Goal: Task Accomplishment & Management: Manage account settings

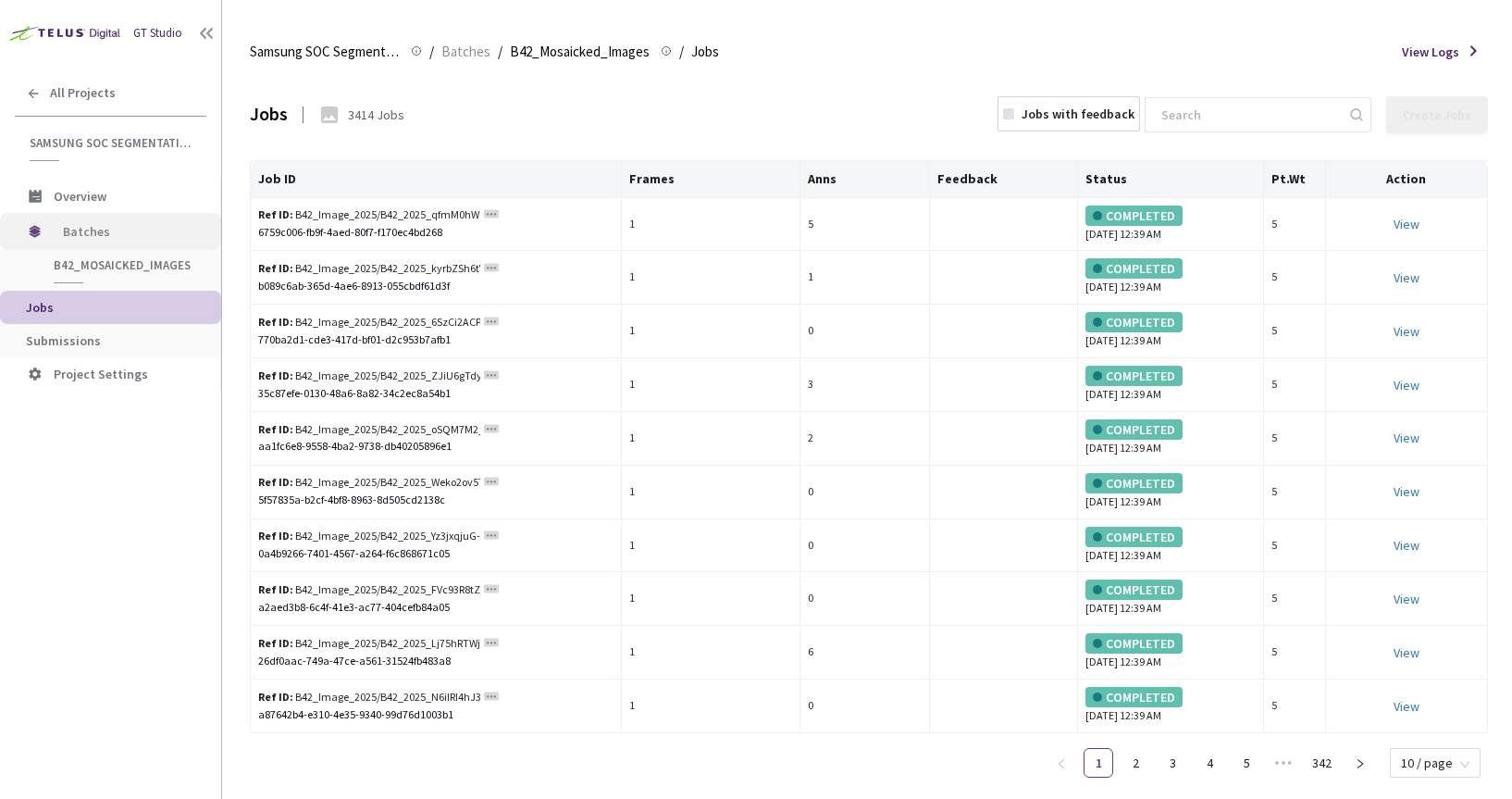
click at [88, 231] on span "Batches" at bounding box center [126, 231] width 127 height 37
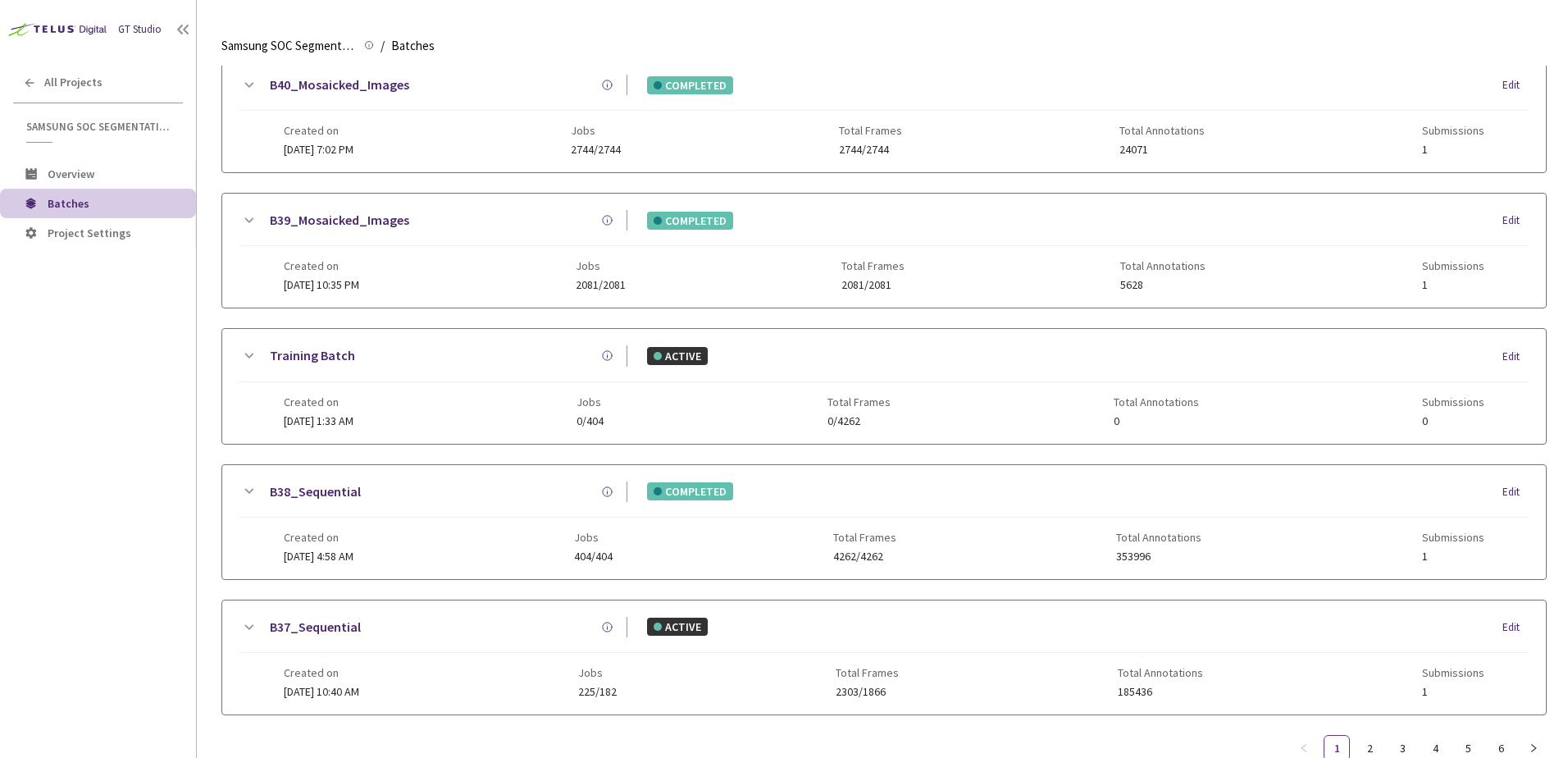
scroll to position [644, 0]
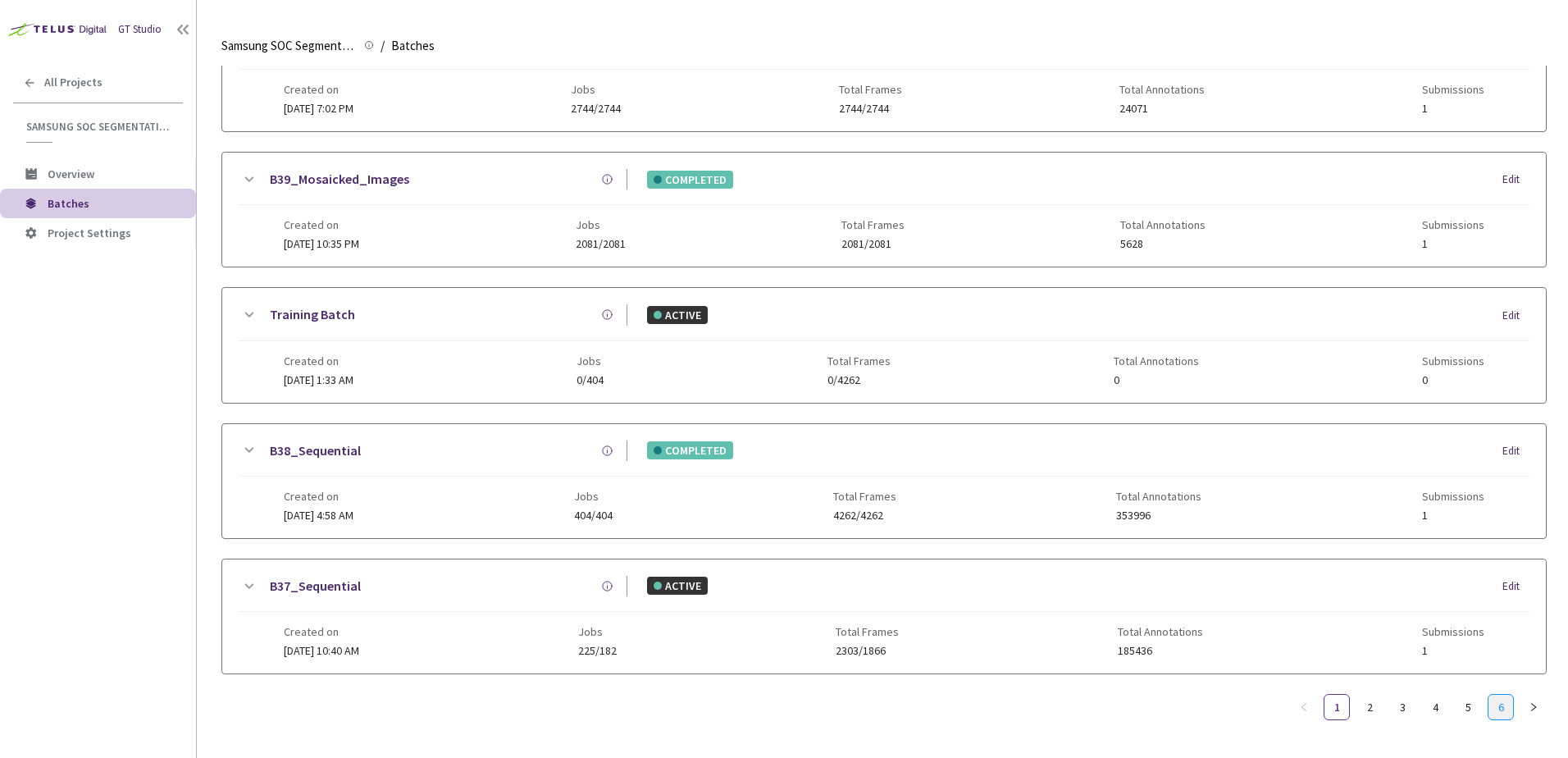
click at [1505, 704] on link "6" at bounding box center [1500, 706] width 24 height 25
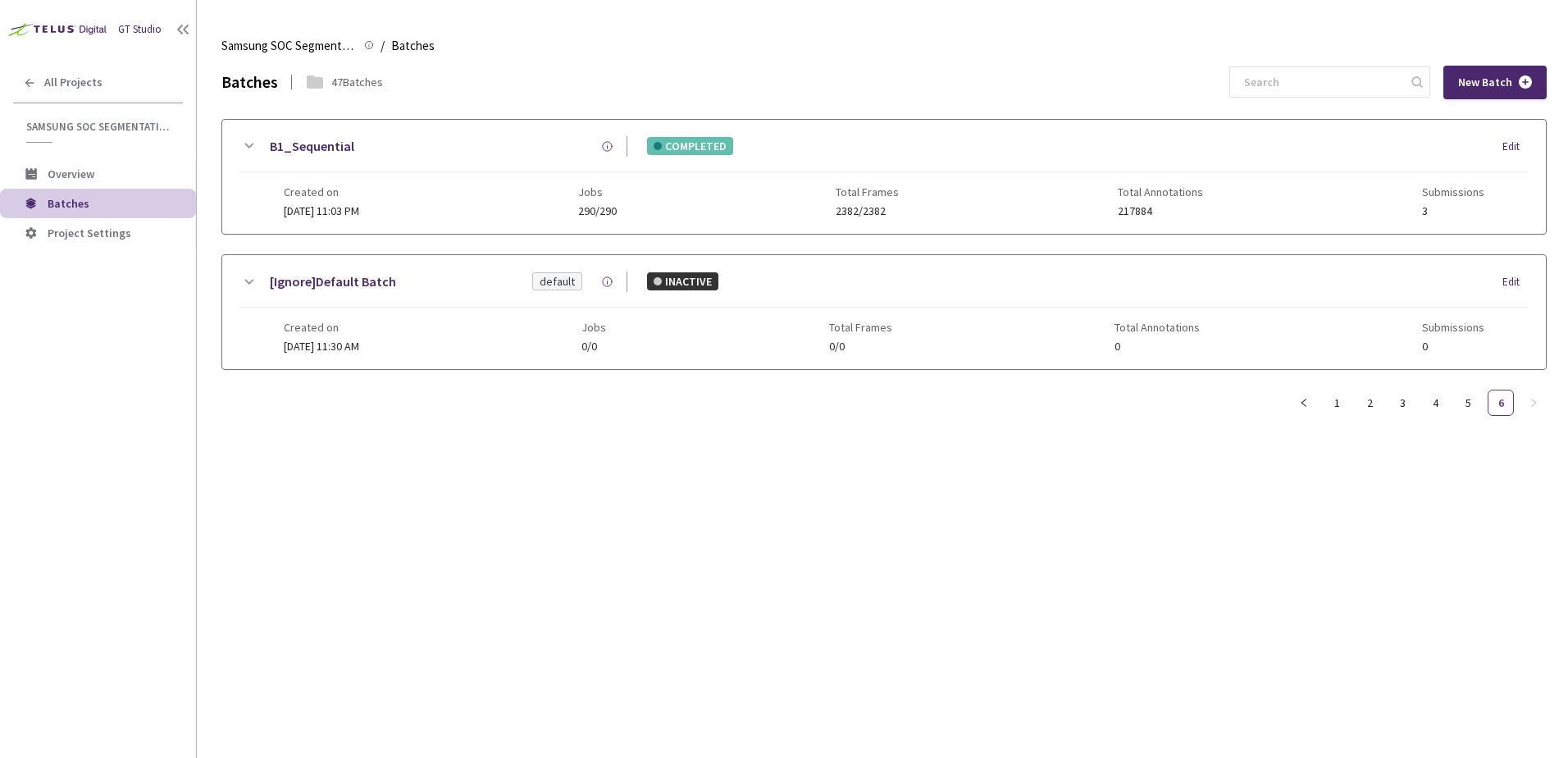
click at [244, 145] on icon at bounding box center [248, 145] width 19 height 19
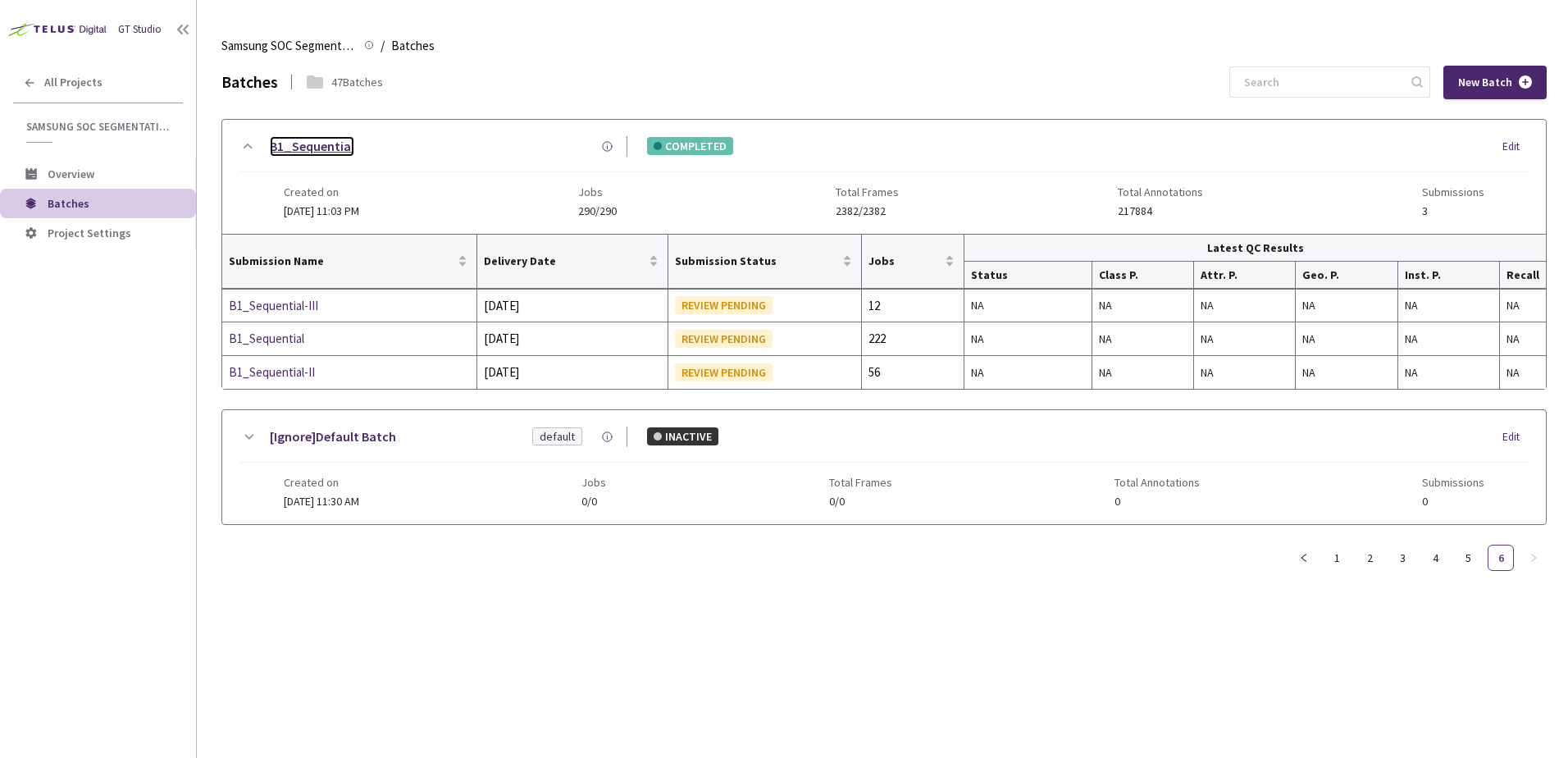
click at [335, 148] on link "B1_Sequential" at bounding box center [312, 146] width 84 height 20
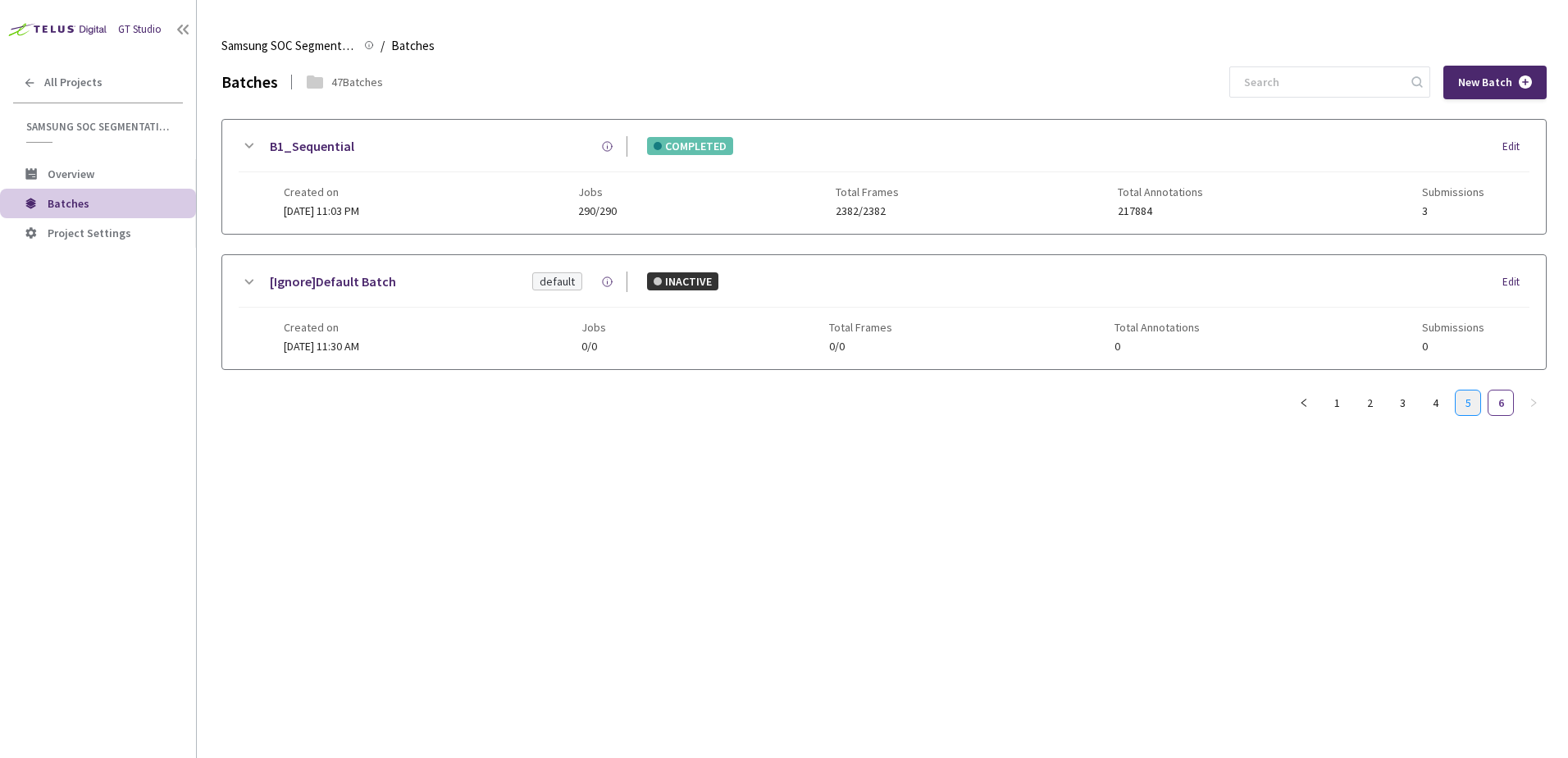
click at [1465, 409] on link "5" at bounding box center [1467, 402] width 24 height 25
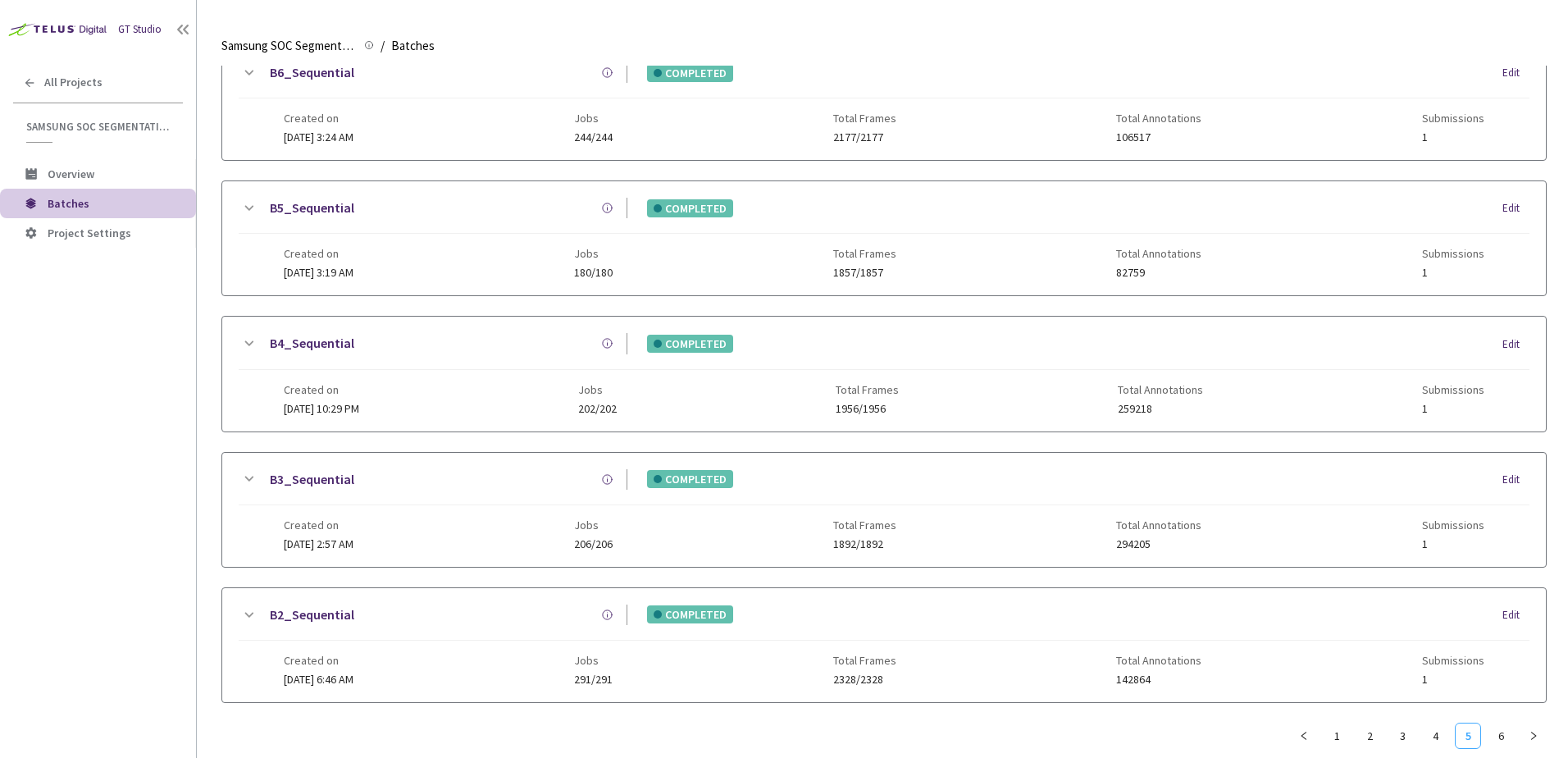
scroll to position [644, 0]
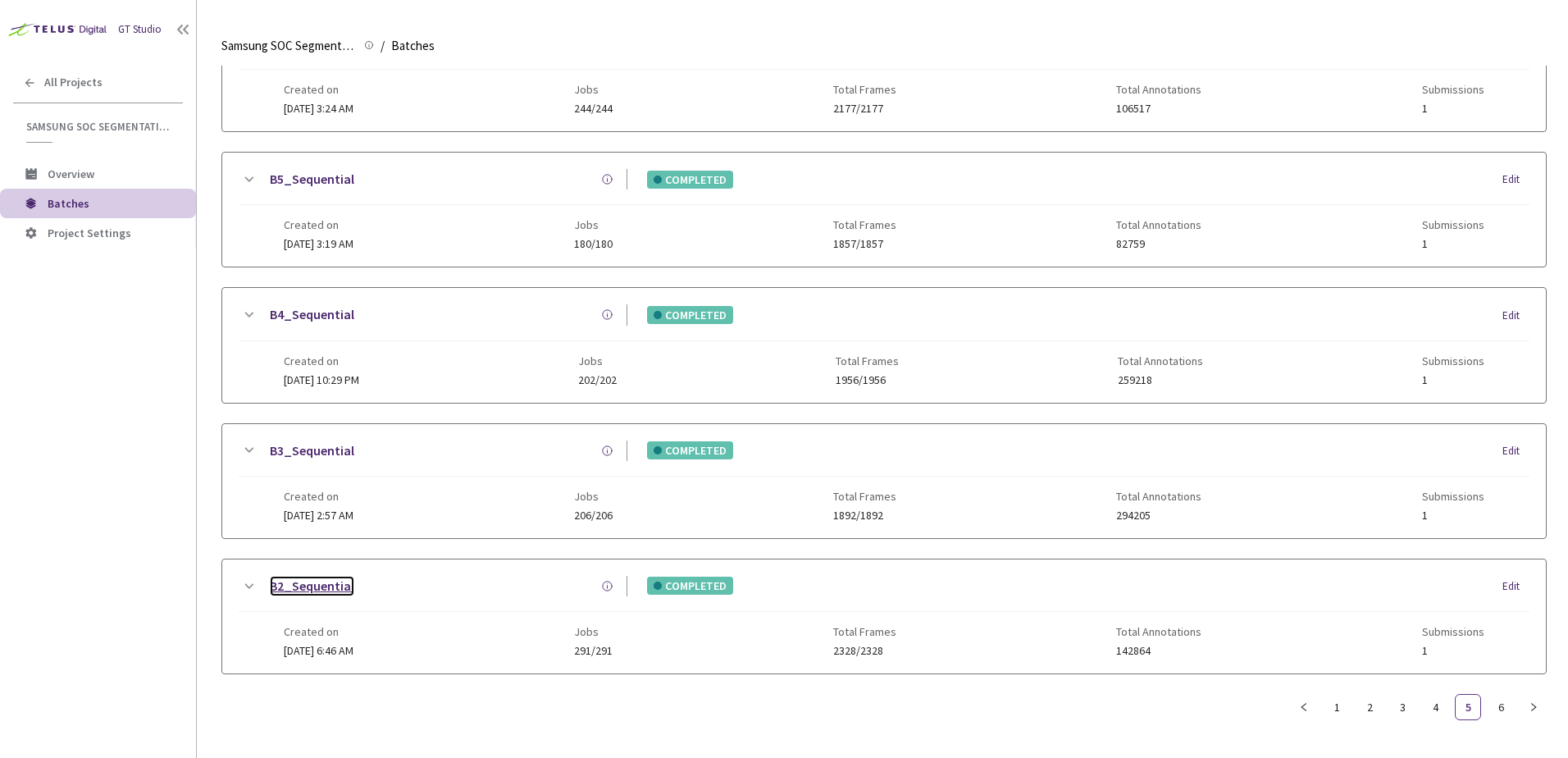
click at [296, 579] on link "B2_Sequential" at bounding box center [312, 586] width 84 height 20
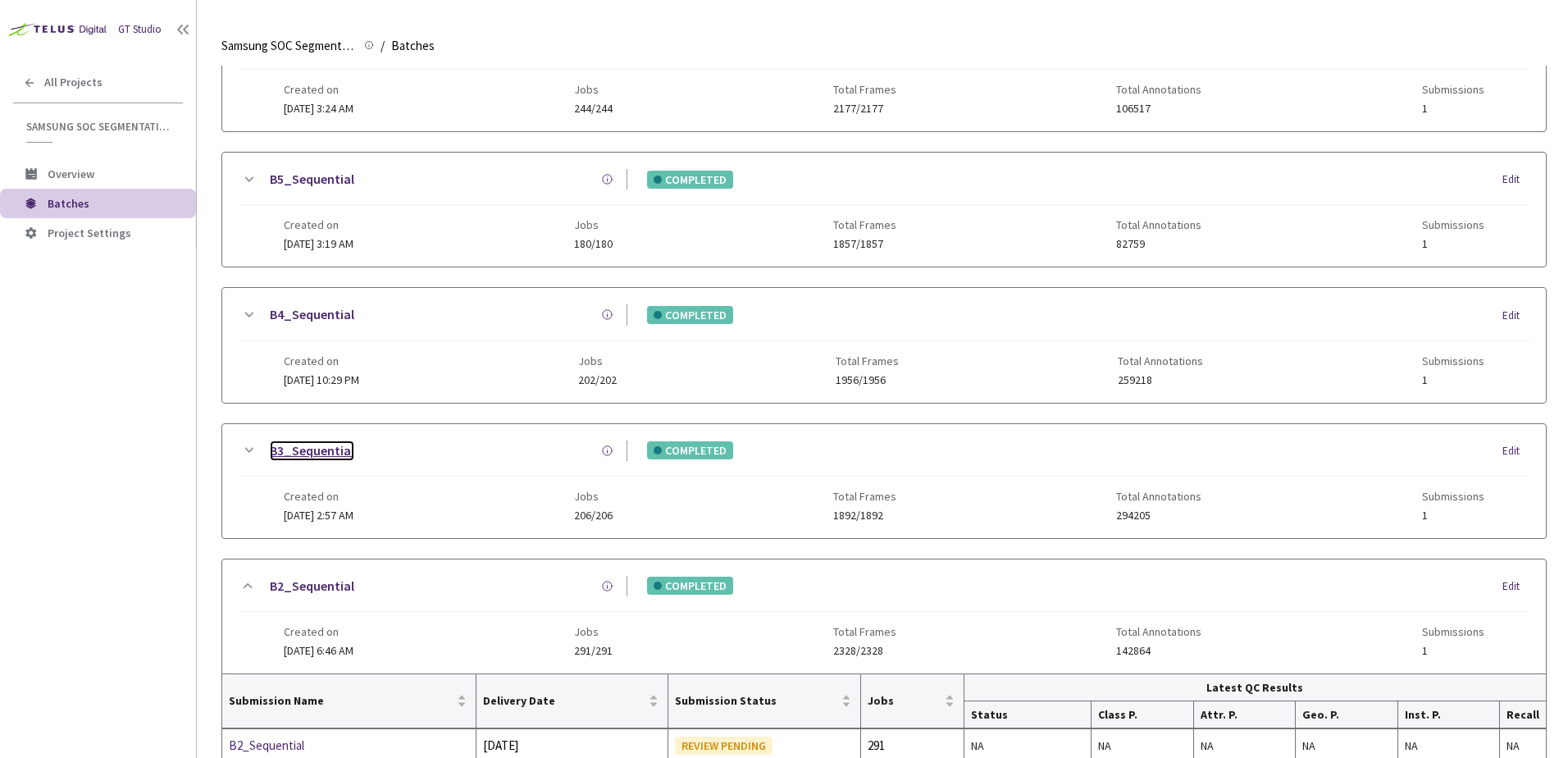
click at [316, 451] on link "B3_Sequential" at bounding box center [312, 450] width 84 height 20
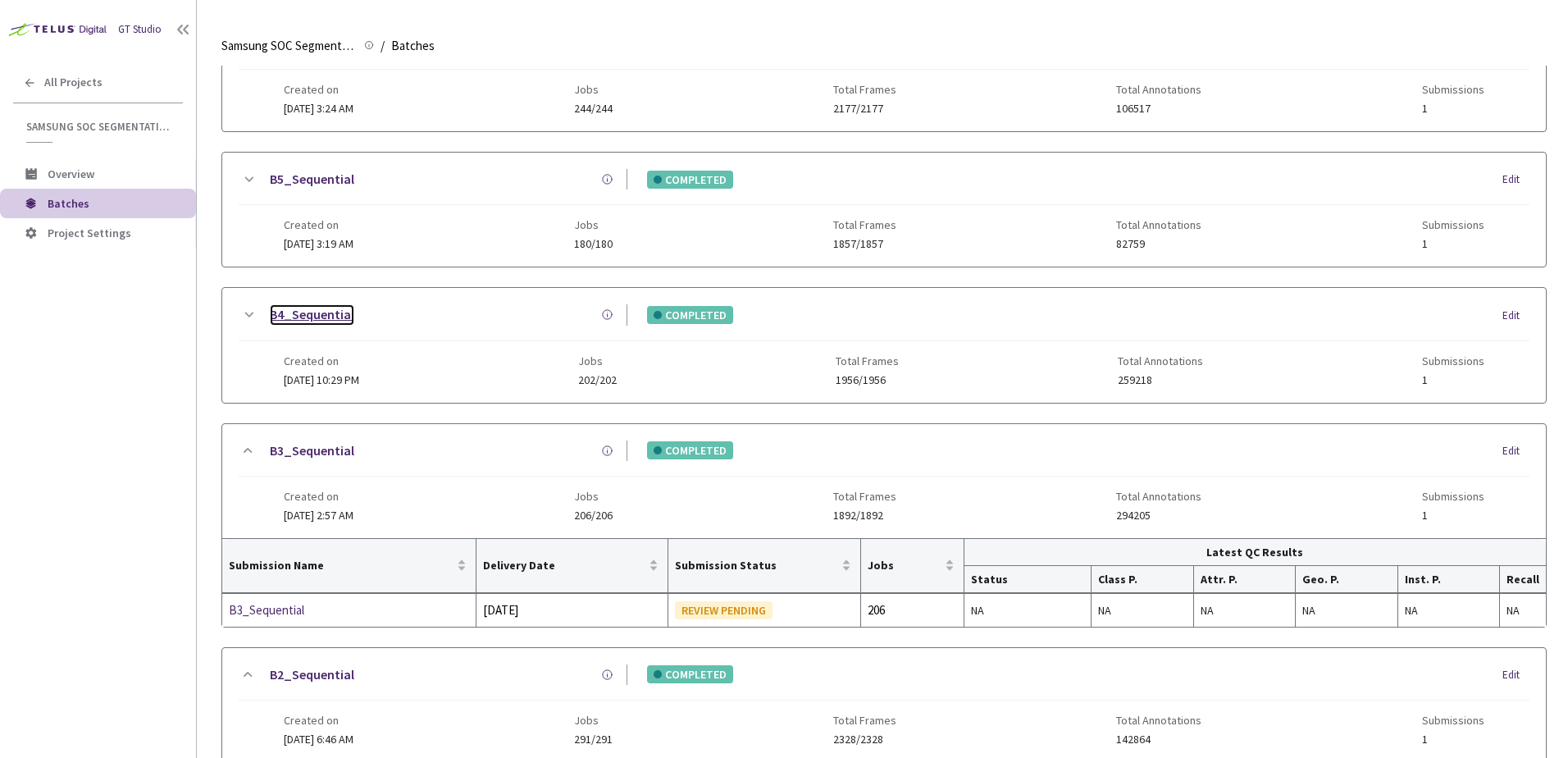
click at [306, 314] on link "B4_Sequential" at bounding box center [312, 314] width 84 height 20
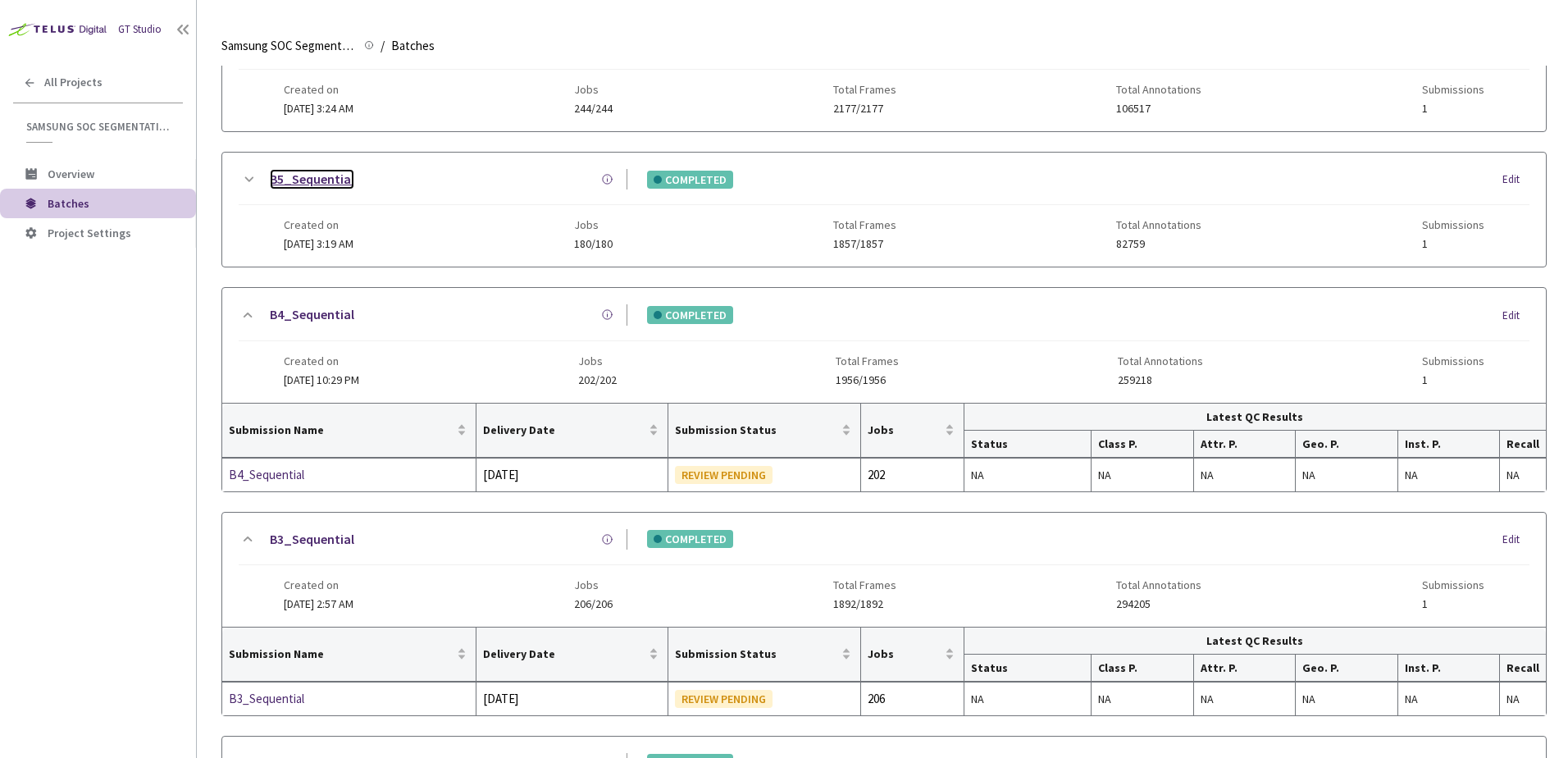
click at [307, 177] on link "B5_Sequential" at bounding box center [312, 179] width 84 height 20
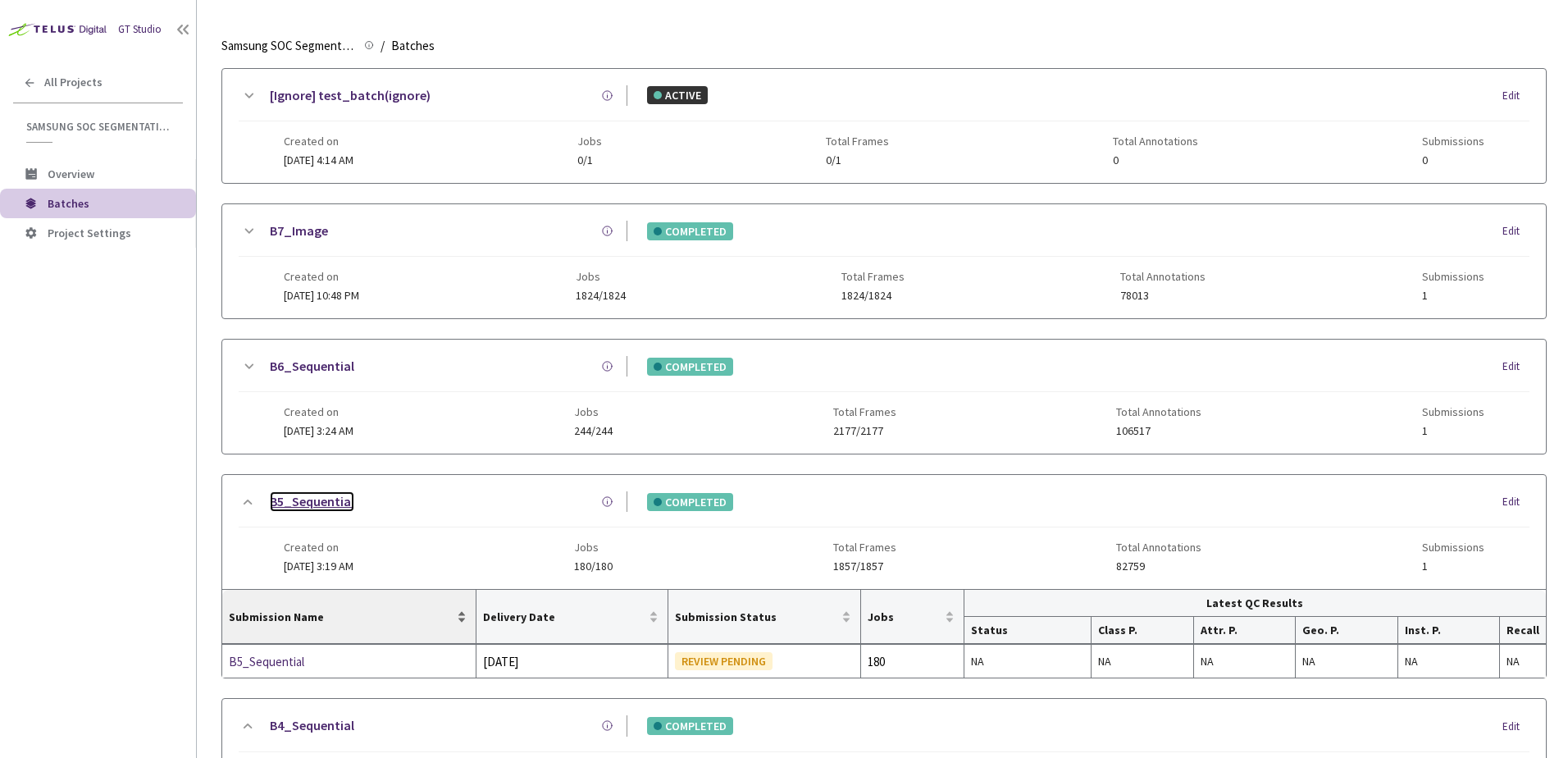
scroll to position [316, 0]
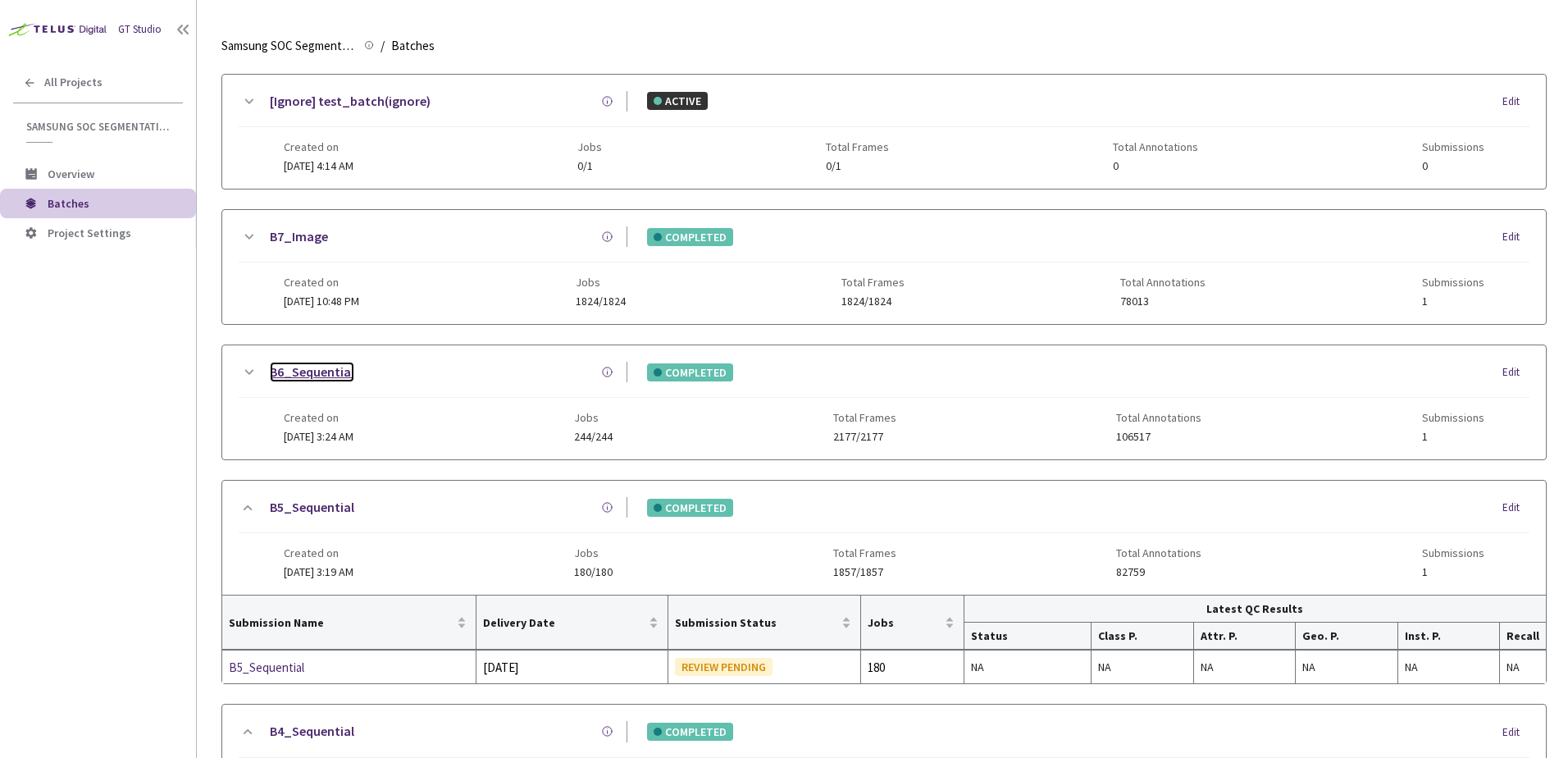
click at [347, 374] on link "B6_Sequential" at bounding box center [312, 372] width 84 height 20
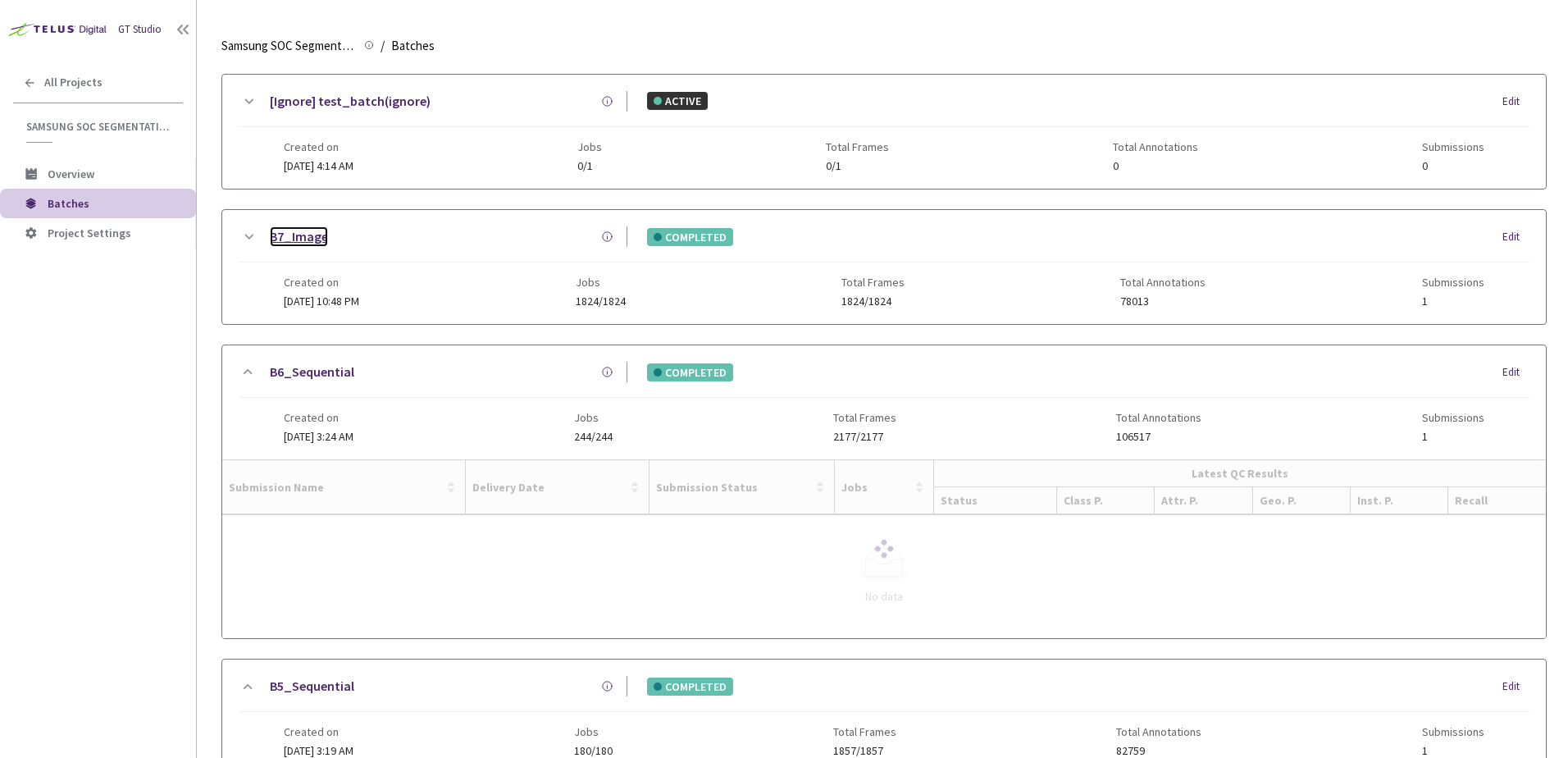
click at [302, 240] on link "B7_Image" at bounding box center [298, 237] width 58 height 20
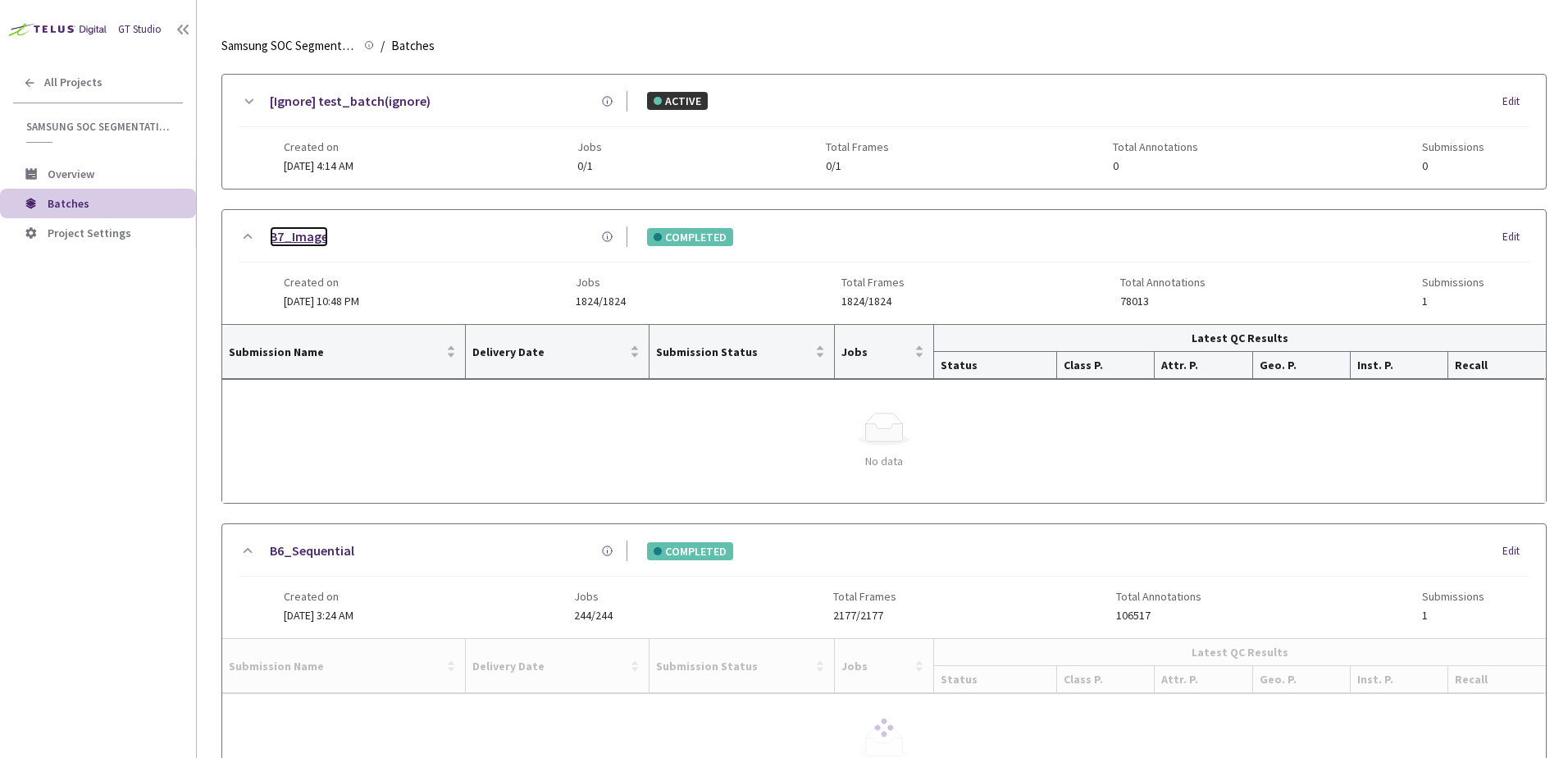
scroll to position [70, 0]
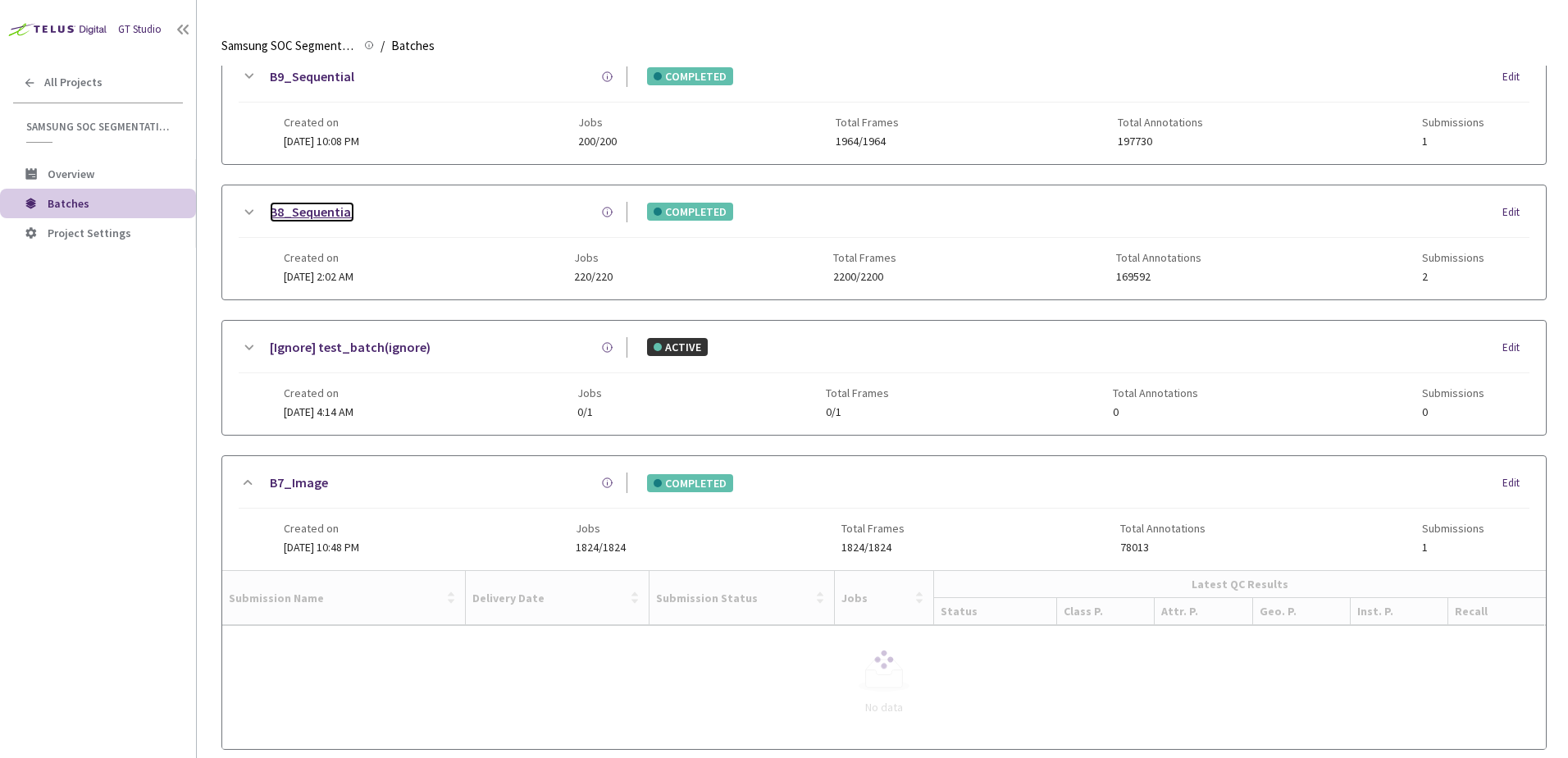
click at [315, 213] on link "B8_Sequential" at bounding box center [312, 212] width 84 height 20
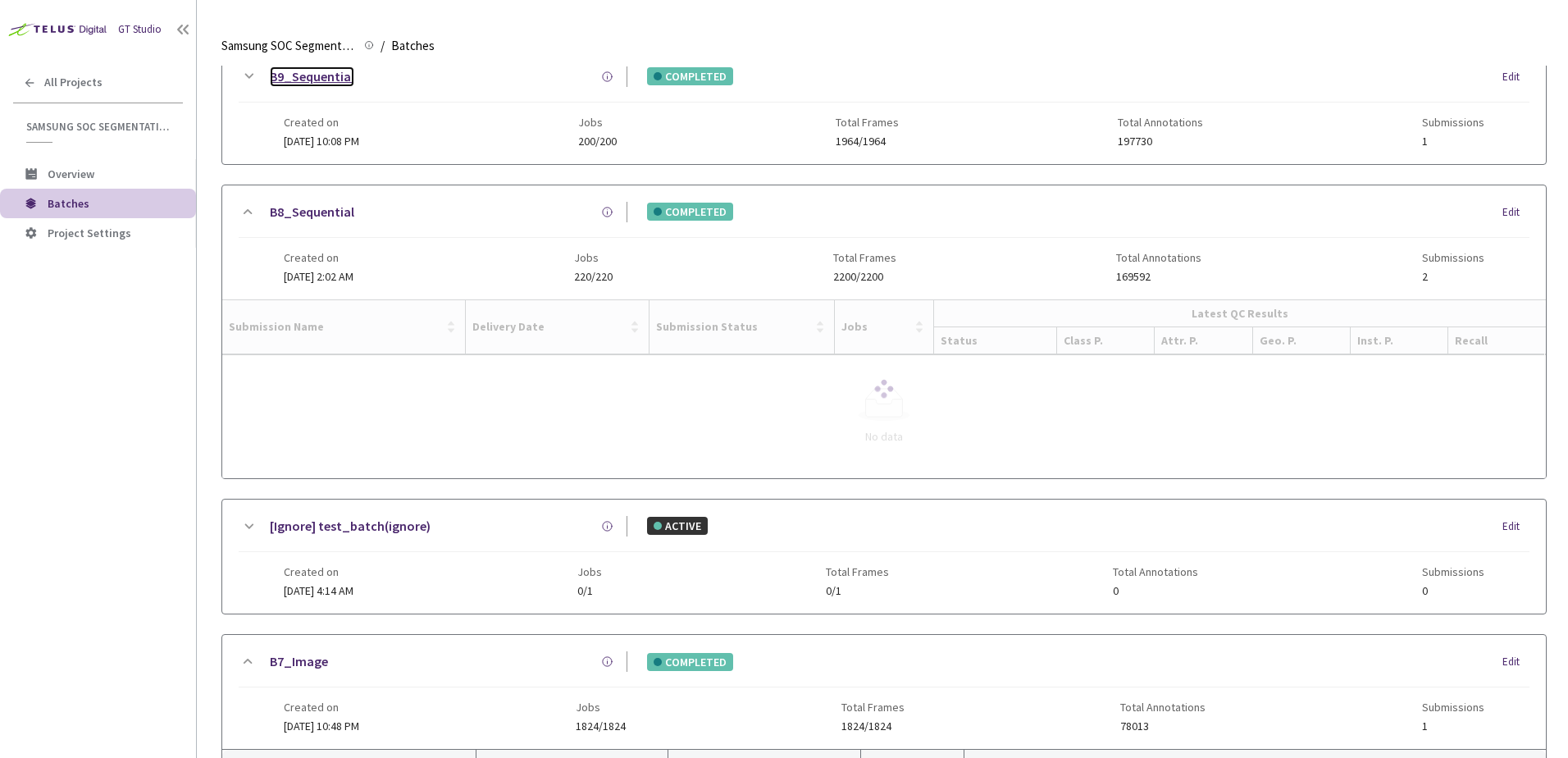
click at [305, 76] on link "B9_Sequential" at bounding box center [312, 77] width 84 height 20
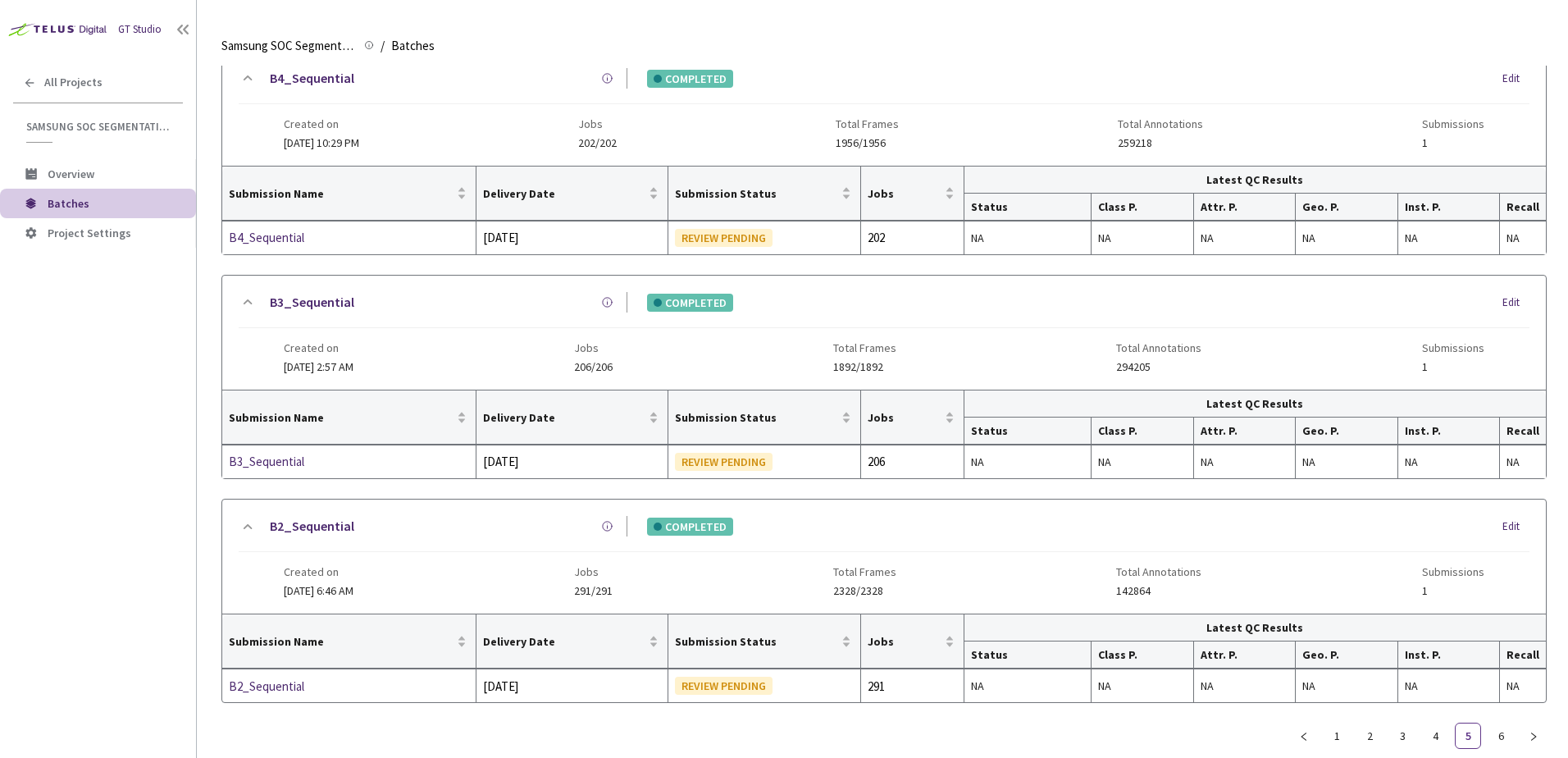
scroll to position [1386, 0]
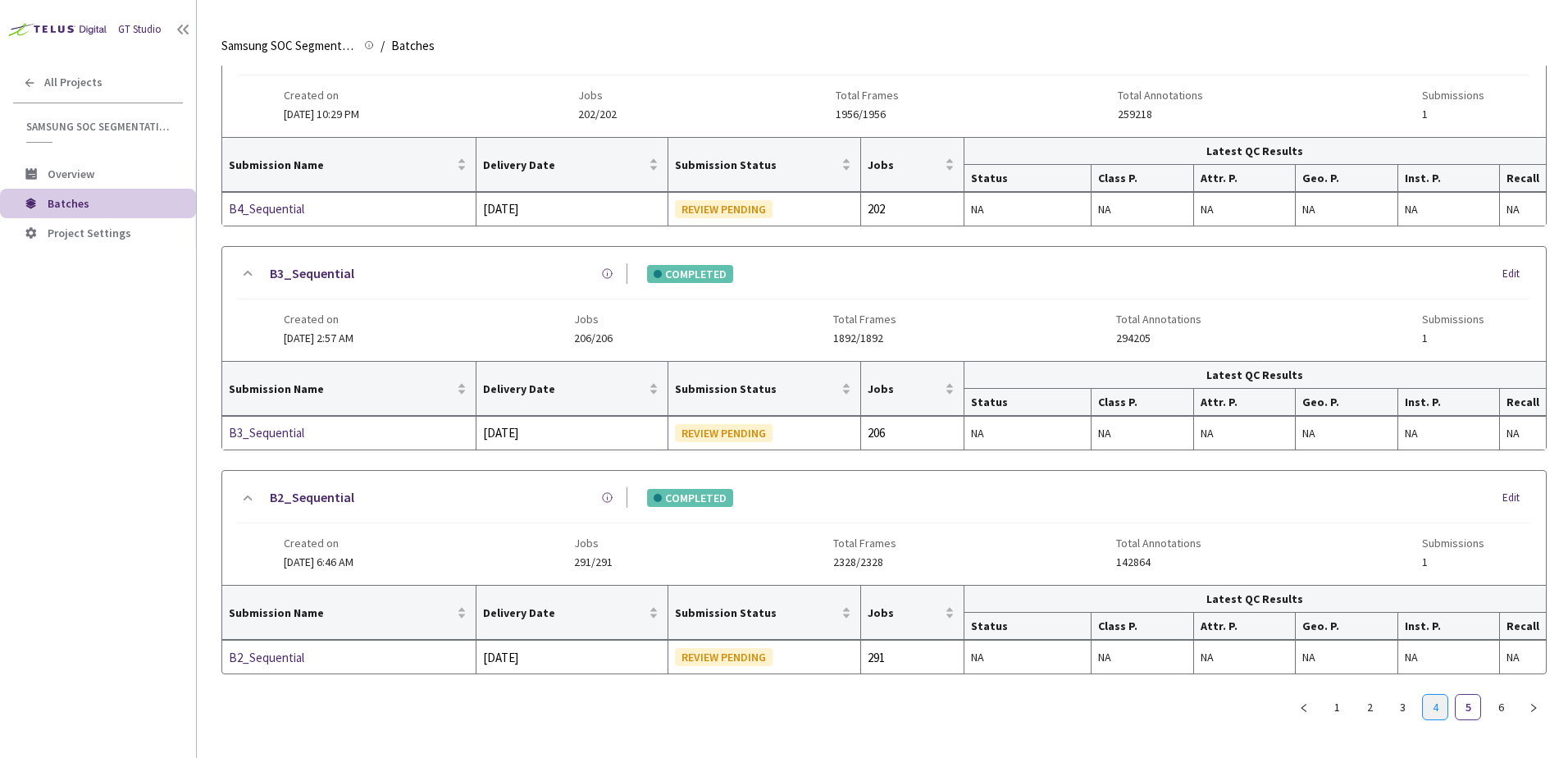
click at [1429, 707] on link "4" at bounding box center [1435, 706] width 24 height 25
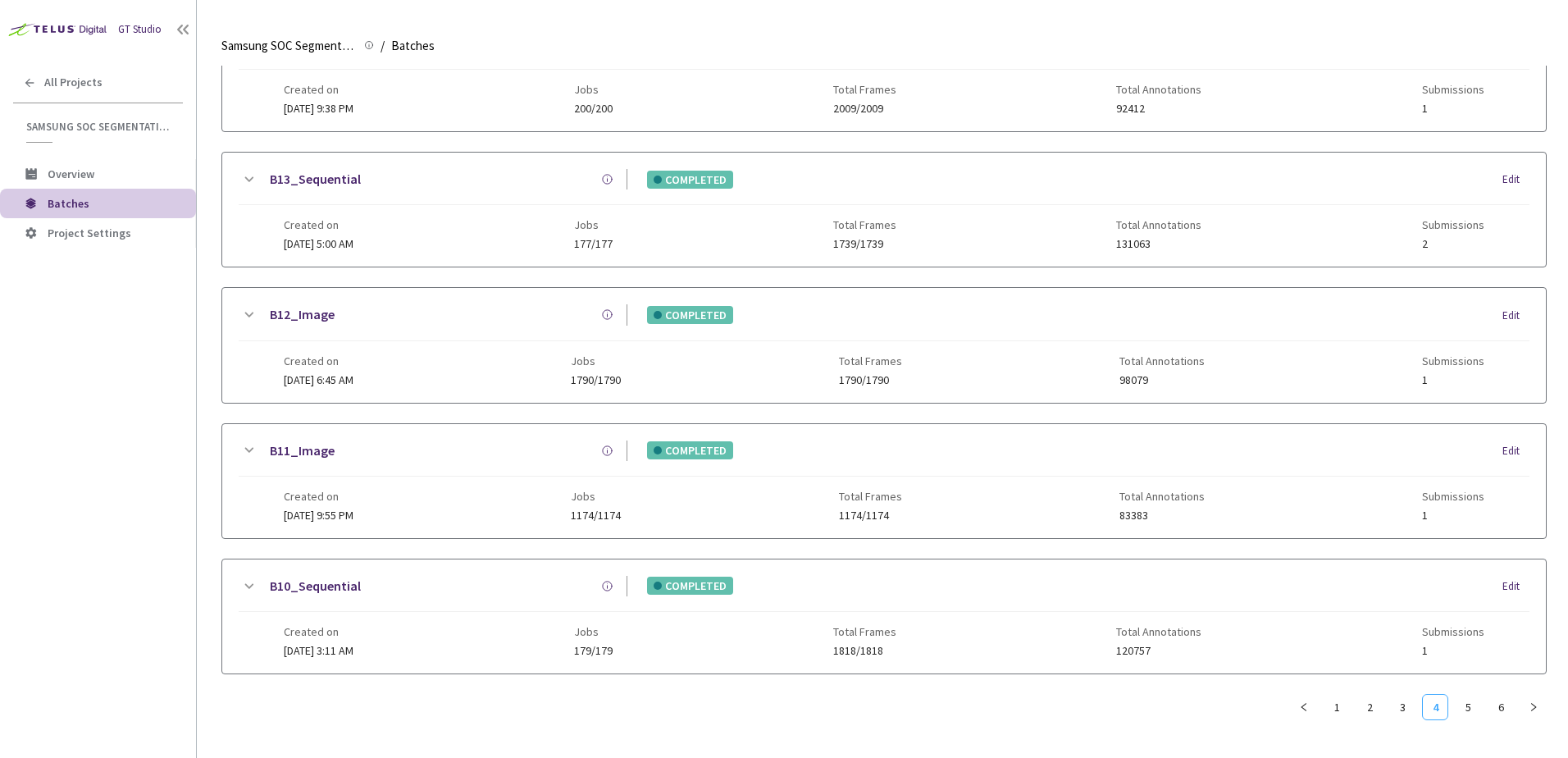
scroll to position [644, 0]
click at [341, 586] on link "B10_Sequential" at bounding box center [315, 586] width 91 height 20
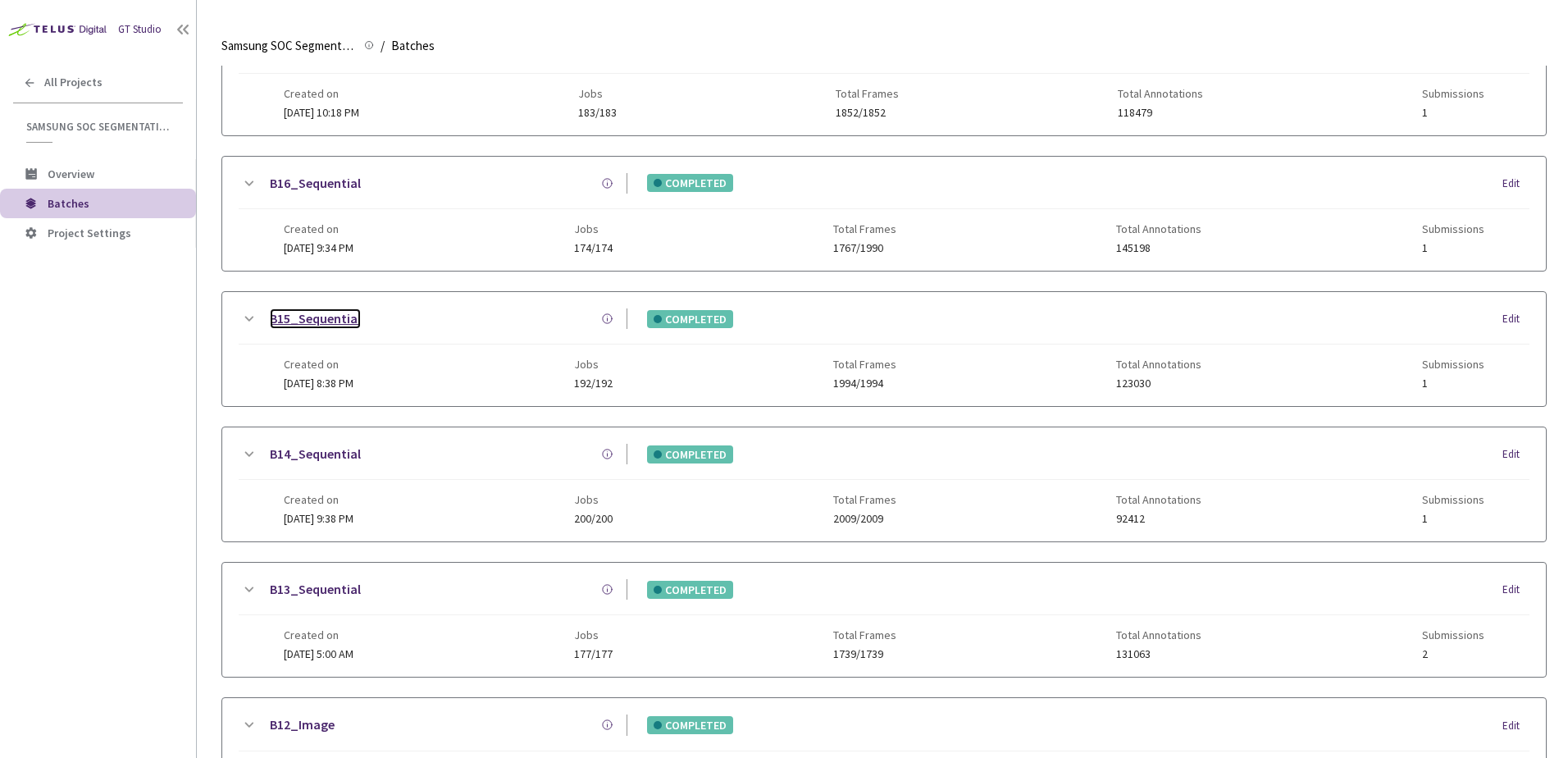
scroll to position [152, 0]
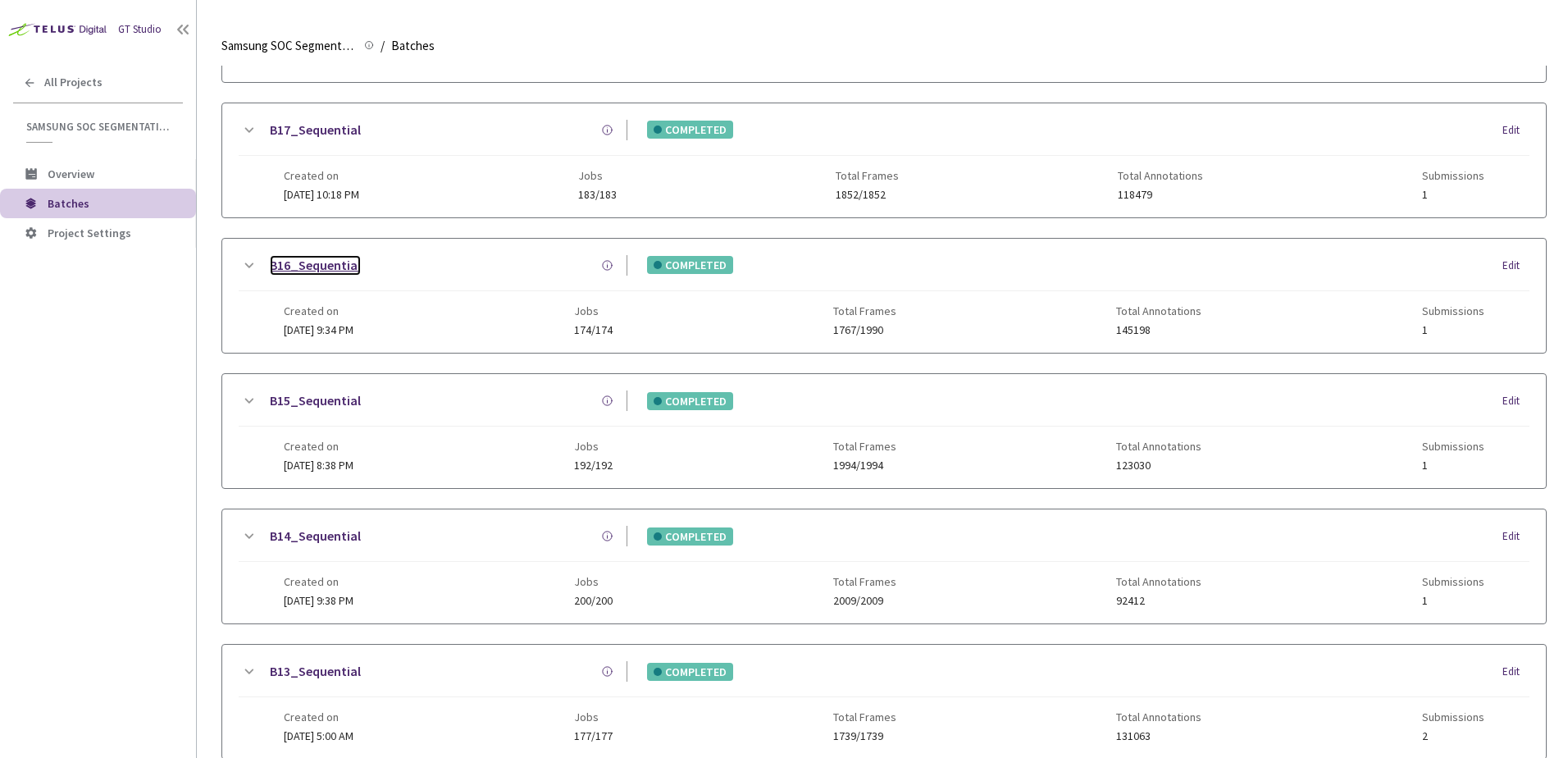
drag, startPoint x: 335, startPoint y: 253, endPoint x: 303, endPoint y: 272, distance: 37.2
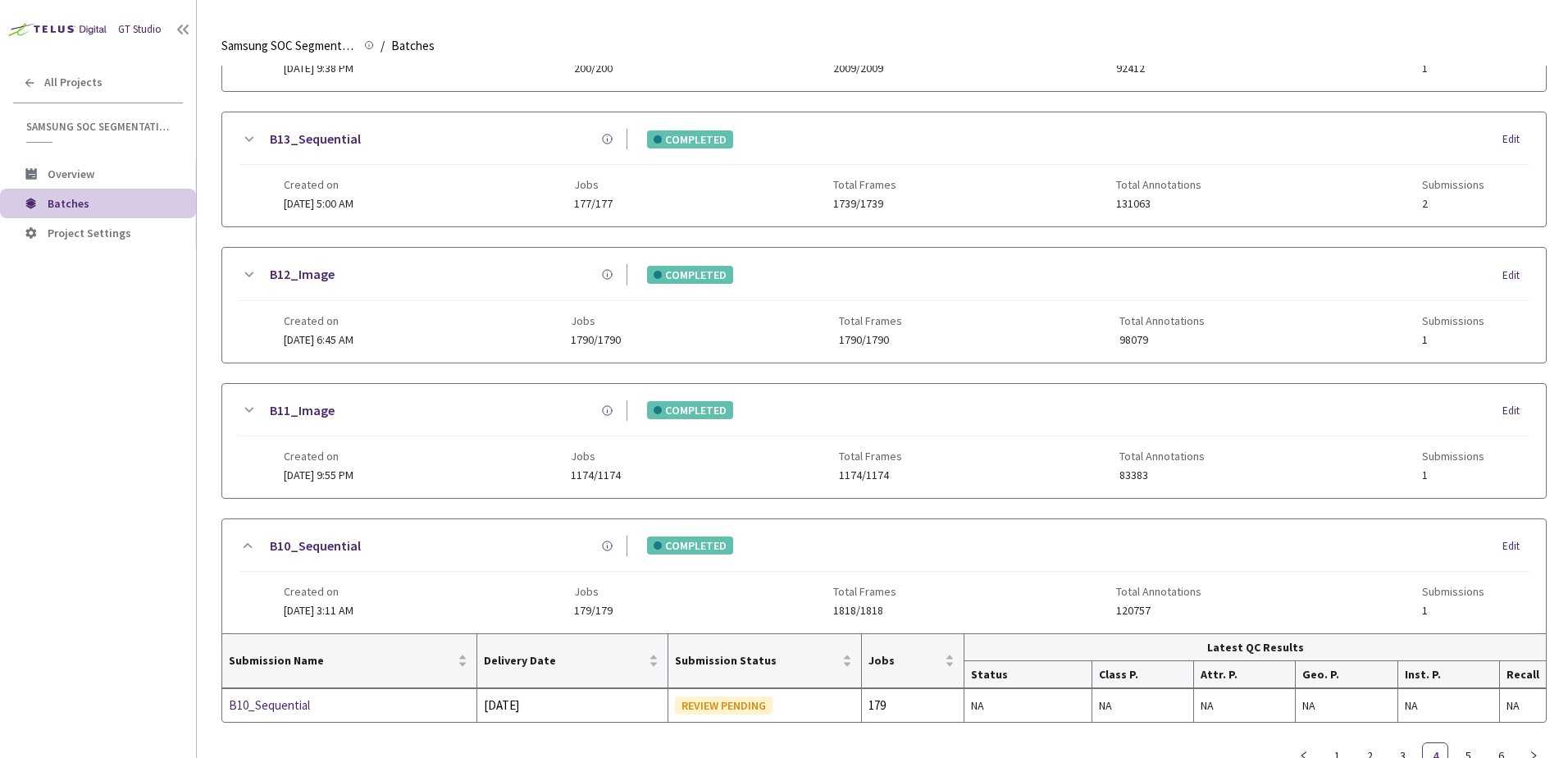
scroll to position [733, 0]
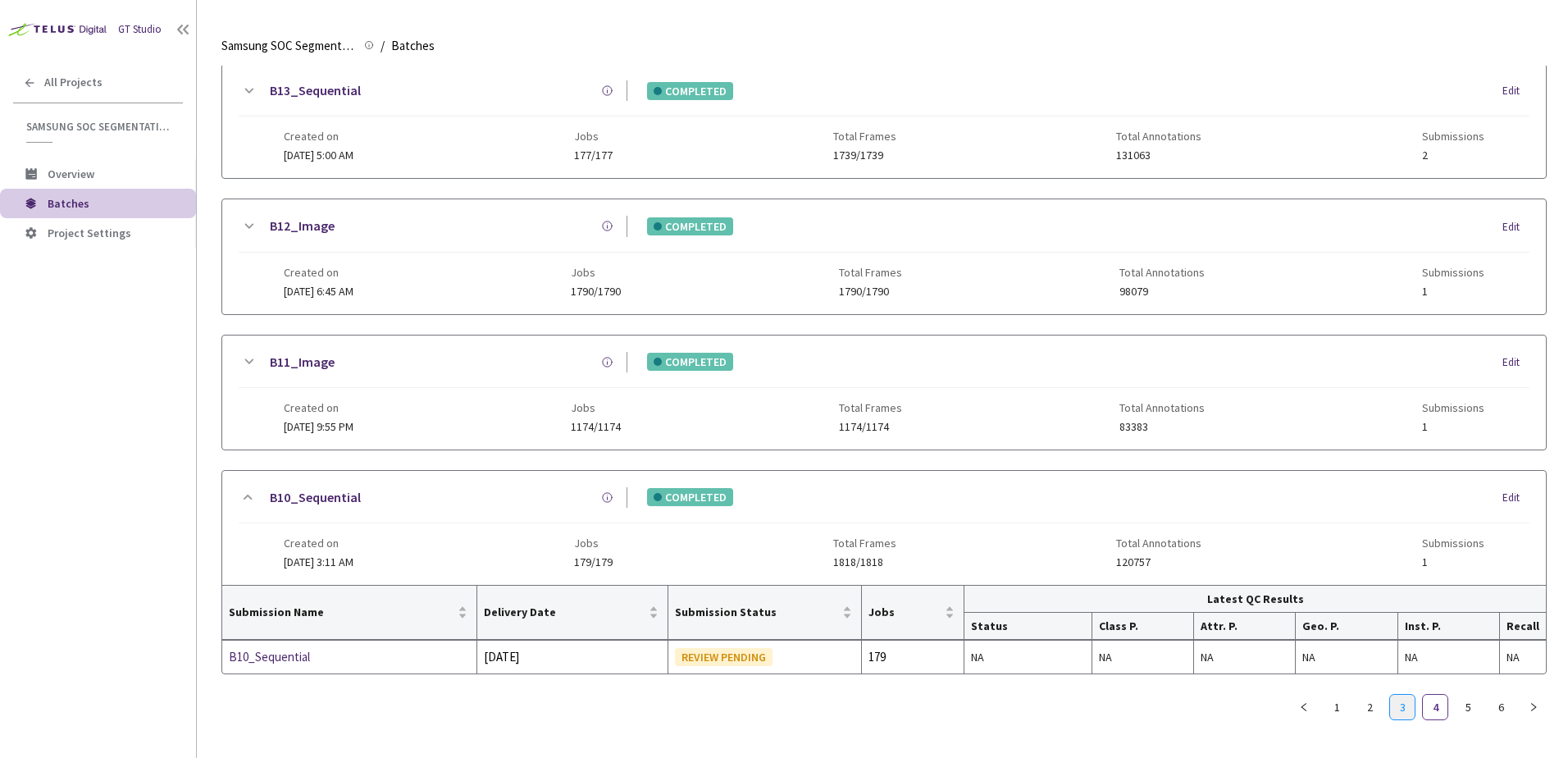
click at [1402, 707] on link "3" at bounding box center [1402, 706] width 24 height 25
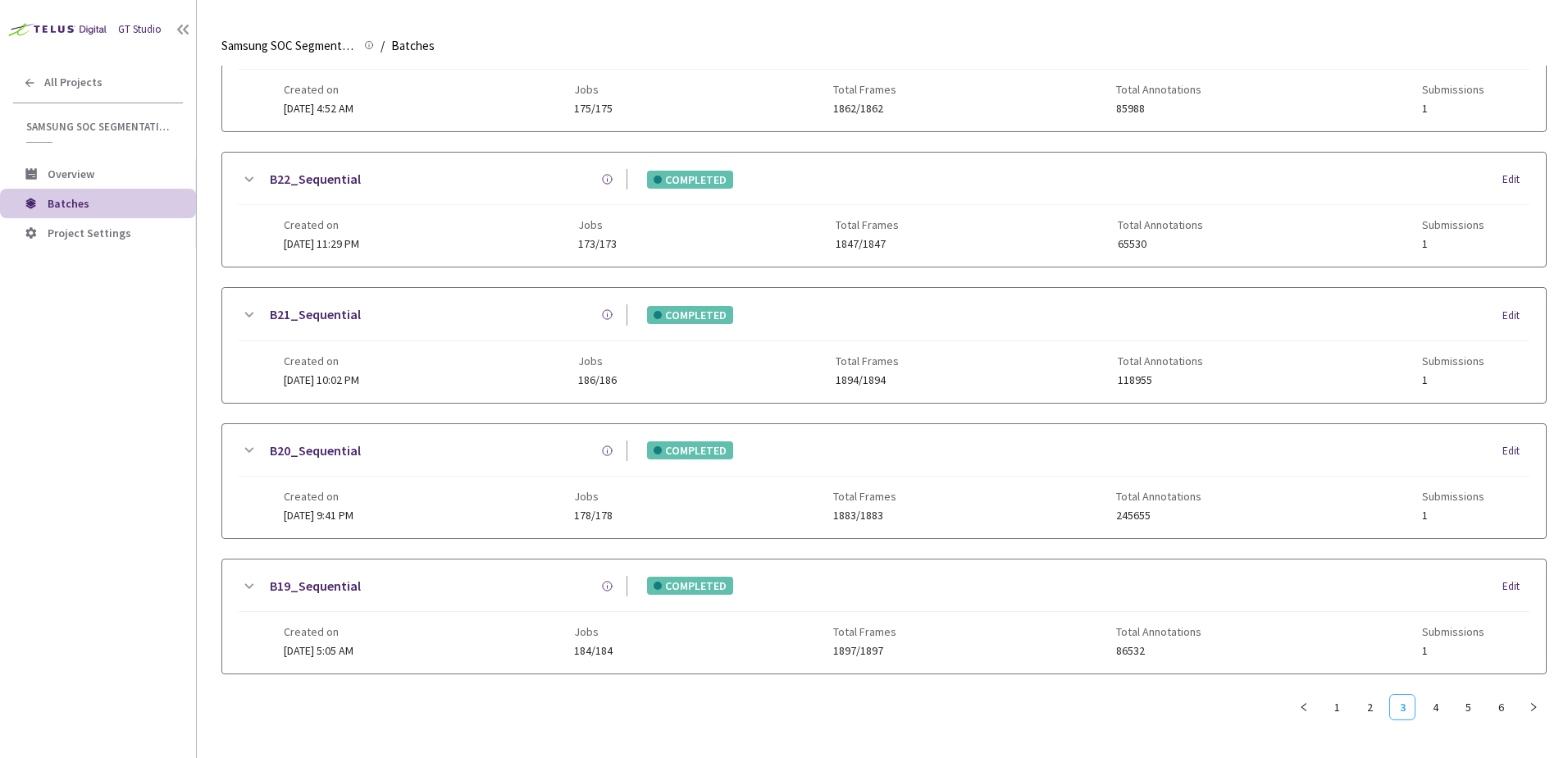
scroll to position [644, 0]
click at [312, 315] on link "B21_Sequential" at bounding box center [315, 314] width 91 height 20
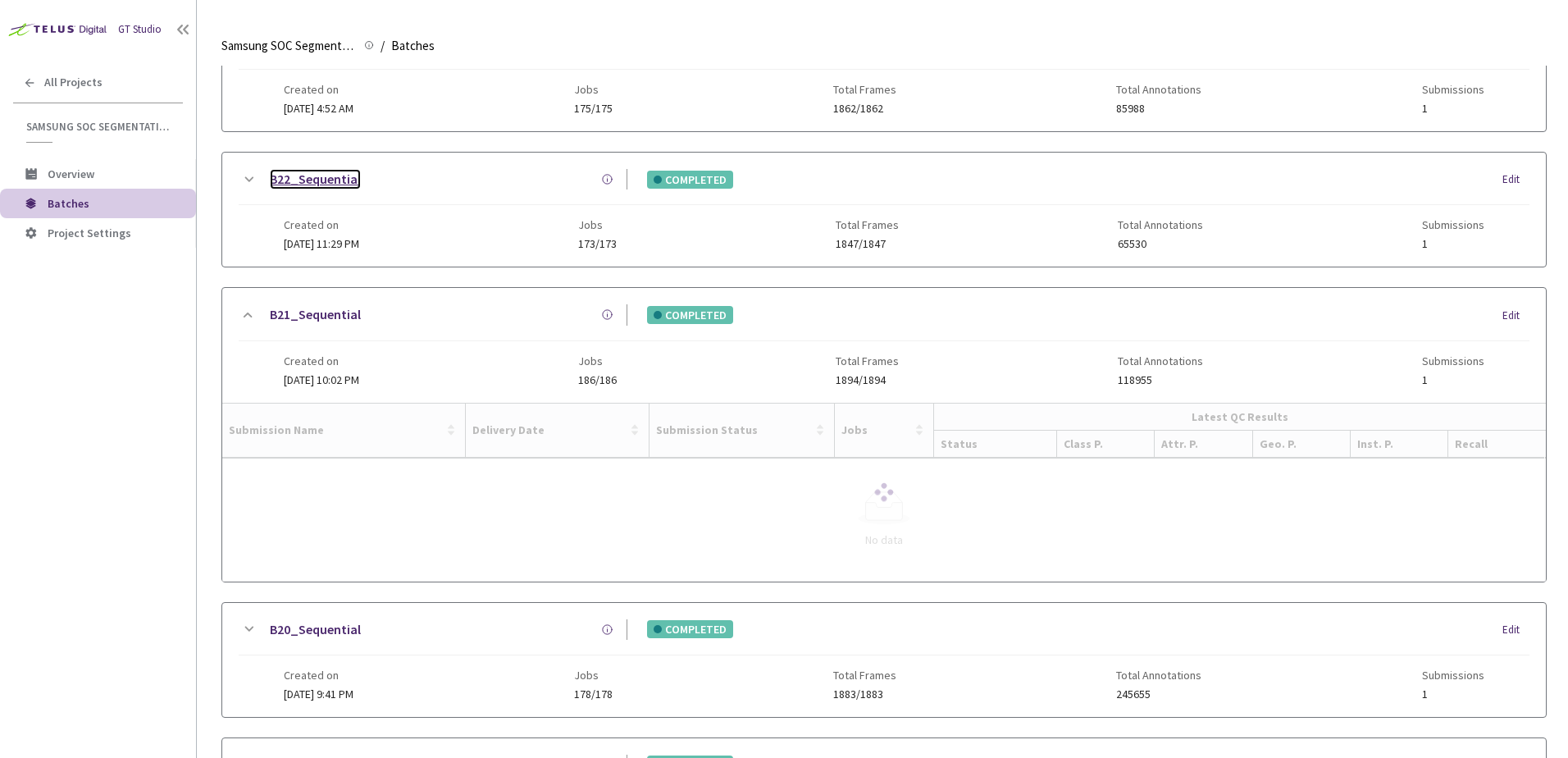
click at [320, 178] on link "B22_Sequential" at bounding box center [315, 179] width 91 height 20
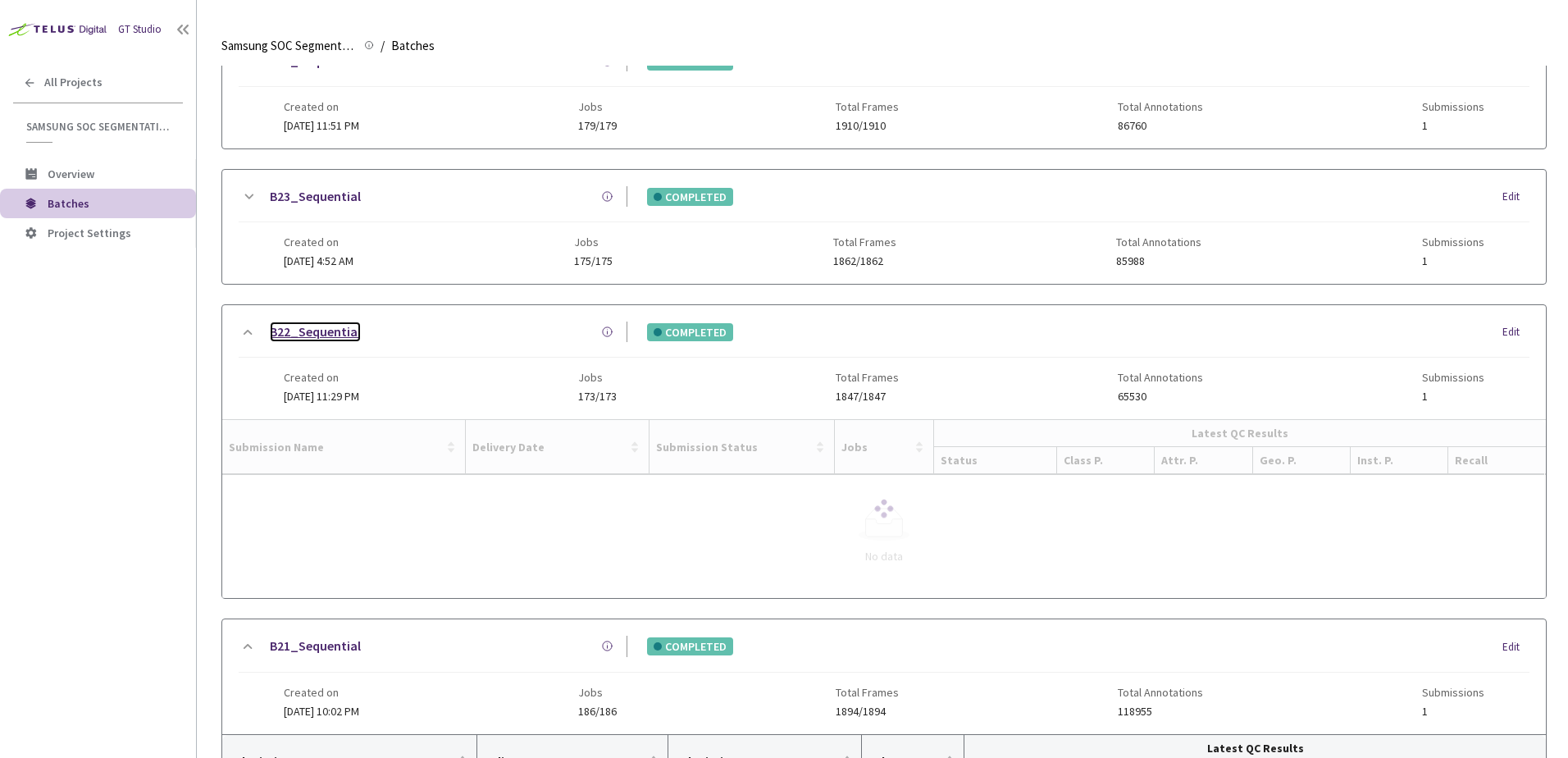
scroll to position [480, 0]
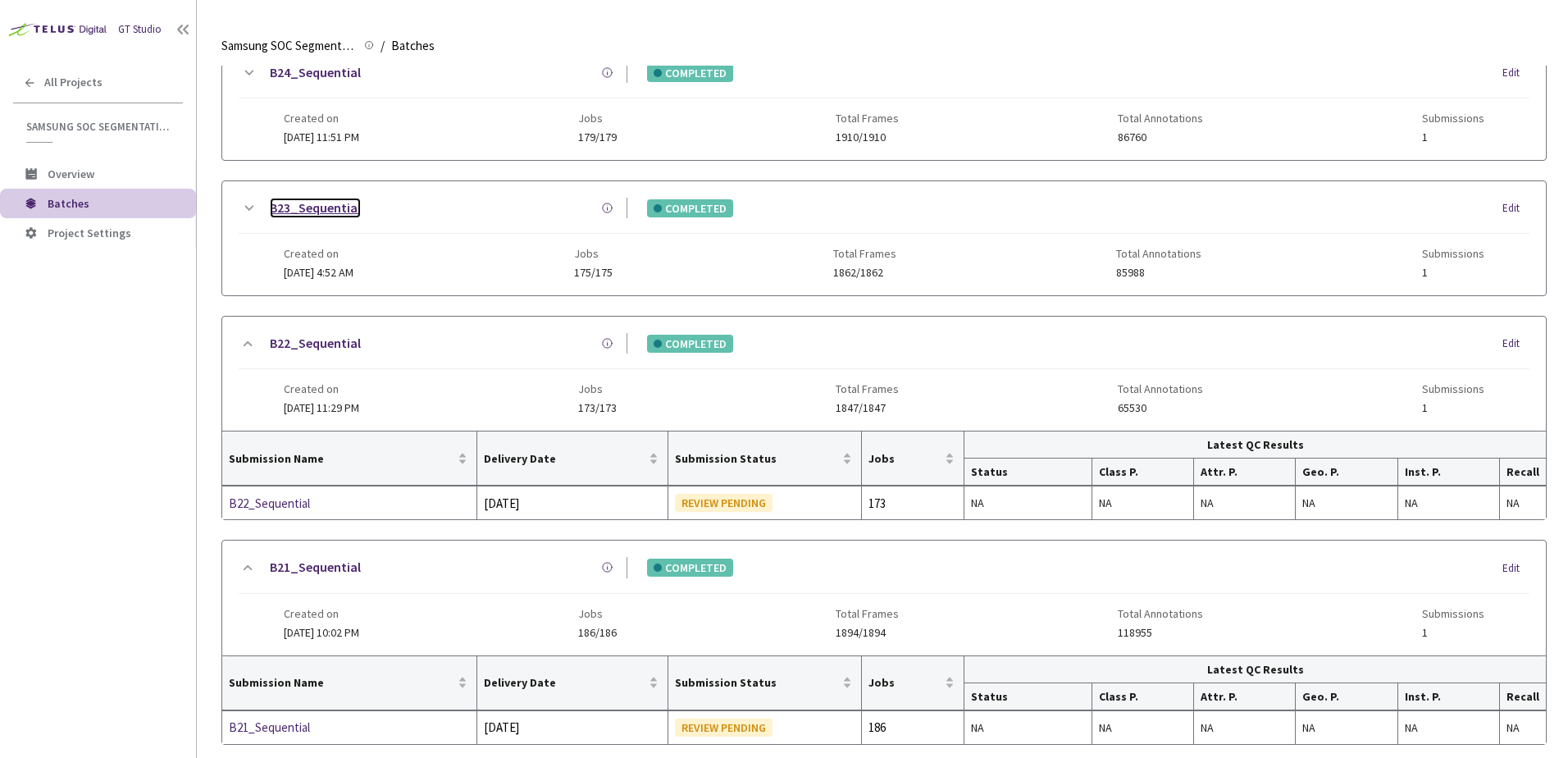
click at [320, 202] on link "B23_Sequential" at bounding box center [315, 208] width 91 height 20
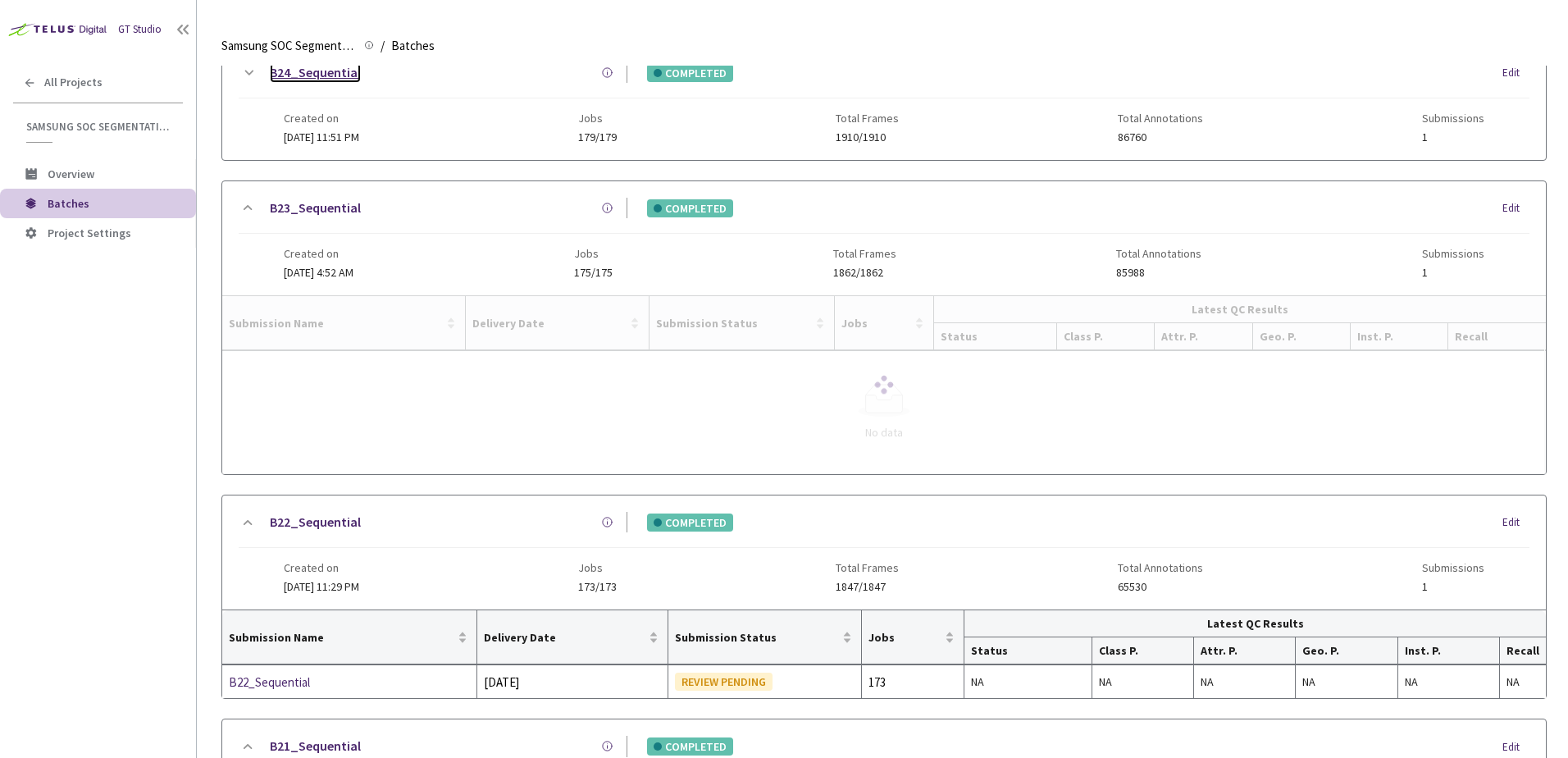
click at [311, 75] on link "B24_Sequential" at bounding box center [315, 73] width 91 height 20
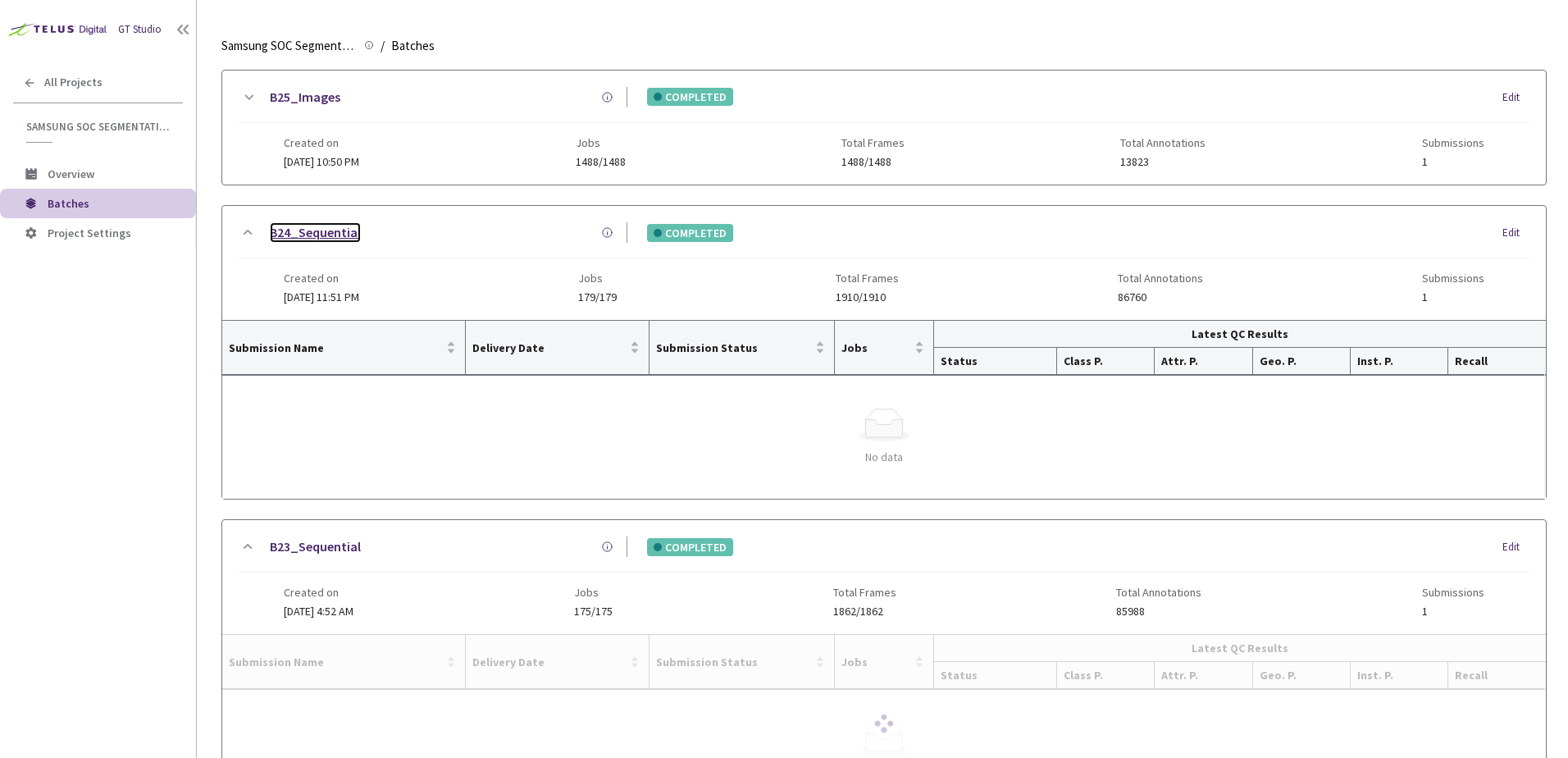
scroll to position [316, 0]
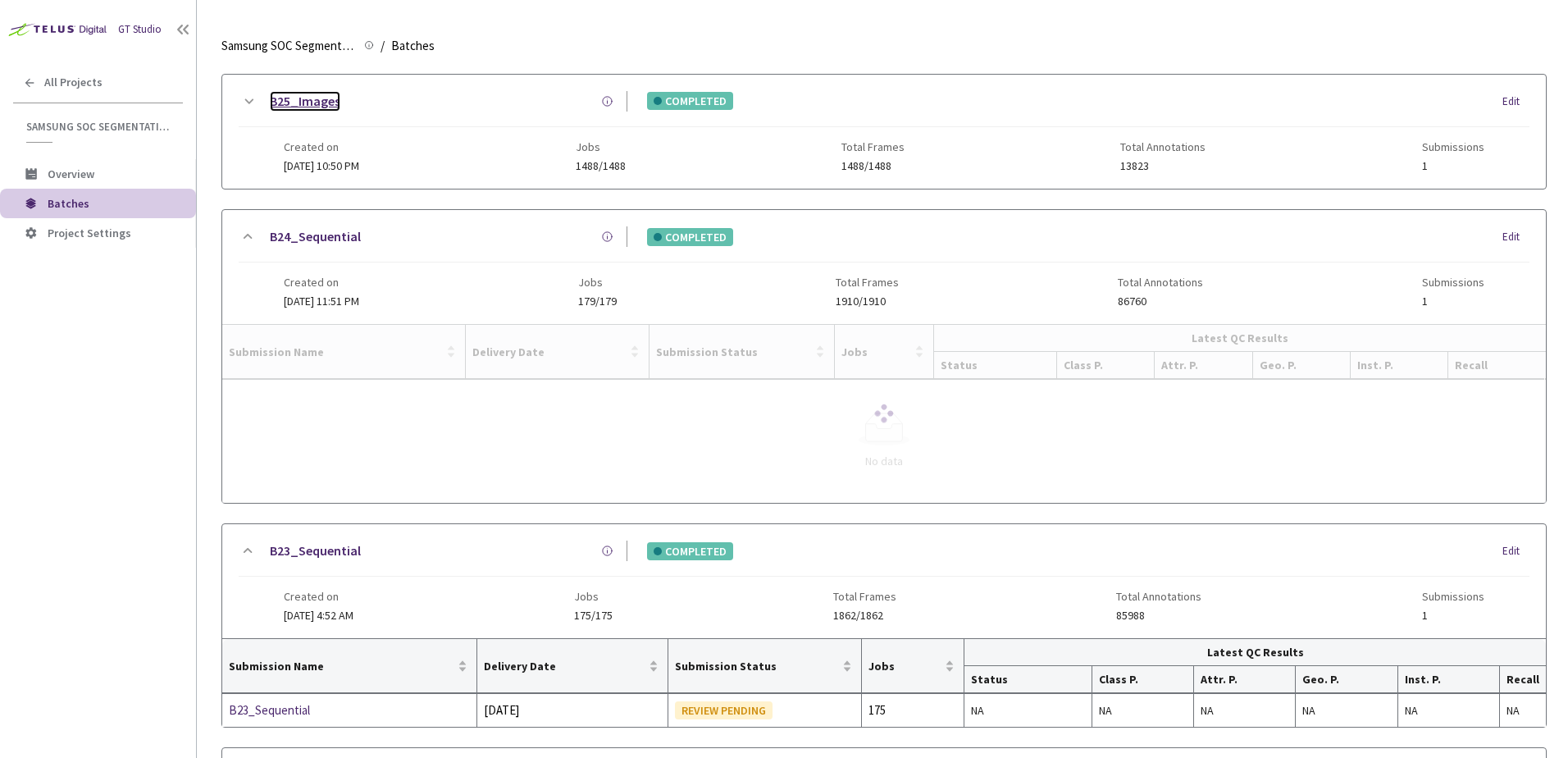
click at [306, 103] on link "B25_Images" at bounding box center [304, 101] width 70 height 20
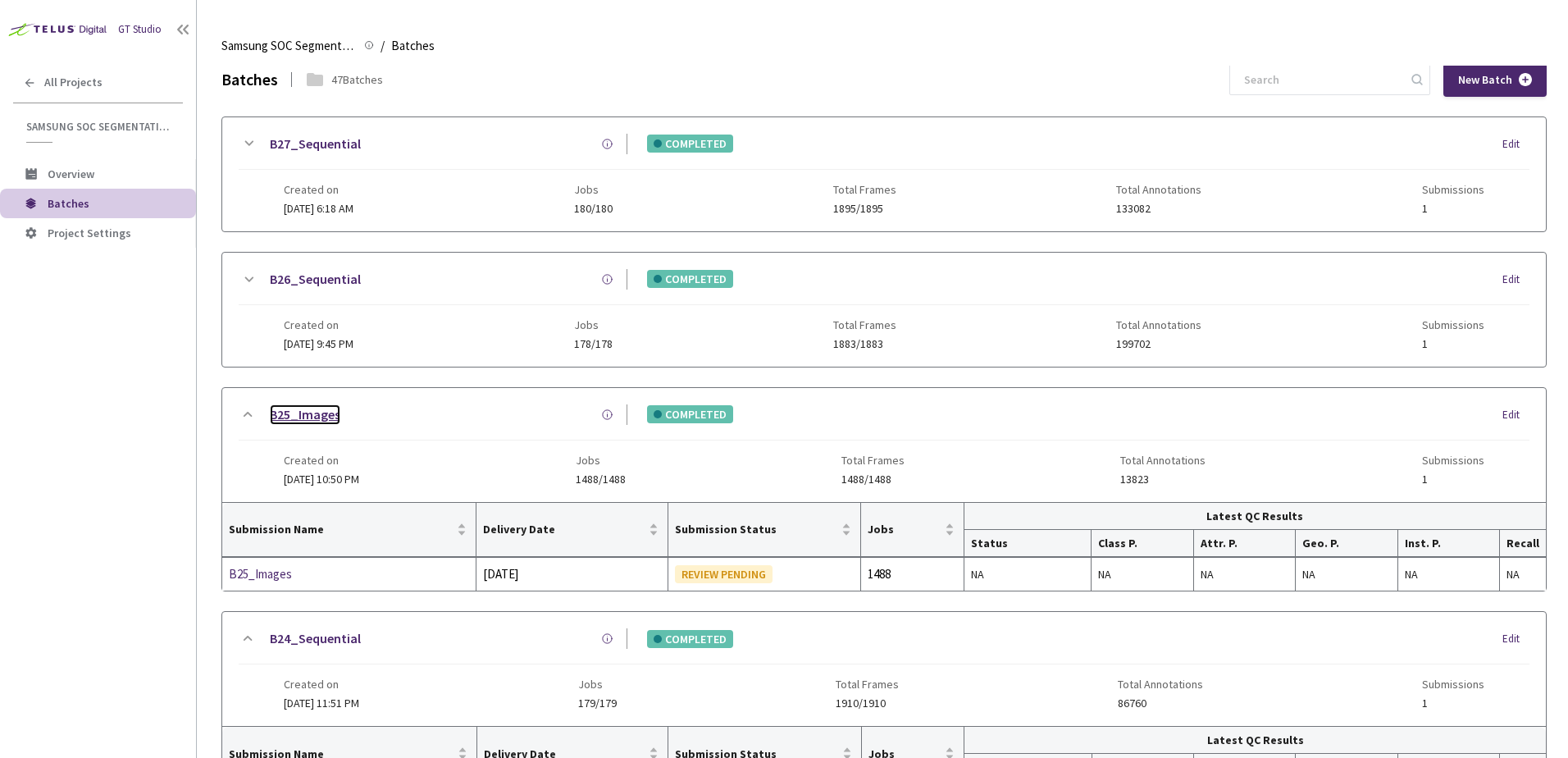
scroll to position [0, 0]
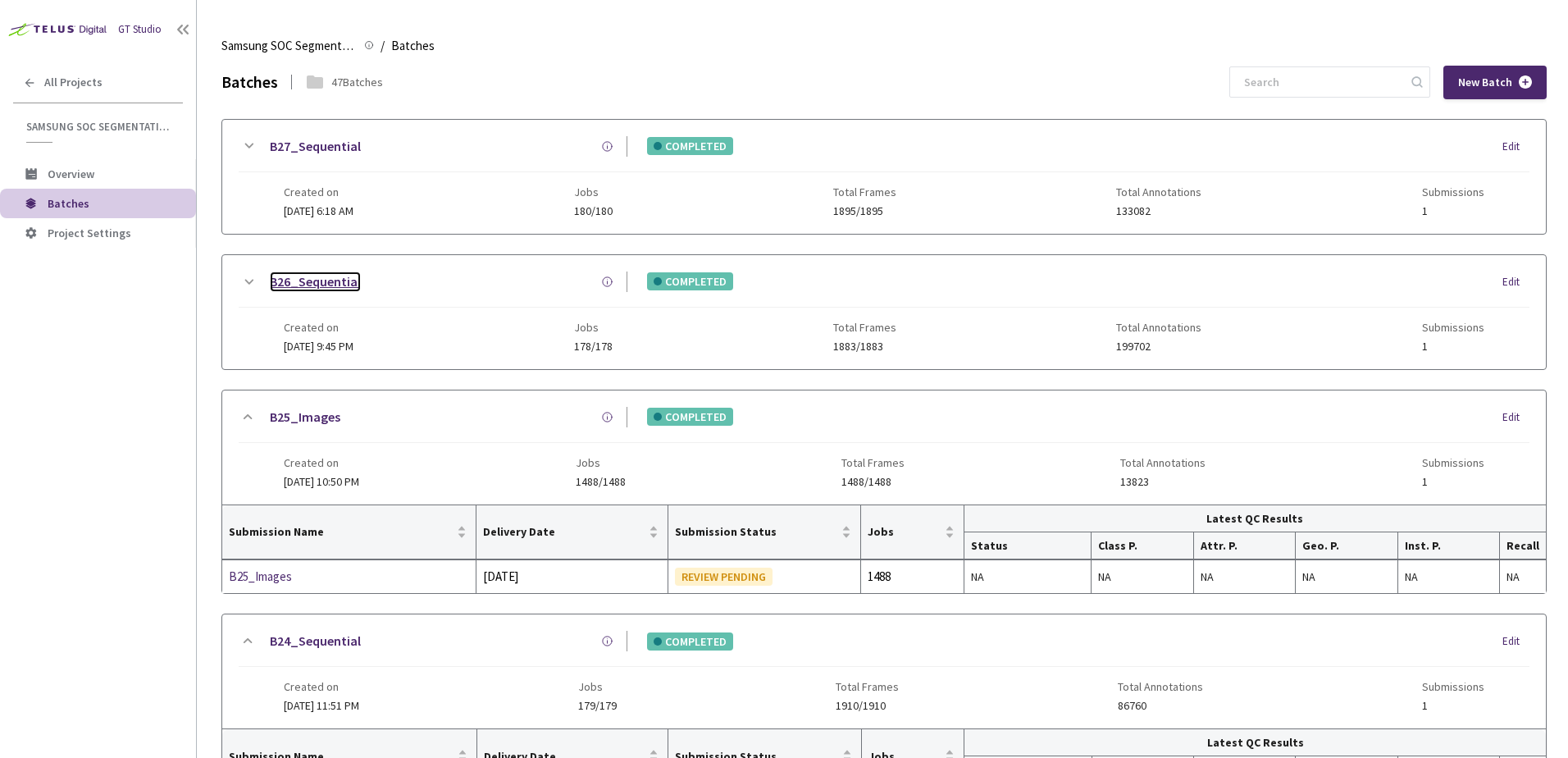
click at [328, 284] on link "B26_Sequential" at bounding box center [315, 281] width 91 height 20
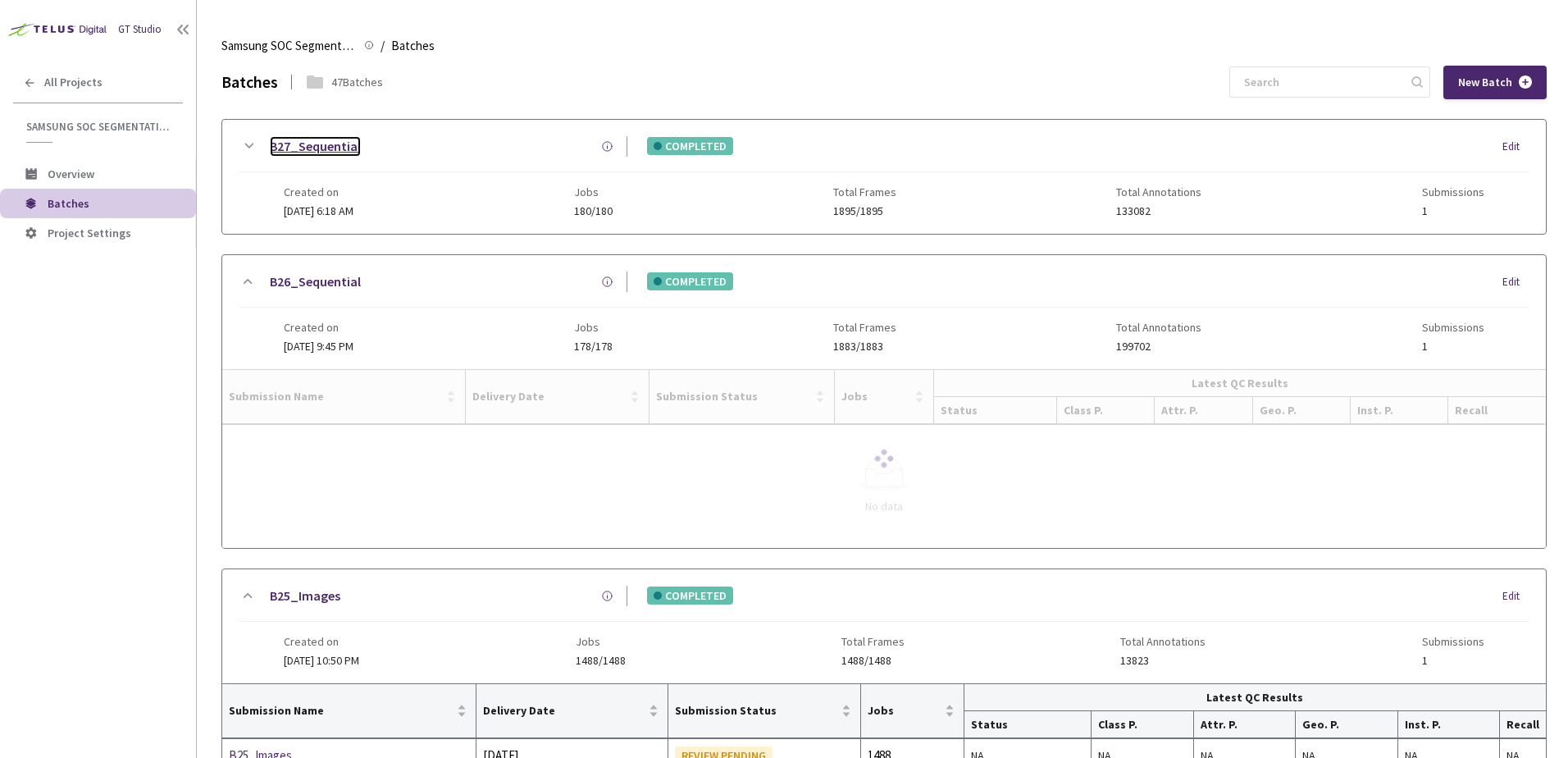
click at [323, 150] on link "B27_Sequential" at bounding box center [315, 146] width 91 height 20
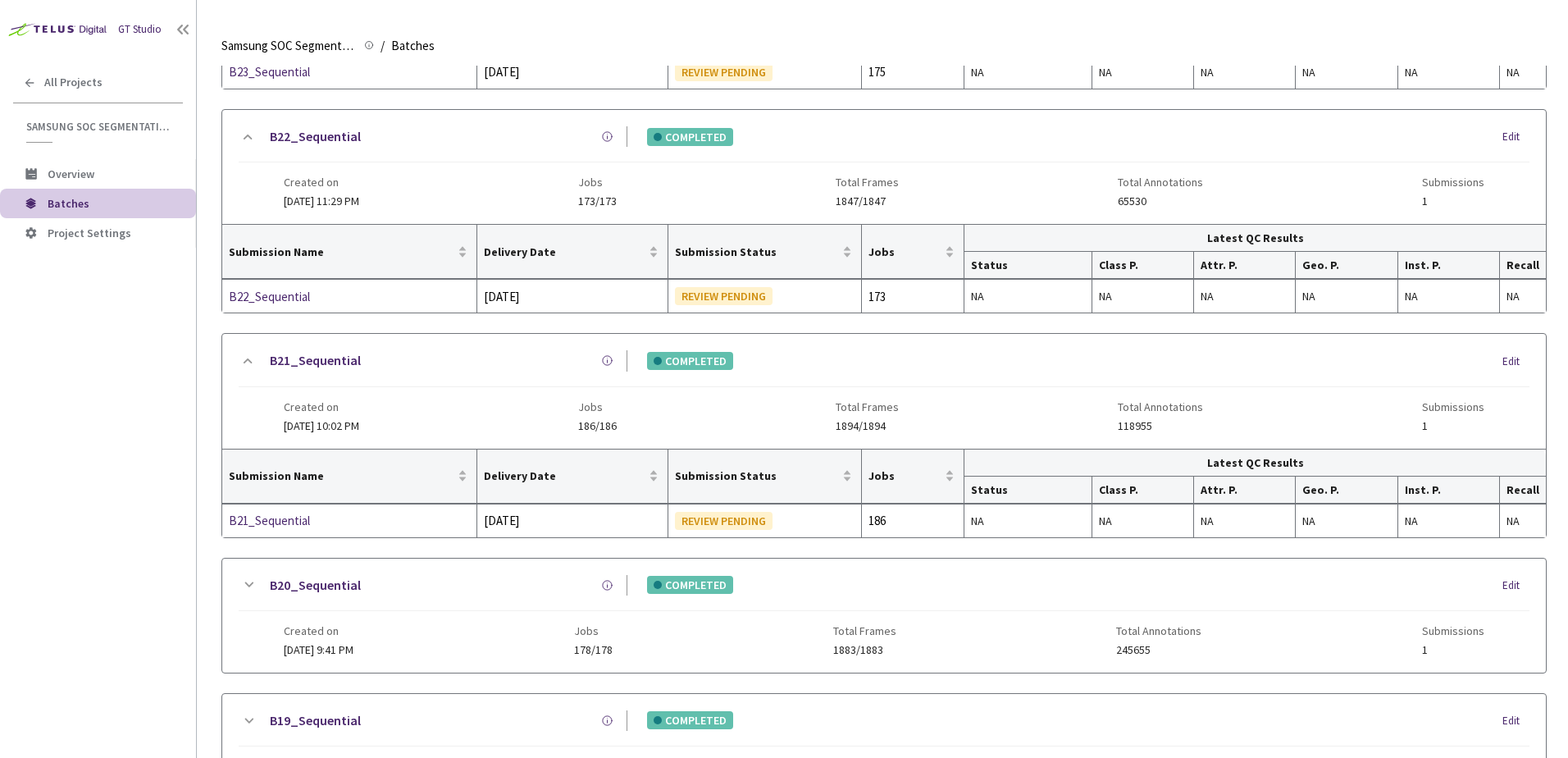
scroll to position [1264, 0]
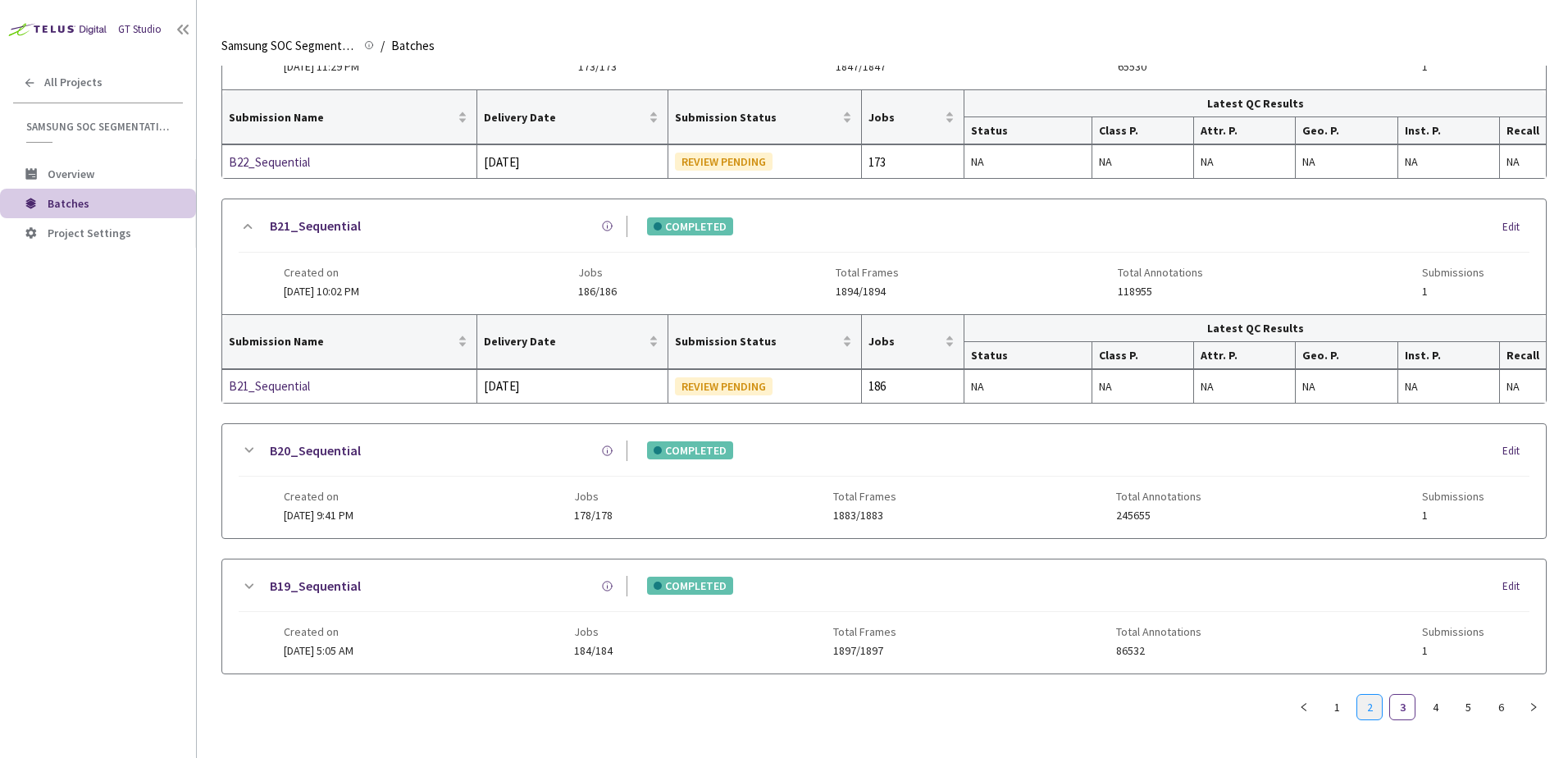
click at [1368, 716] on link "2" at bounding box center [1369, 706] width 24 height 25
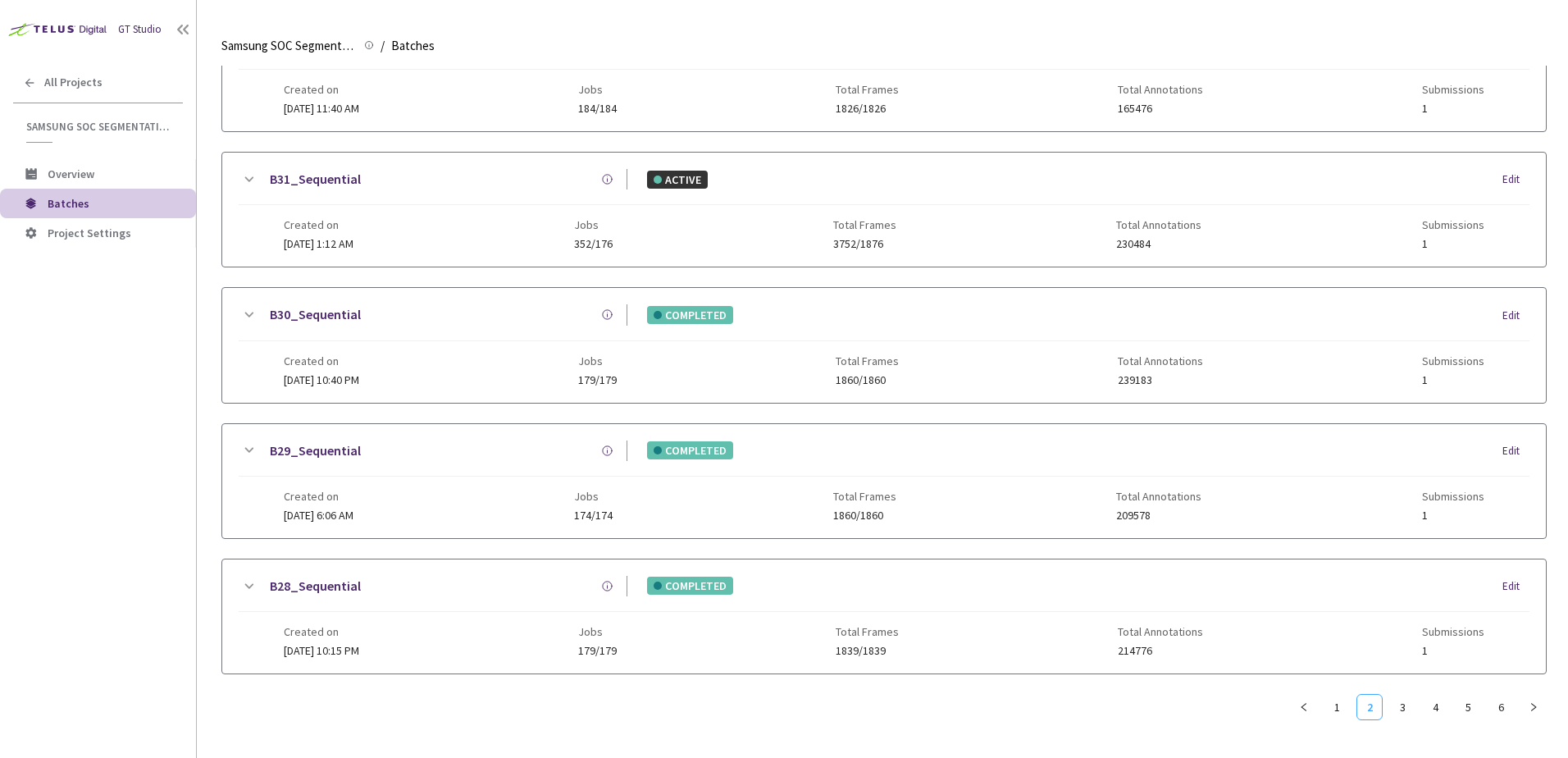
scroll to position [644, 0]
click at [335, 584] on link "B28_Sequential" at bounding box center [315, 586] width 91 height 20
click at [313, 446] on link "B29_Sequential" at bounding box center [315, 450] width 91 height 20
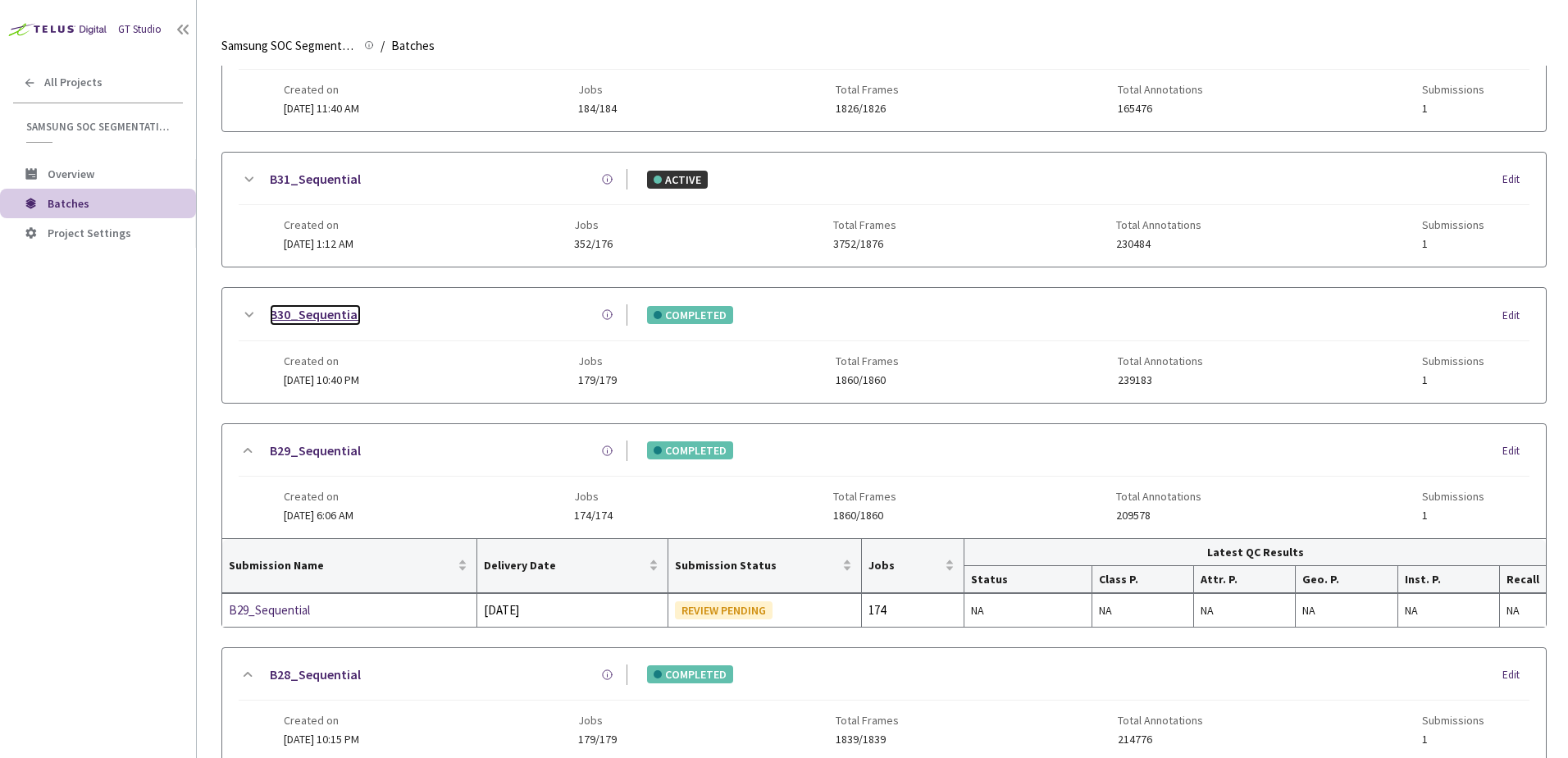
click at [318, 317] on link "B30_Sequential" at bounding box center [315, 314] width 91 height 20
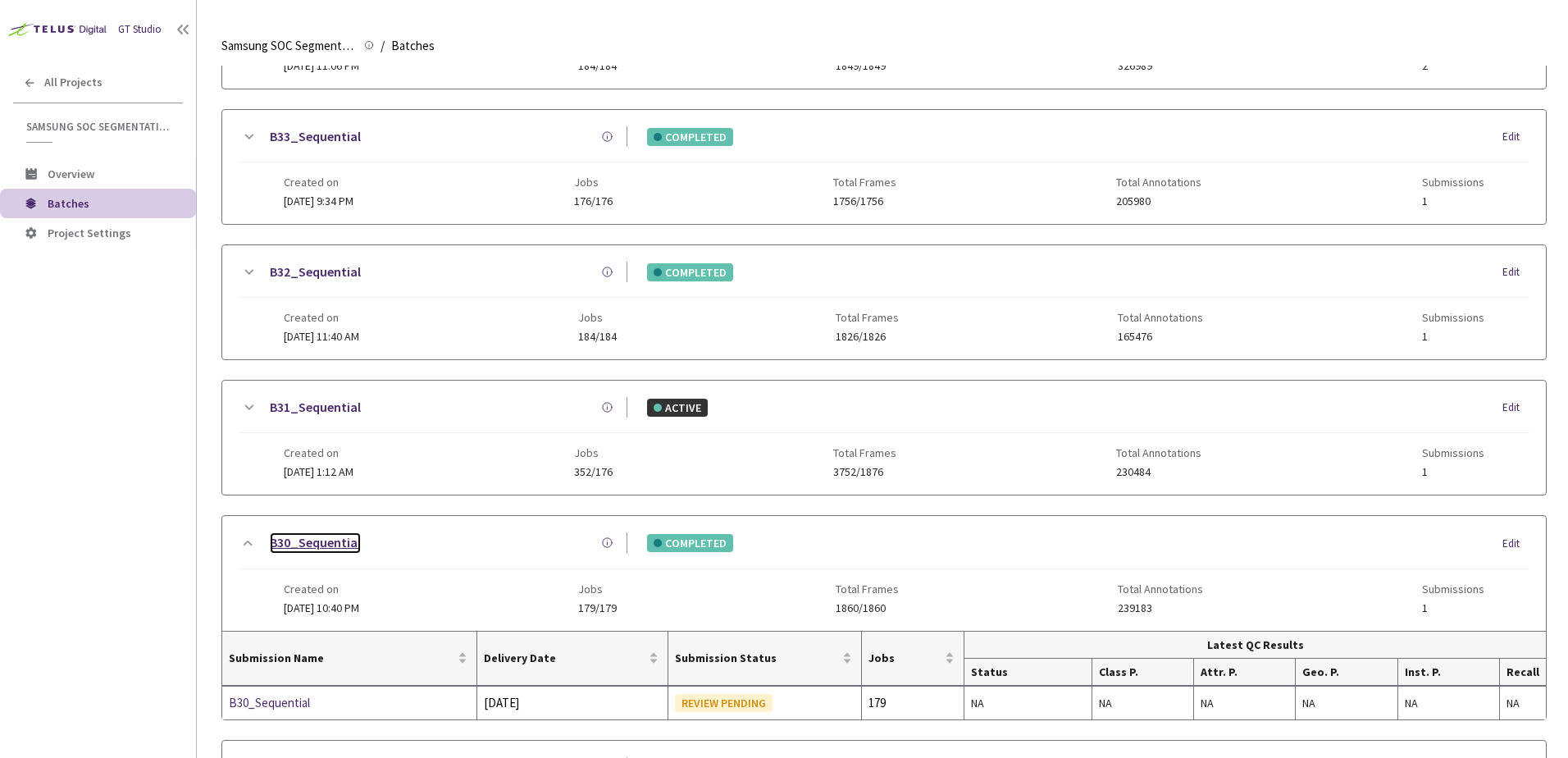
scroll to position [398, 0]
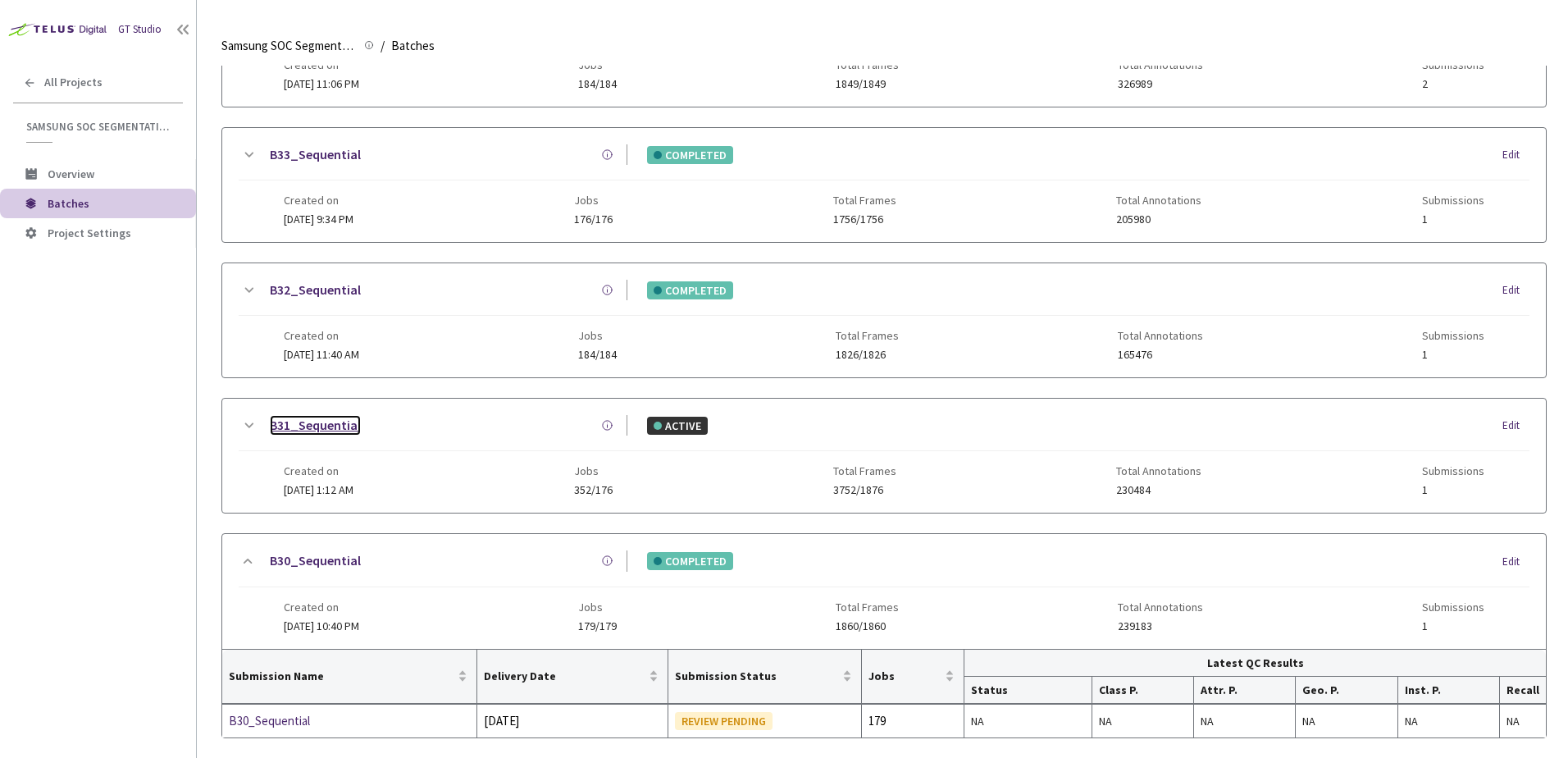
click at [335, 426] on link "B31_Sequential" at bounding box center [315, 425] width 91 height 20
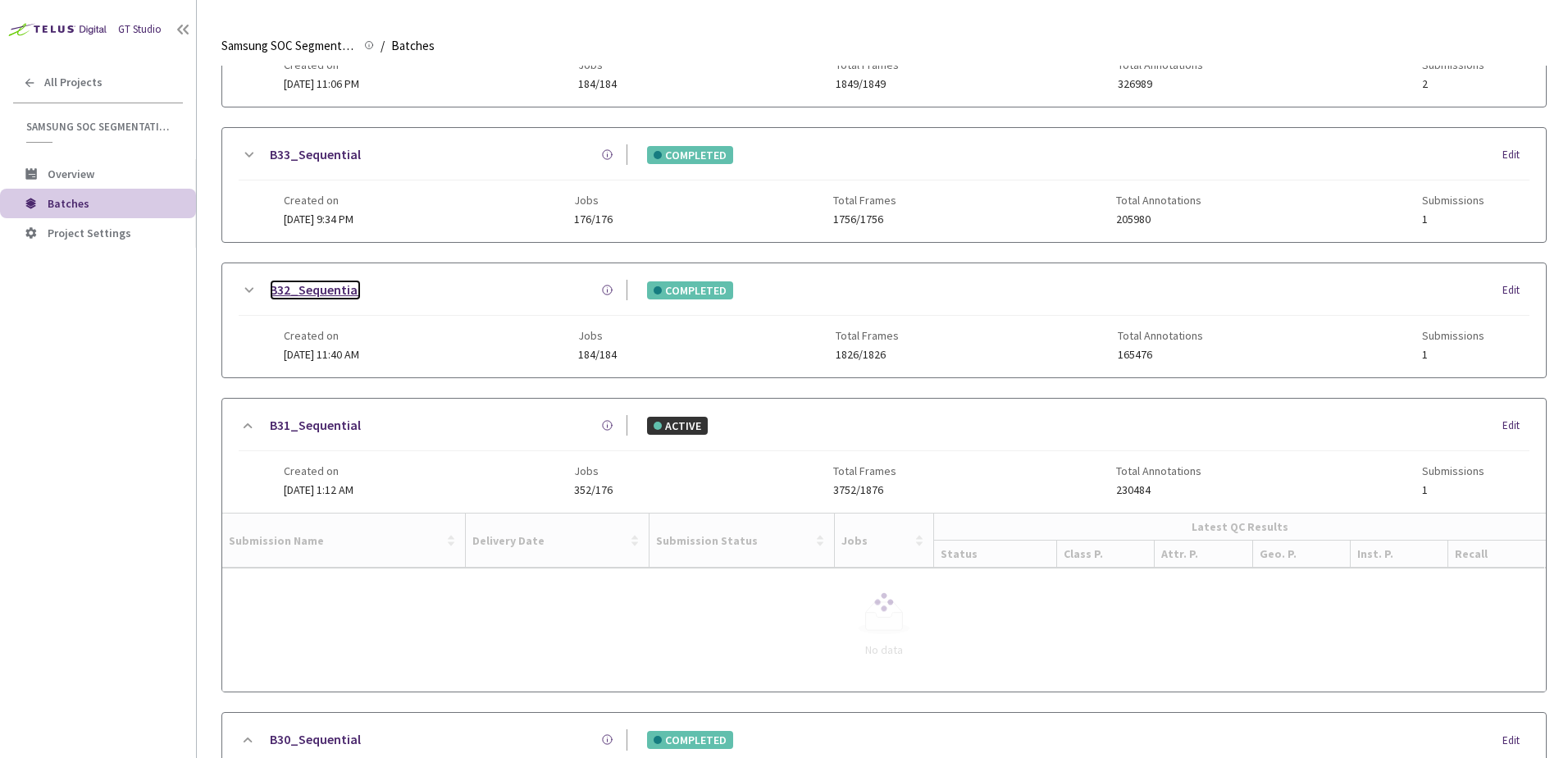
click at [325, 291] on link "B32_Sequential" at bounding box center [315, 290] width 91 height 20
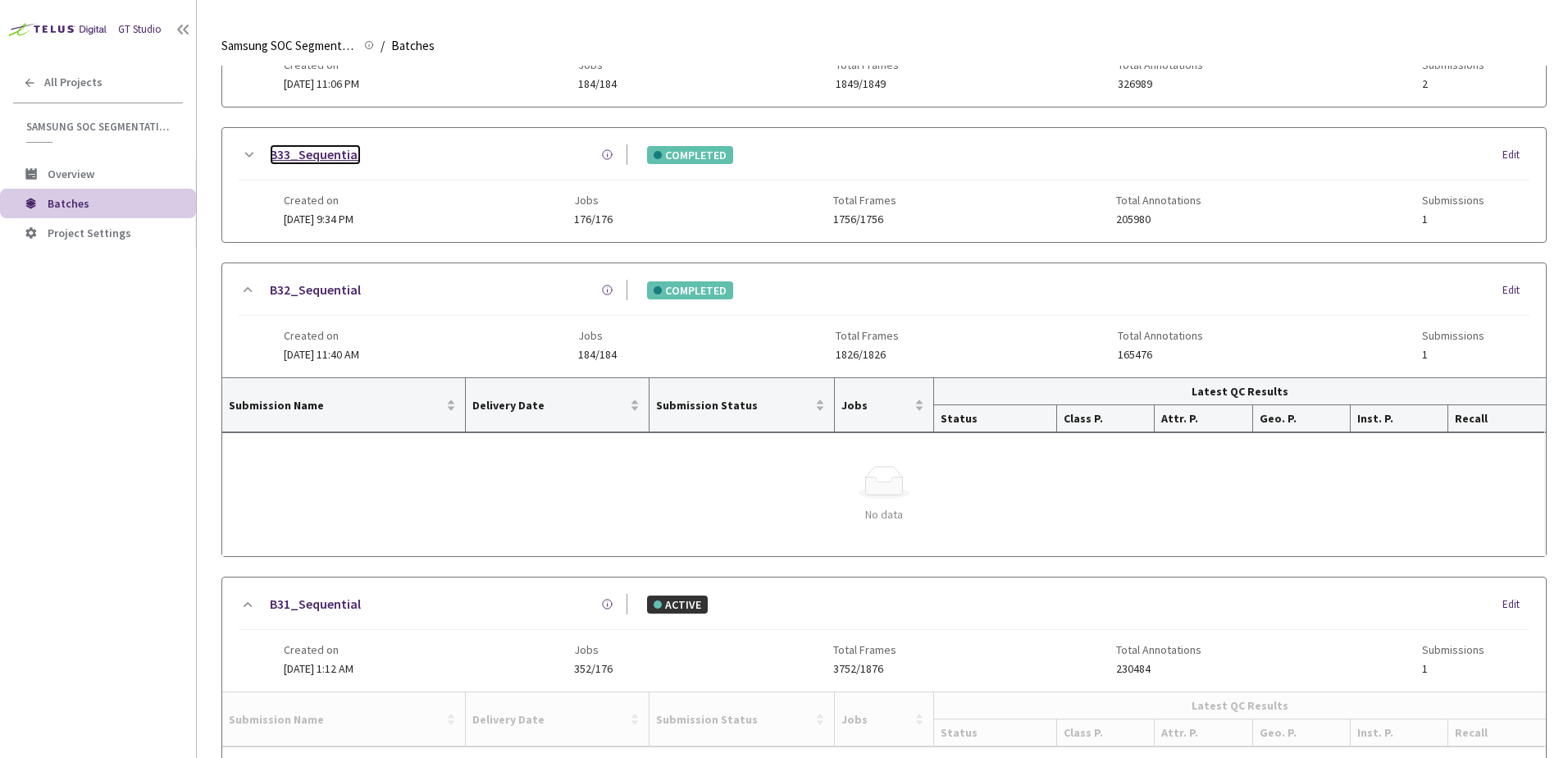
click at [319, 155] on link "B33_Sequential" at bounding box center [315, 155] width 91 height 20
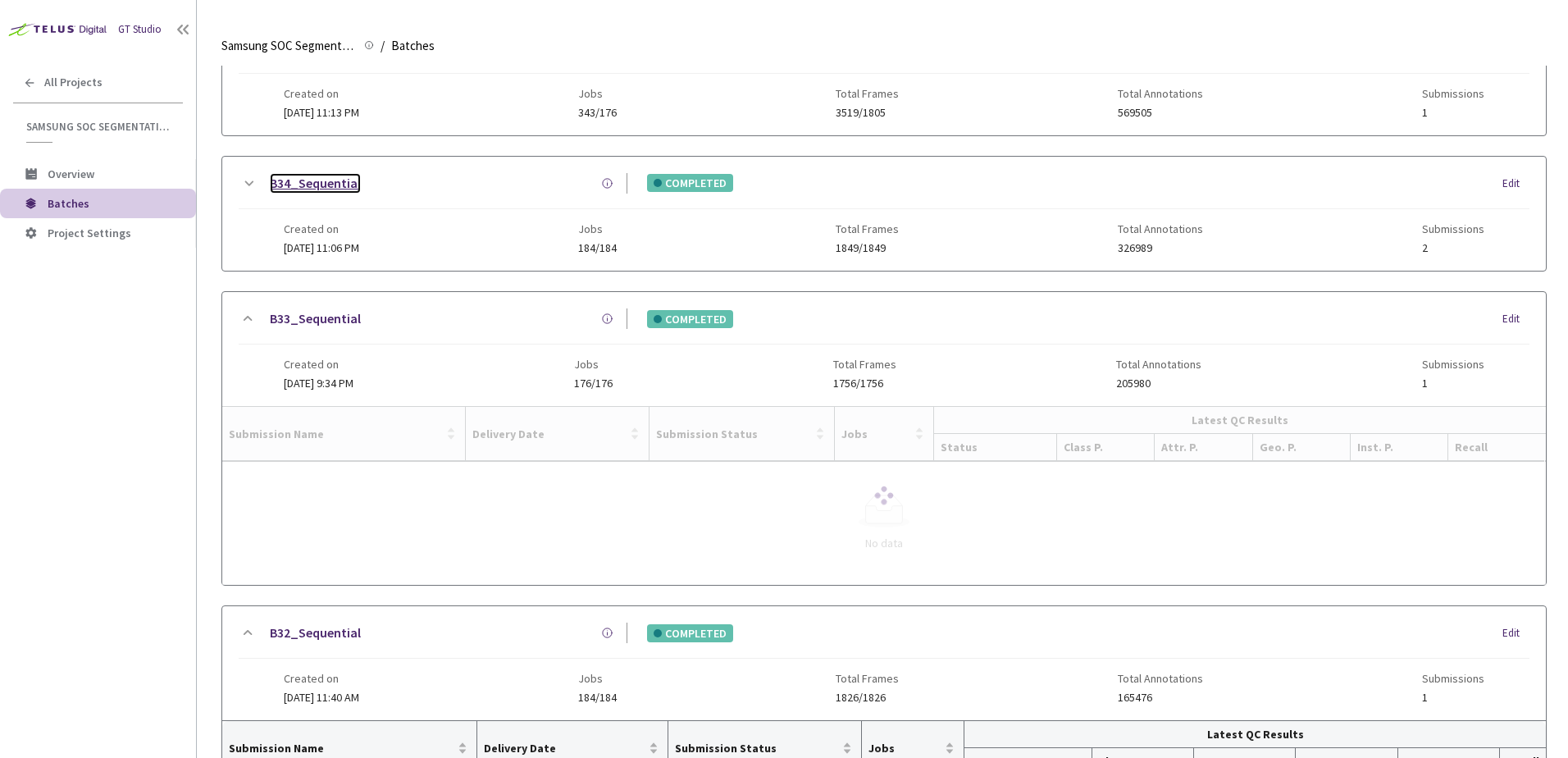
click at [317, 177] on link "B34_Sequential" at bounding box center [315, 183] width 91 height 20
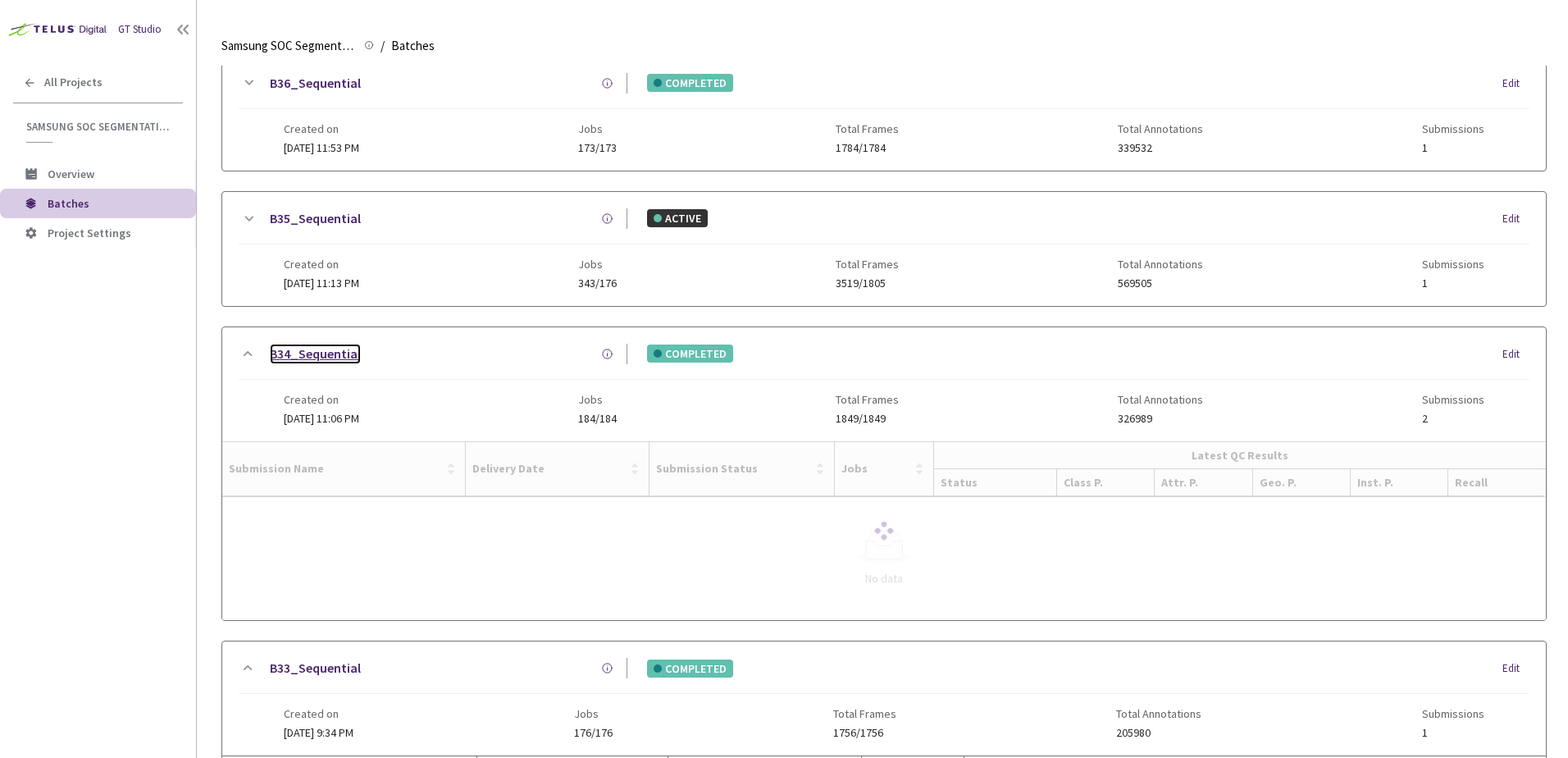
scroll to position [0, 0]
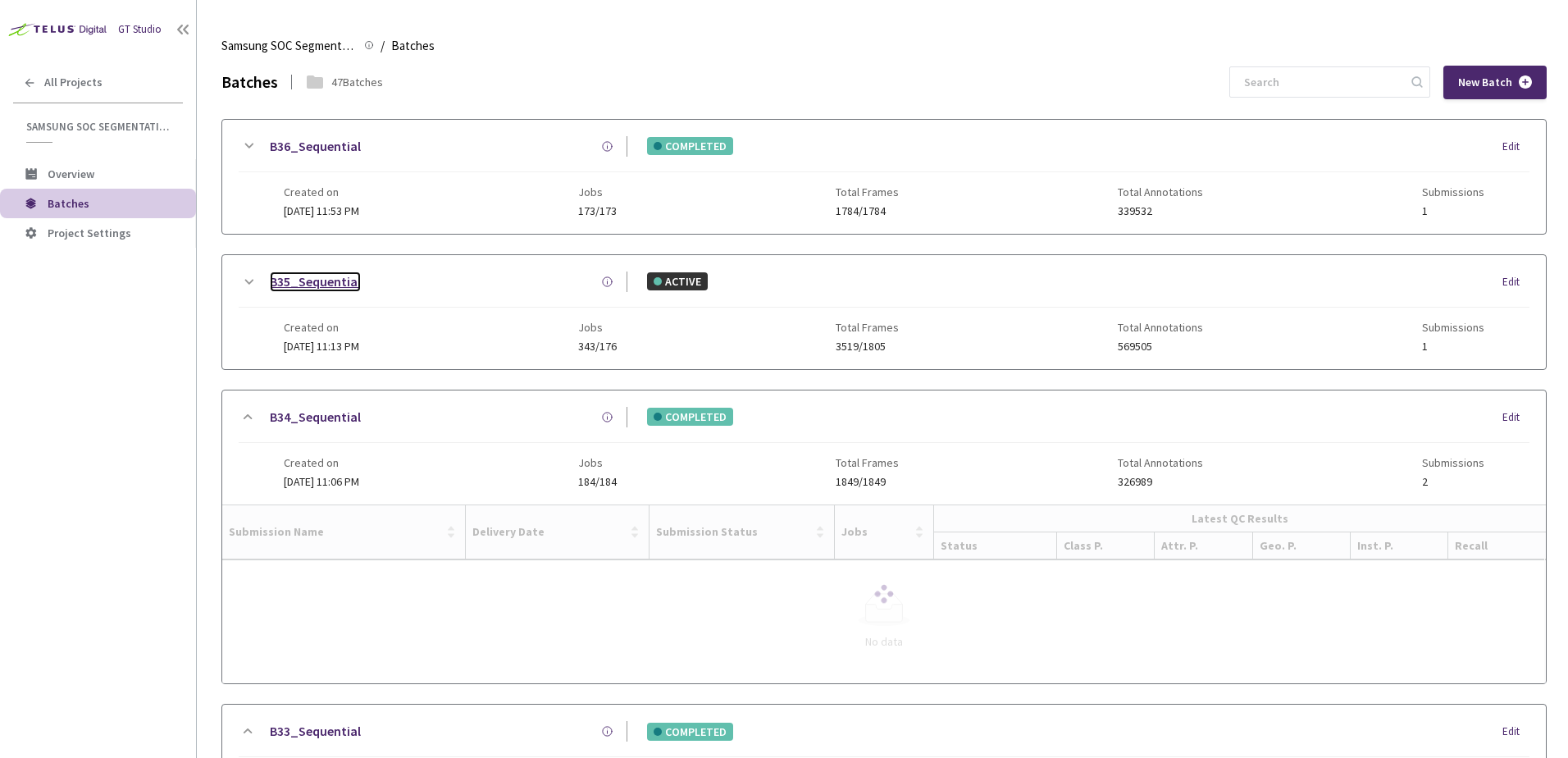
click at [316, 277] on link "B35_Sequential" at bounding box center [315, 281] width 91 height 20
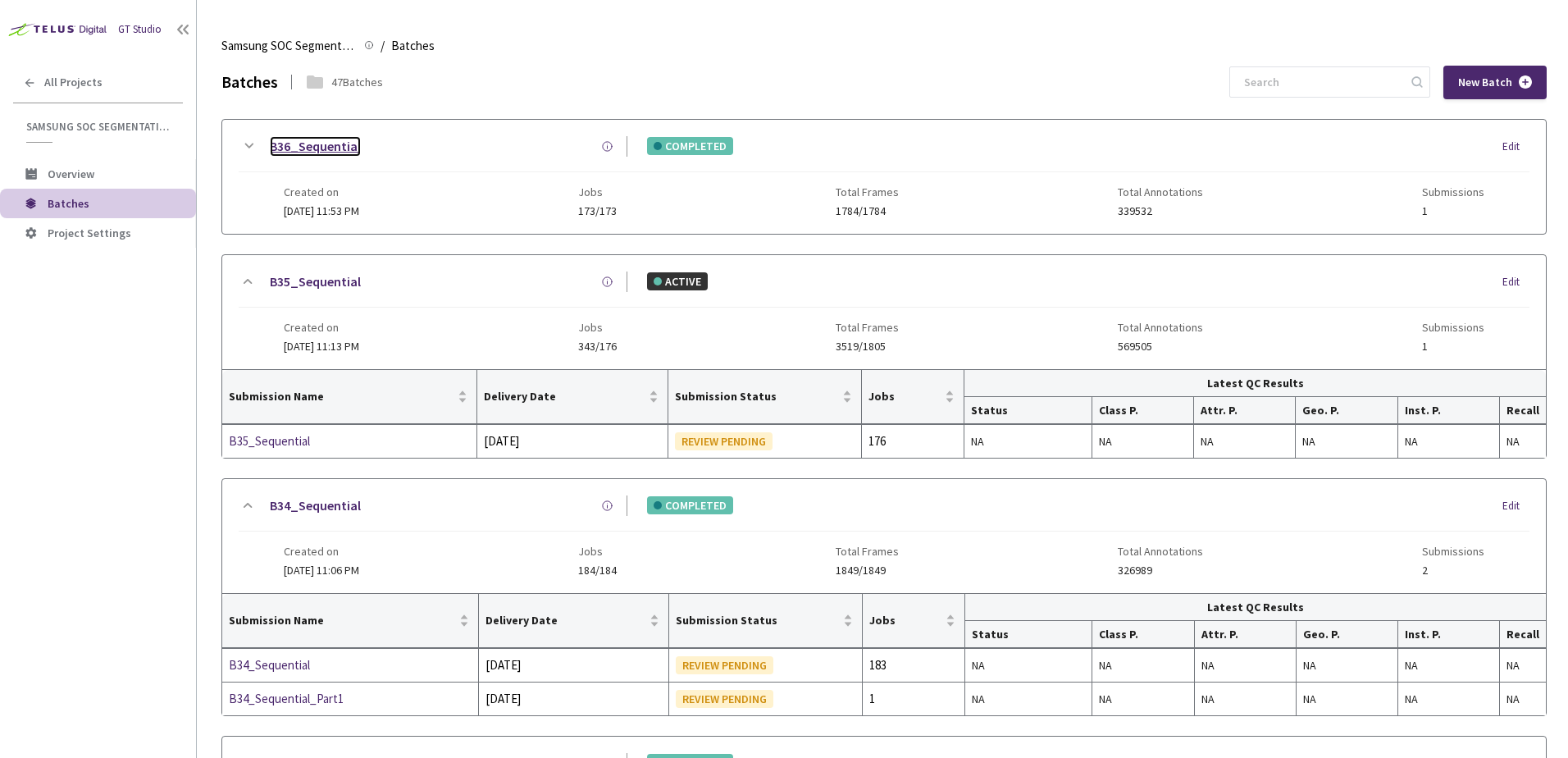
click at [320, 148] on link "B36_Sequential" at bounding box center [315, 146] width 91 height 20
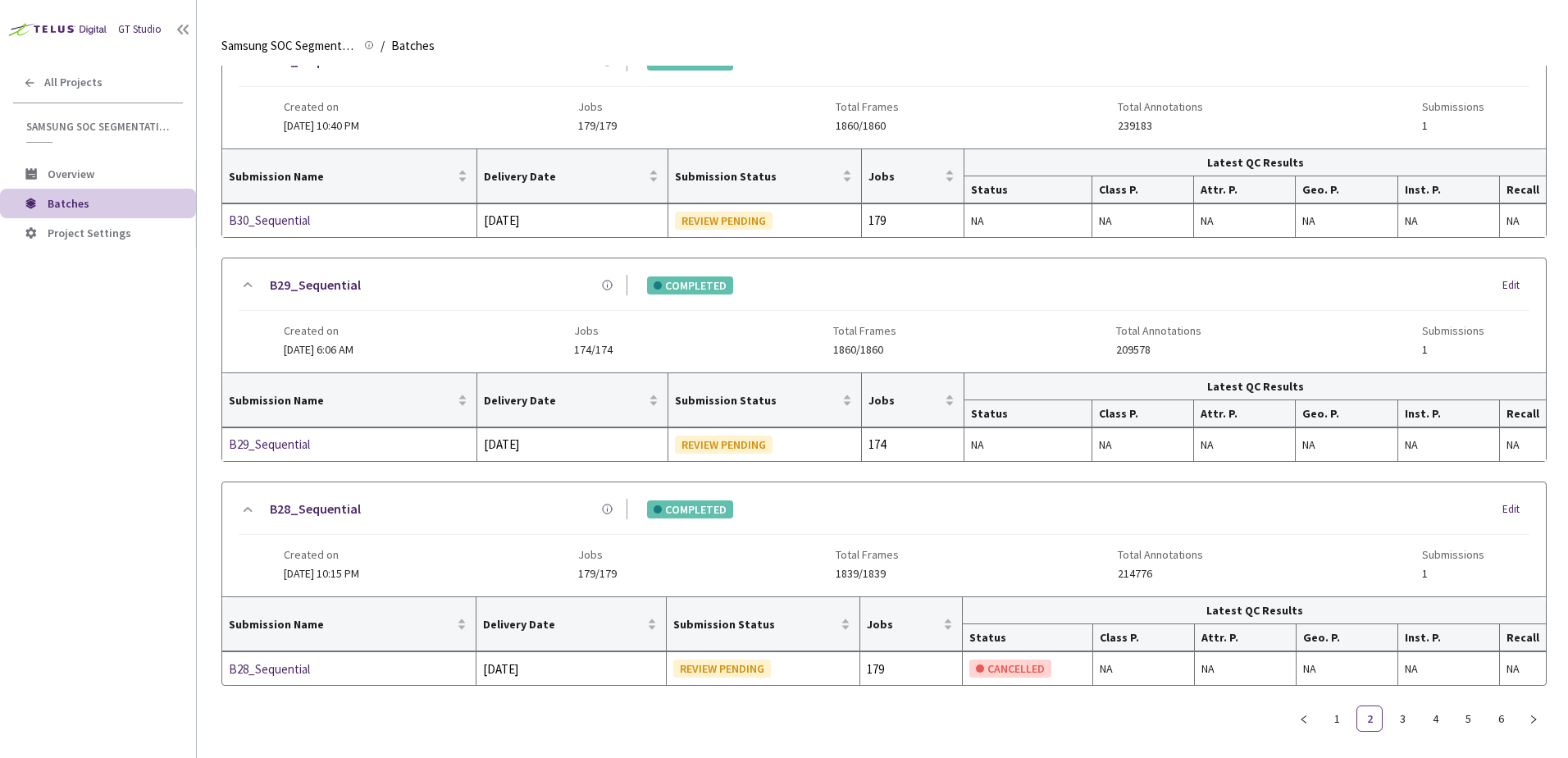
scroll to position [1475, 0]
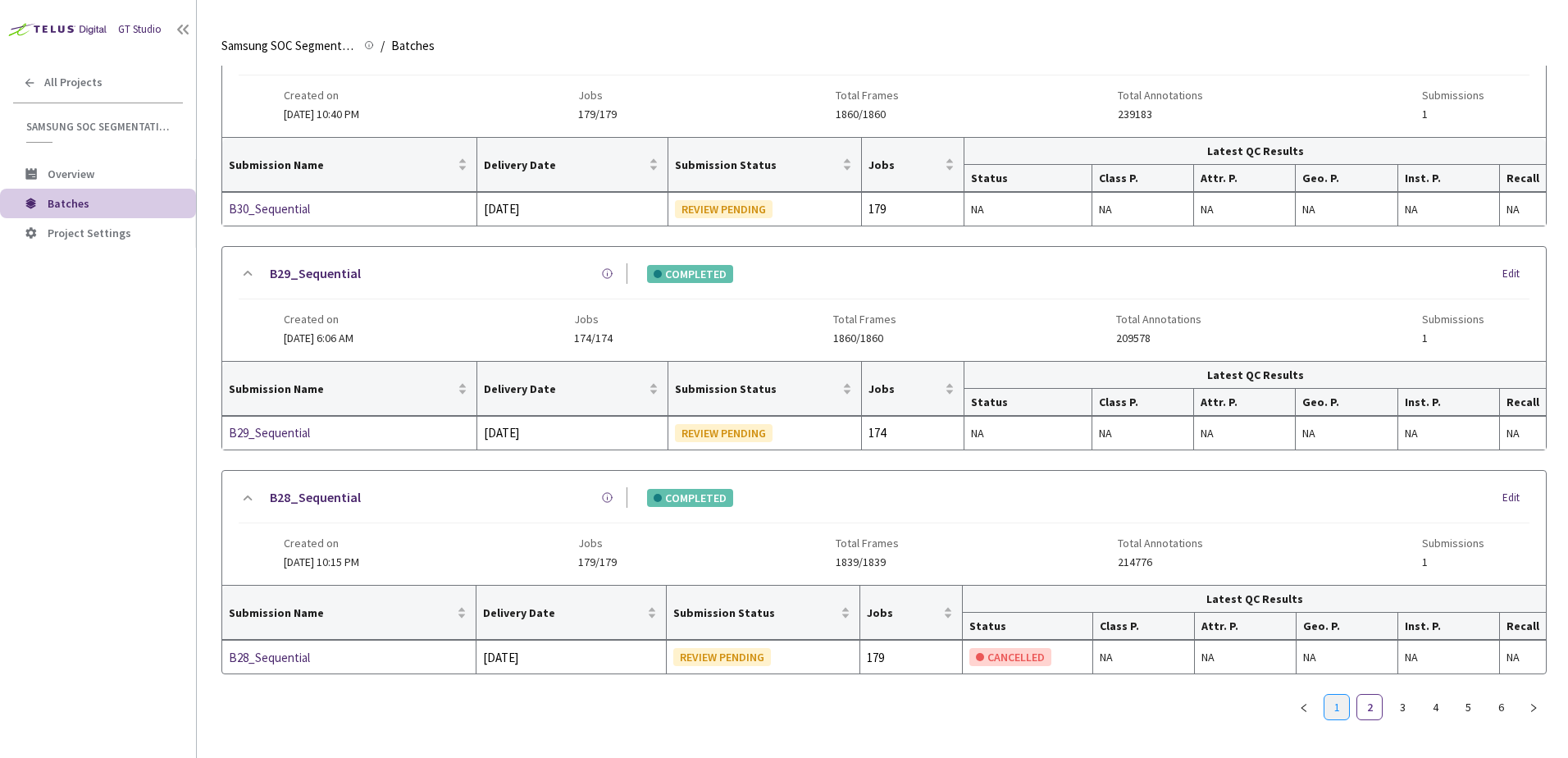
click at [1329, 697] on link "1" at bounding box center [1337, 706] width 24 height 25
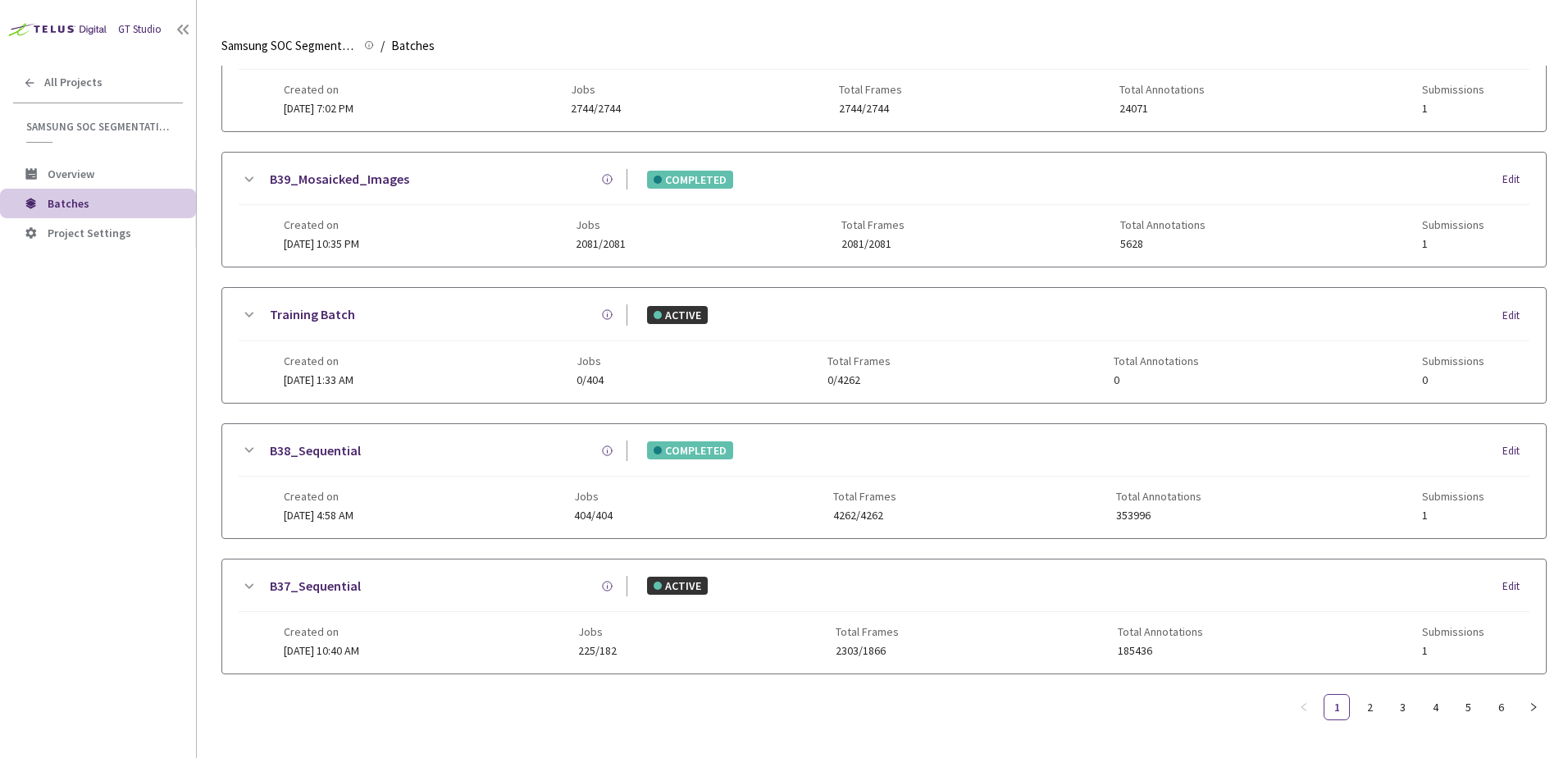
click at [254, 584] on icon at bounding box center [248, 586] width 19 height 19
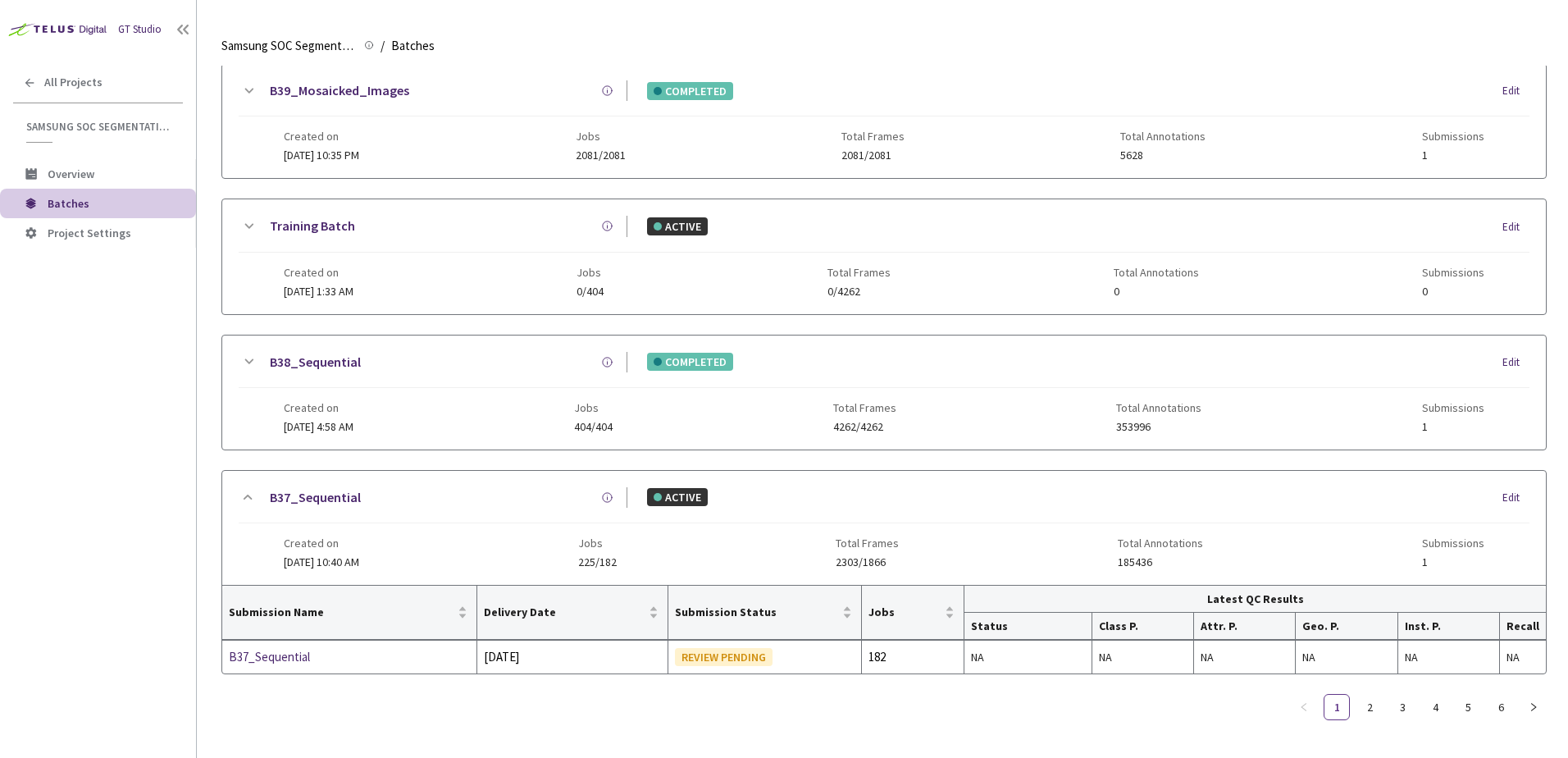
scroll to position [733, 0]
click at [341, 494] on link "B37_Sequential" at bounding box center [315, 498] width 91 height 20
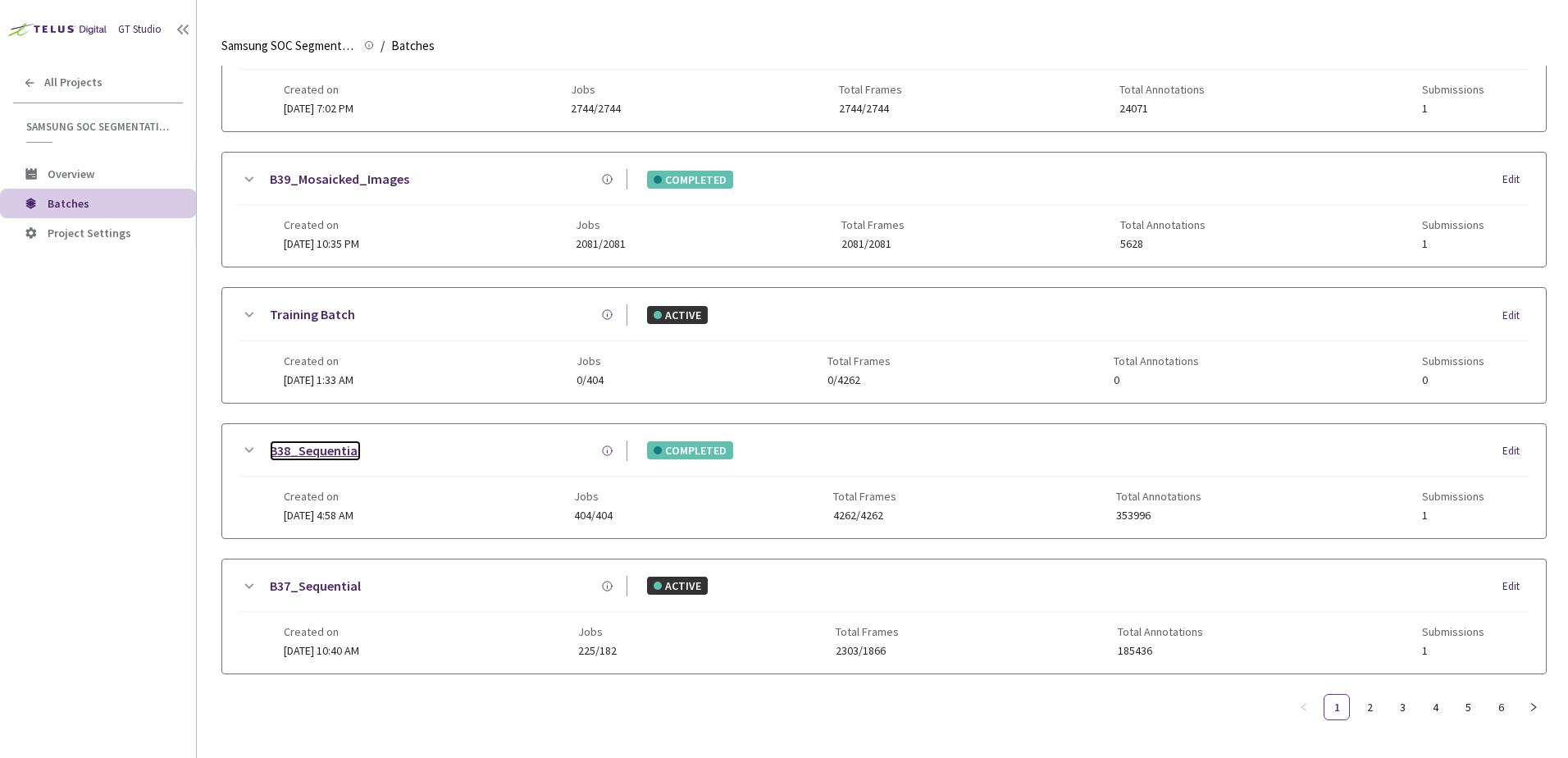
click at [339, 450] on link "B38_Sequential" at bounding box center [315, 450] width 91 height 20
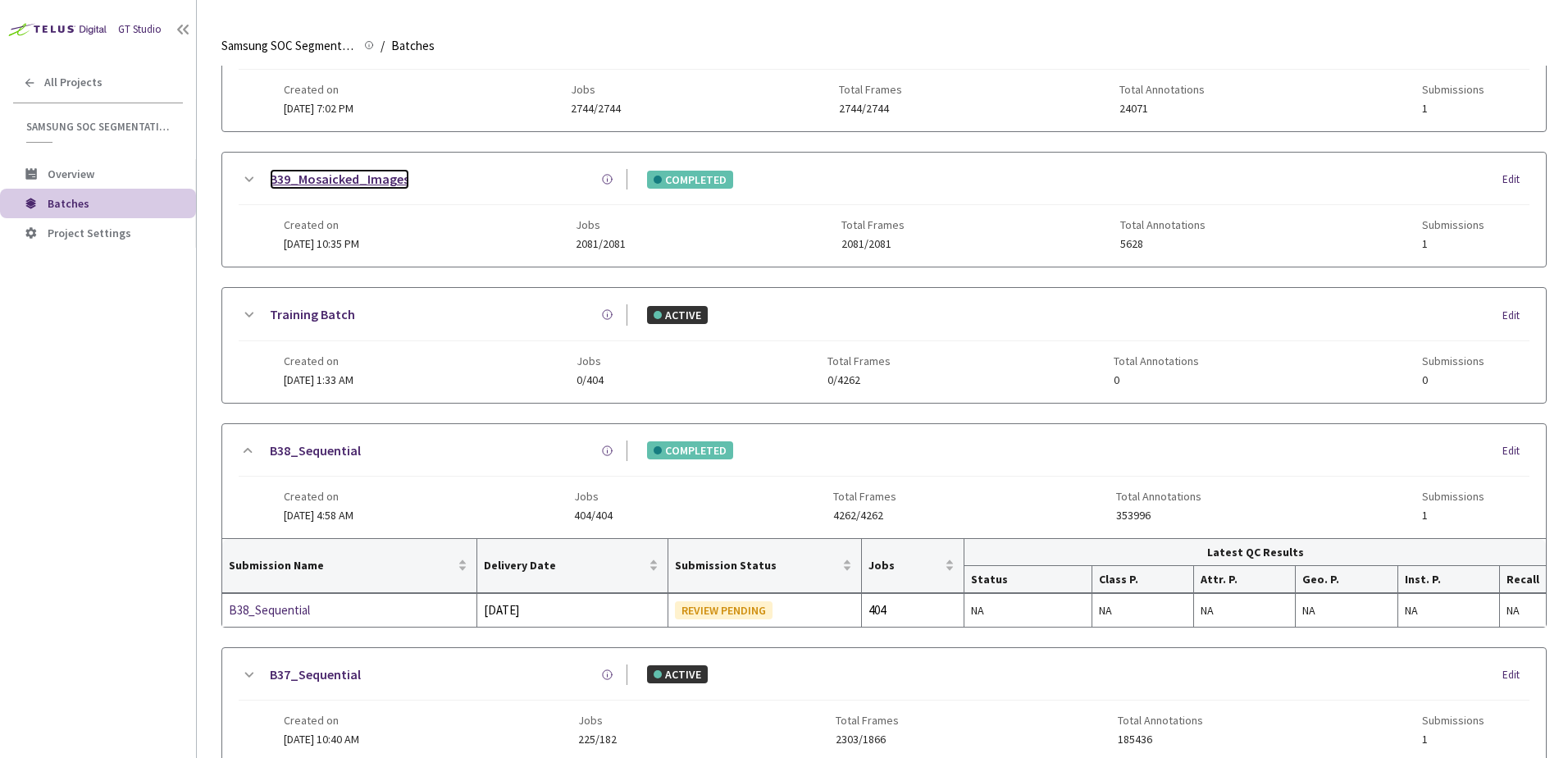
click at [335, 182] on link "B39_Mosaicked_Images" at bounding box center [339, 179] width 139 height 20
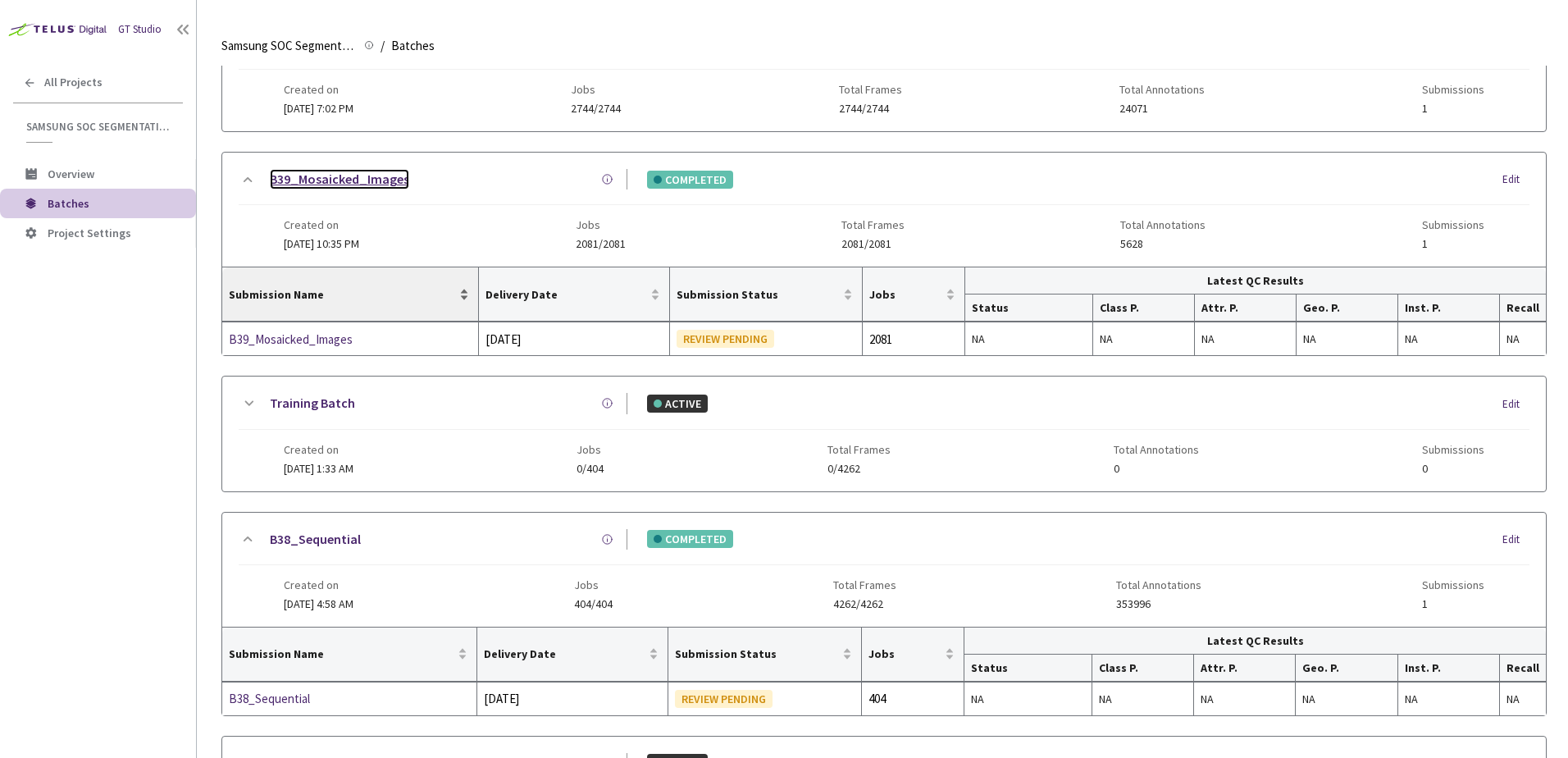
scroll to position [562, 0]
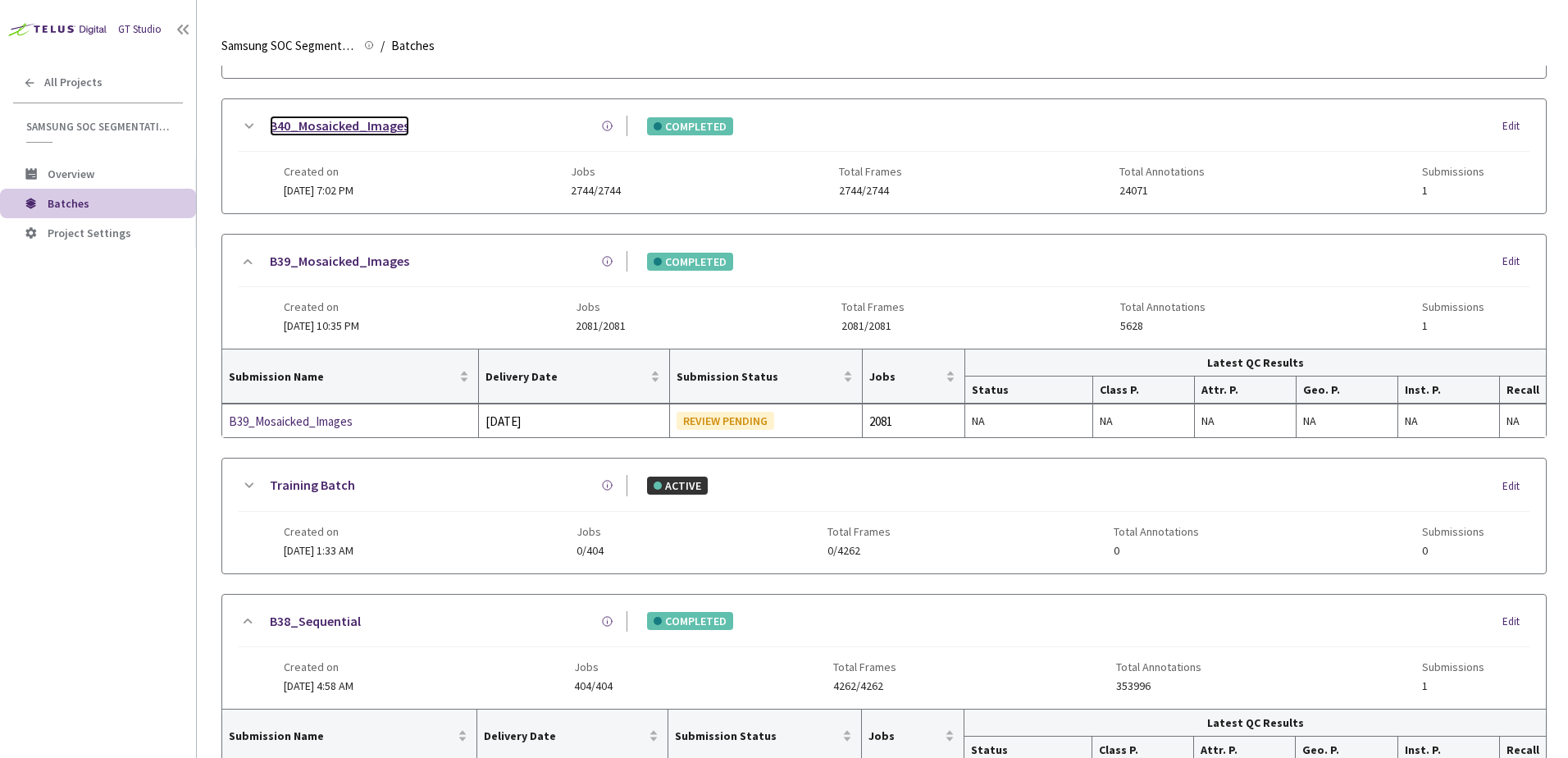
click at [351, 124] on link "B40_Mosaicked_Images" at bounding box center [339, 126] width 139 height 20
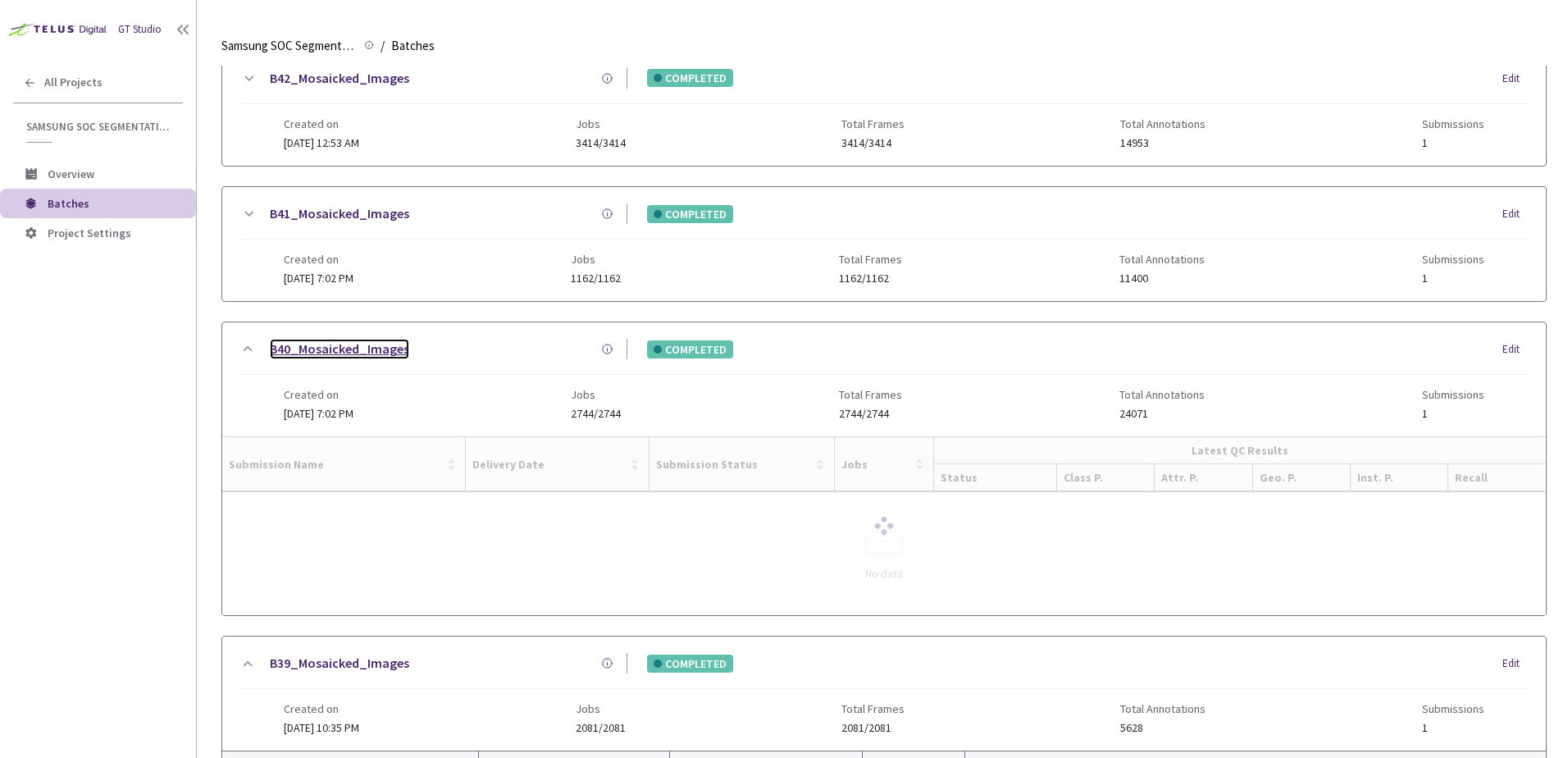
scroll to position [316, 0]
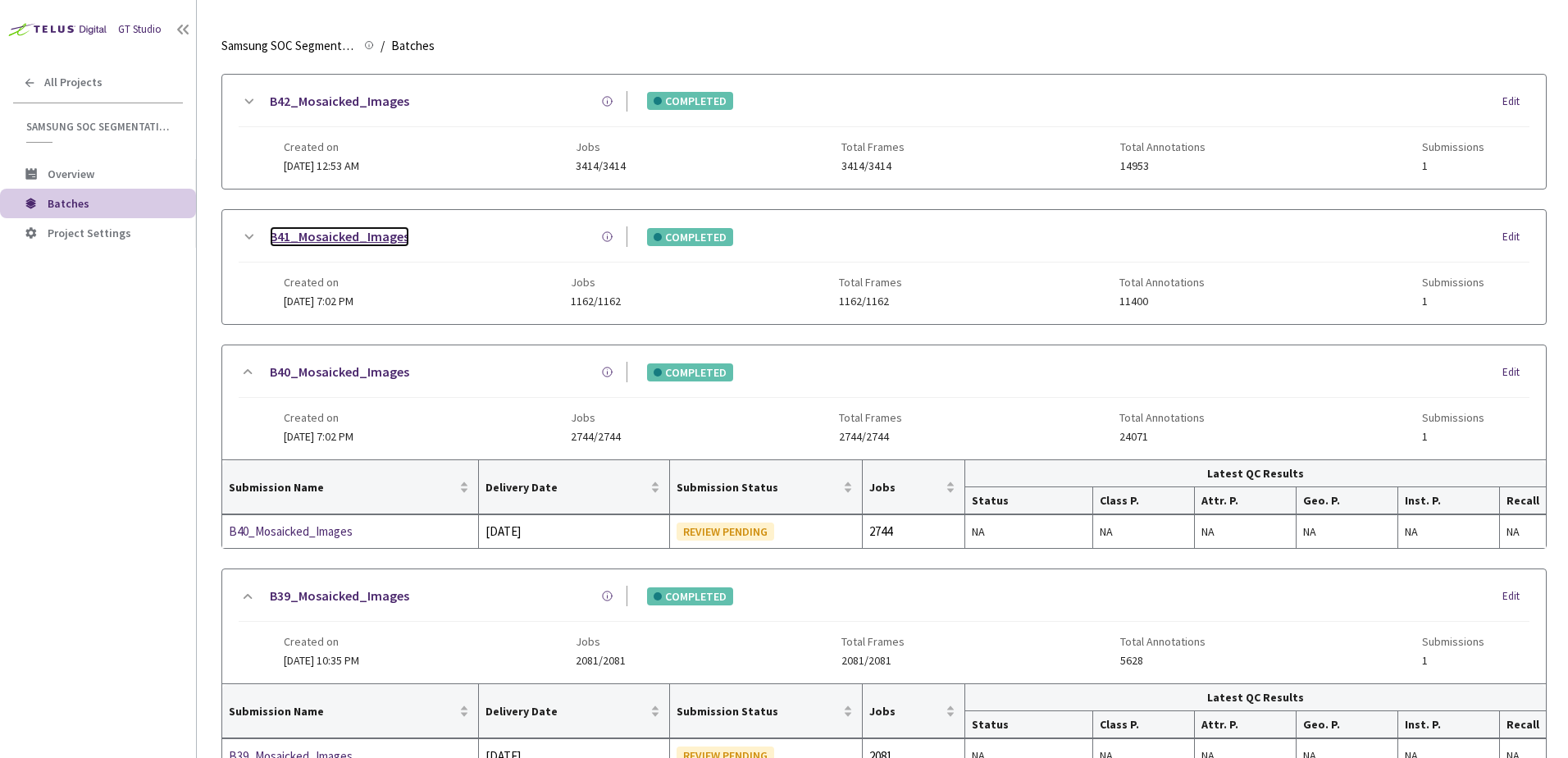
click at [379, 240] on link "B41_Mosaicked_Images" at bounding box center [339, 237] width 139 height 20
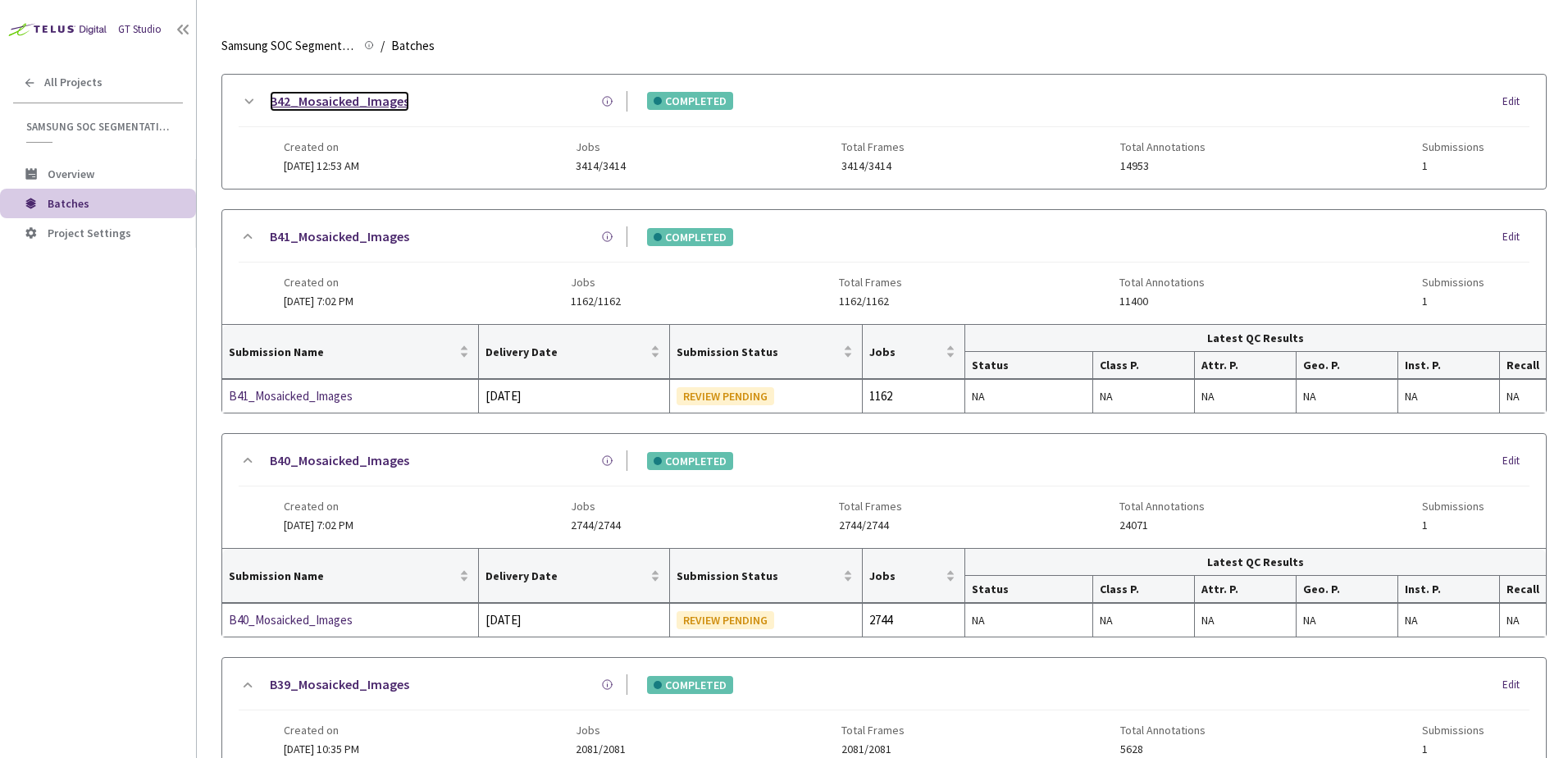
click at [357, 105] on link "B42_Mosaicked_Images" at bounding box center [339, 101] width 139 height 20
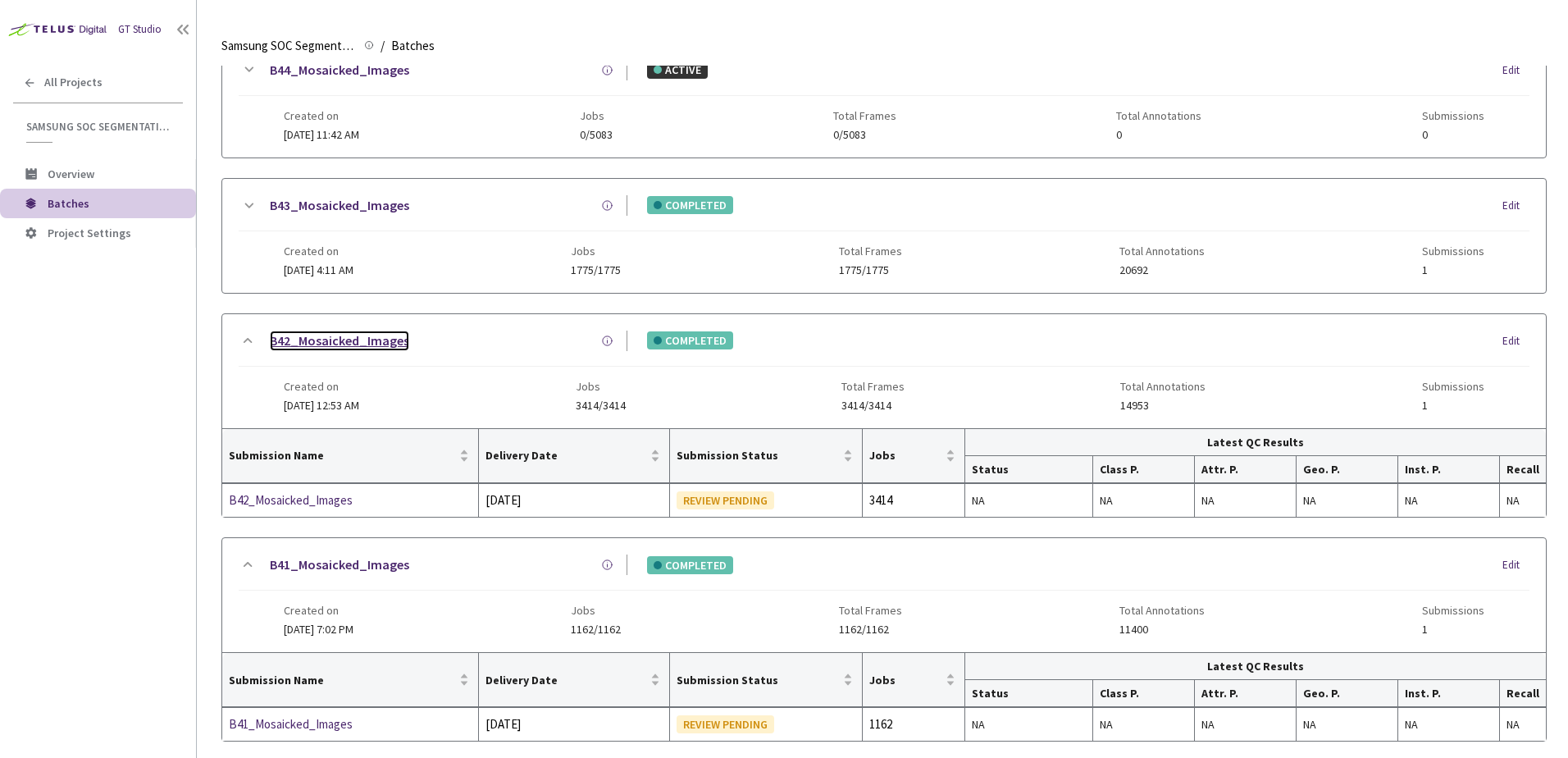
scroll to position [70, 0]
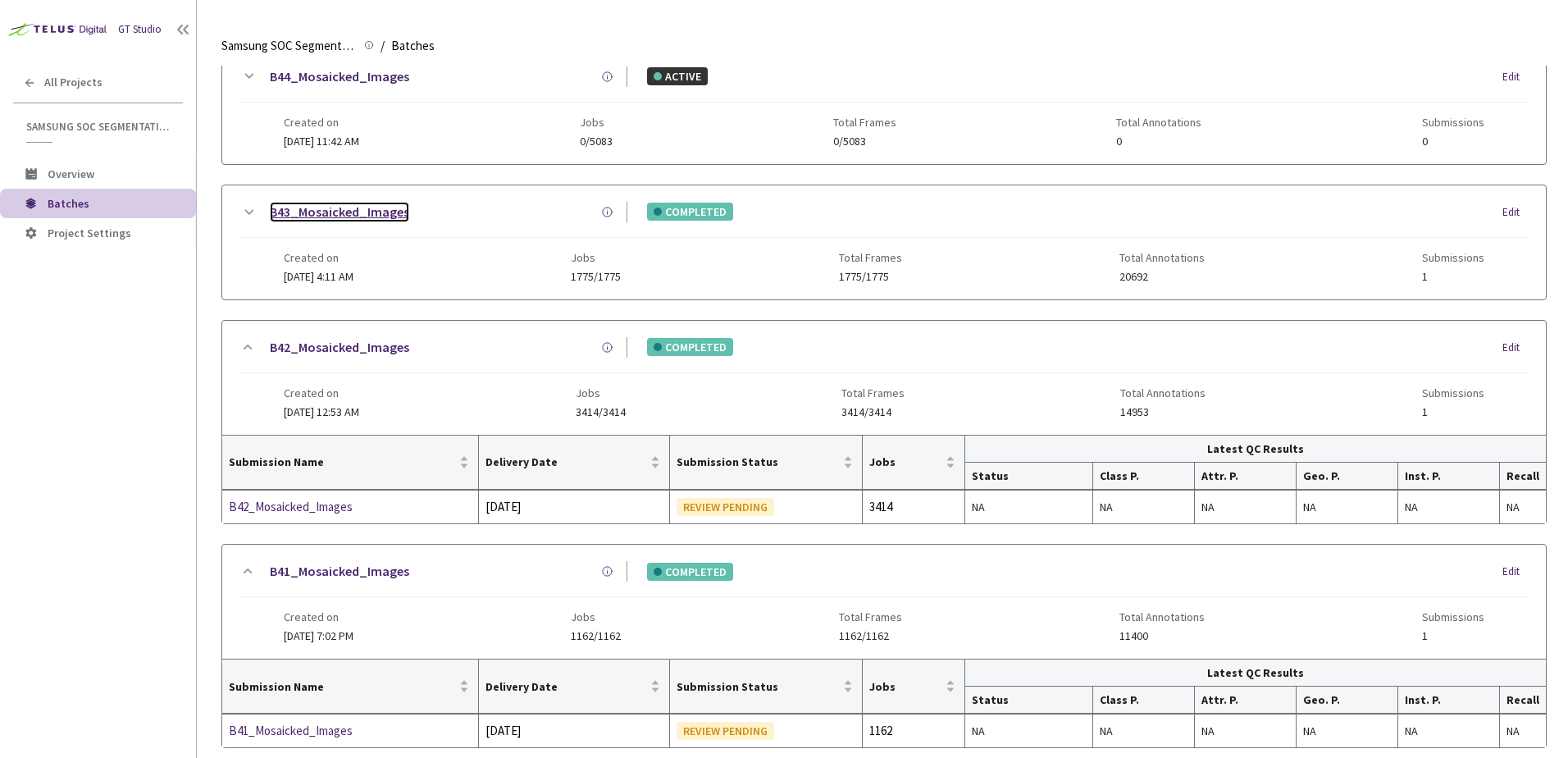
click at [334, 214] on link "B43_Mosaicked_Images" at bounding box center [339, 212] width 139 height 20
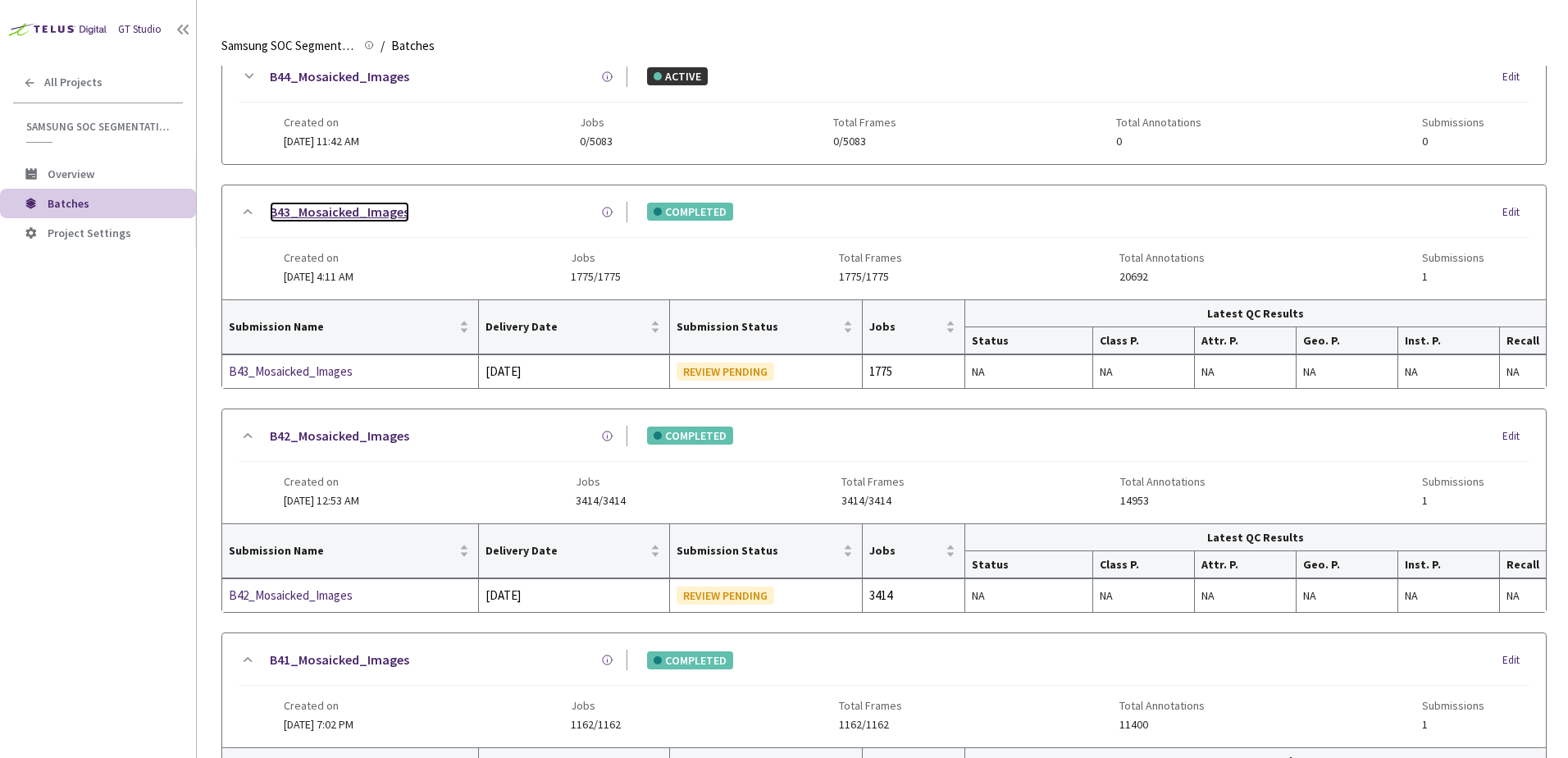
scroll to position [0, 0]
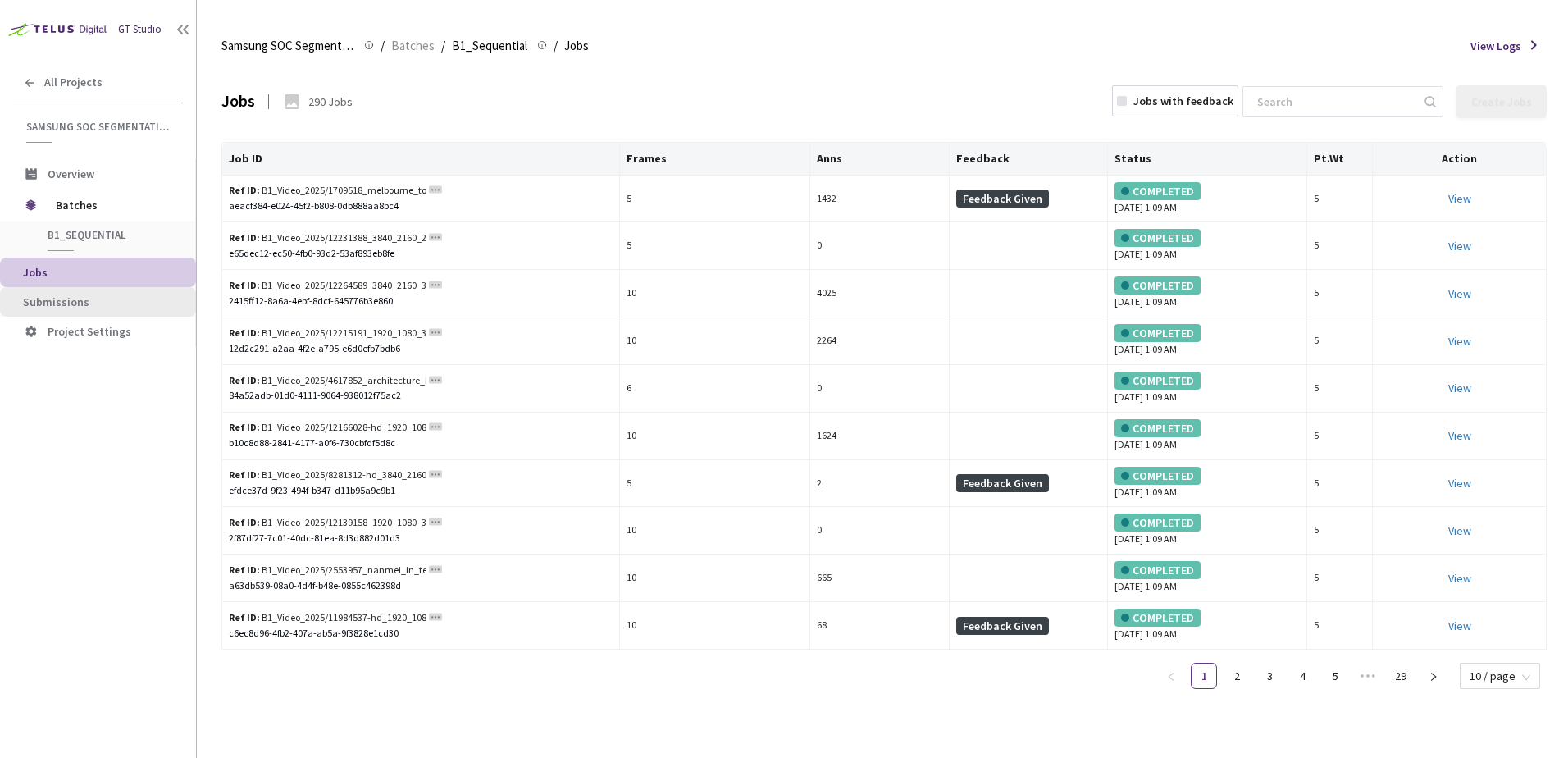
click at [70, 298] on span "Submissions" at bounding box center [56, 302] width 67 height 14
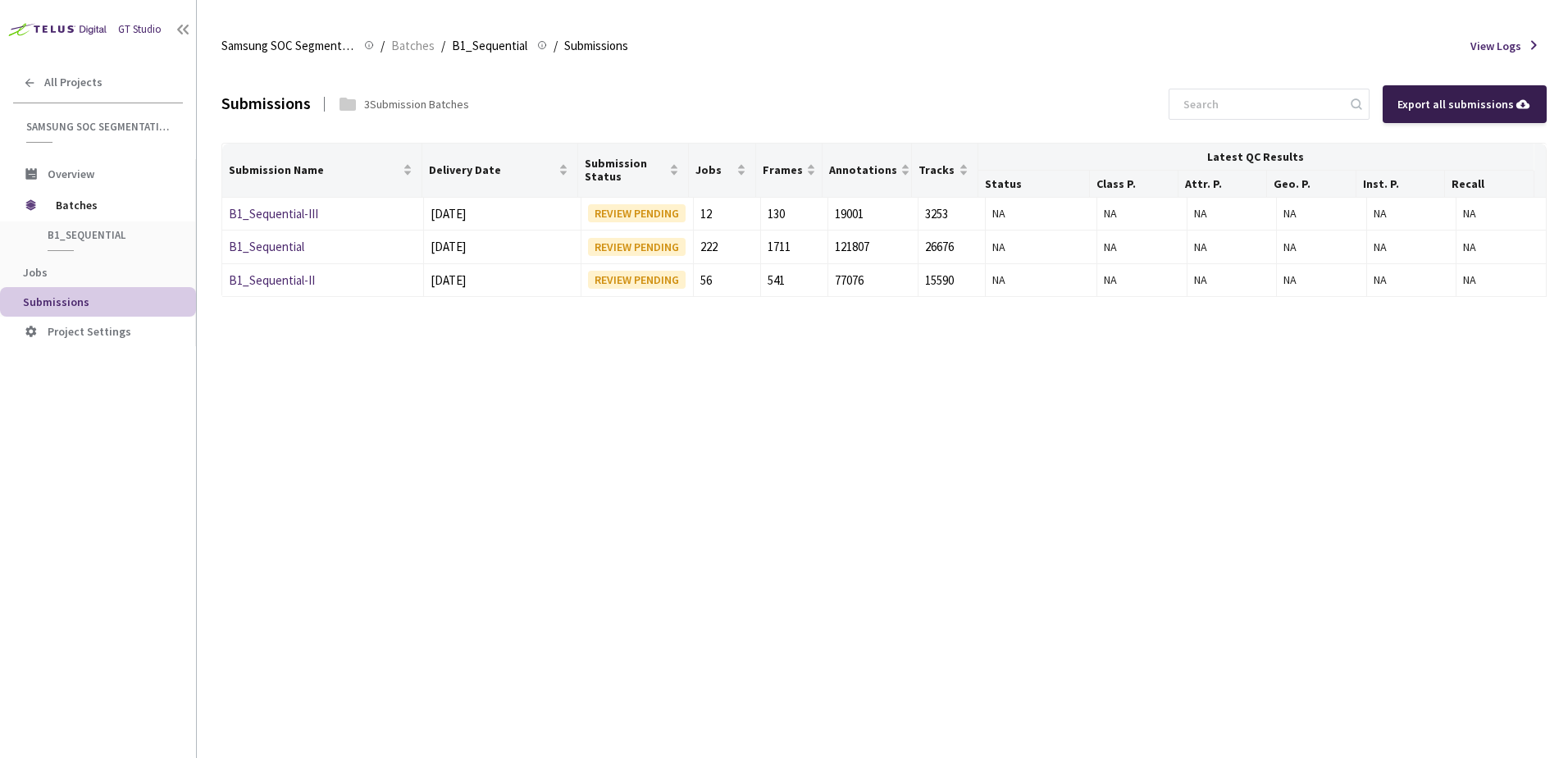
click at [1457, 110] on div "Export all submissions" at bounding box center [1464, 104] width 134 height 18
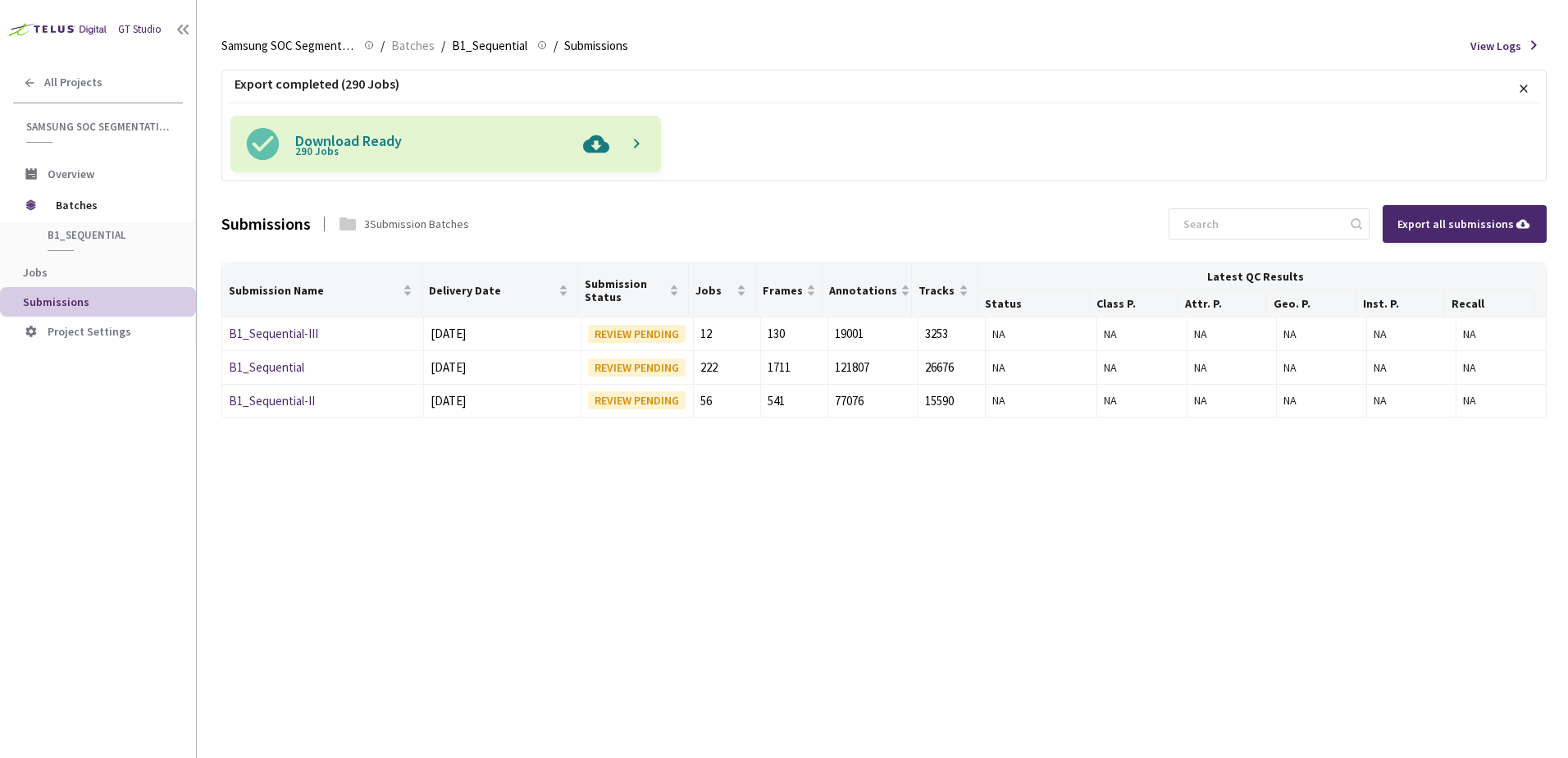
click at [591, 146] on img at bounding box center [596, 144] width 42 height 57
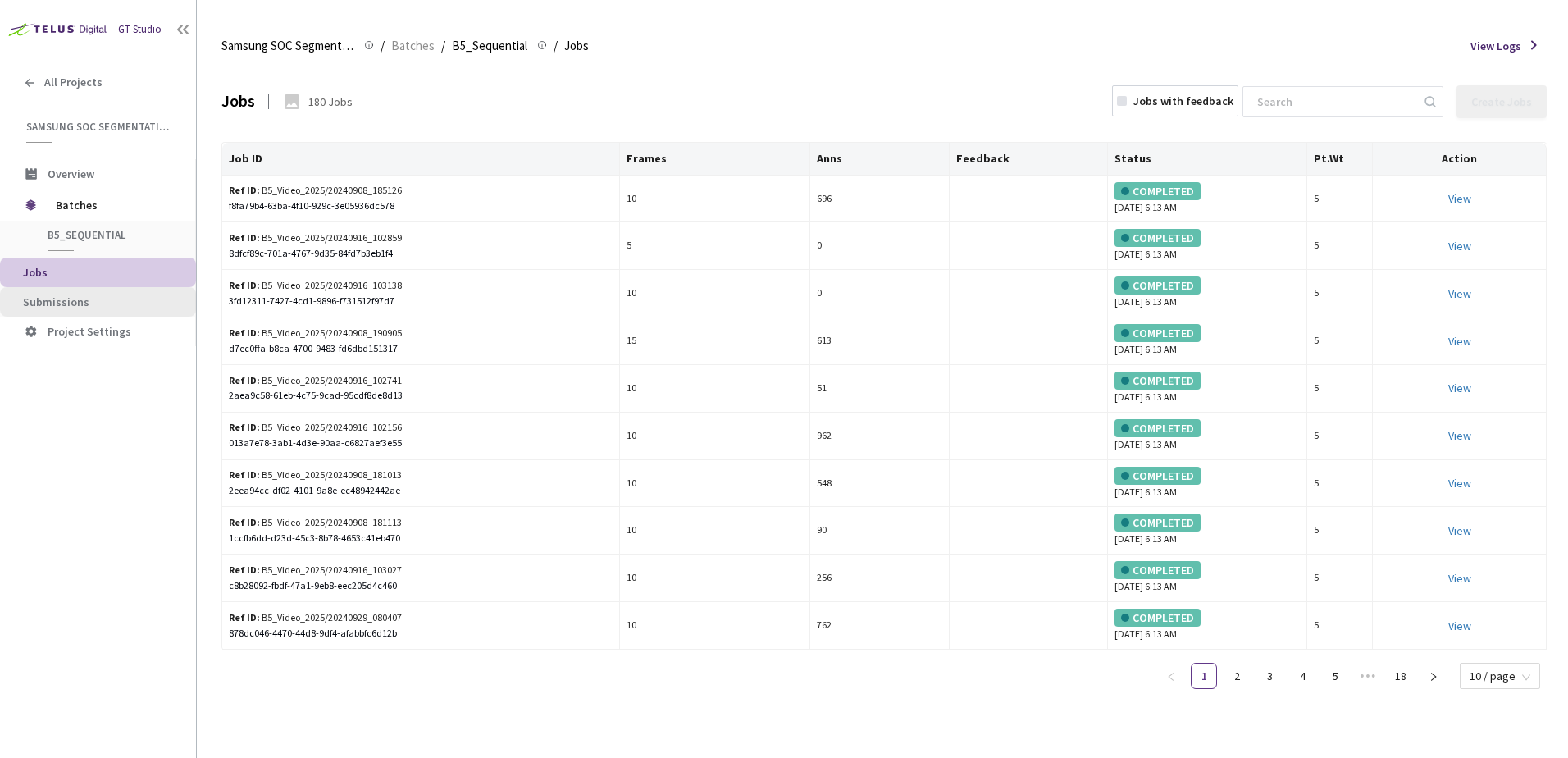
click at [95, 312] on li "Submissions" at bounding box center [98, 302] width 196 height 30
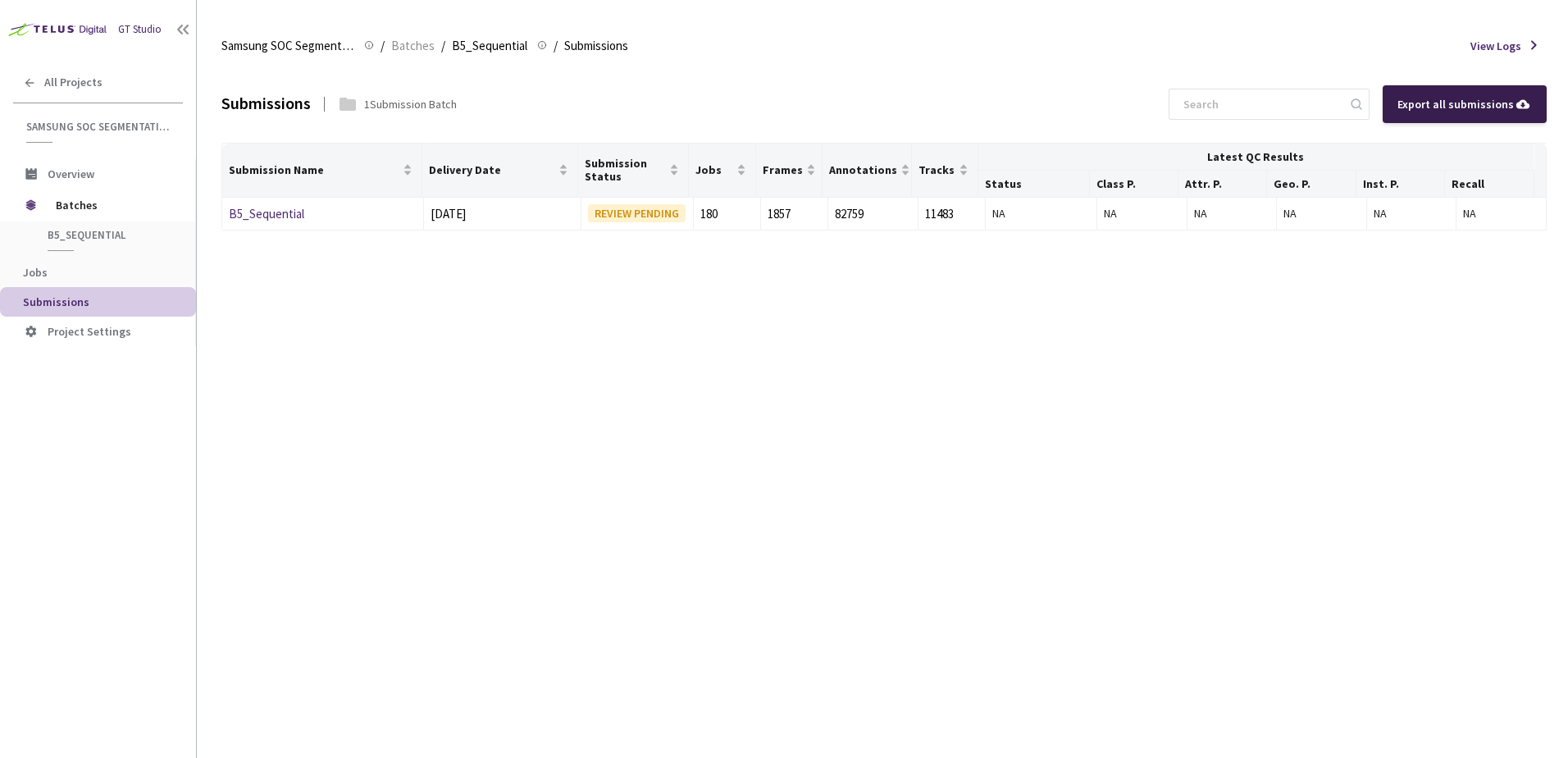
click at [1431, 97] on div "Export all submissions" at bounding box center [1464, 104] width 134 height 18
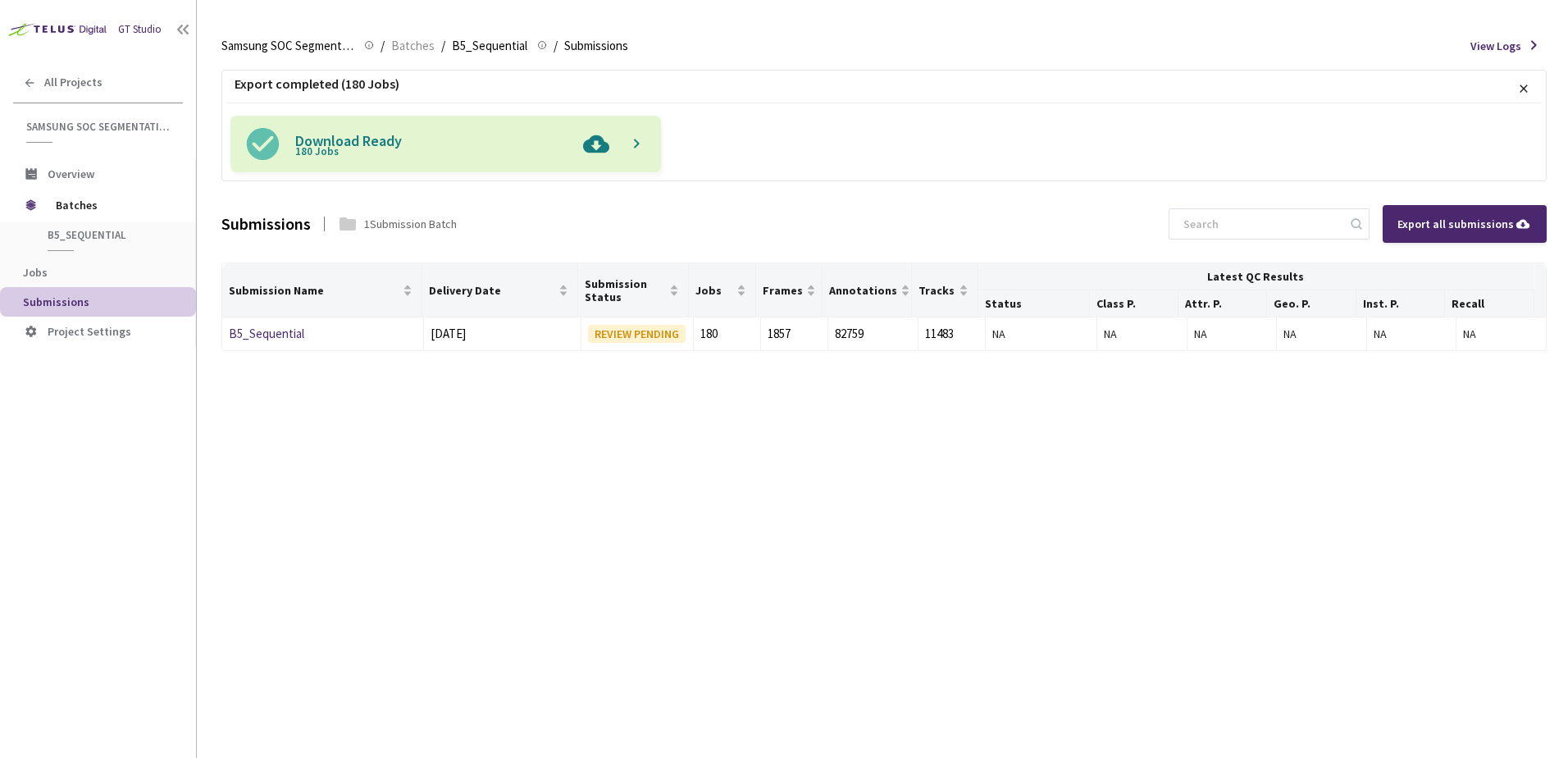
click at [600, 145] on img at bounding box center [596, 144] width 42 height 57
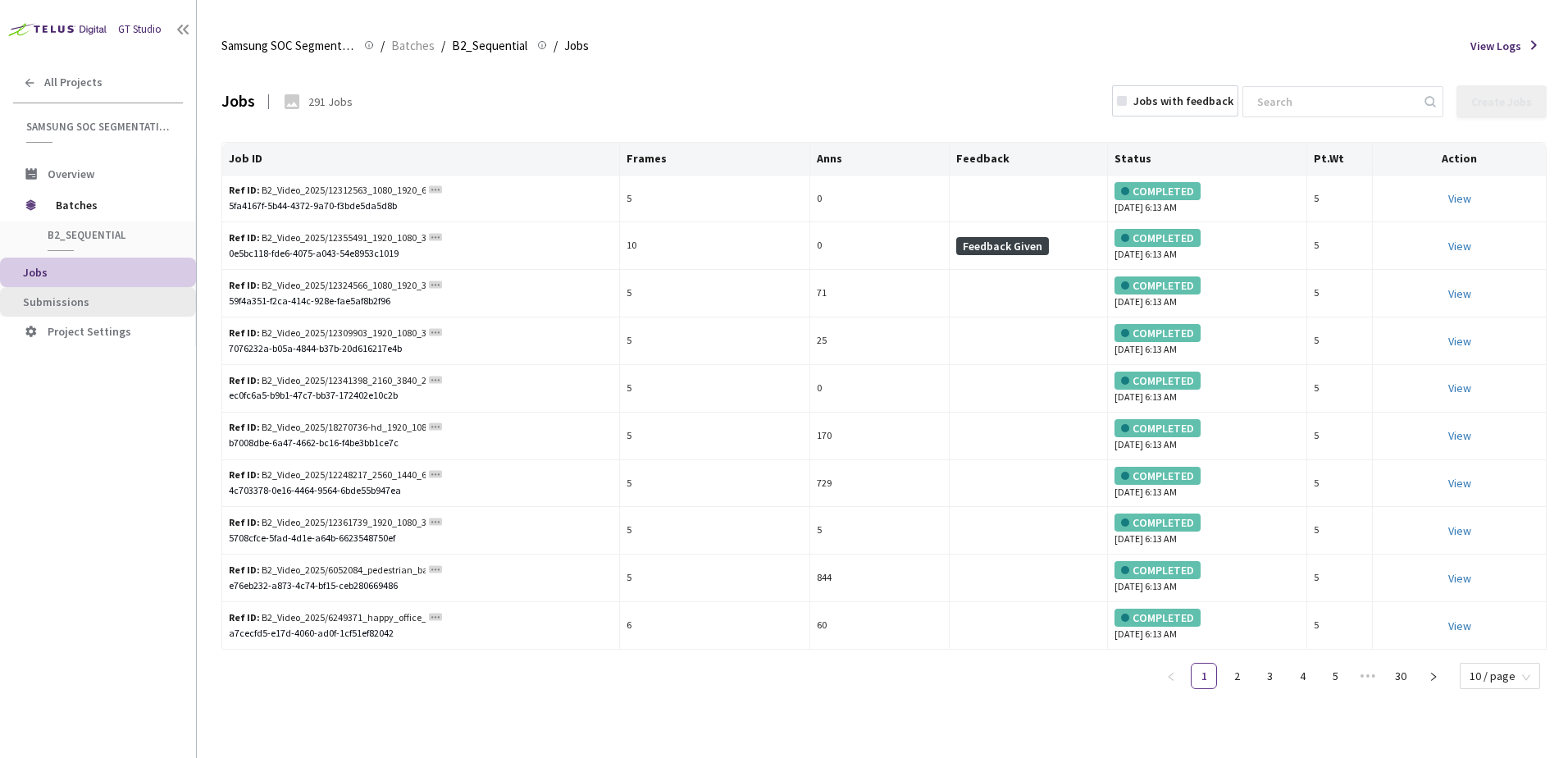
click at [88, 302] on span "Submissions" at bounding box center [102, 303] width 160 height 14
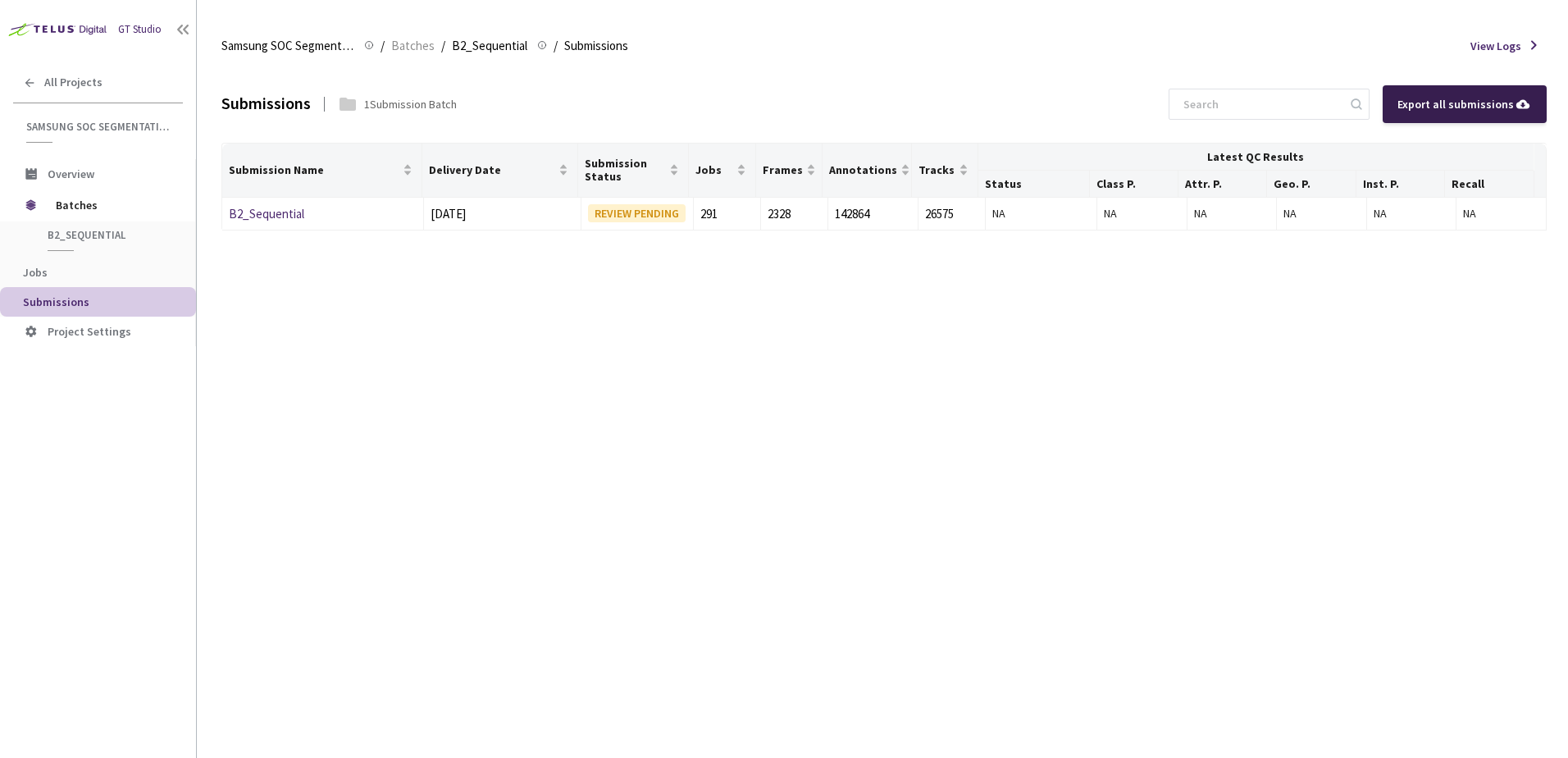
click at [1418, 114] on div "Export all submissions" at bounding box center [1465, 104] width 164 height 38
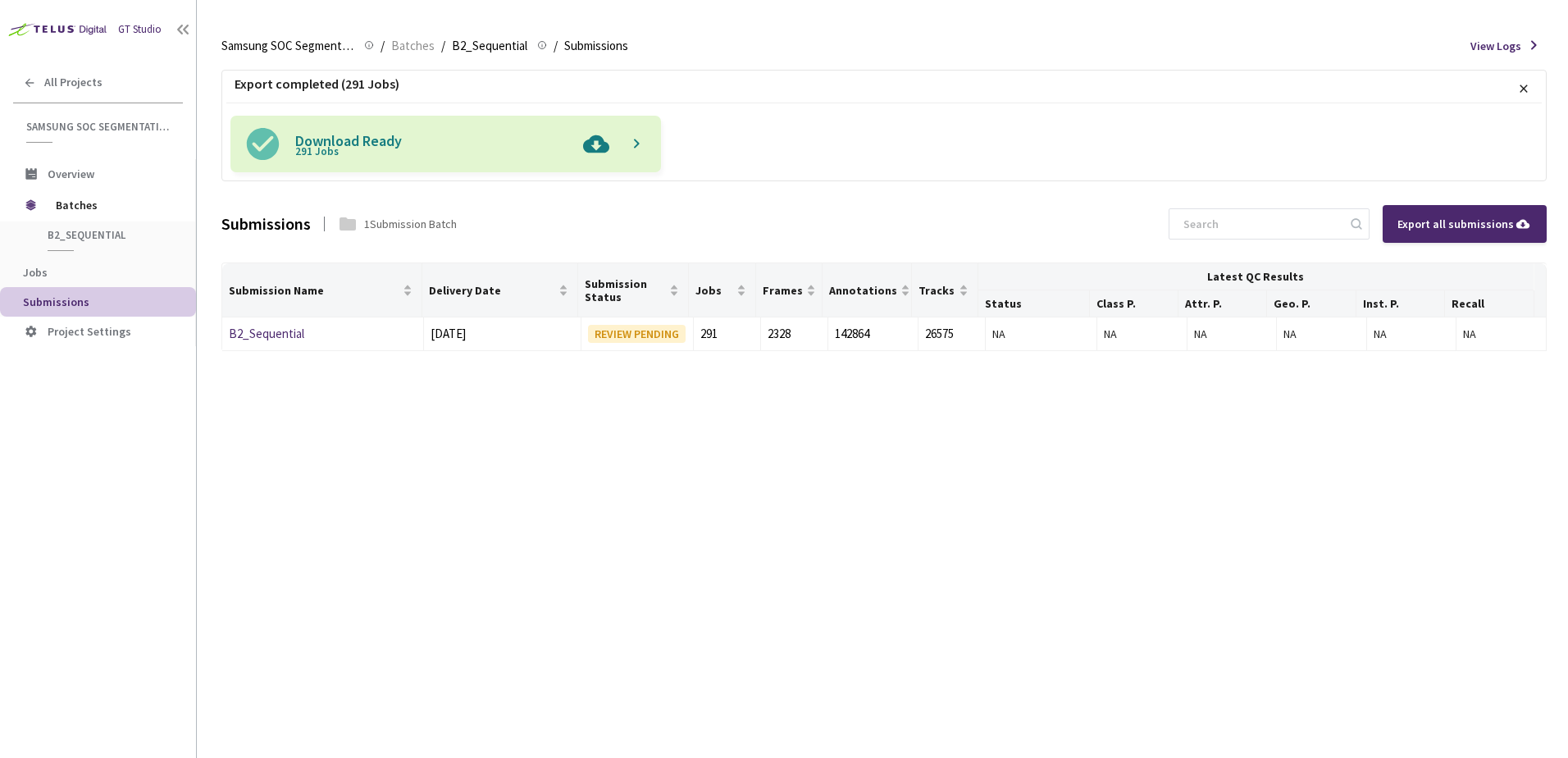
click at [597, 147] on img at bounding box center [596, 144] width 42 height 57
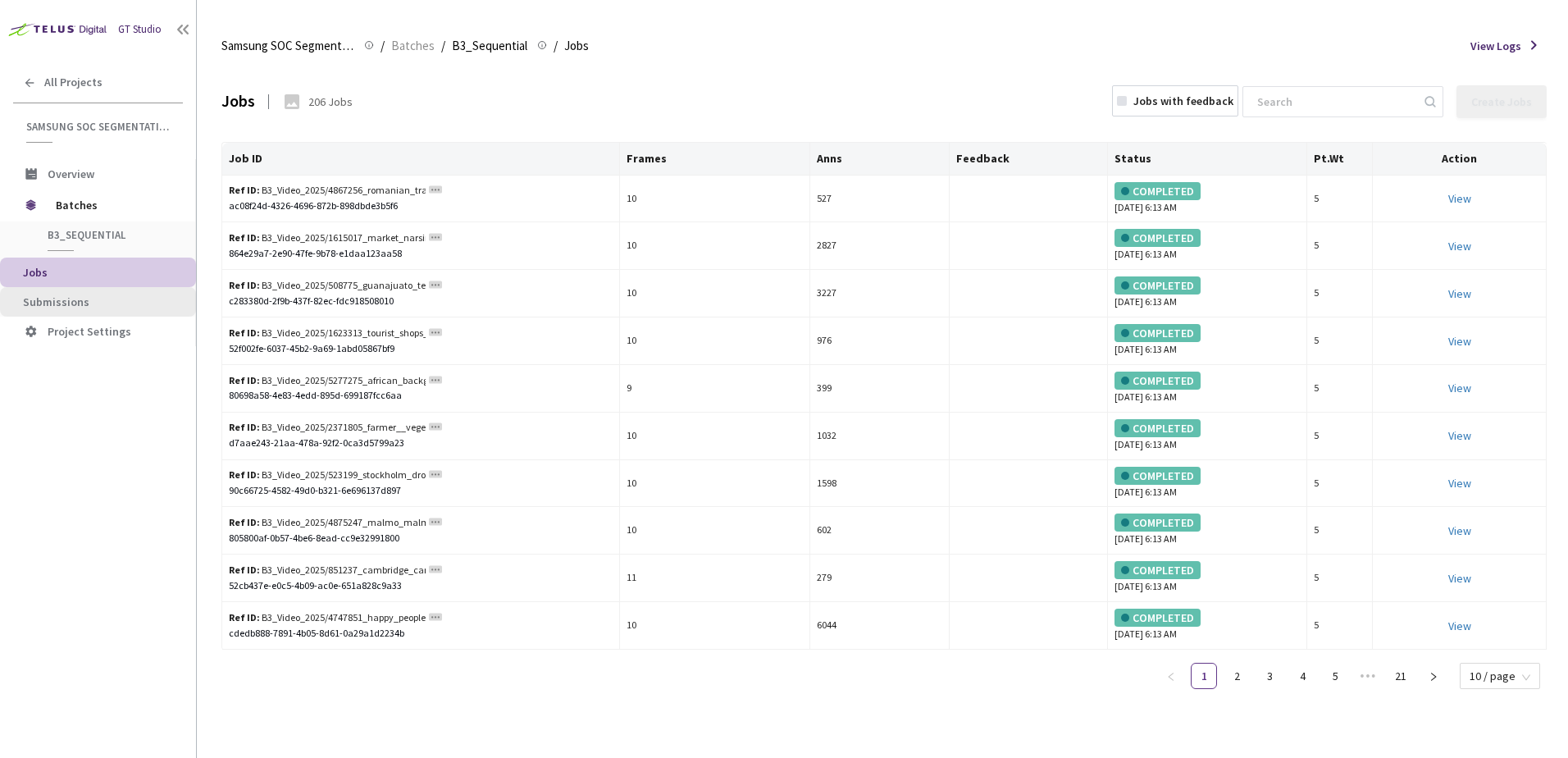
click at [123, 297] on span "Submissions" at bounding box center [102, 303] width 160 height 14
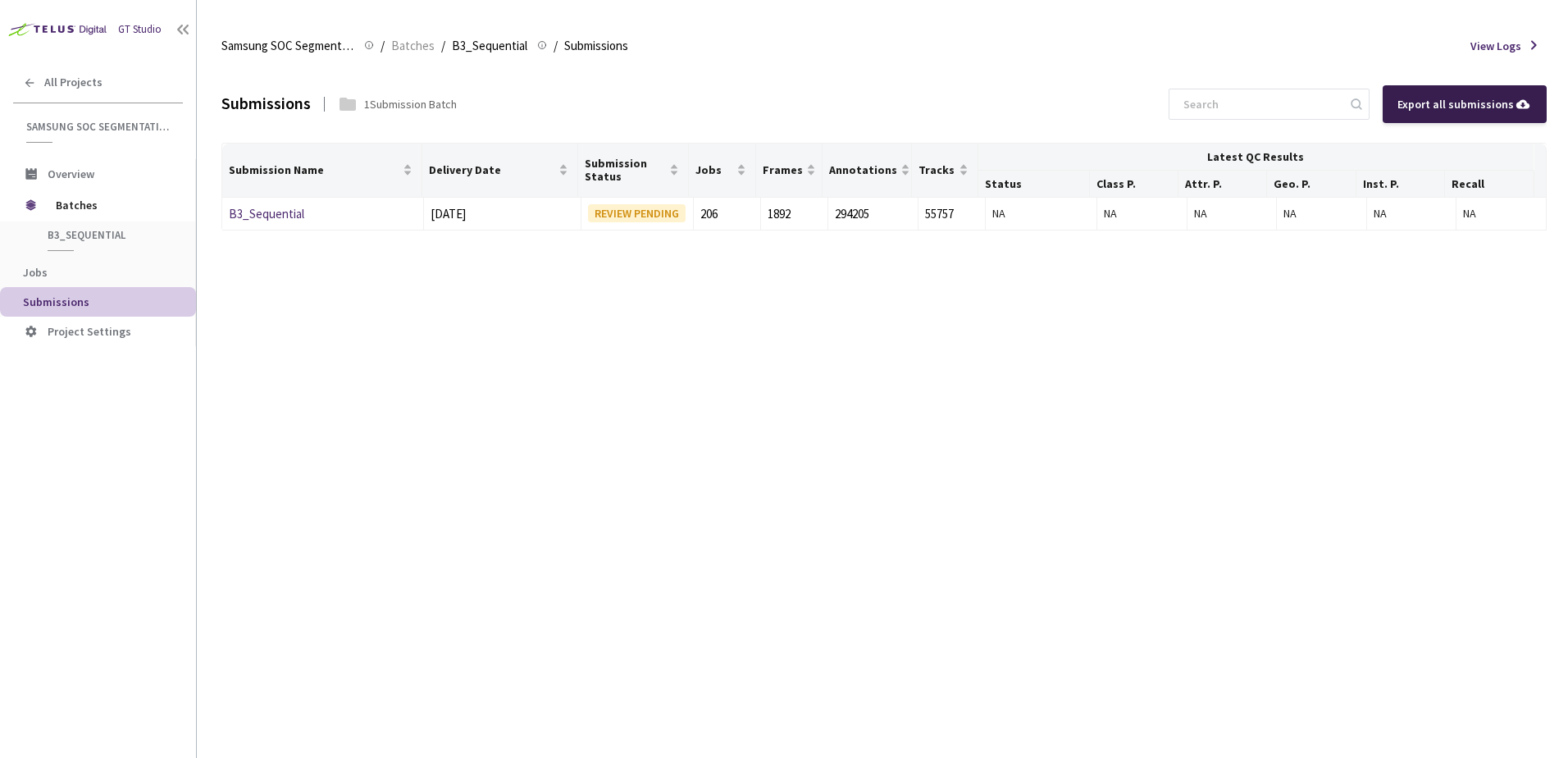
click at [1436, 113] on div "Export all submissions" at bounding box center [1465, 104] width 164 height 38
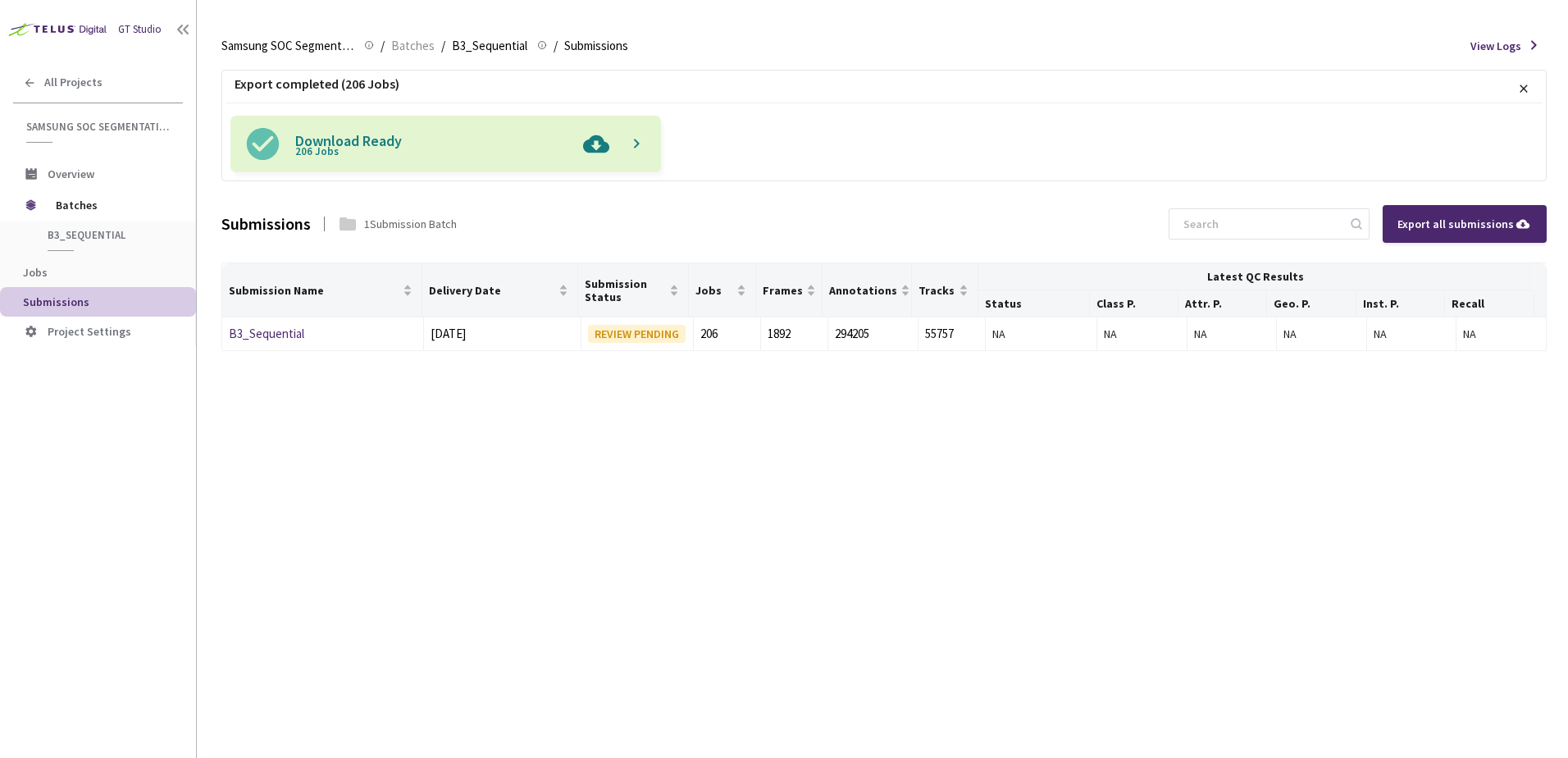
click at [591, 145] on img at bounding box center [596, 144] width 42 height 57
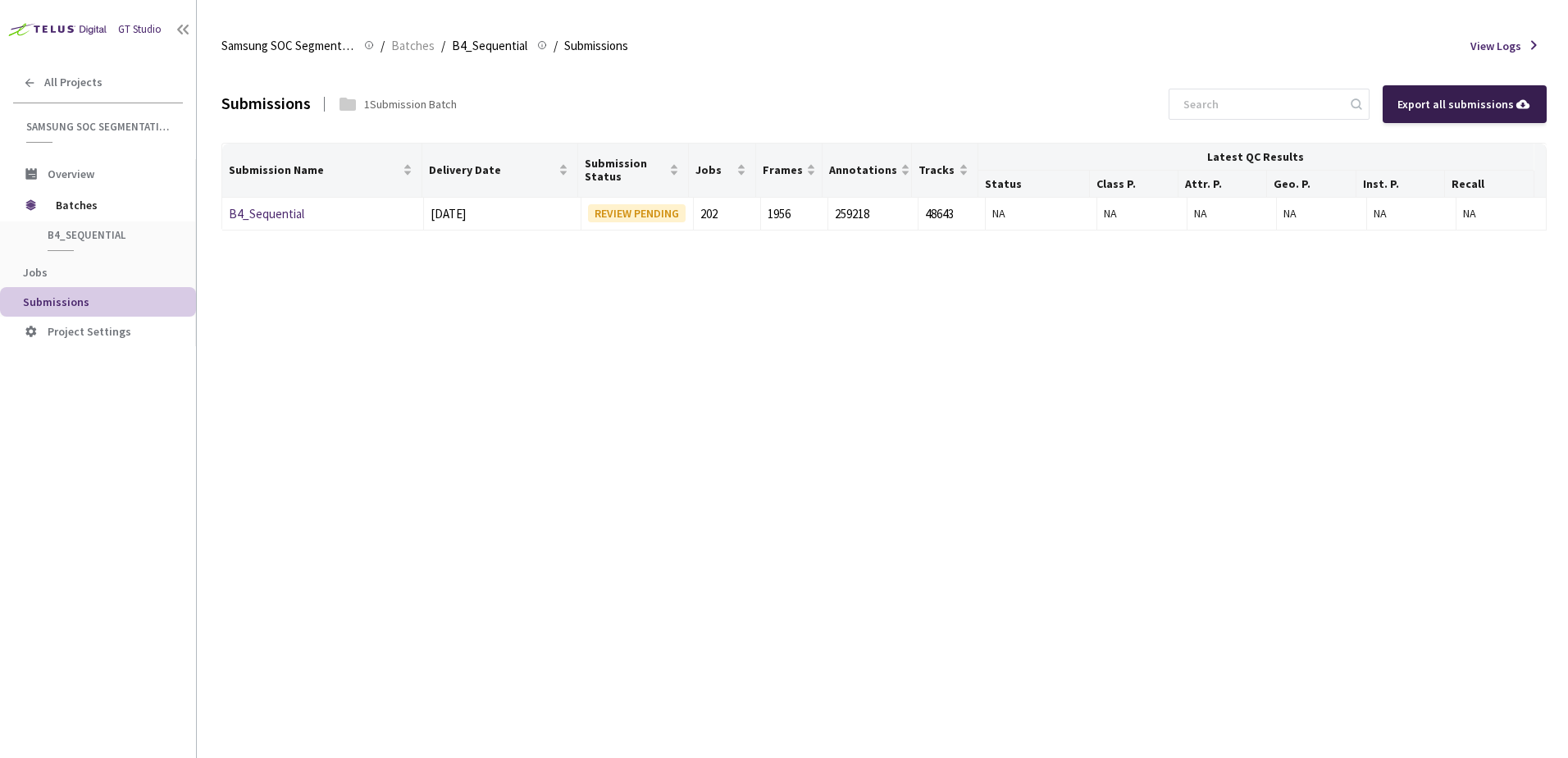
click at [1418, 105] on div "Export all submissions" at bounding box center [1464, 104] width 134 height 18
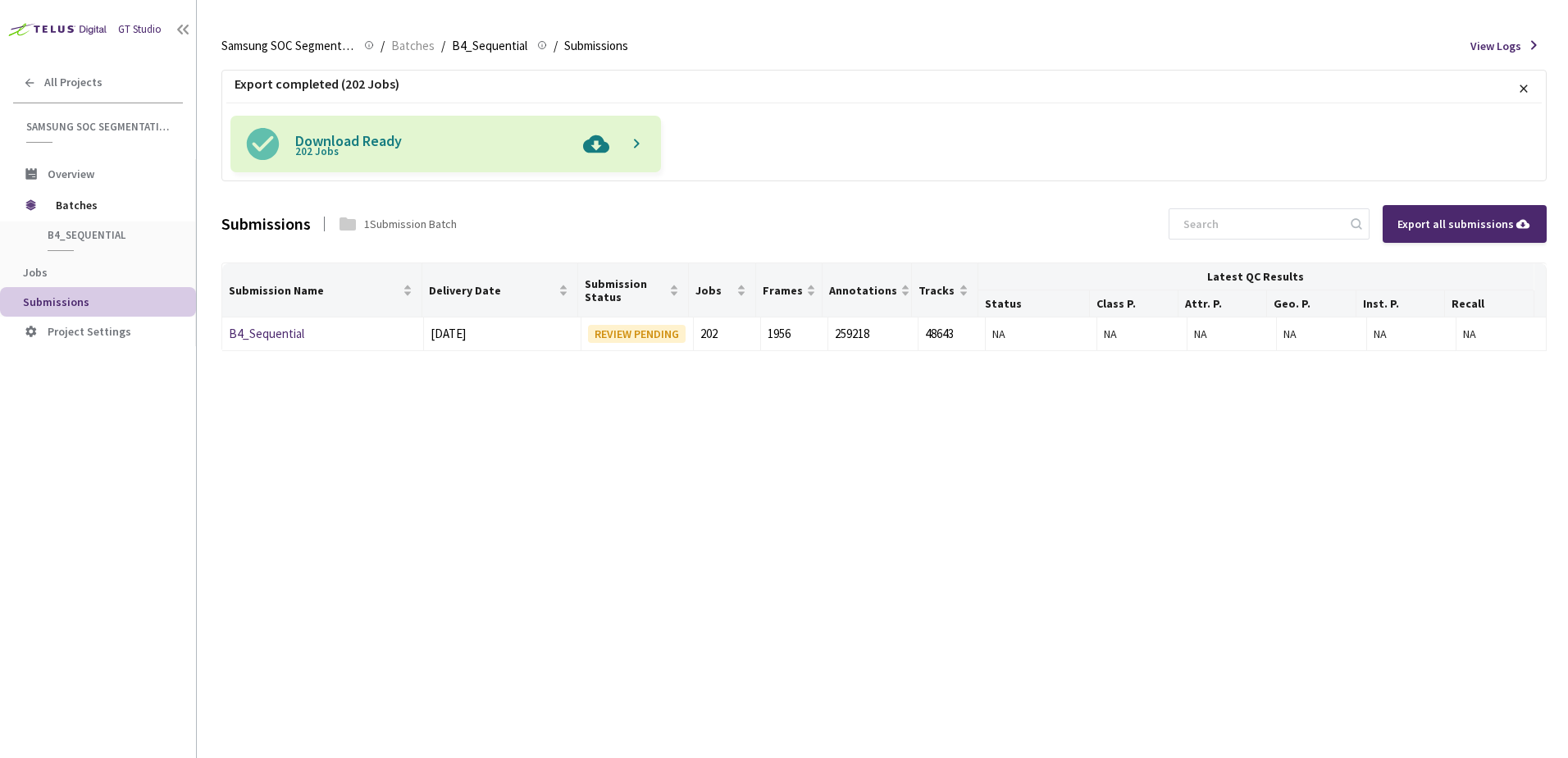
click at [591, 143] on img at bounding box center [596, 144] width 42 height 57
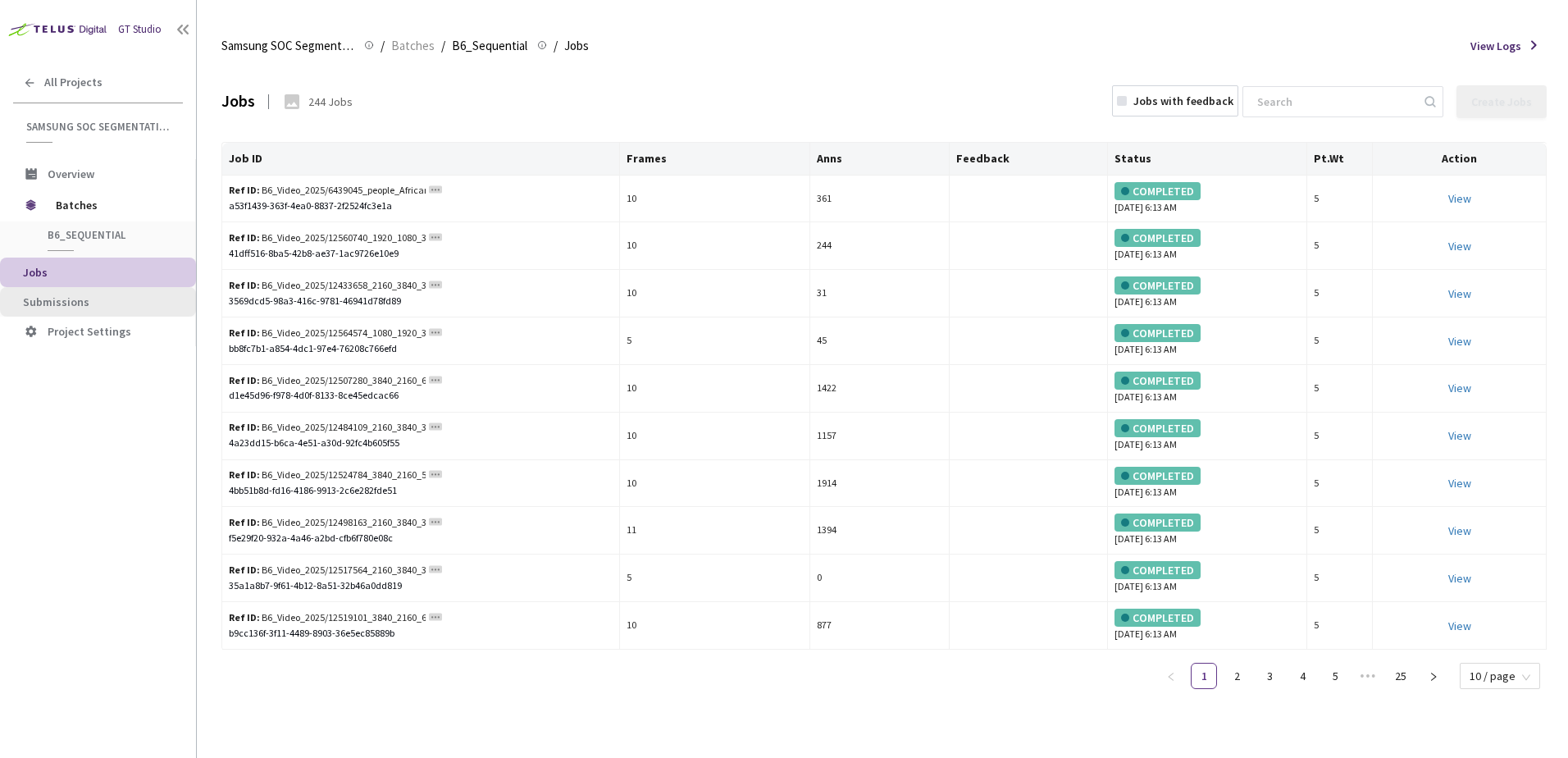
click at [78, 297] on span "Submissions" at bounding box center [56, 302] width 67 height 14
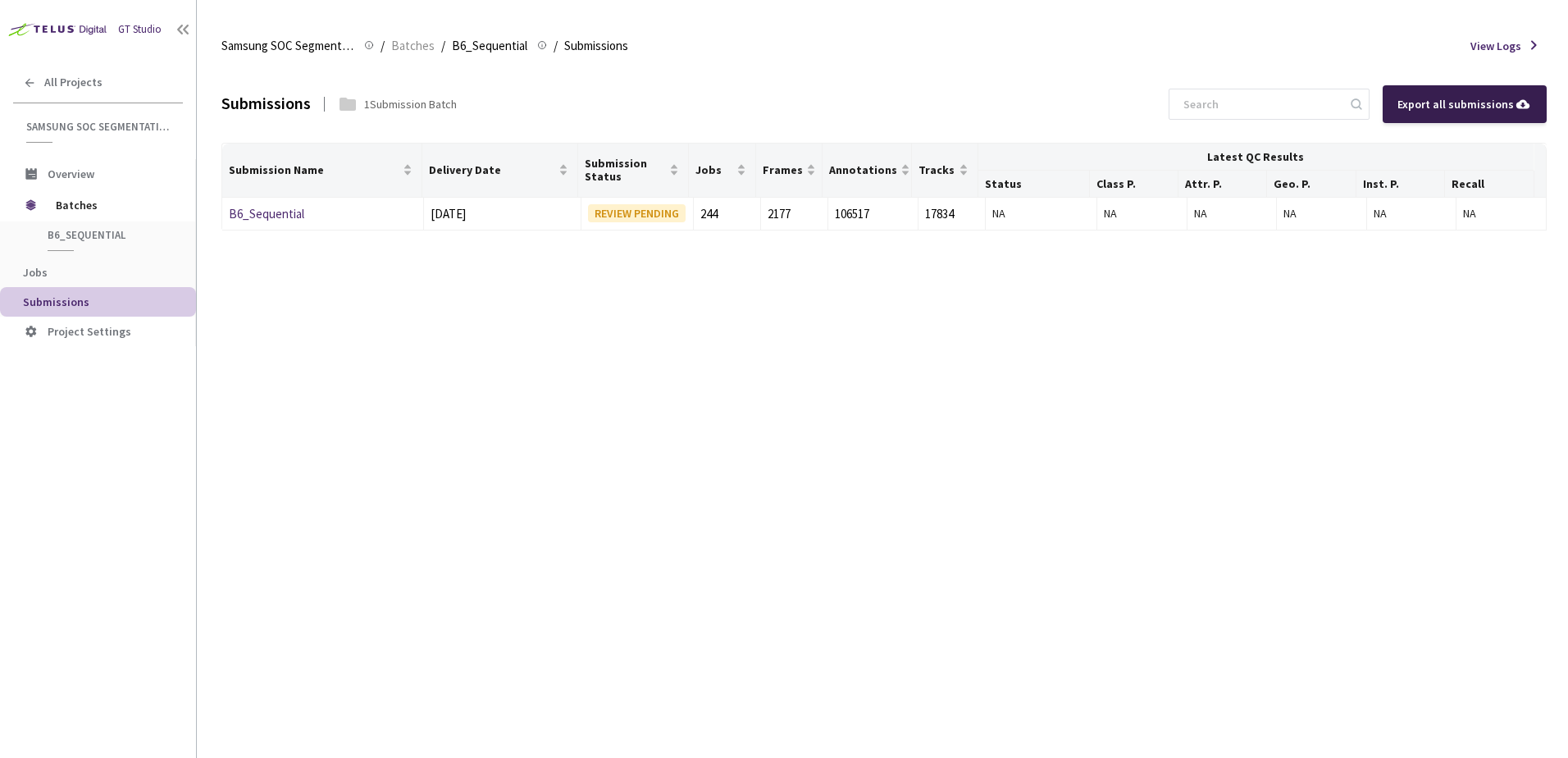
click at [1403, 113] on div "Export all submissions" at bounding box center [1465, 104] width 164 height 38
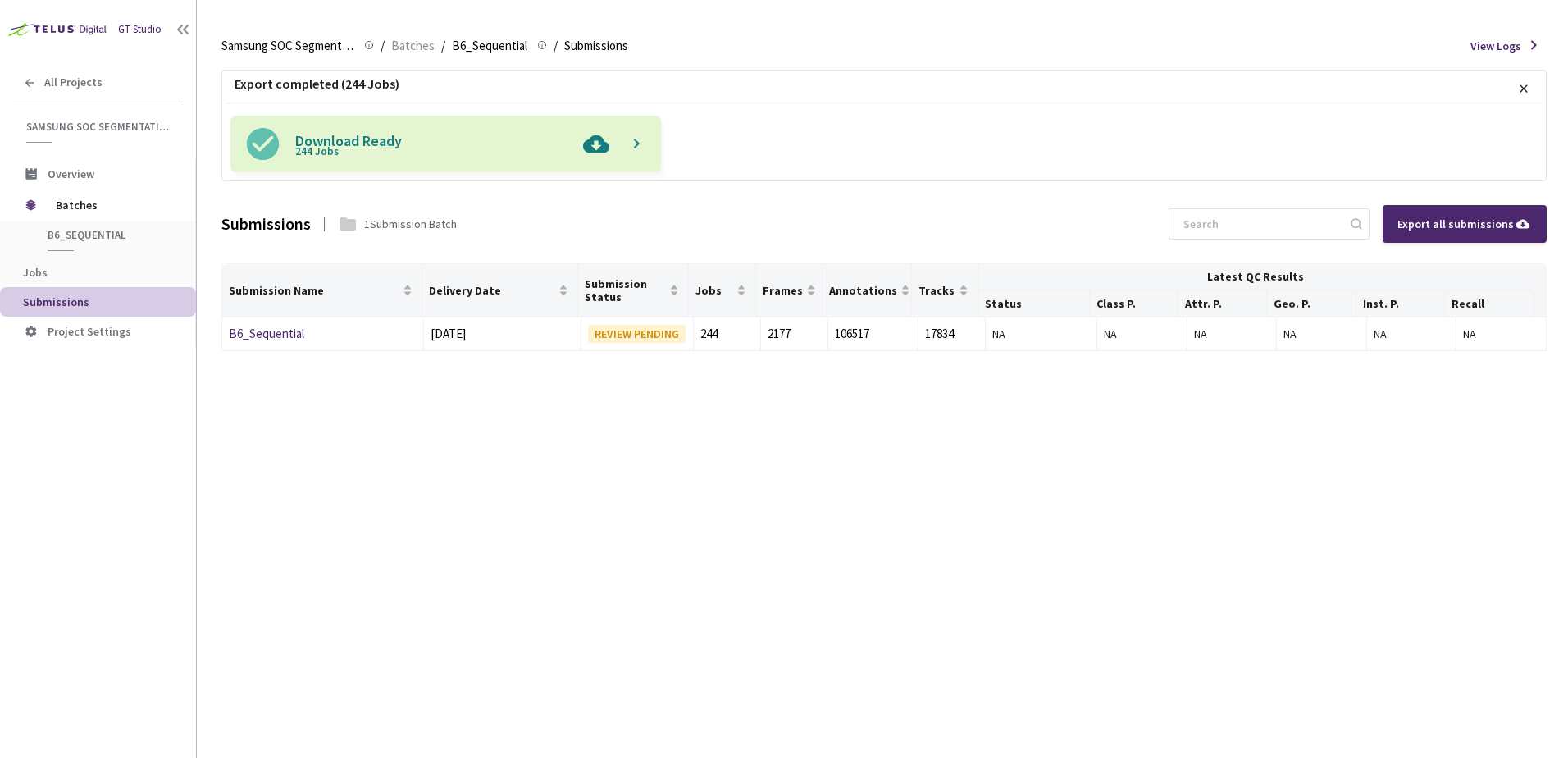
click at [596, 145] on img at bounding box center [596, 144] width 42 height 57
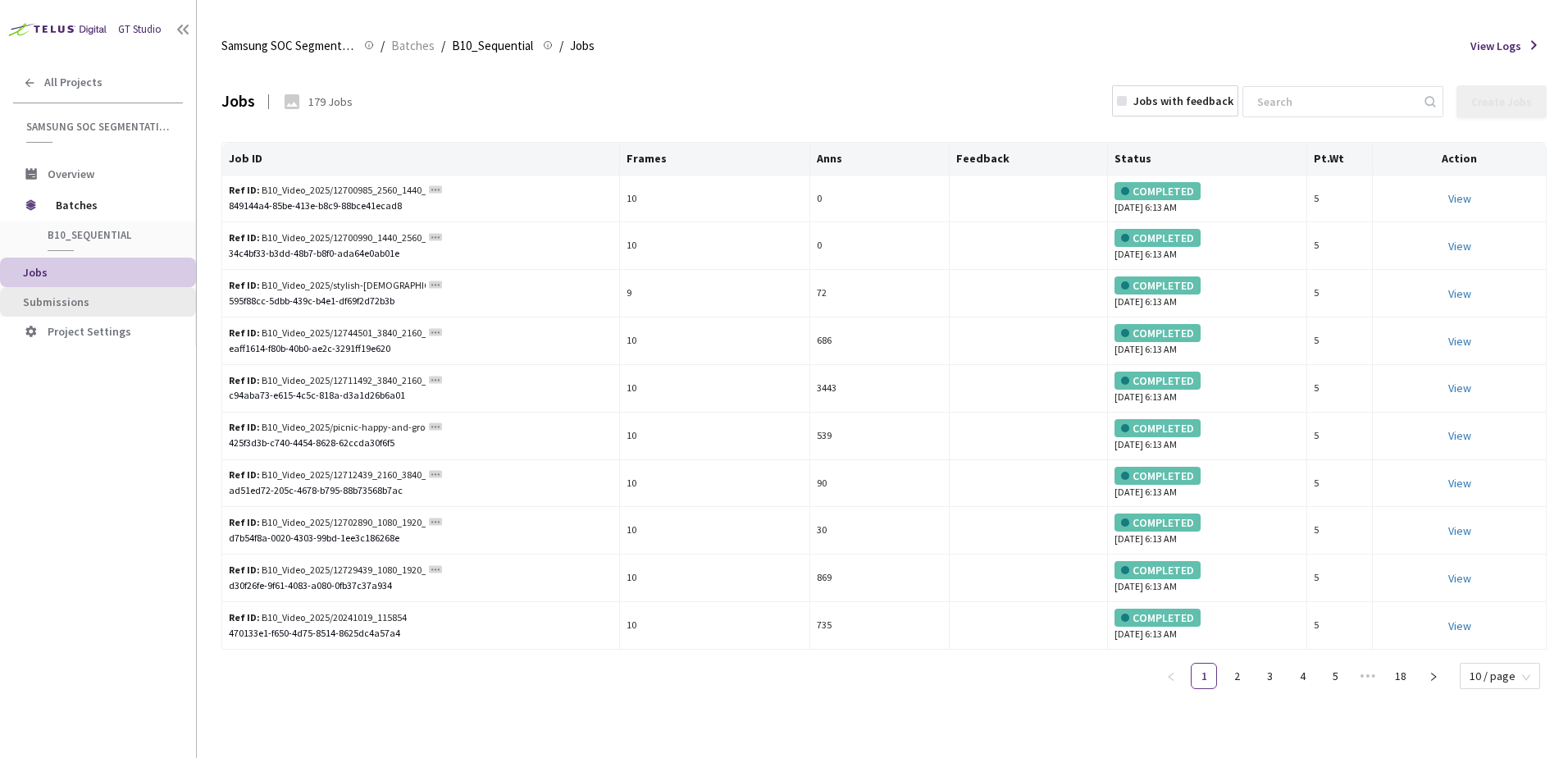
click at [86, 296] on span "Submissions" at bounding box center [102, 303] width 160 height 14
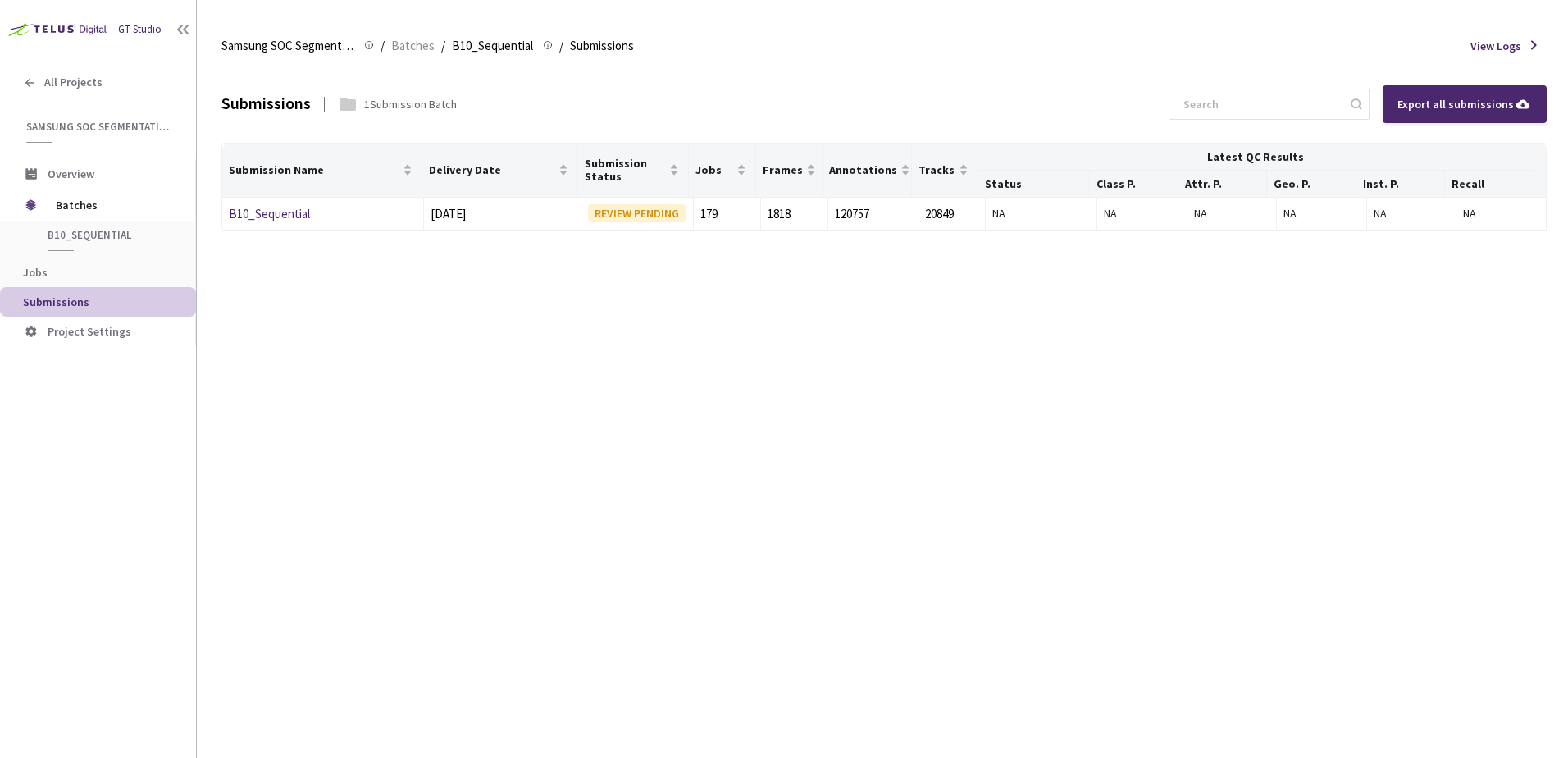
click at [1427, 108] on div "Export all submissions" at bounding box center [1464, 104] width 134 height 18
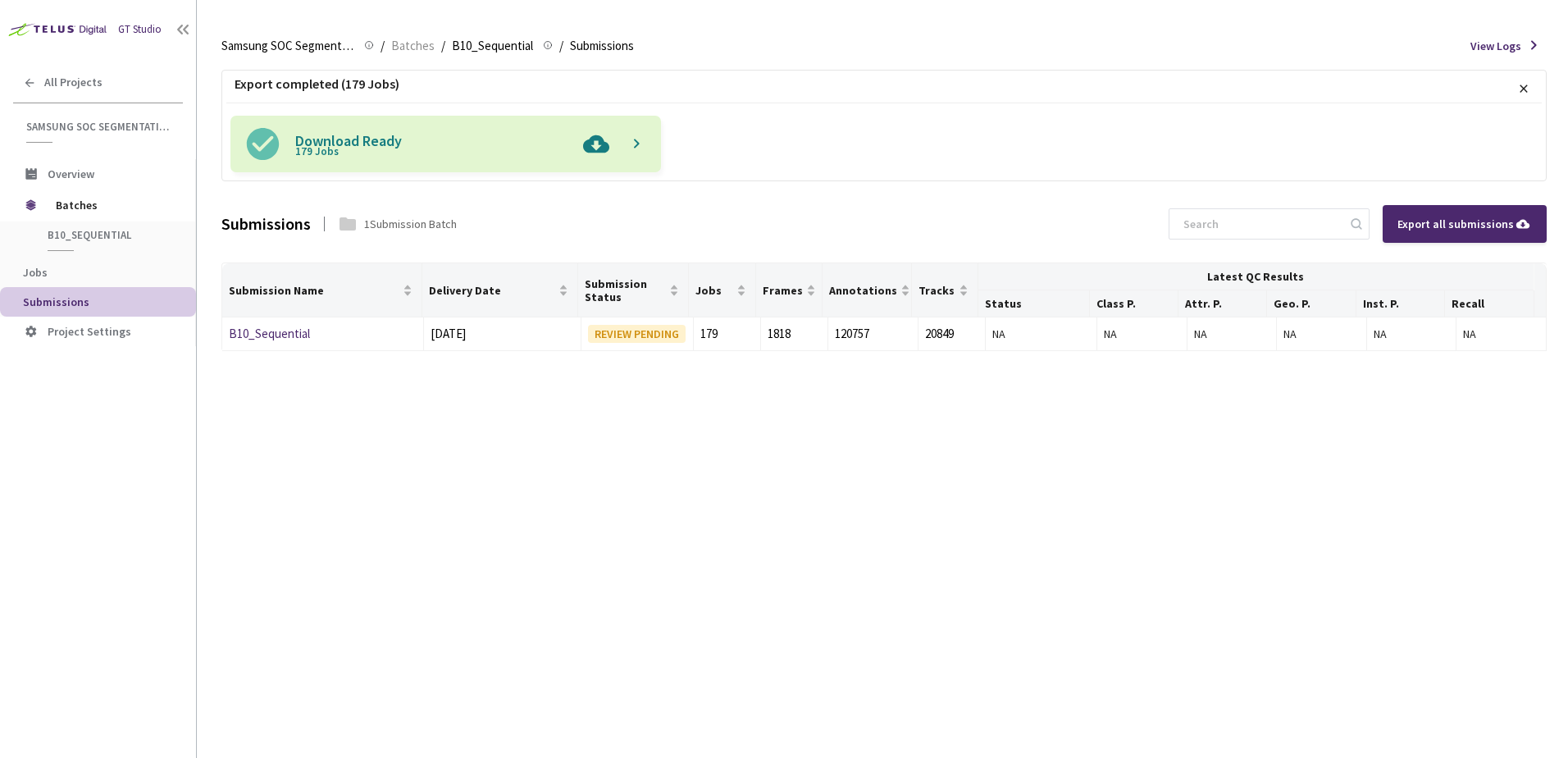
click at [593, 148] on img at bounding box center [596, 144] width 42 height 57
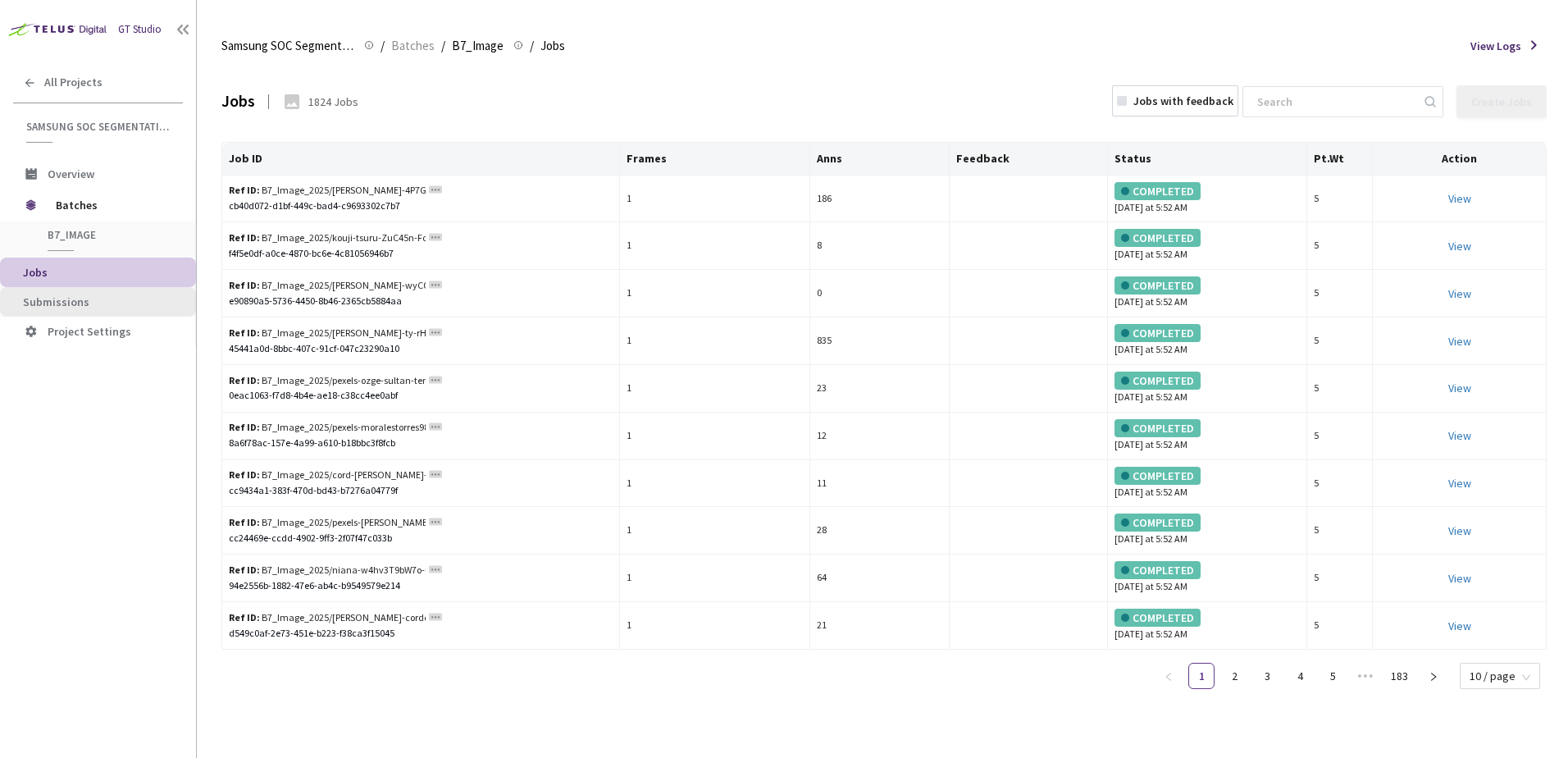
click at [77, 306] on span "Submissions" at bounding box center [56, 302] width 67 height 14
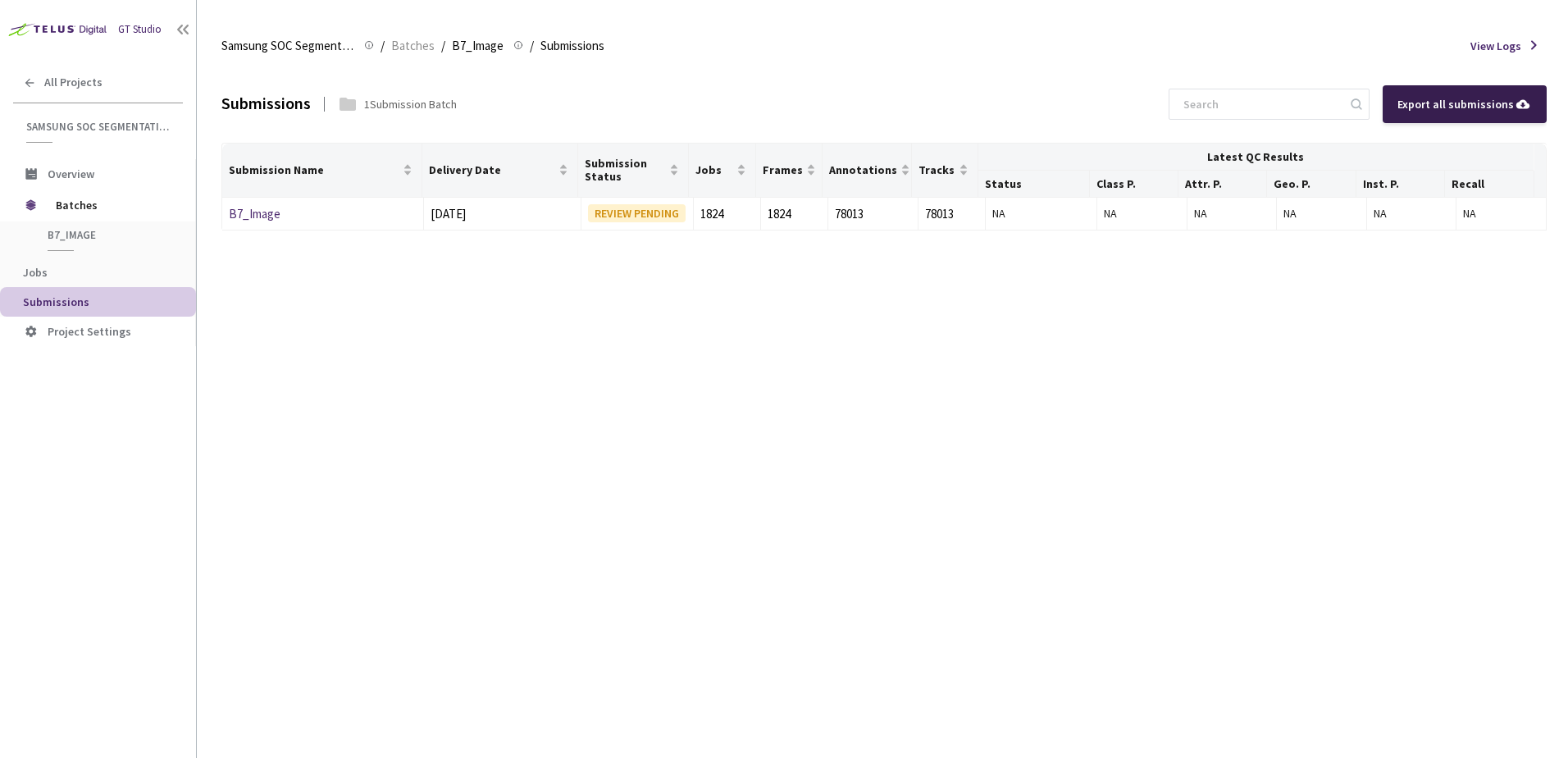
click at [1456, 110] on div "Export all submissions" at bounding box center [1464, 104] width 134 height 18
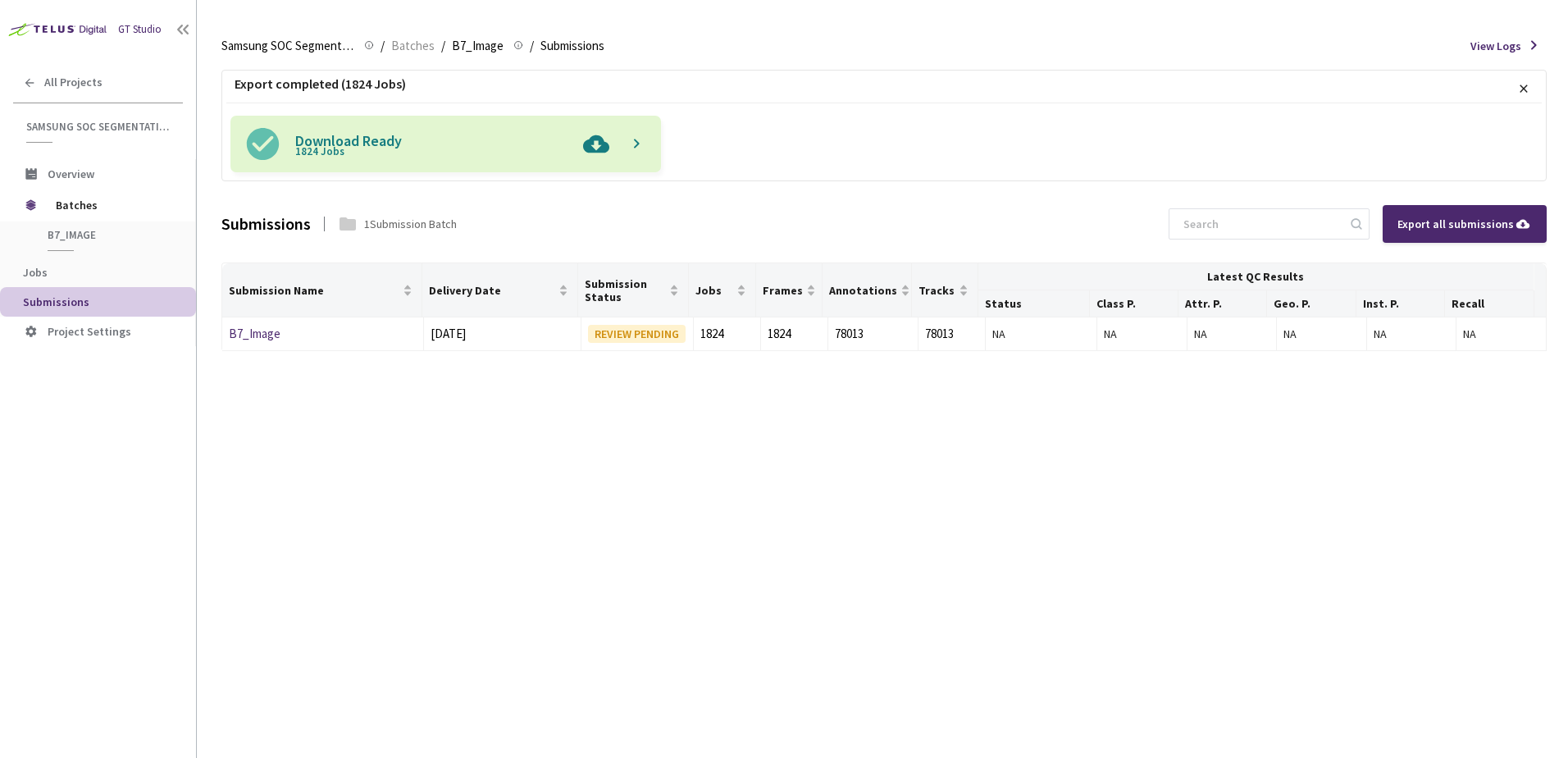
click at [588, 143] on img at bounding box center [596, 144] width 42 height 57
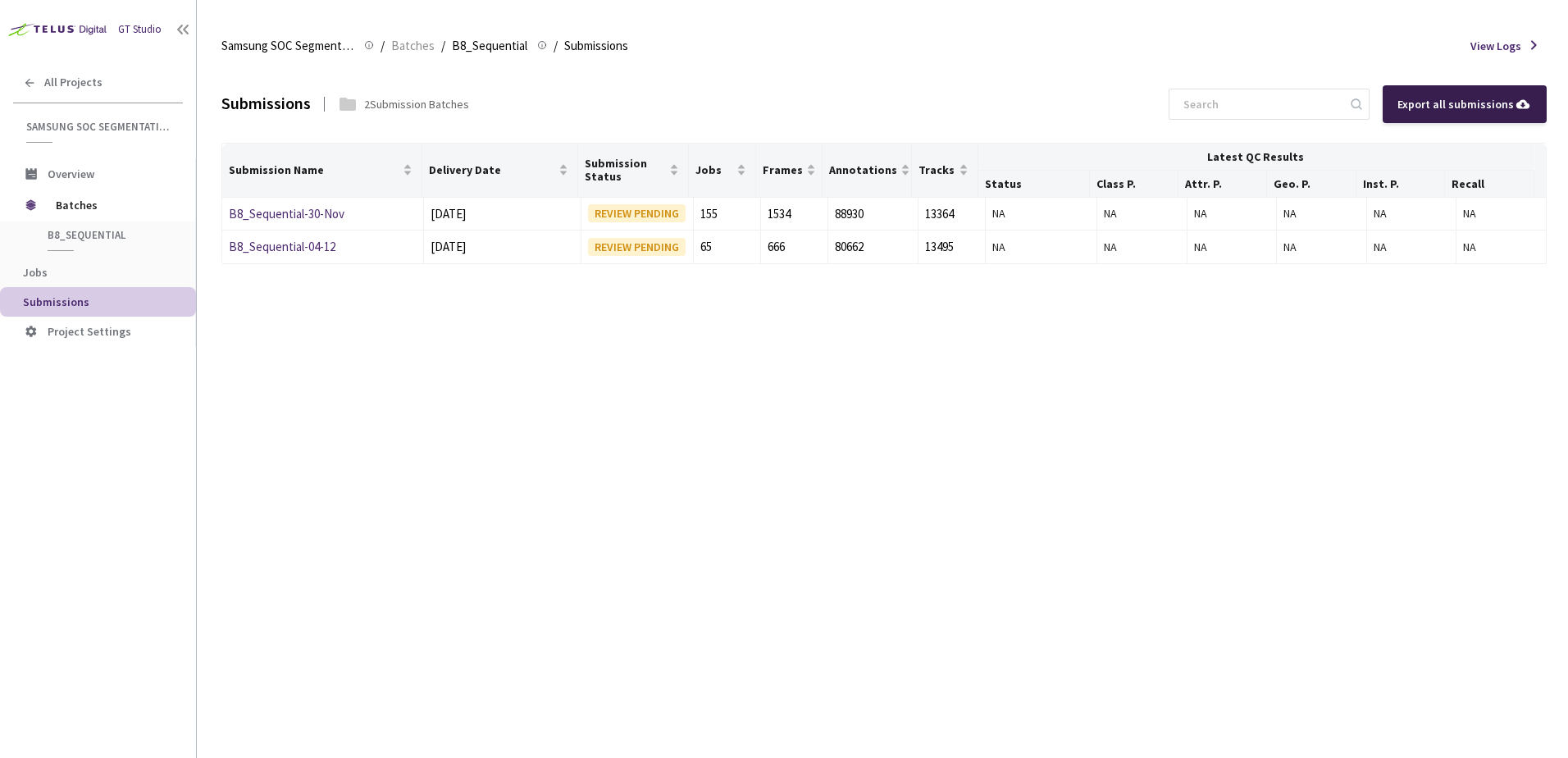
click at [1429, 113] on div "Export all submissions" at bounding box center [1465, 104] width 164 height 38
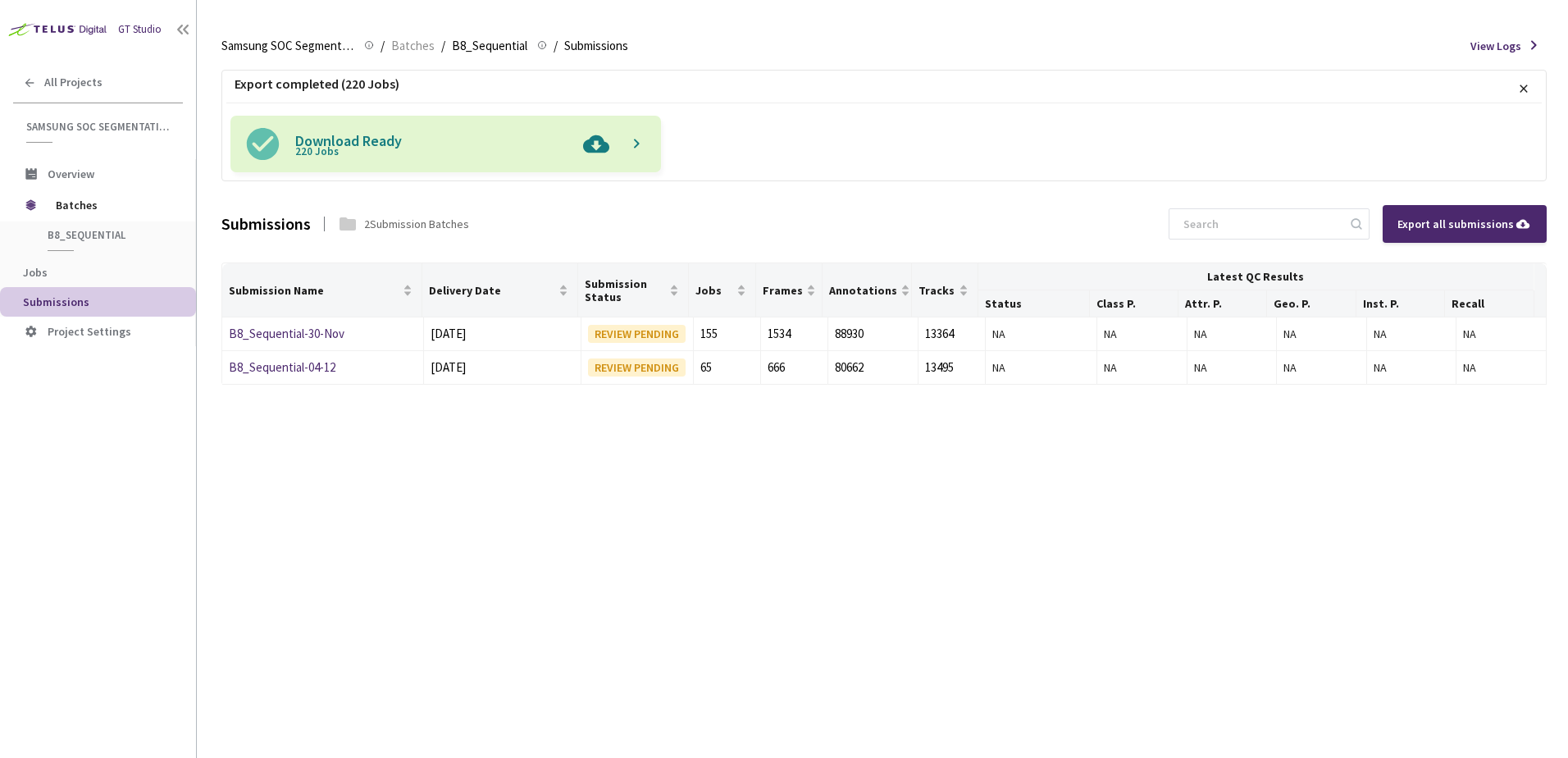
click at [591, 148] on img at bounding box center [596, 144] width 42 height 57
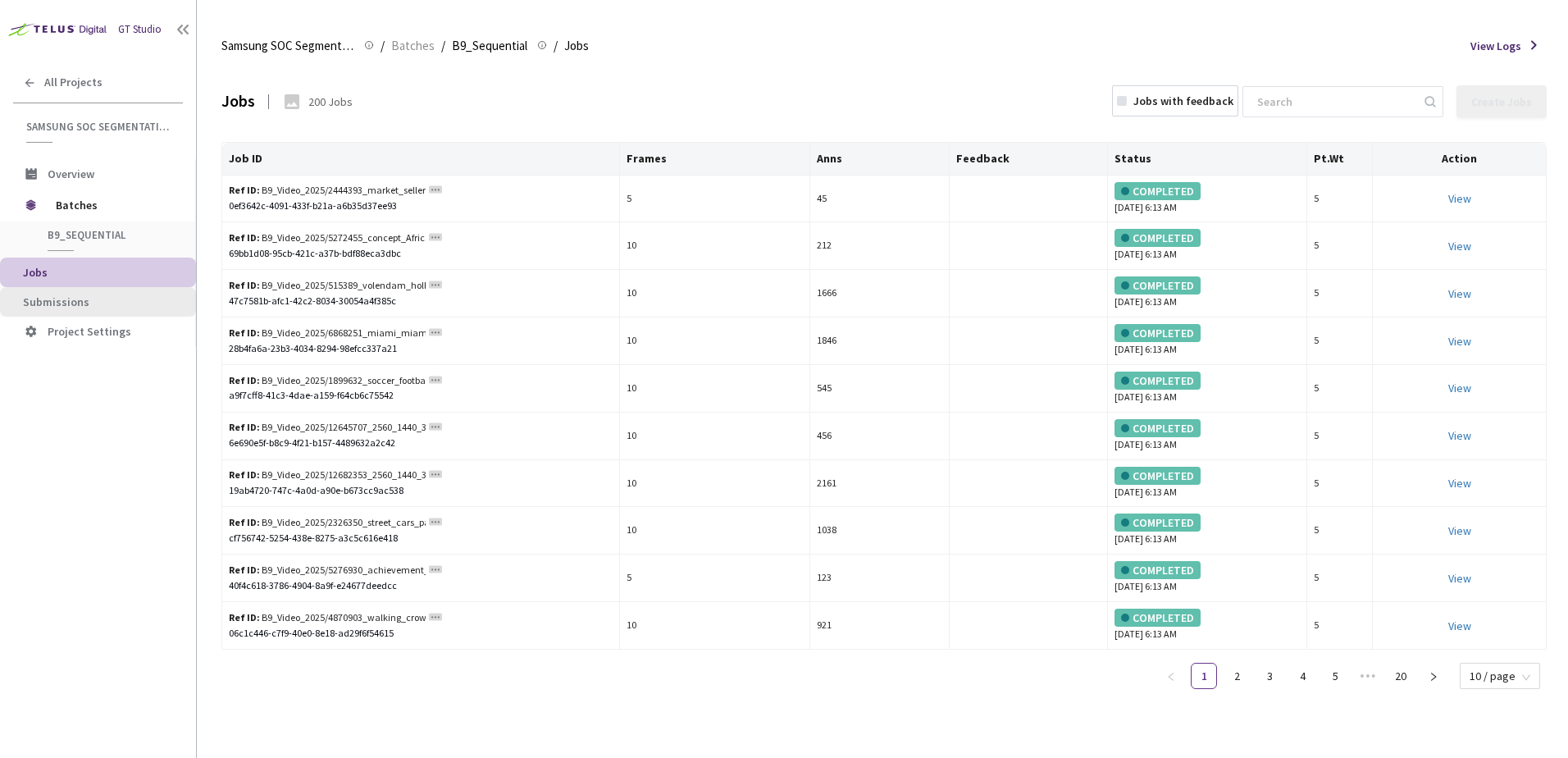
click at [122, 296] on span "Submissions" at bounding box center [102, 303] width 160 height 14
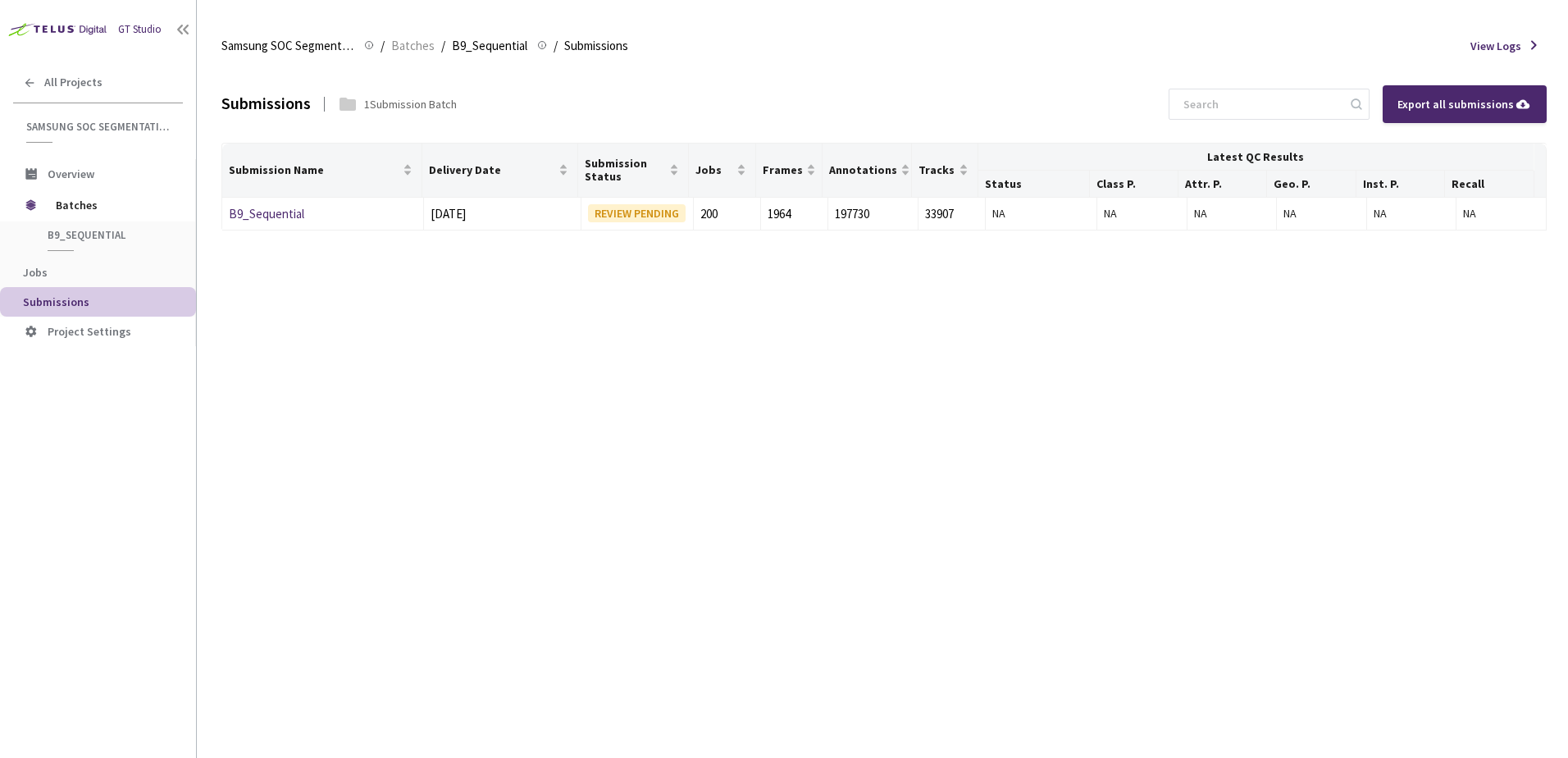
click at [1440, 112] on div "Export all submissions" at bounding box center [1464, 104] width 134 height 18
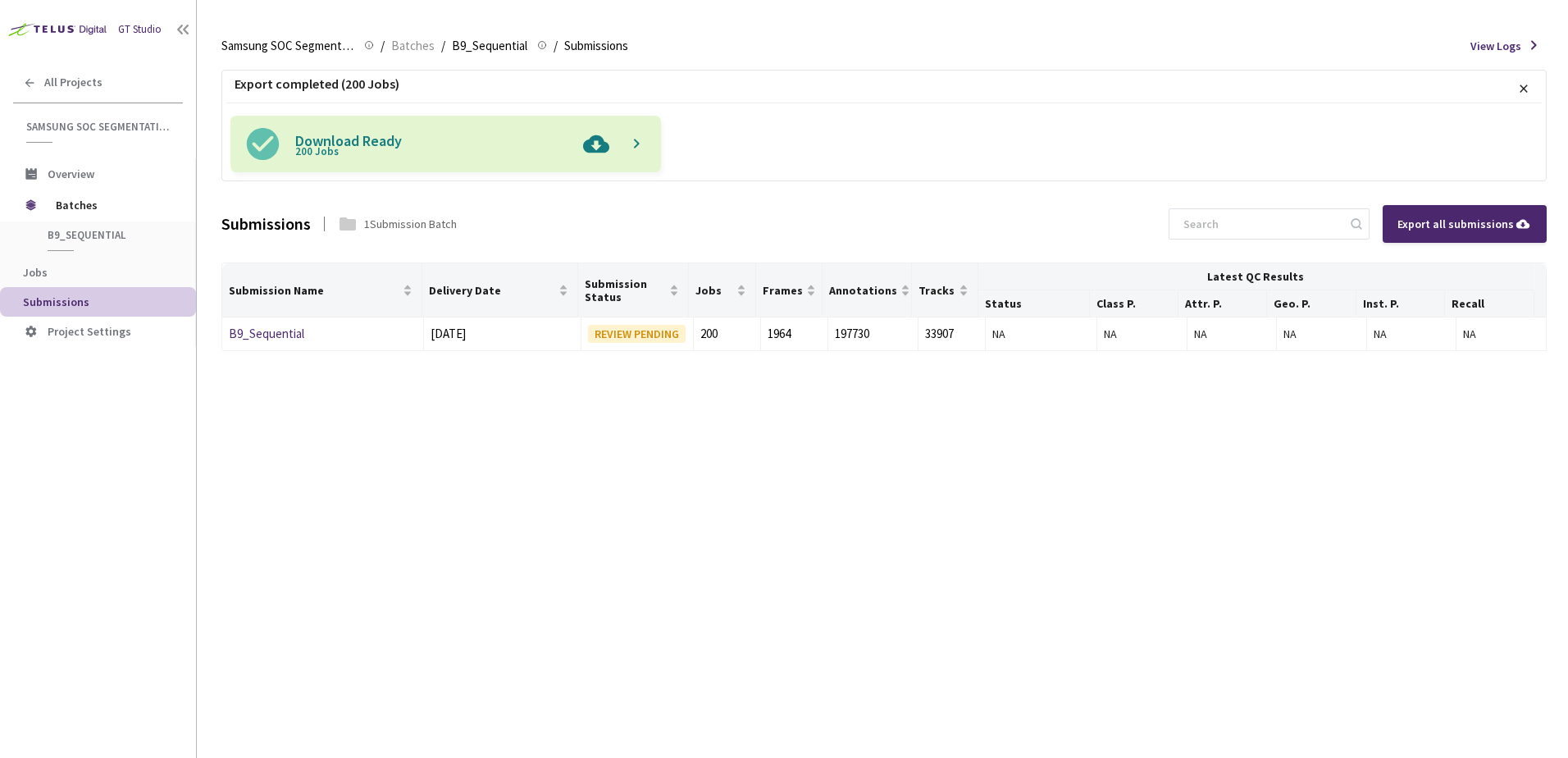
click at [600, 145] on img at bounding box center [596, 144] width 42 height 57
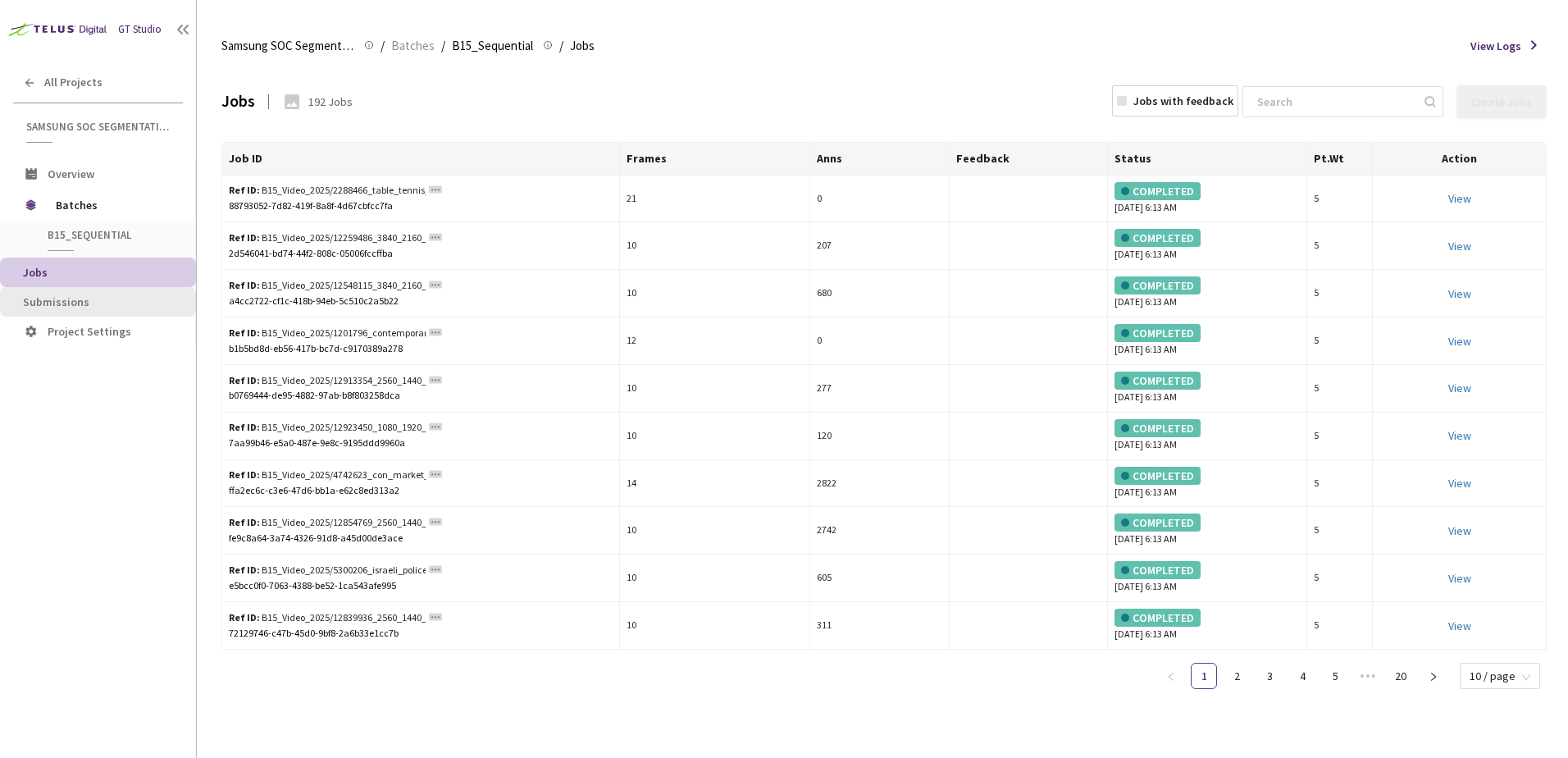
click at [112, 308] on span "Submissions" at bounding box center [102, 303] width 160 height 14
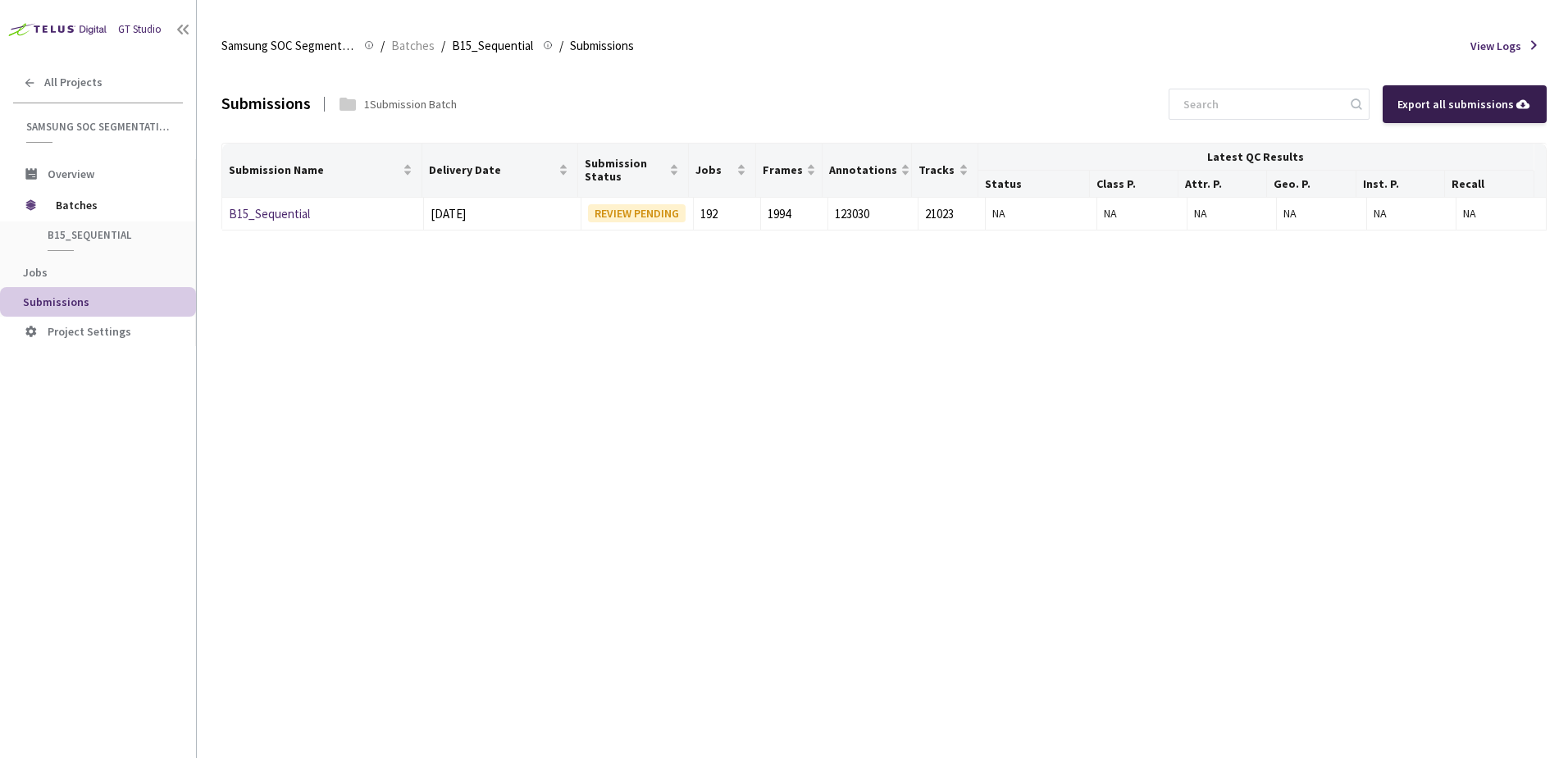
click at [1439, 110] on div "Export all submissions" at bounding box center [1464, 104] width 134 height 18
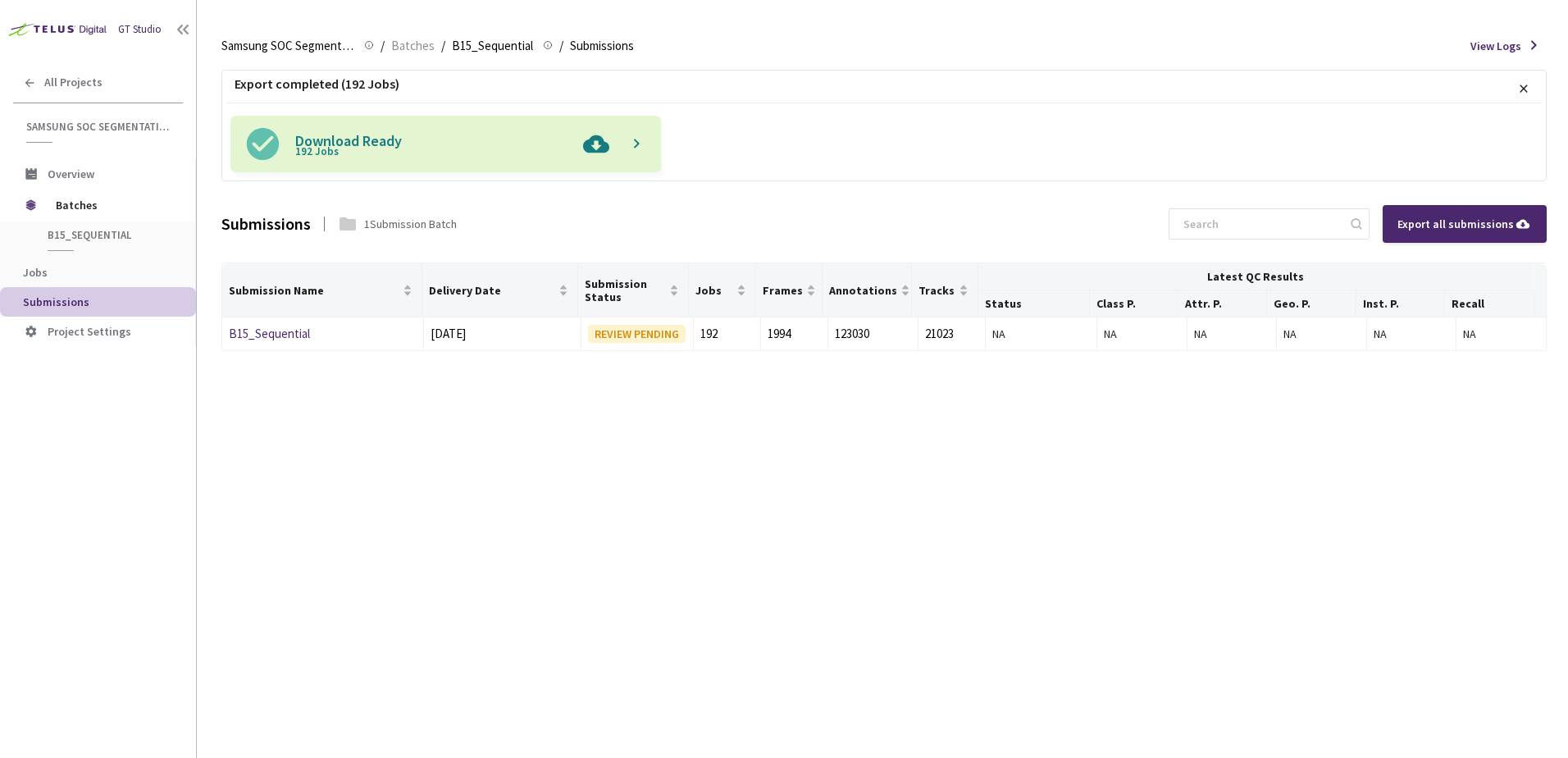
click at [594, 146] on img at bounding box center [596, 144] width 42 height 57
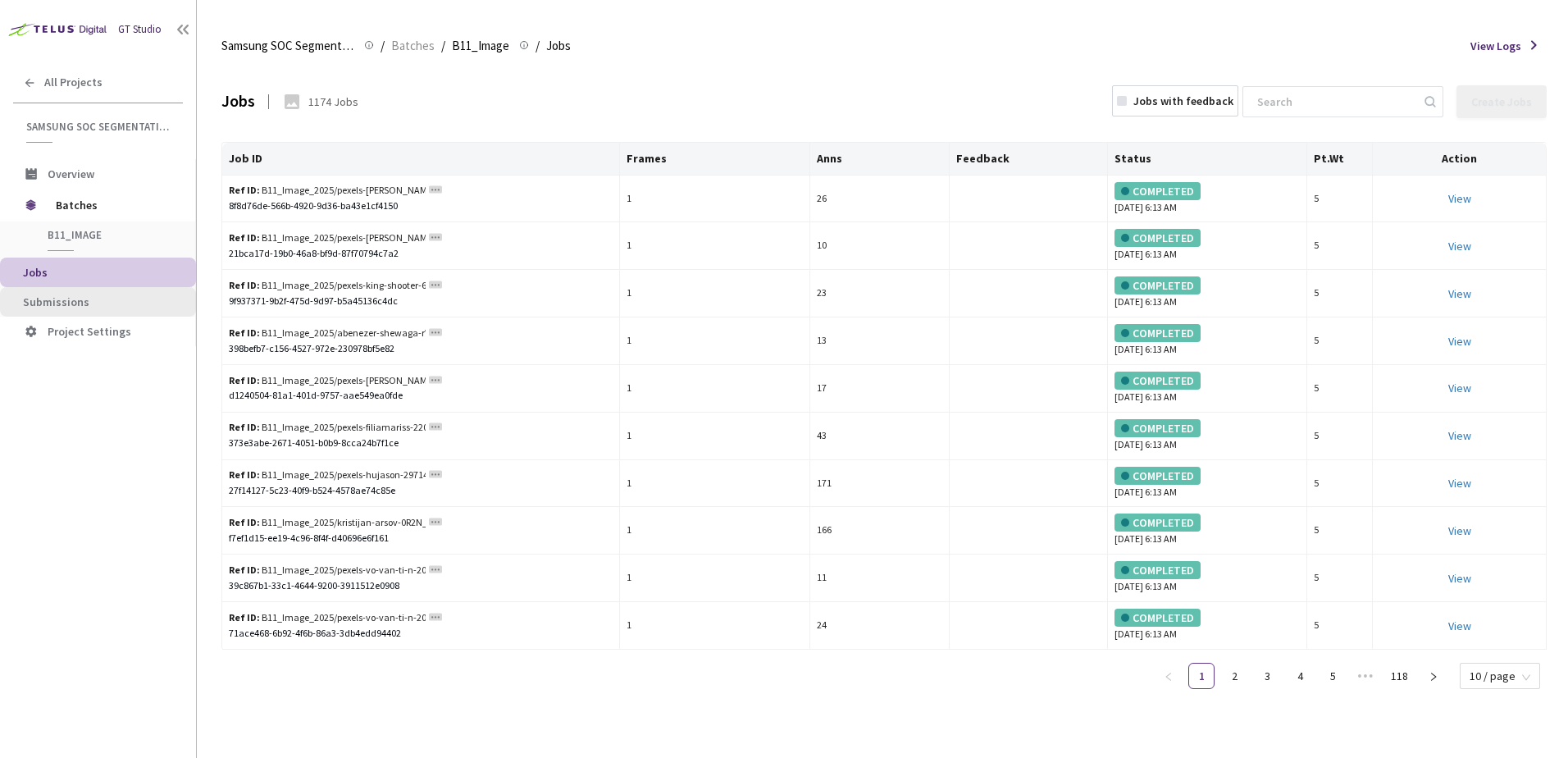
click at [78, 297] on span "Submissions" at bounding box center [56, 302] width 67 height 14
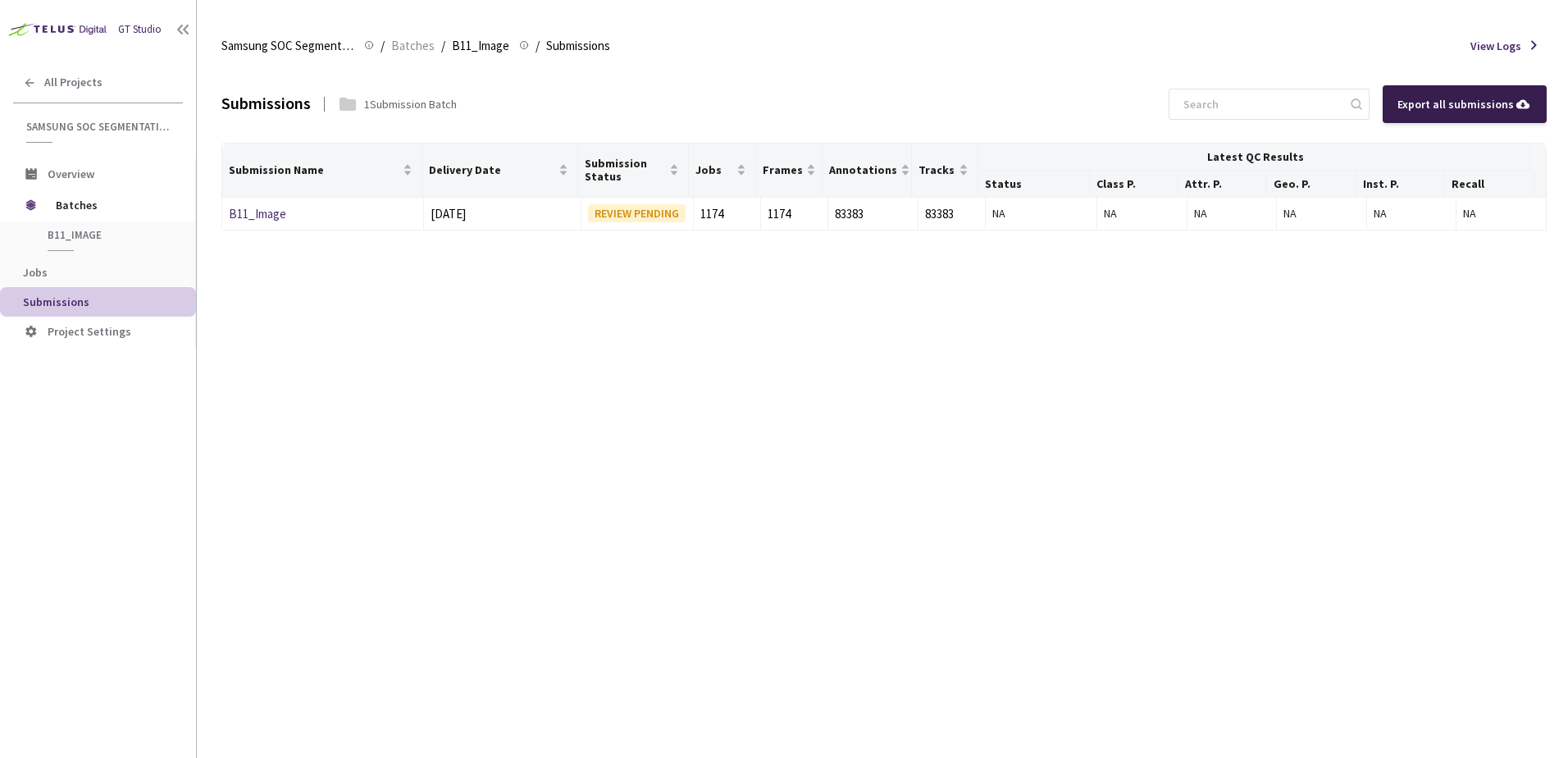
click at [1459, 101] on div "Export all submissions" at bounding box center [1464, 104] width 134 height 18
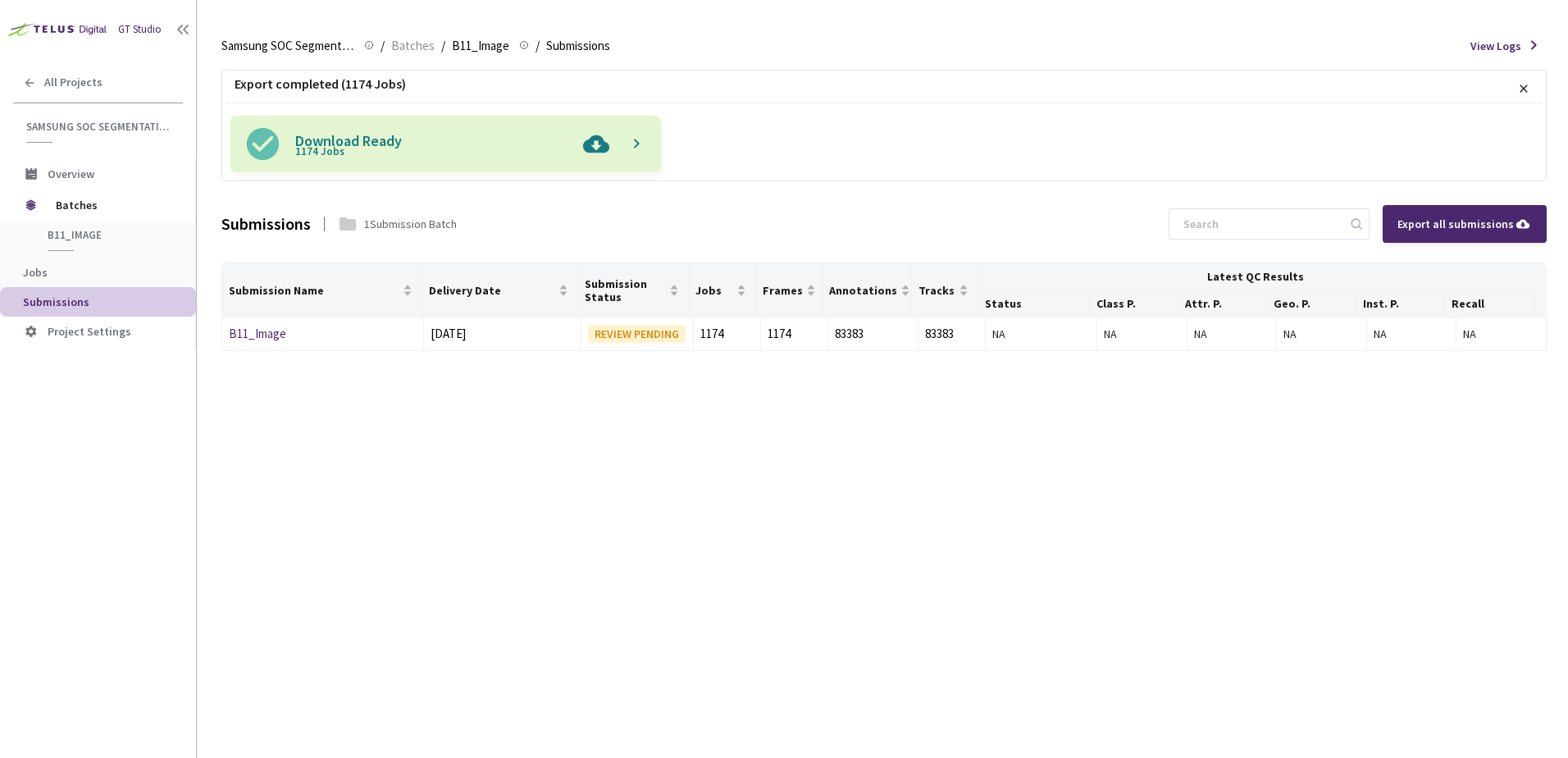
click at [599, 147] on img at bounding box center [596, 144] width 42 height 57
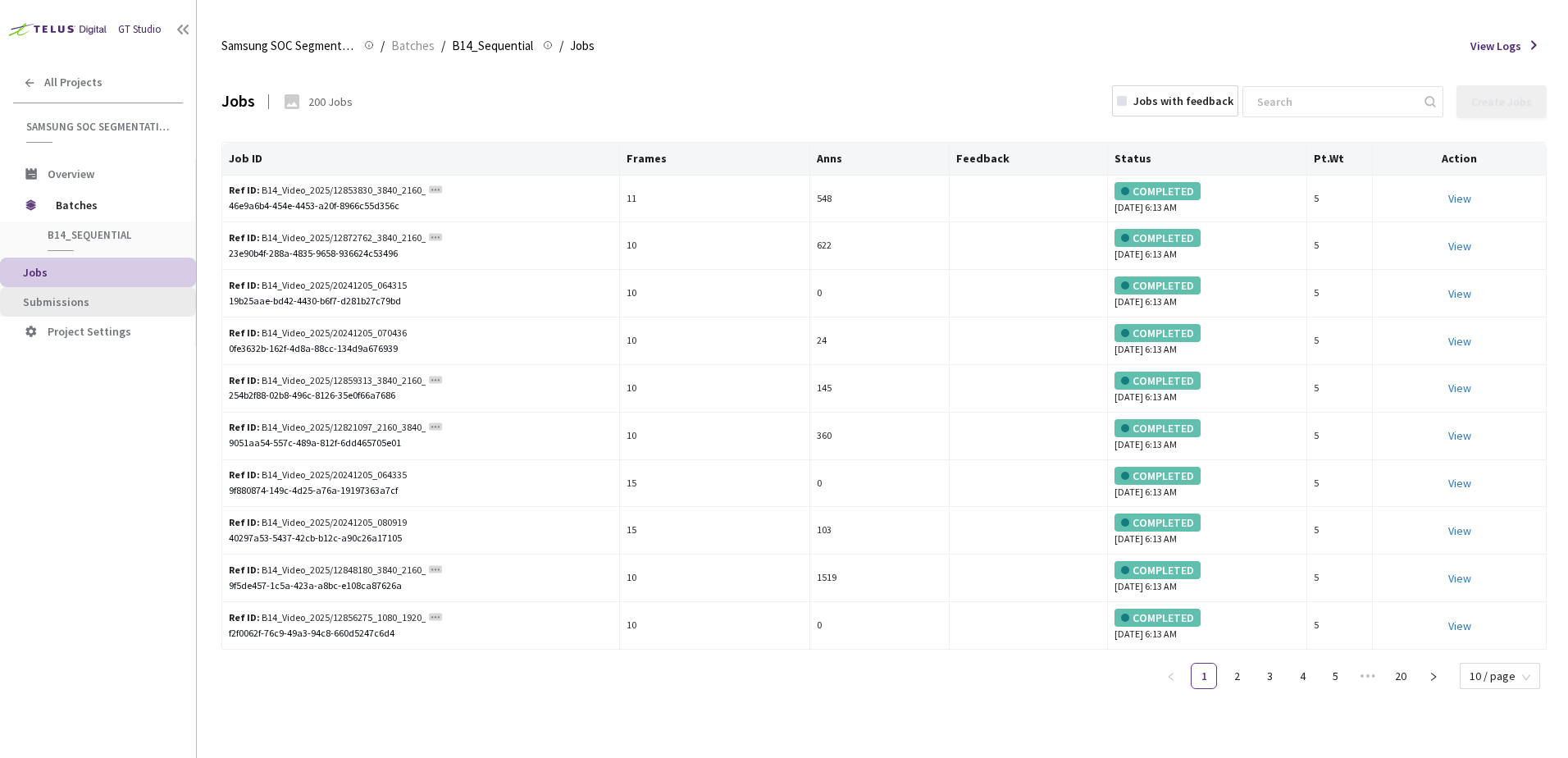
click at [107, 291] on li "Submissions" at bounding box center [98, 302] width 196 height 30
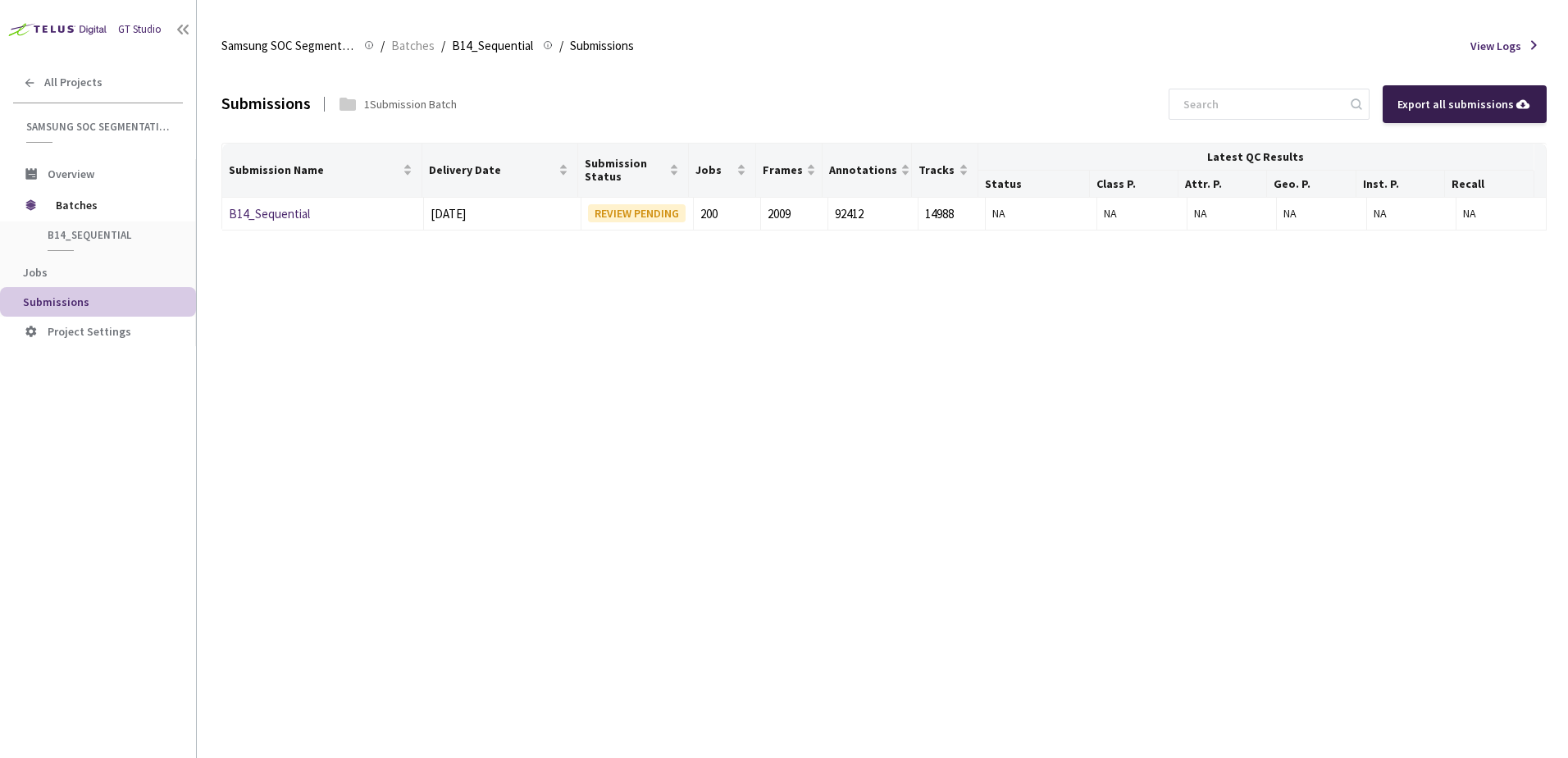
click at [1429, 90] on div "Export all submissions" at bounding box center [1465, 104] width 164 height 38
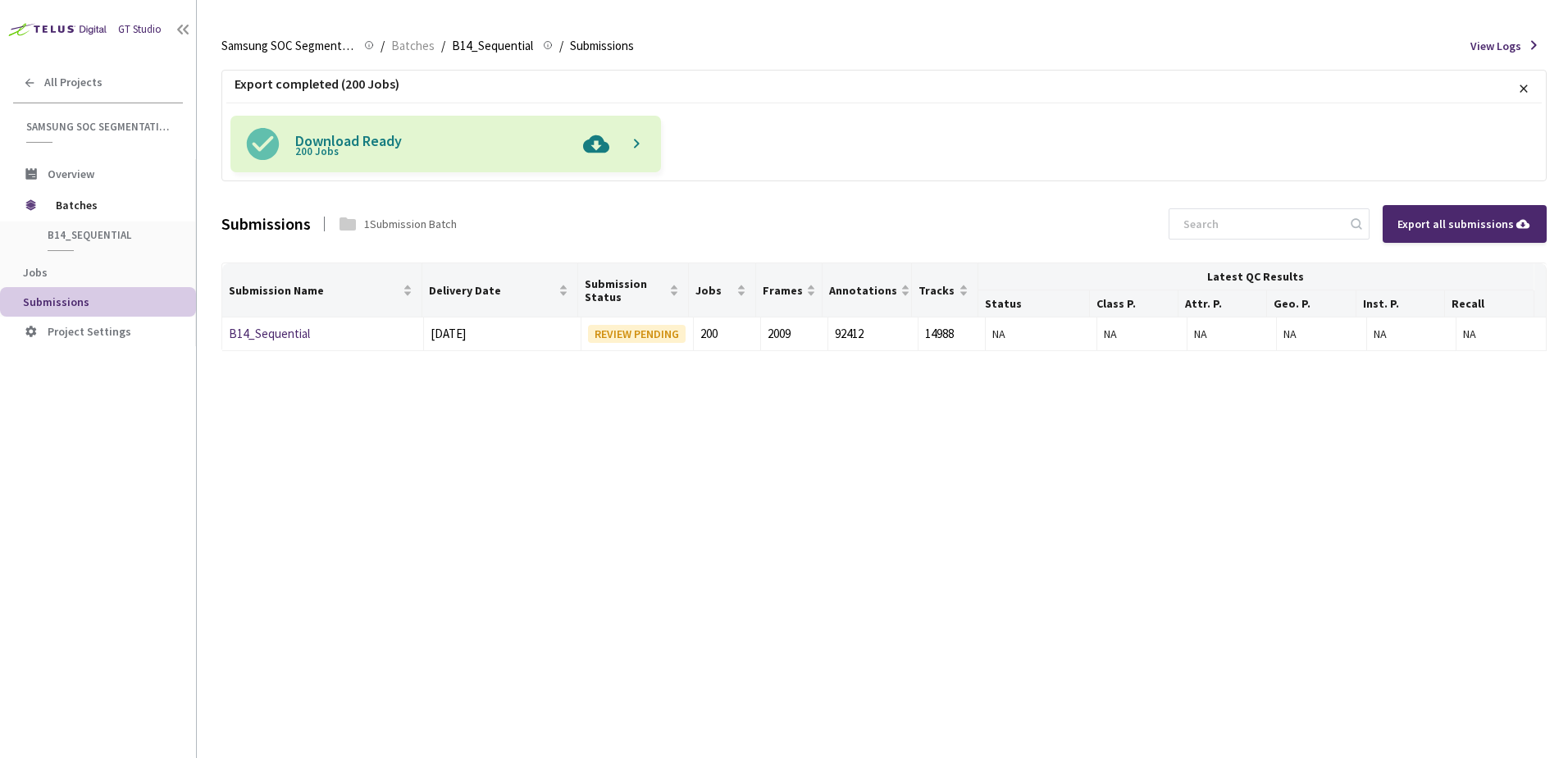
click at [596, 151] on img at bounding box center [596, 144] width 42 height 57
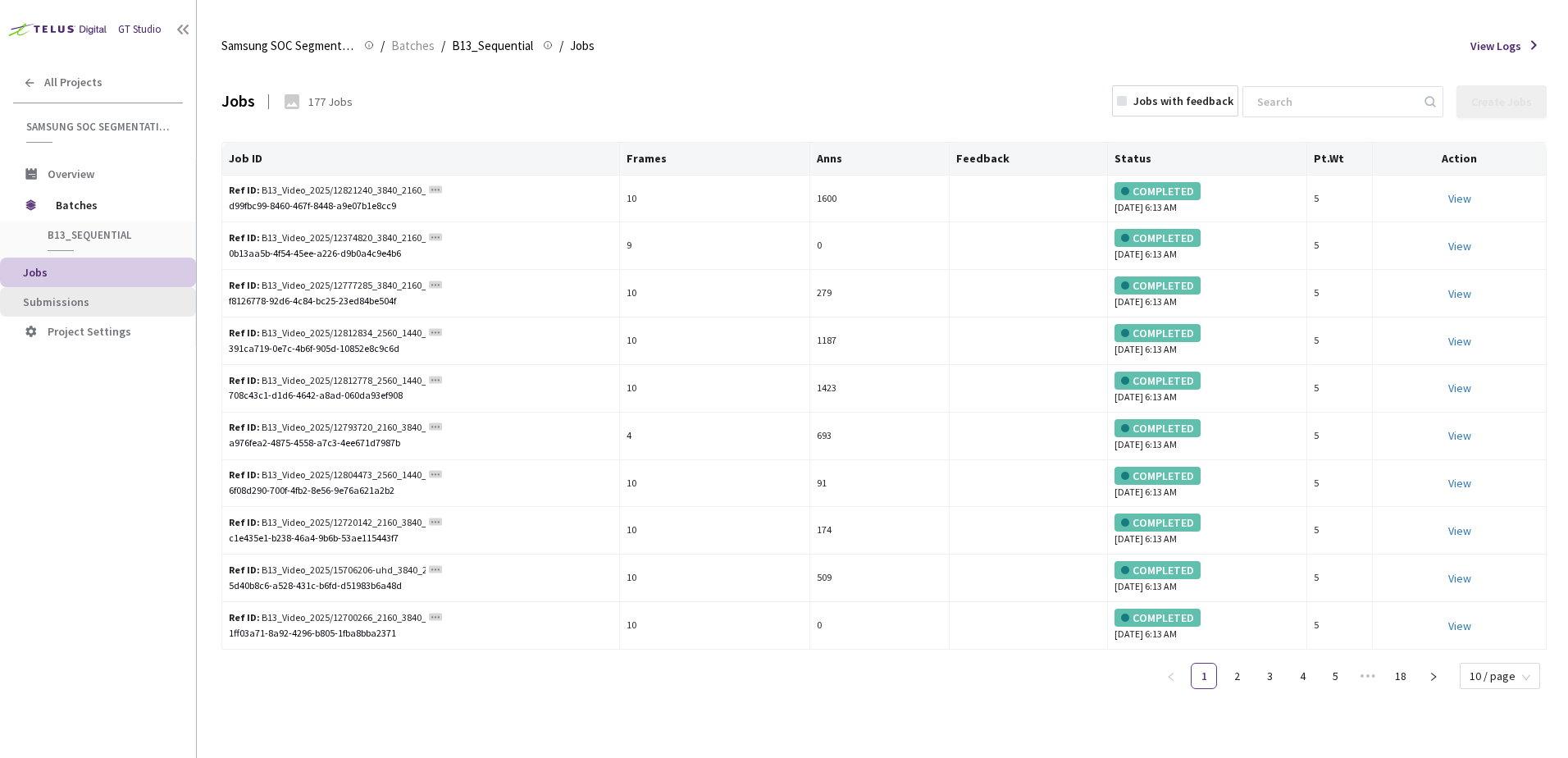
click at [49, 310] on li "Submissions" at bounding box center [98, 302] width 196 height 30
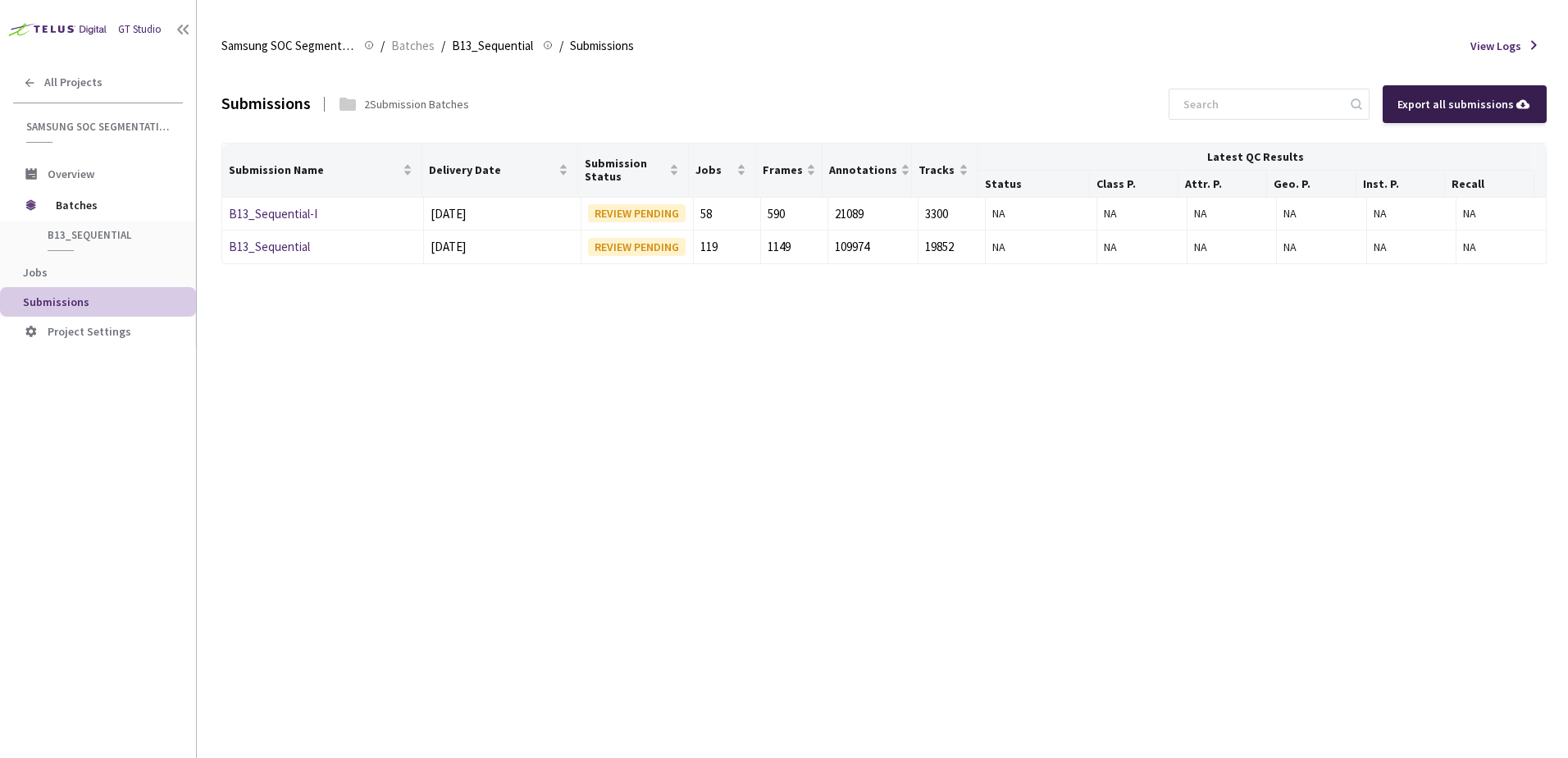
click at [1407, 115] on div "Export all submissions" at bounding box center [1465, 104] width 164 height 38
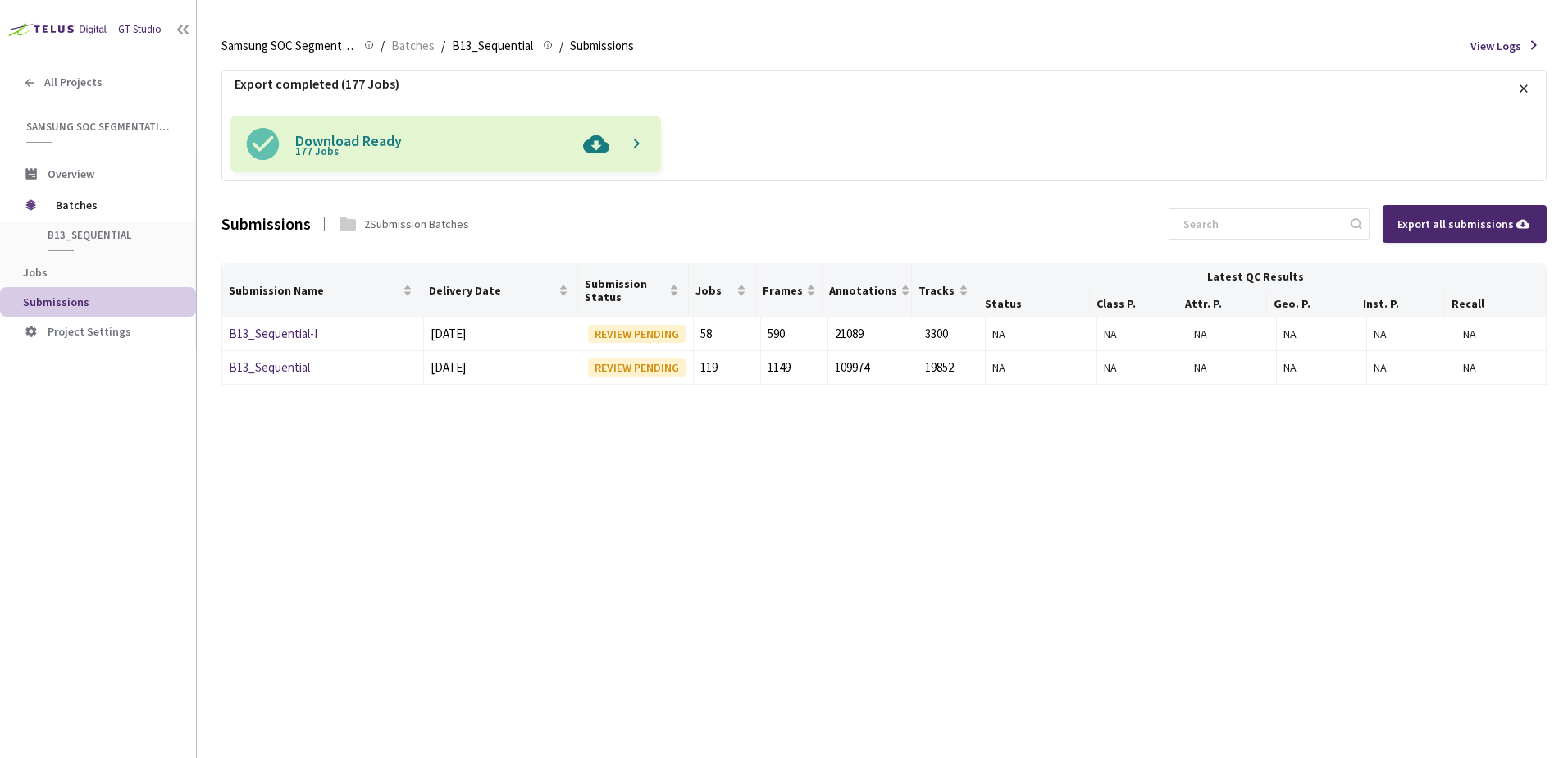
click at [602, 150] on img at bounding box center [596, 144] width 42 height 57
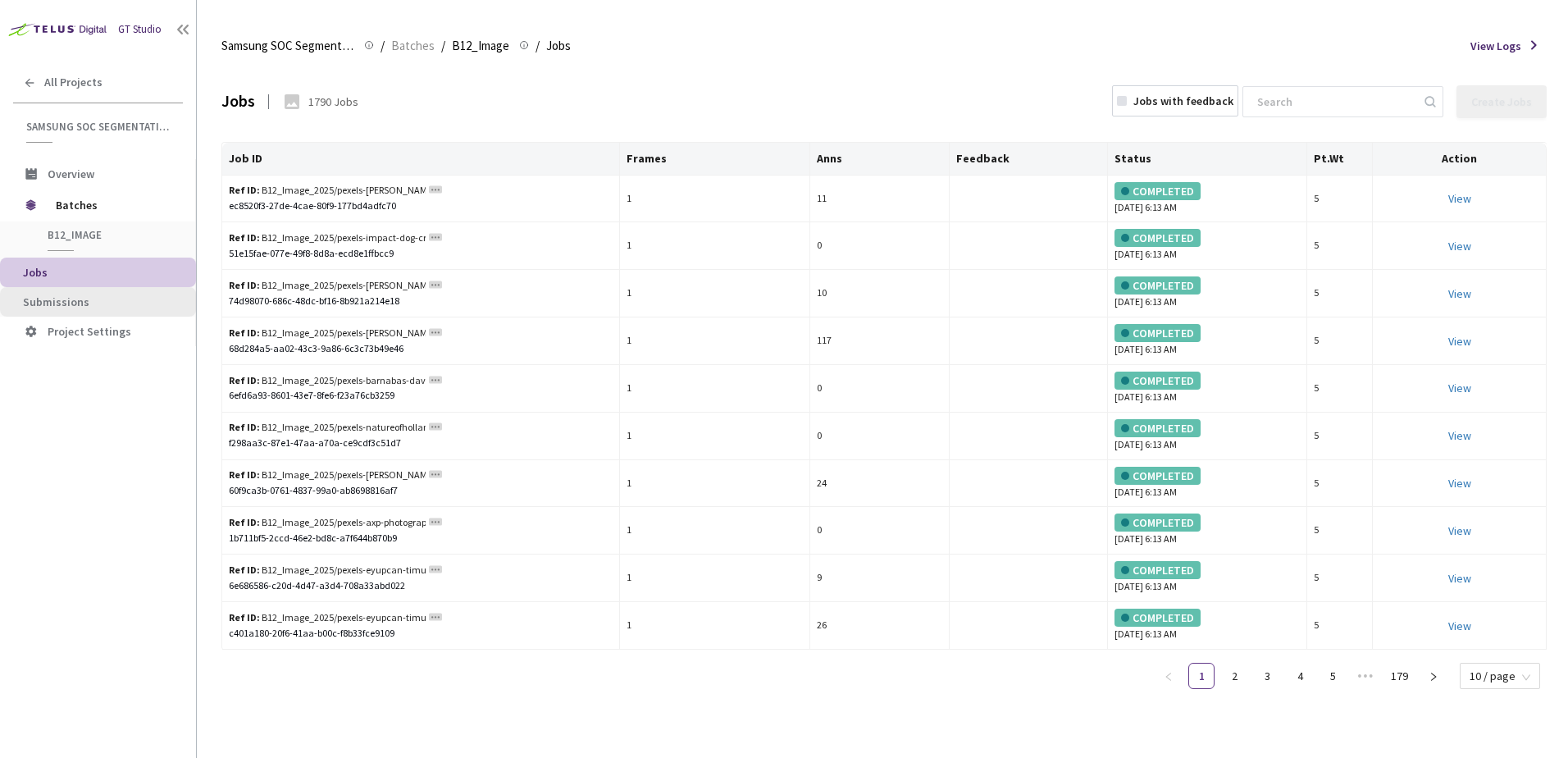
click at [65, 305] on span "Submissions" at bounding box center [56, 302] width 67 height 14
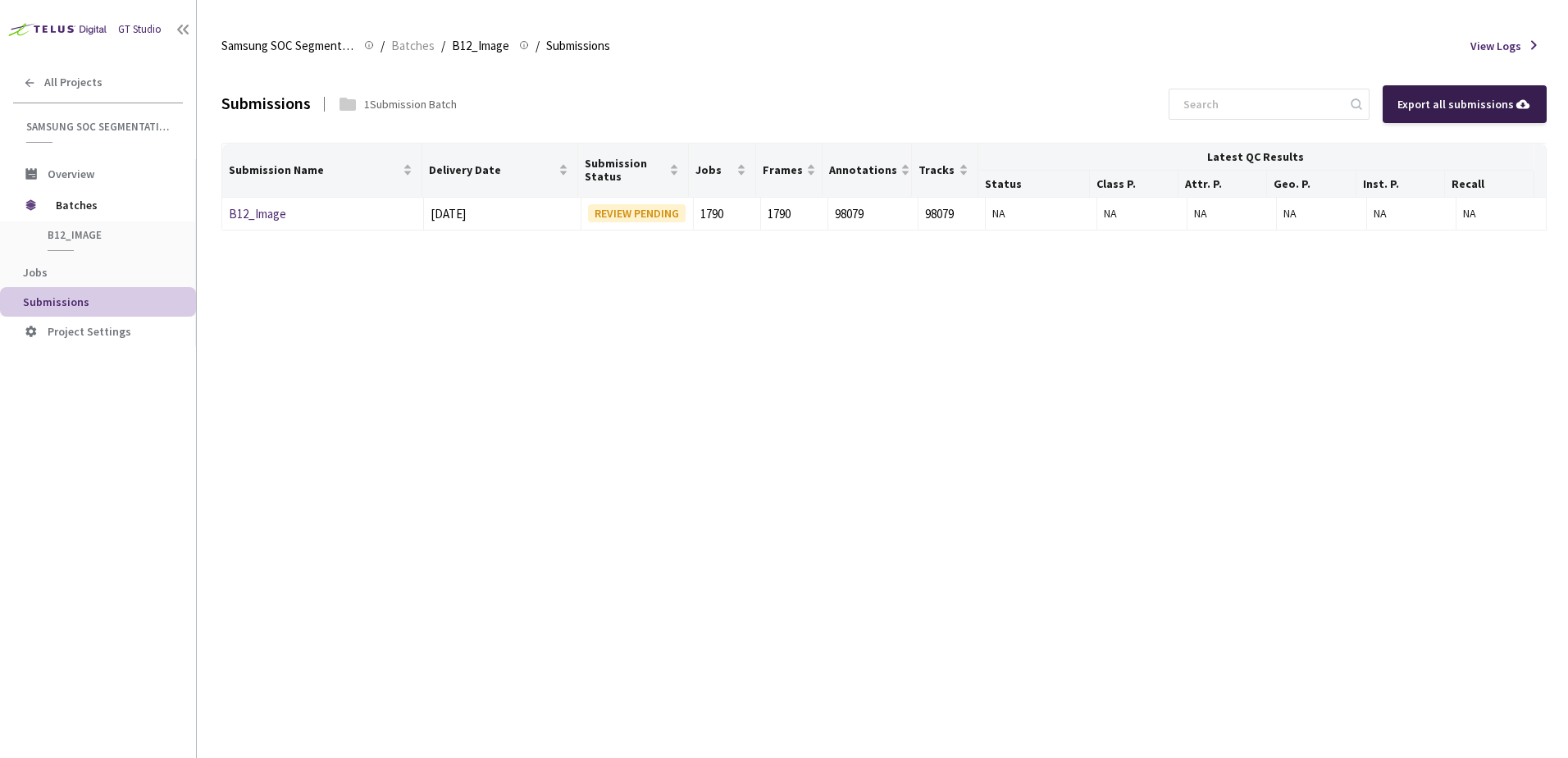
click at [1450, 96] on div "Export all submissions" at bounding box center [1464, 104] width 134 height 18
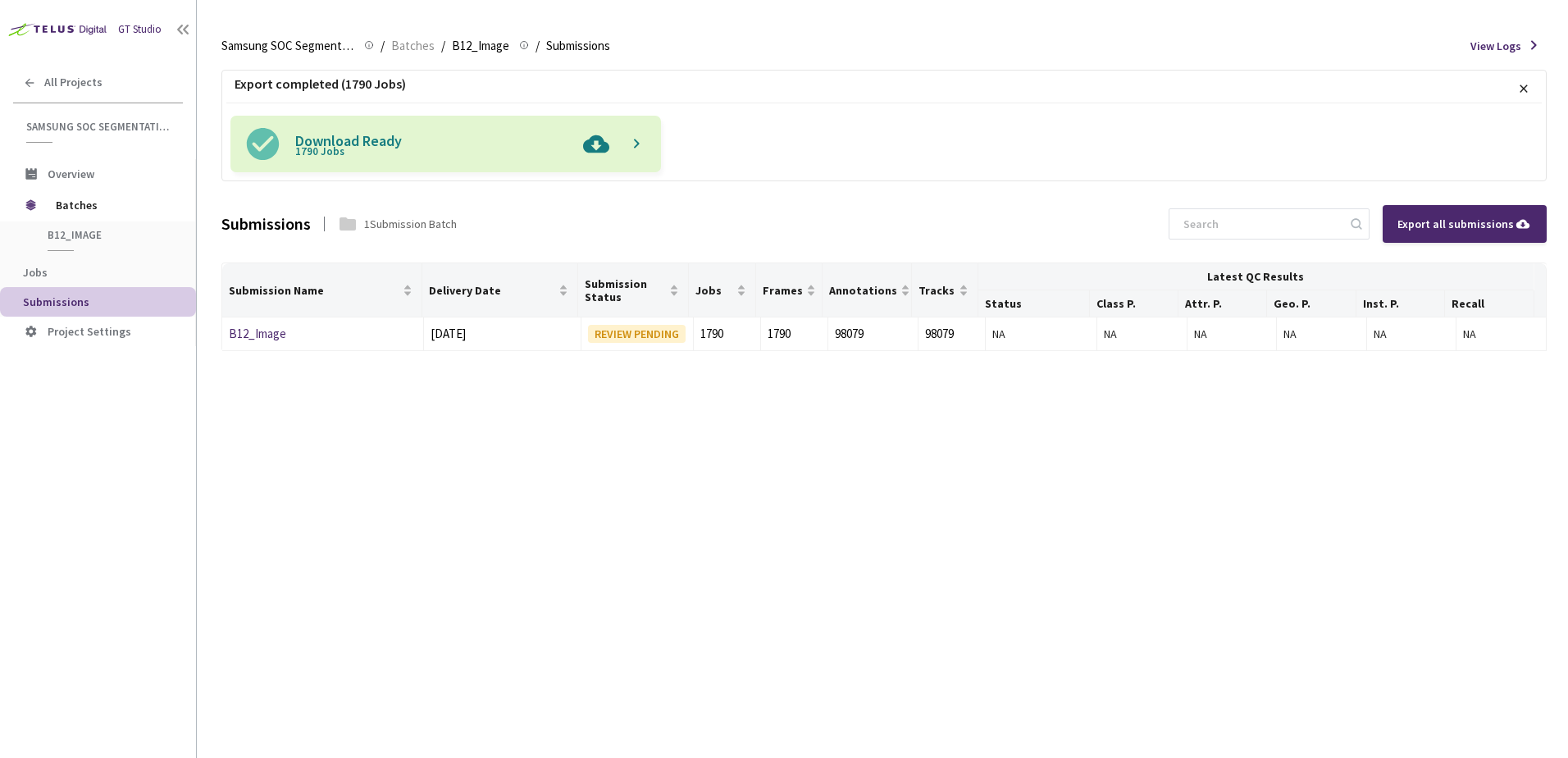
click at [599, 152] on img at bounding box center [596, 144] width 42 height 57
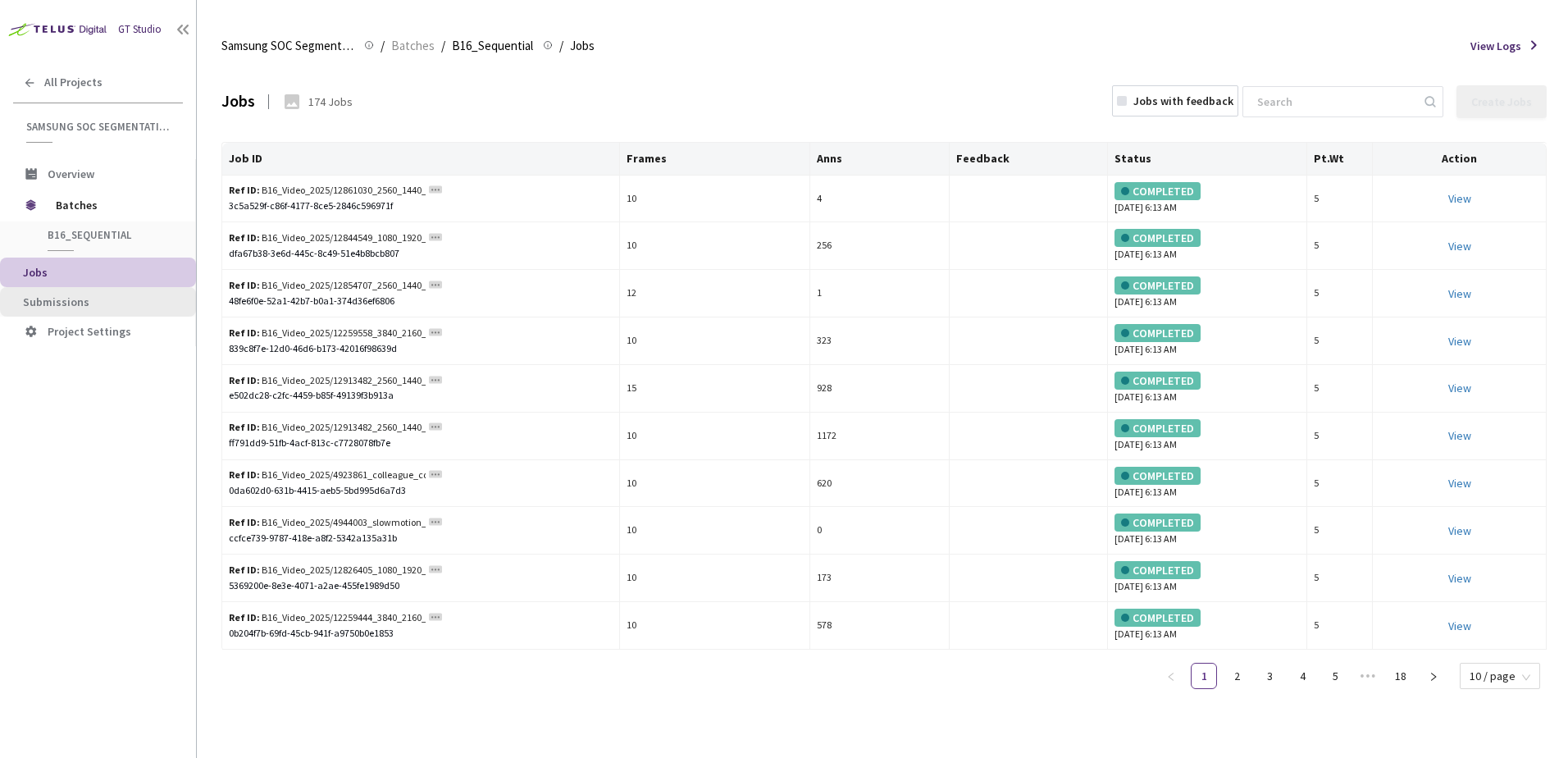
click at [85, 291] on li "Submissions" at bounding box center [98, 302] width 196 height 30
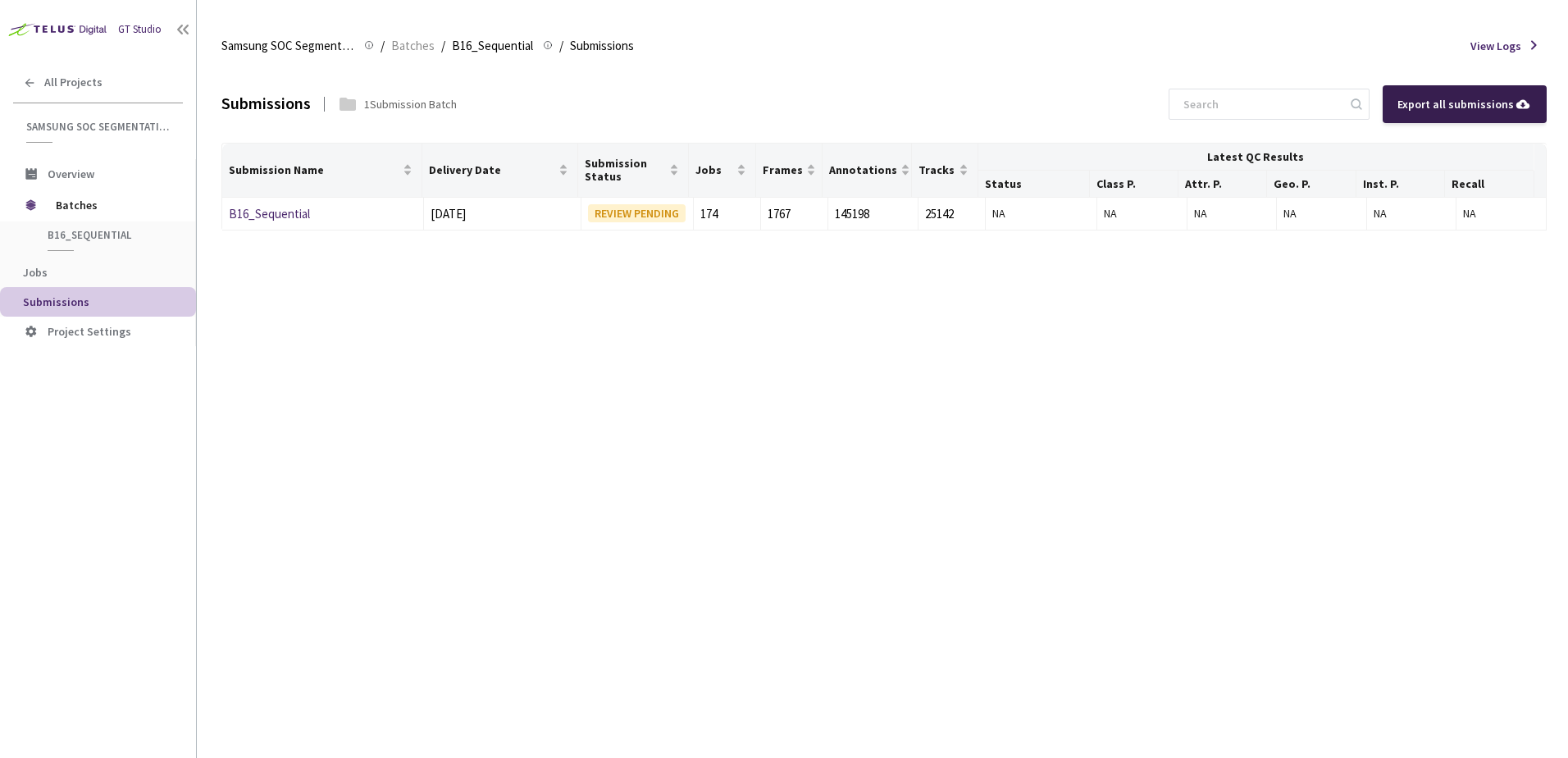
click at [1455, 110] on div "Export all submissions" at bounding box center [1464, 104] width 134 height 18
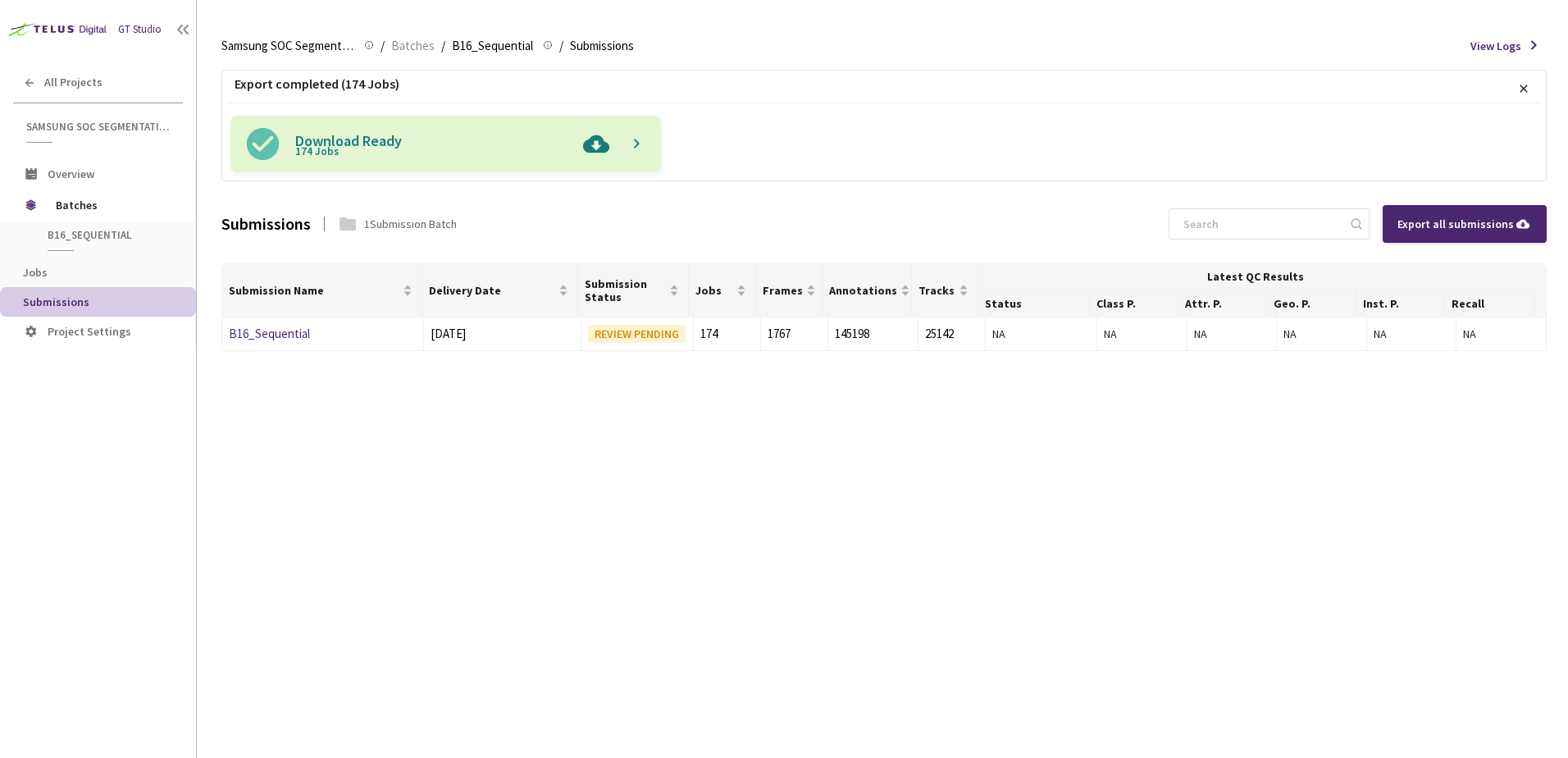
click at [591, 152] on img at bounding box center [596, 144] width 42 height 57
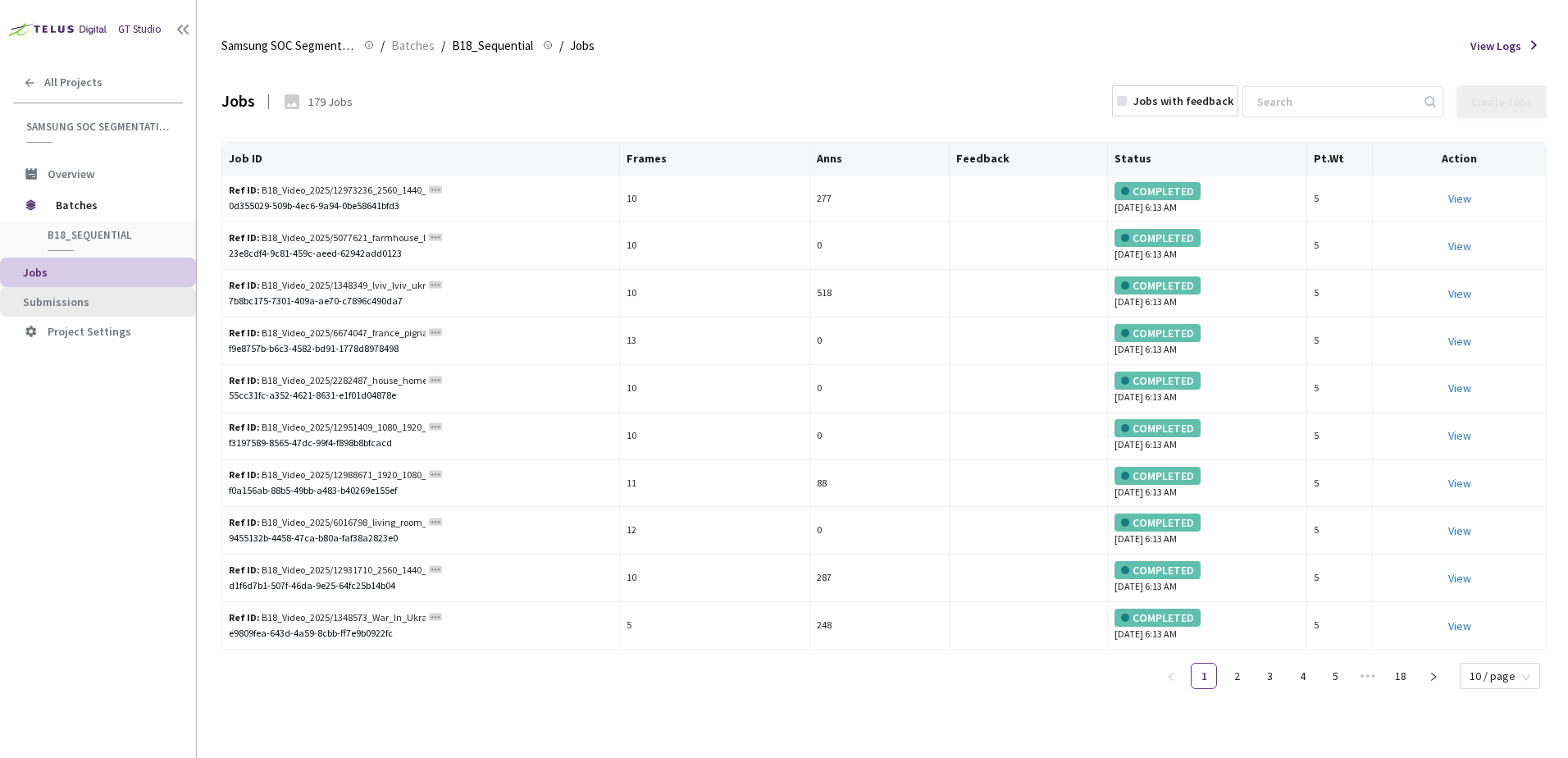
click at [74, 303] on span "Submissions" at bounding box center [56, 302] width 67 height 14
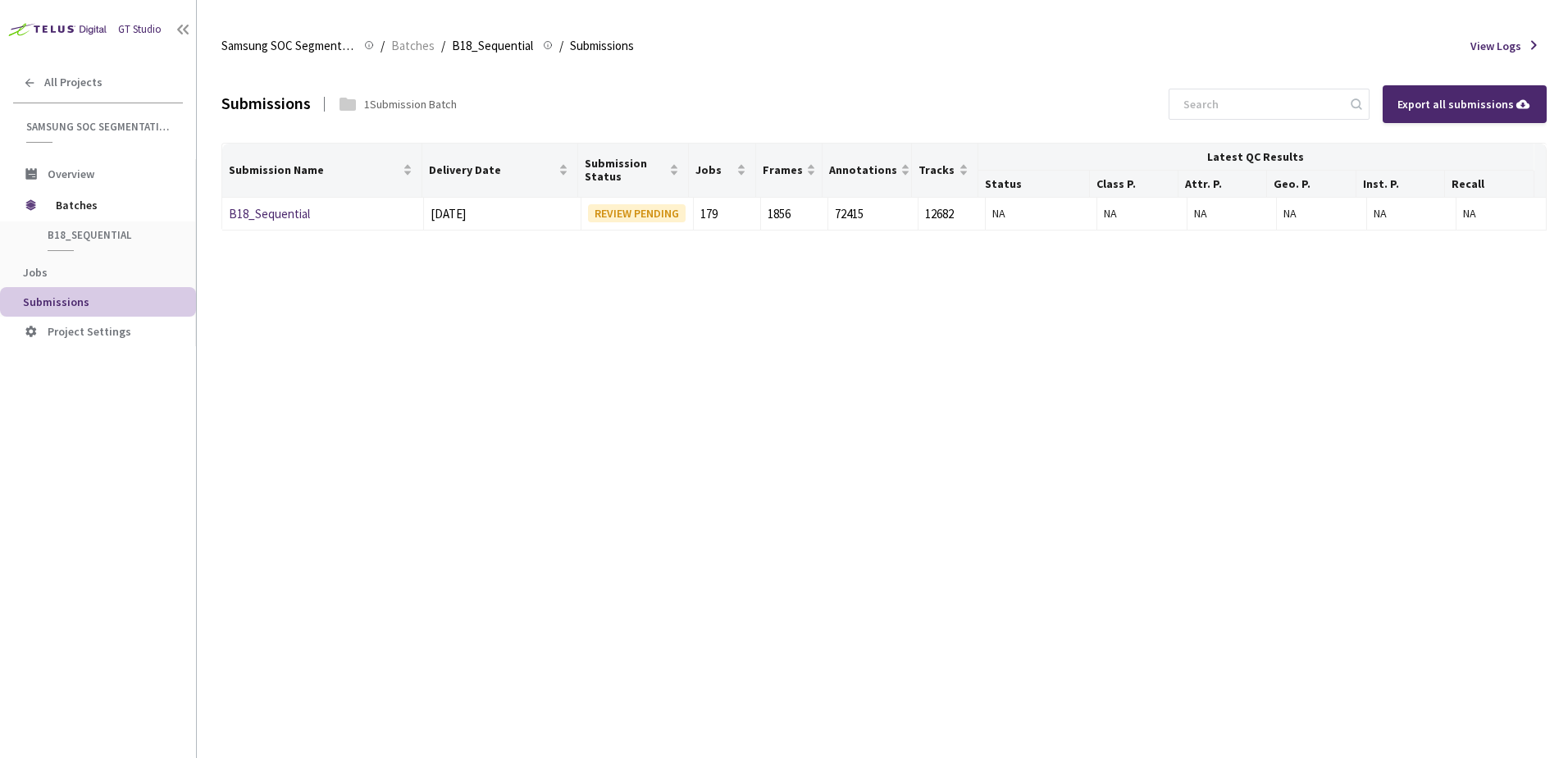
click at [1432, 113] on div "Export all submissions" at bounding box center [1465, 104] width 164 height 38
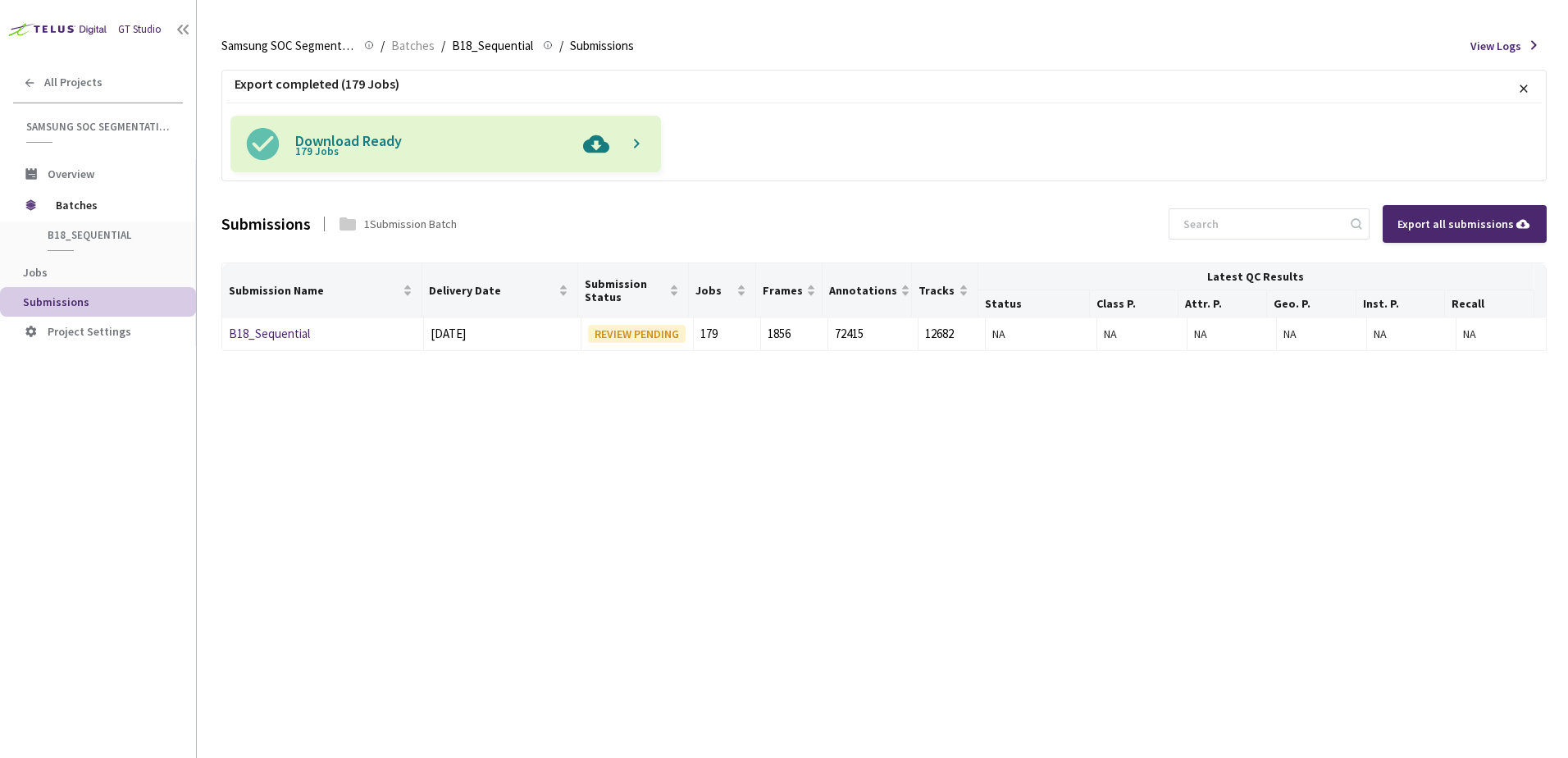
click at [599, 146] on img at bounding box center [596, 144] width 42 height 57
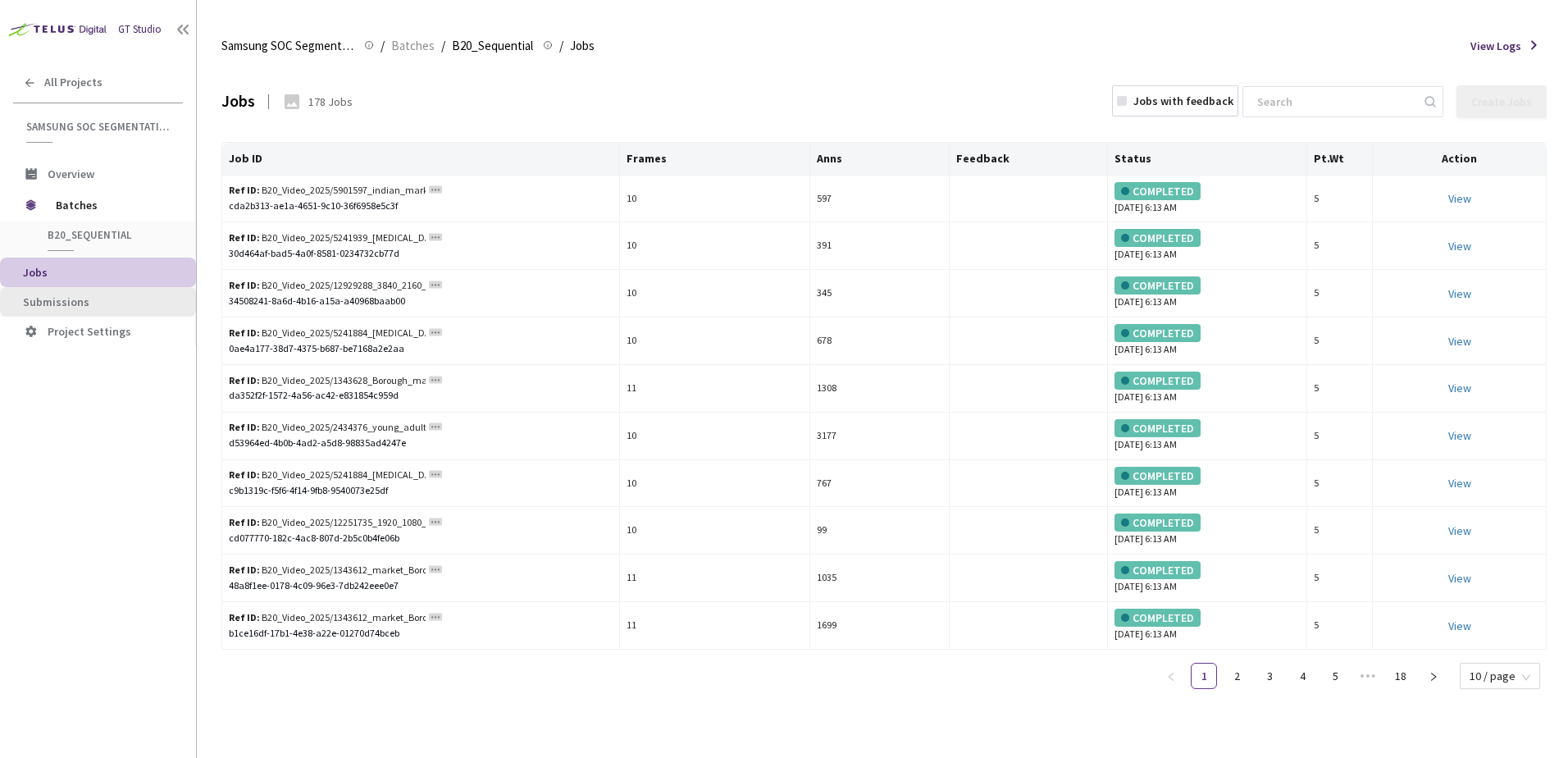
click at [61, 306] on span "Submissions" at bounding box center [56, 302] width 67 height 14
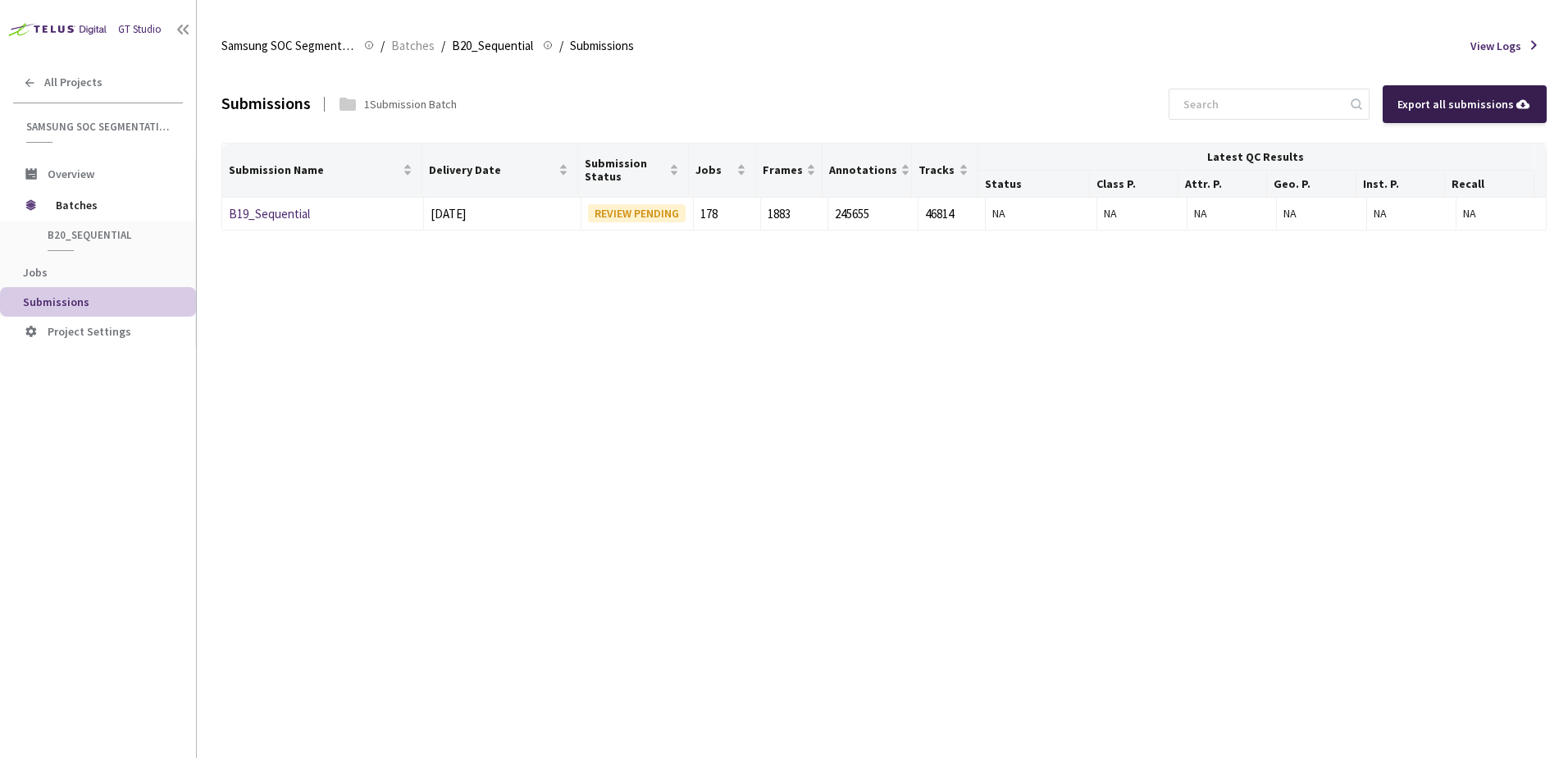
click at [1413, 104] on div "Export all submissions" at bounding box center [1464, 104] width 134 height 18
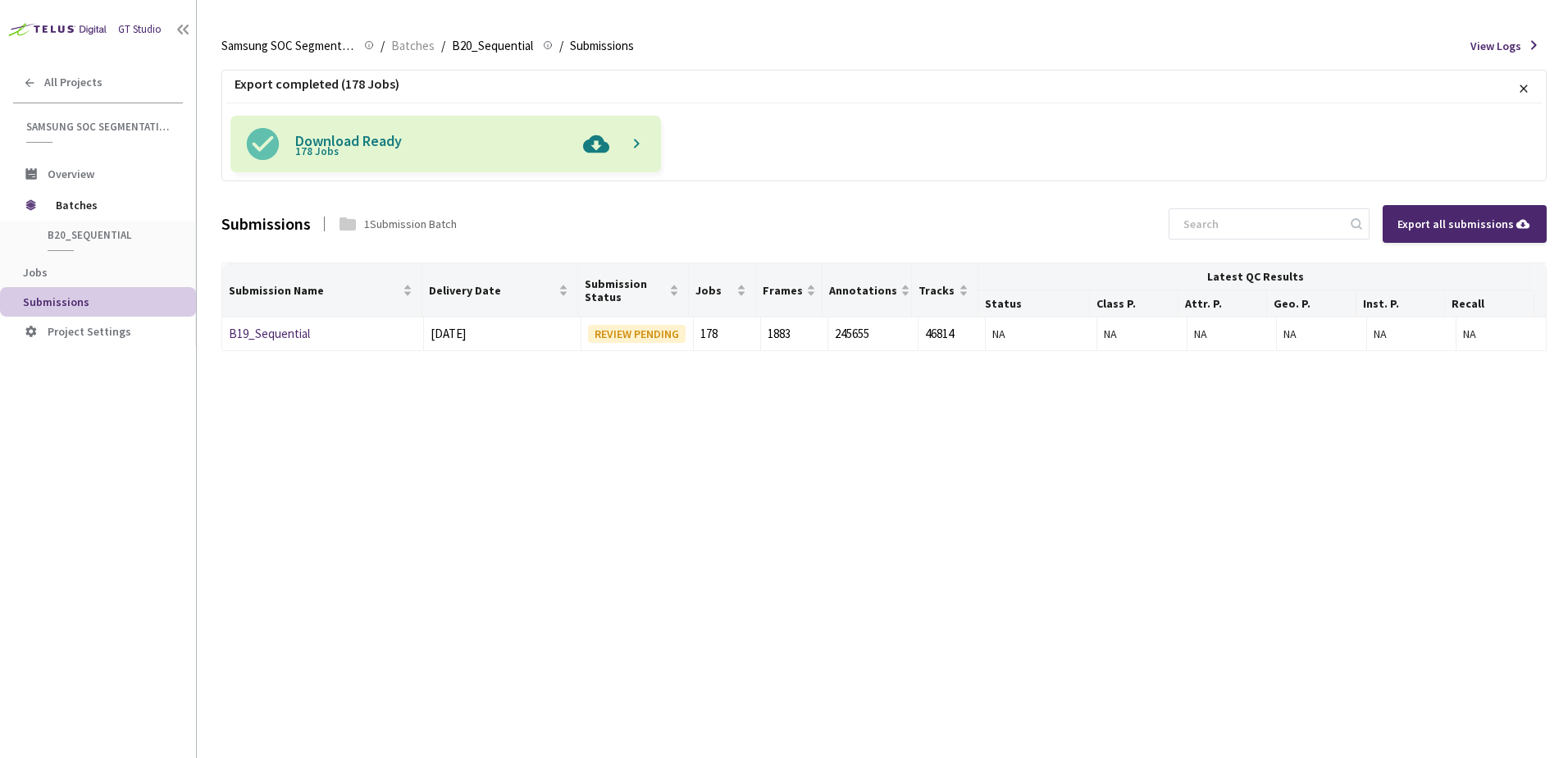
click at [601, 148] on img at bounding box center [596, 144] width 42 height 57
click at [518, 496] on div "Export completed (178 Jobs) × Download Ready 178 Jobs Submissions 1 Submission …" at bounding box center [884, 412] width 1326 height 692
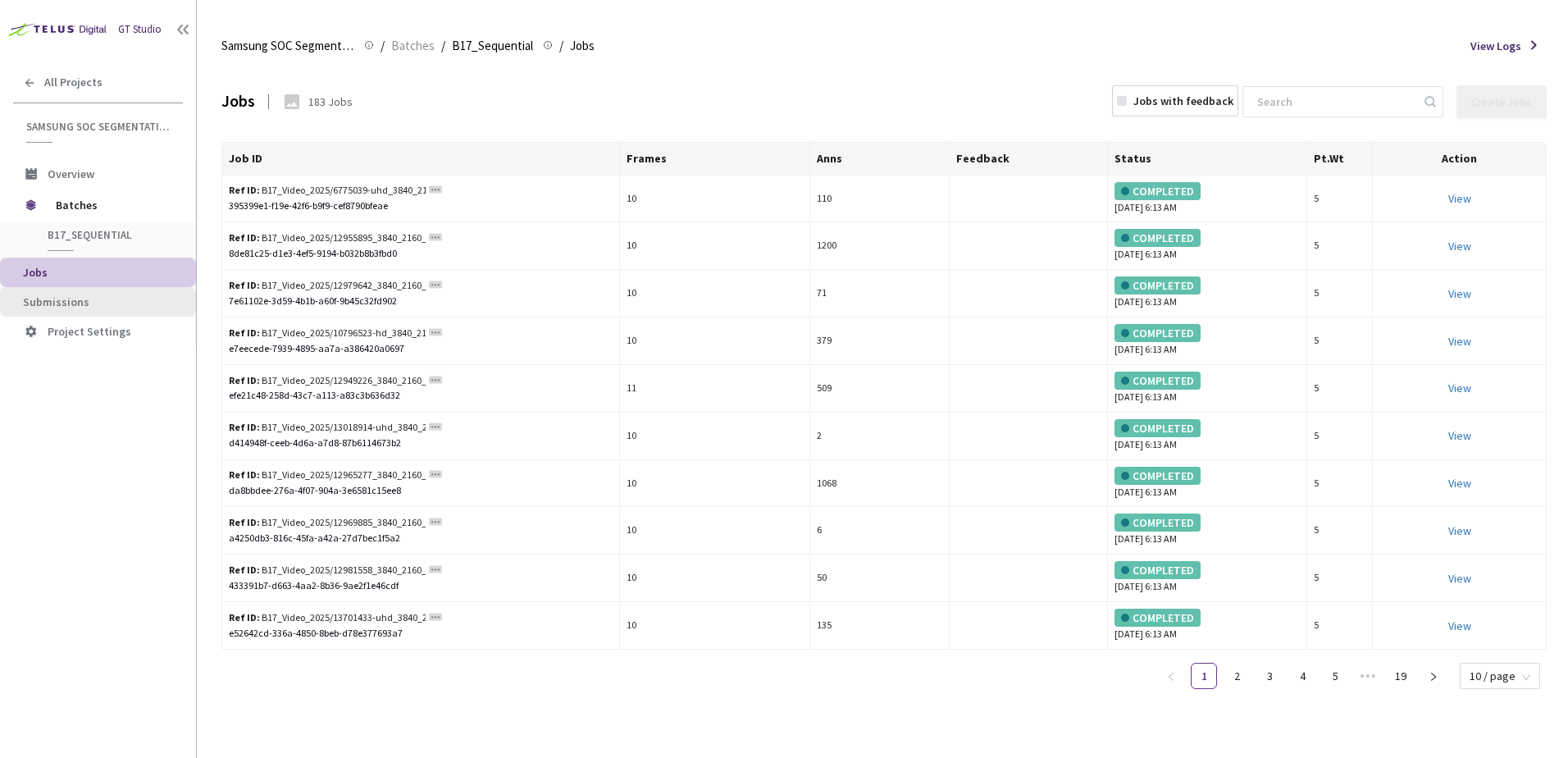
click at [46, 296] on span "Submissions" at bounding box center [56, 302] width 67 height 14
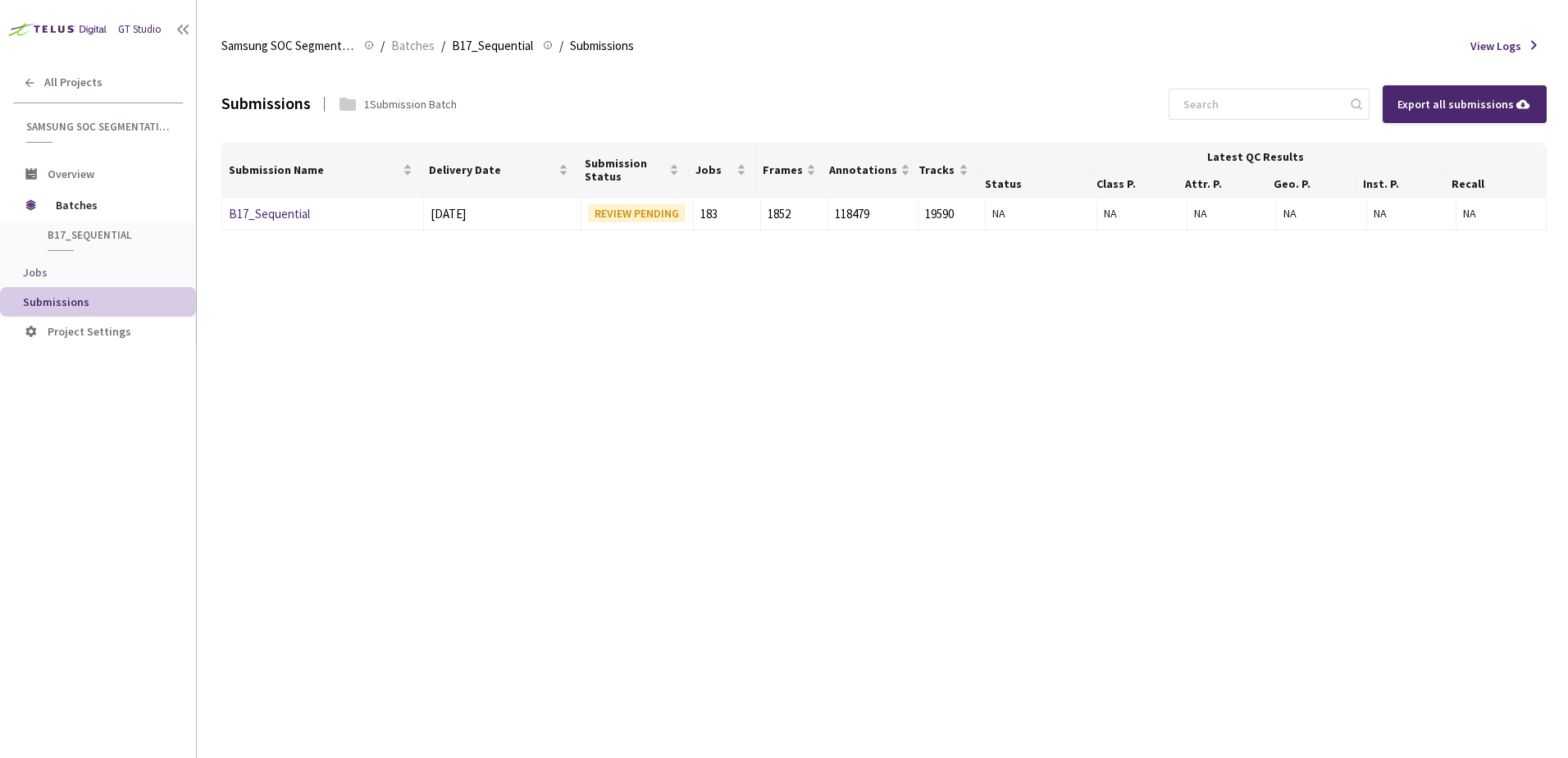
click at [1438, 106] on div "Export all submissions" at bounding box center [1464, 104] width 134 height 18
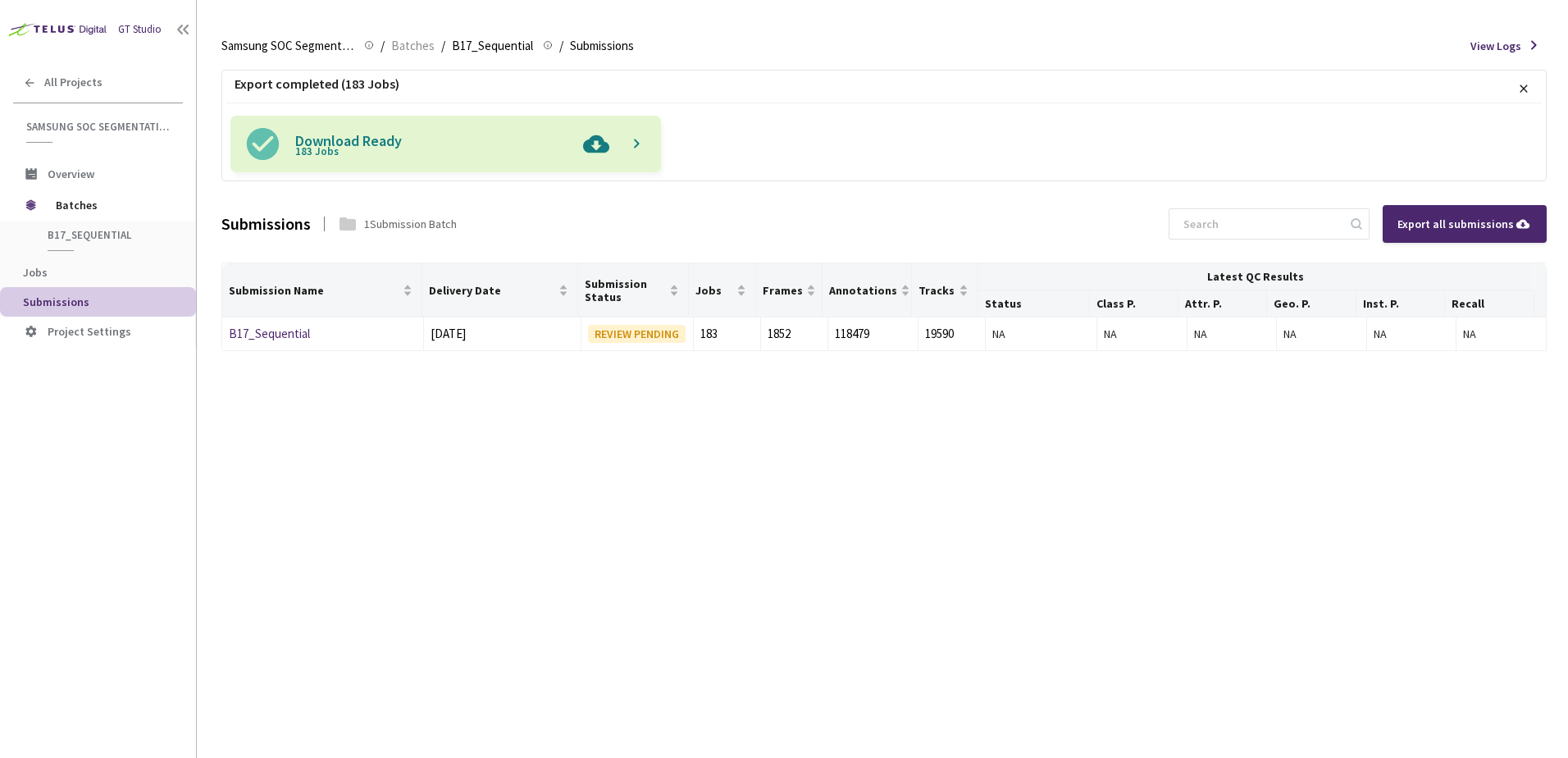
click at [597, 150] on img at bounding box center [596, 144] width 42 height 57
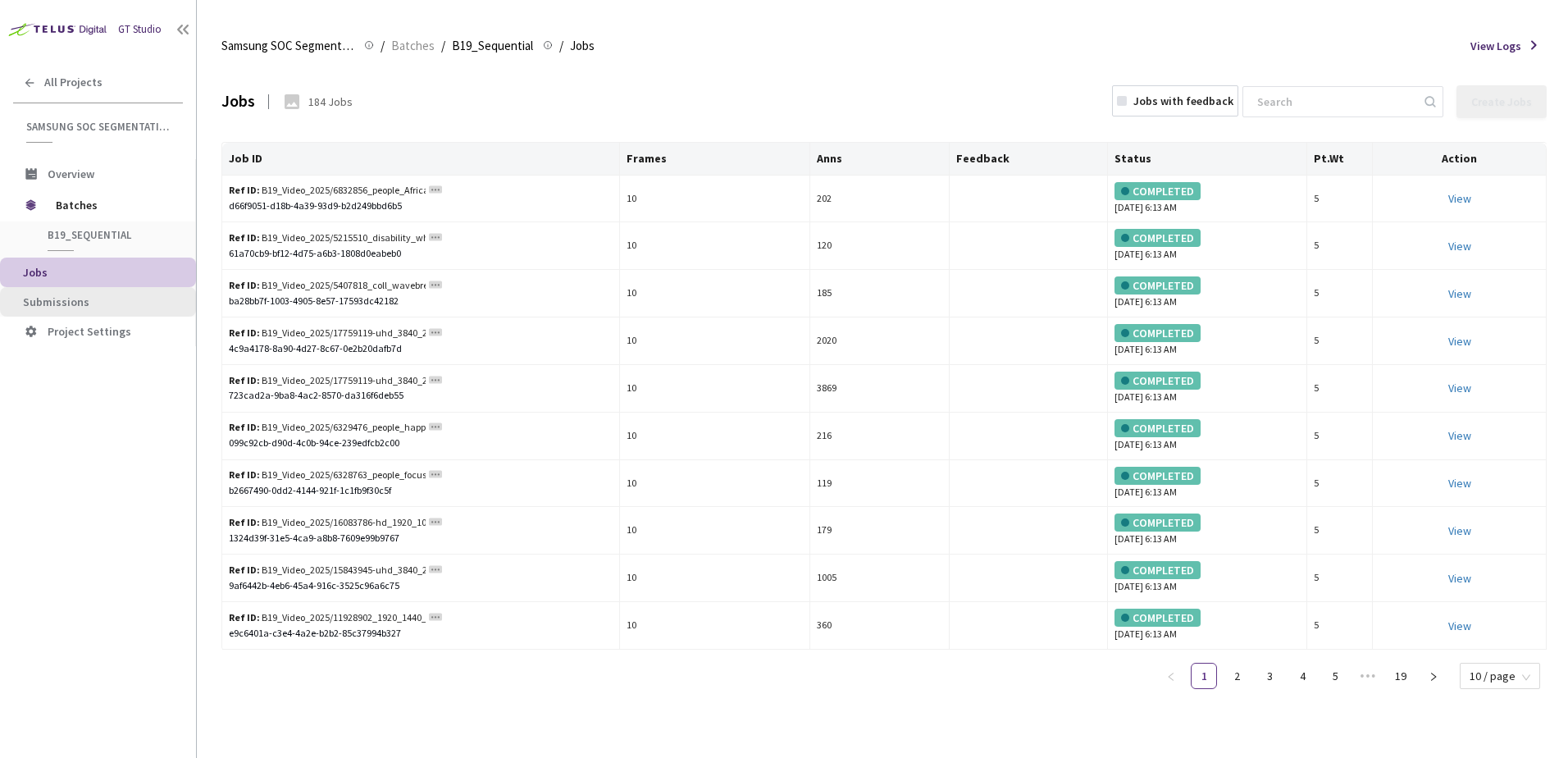
click at [49, 295] on span "Submissions" at bounding box center [56, 302] width 67 height 14
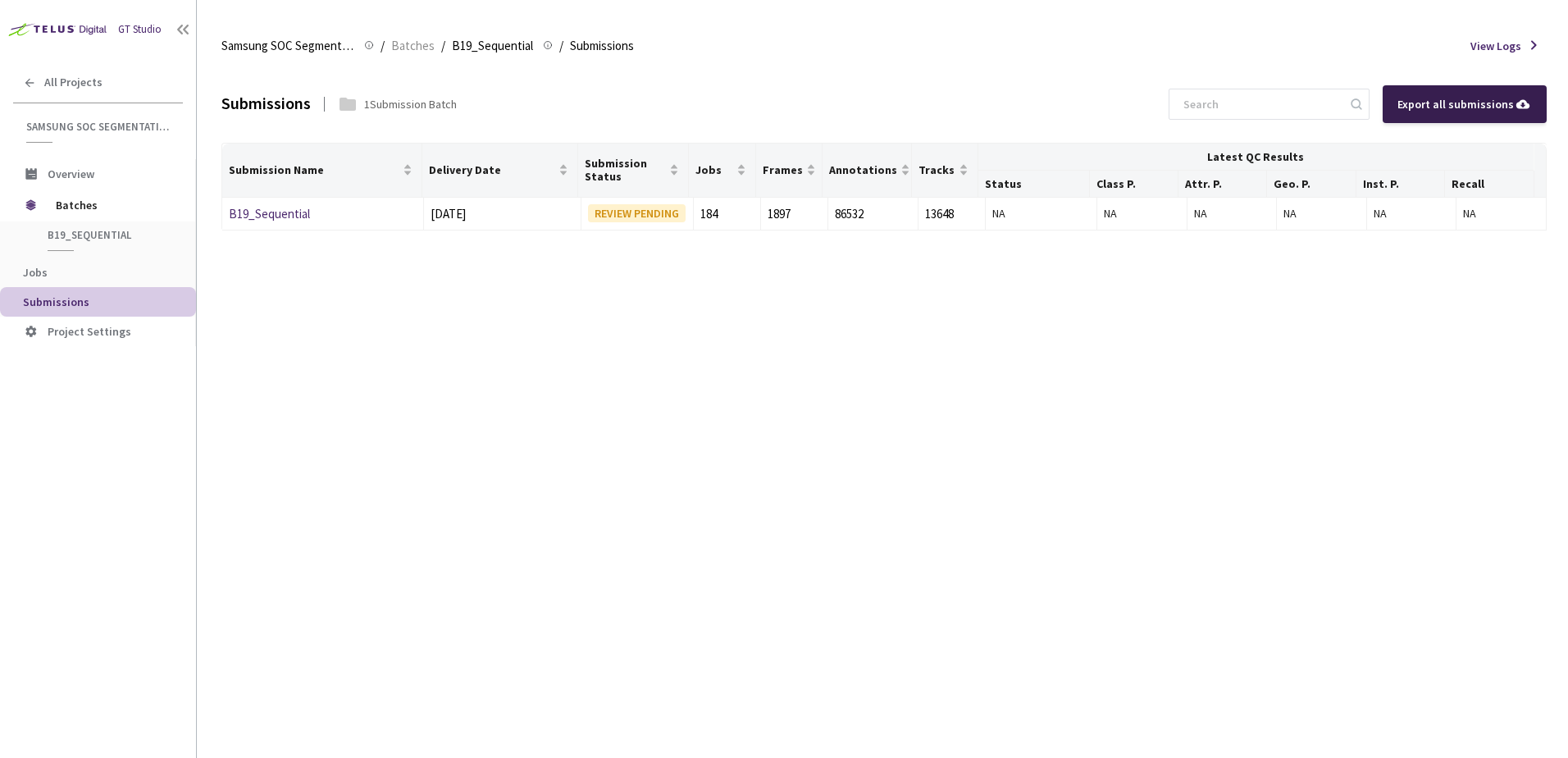
click at [1429, 104] on div "Export all submissions" at bounding box center [1464, 104] width 134 height 18
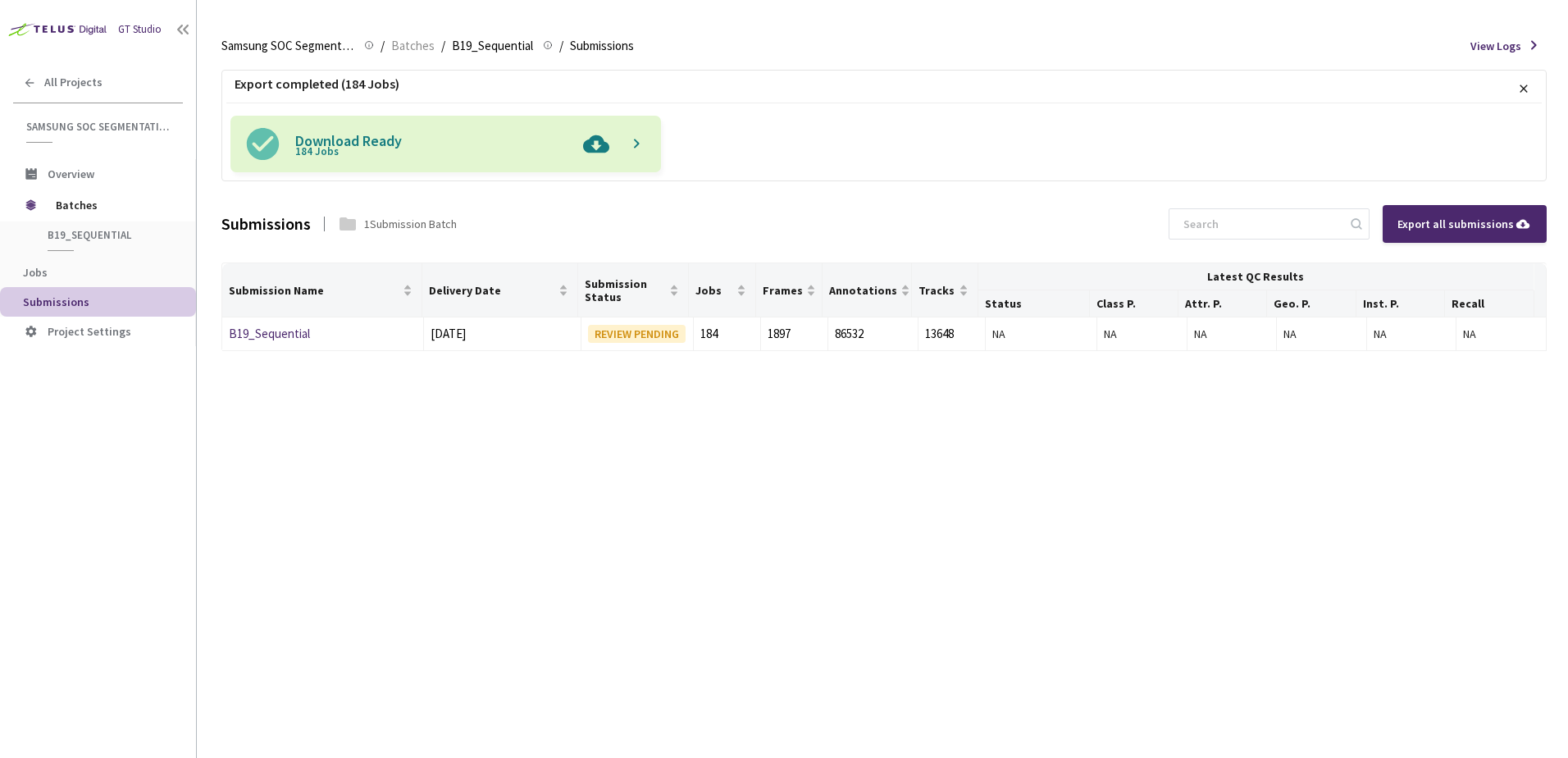
click at [601, 145] on img at bounding box center [596, 144] width 42 height 57
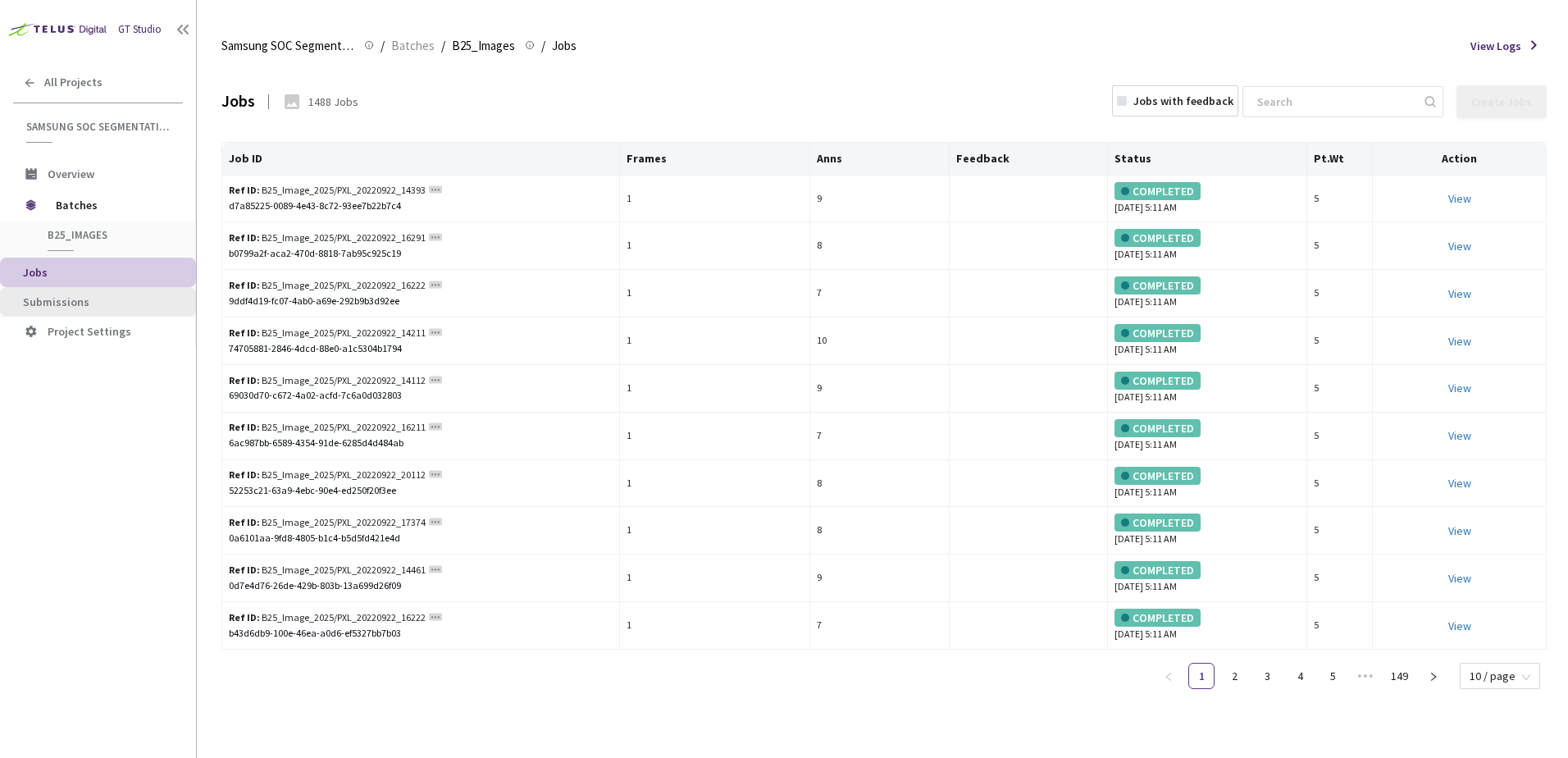
click at [59, 308] on span "Submissions" at bounding box center [56, 302] width 67 height 14
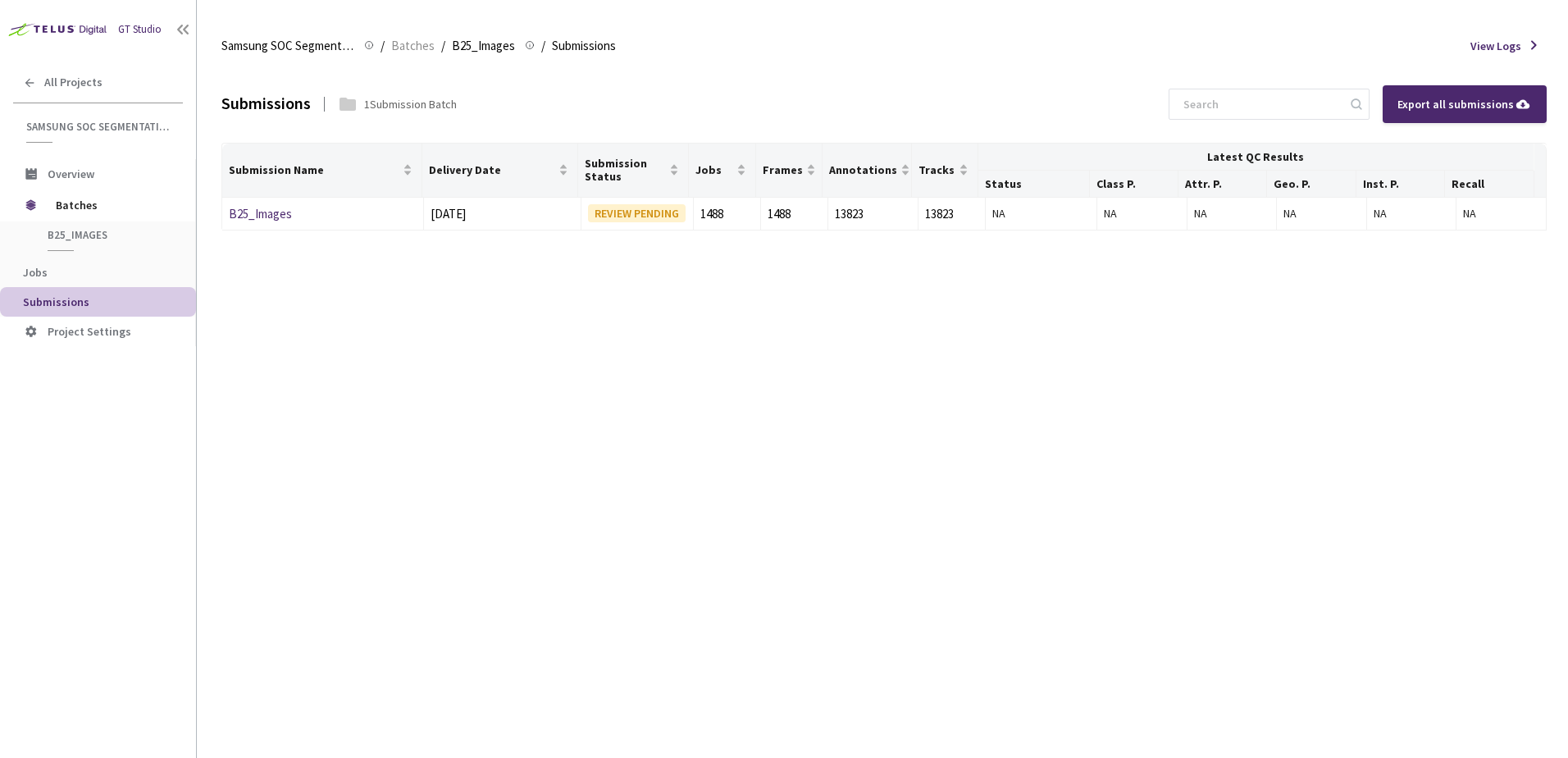
click at [1454, 104] on div "Export all submissions" at bounding box center [1464, 104] width 134 height 18
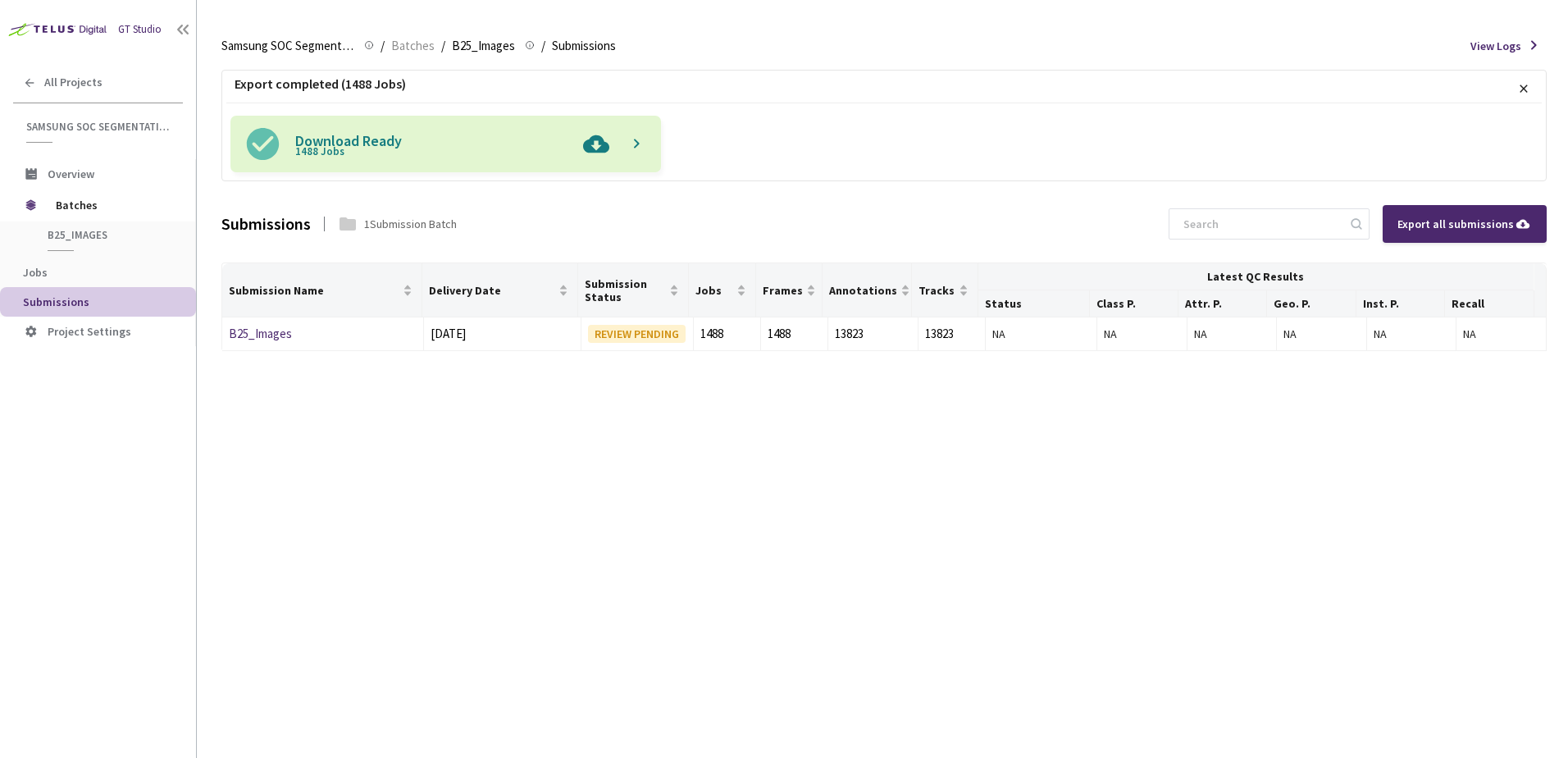
click at [602, 146] on img at bounding box center [596, 144] width 42 height 57
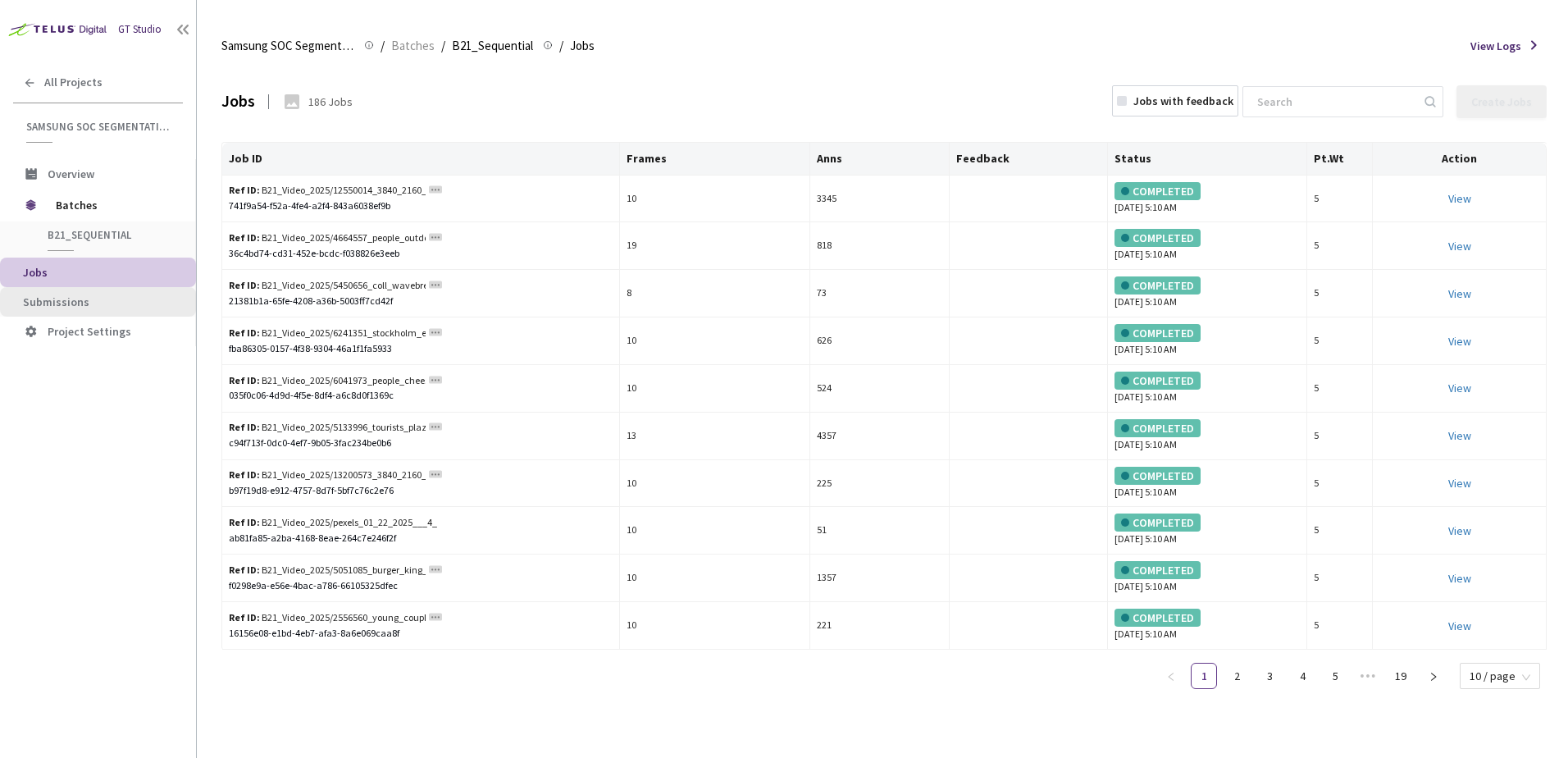
click at [106, 301] on span "Submissions" at bounding box center [102, 303] width 160 height 14
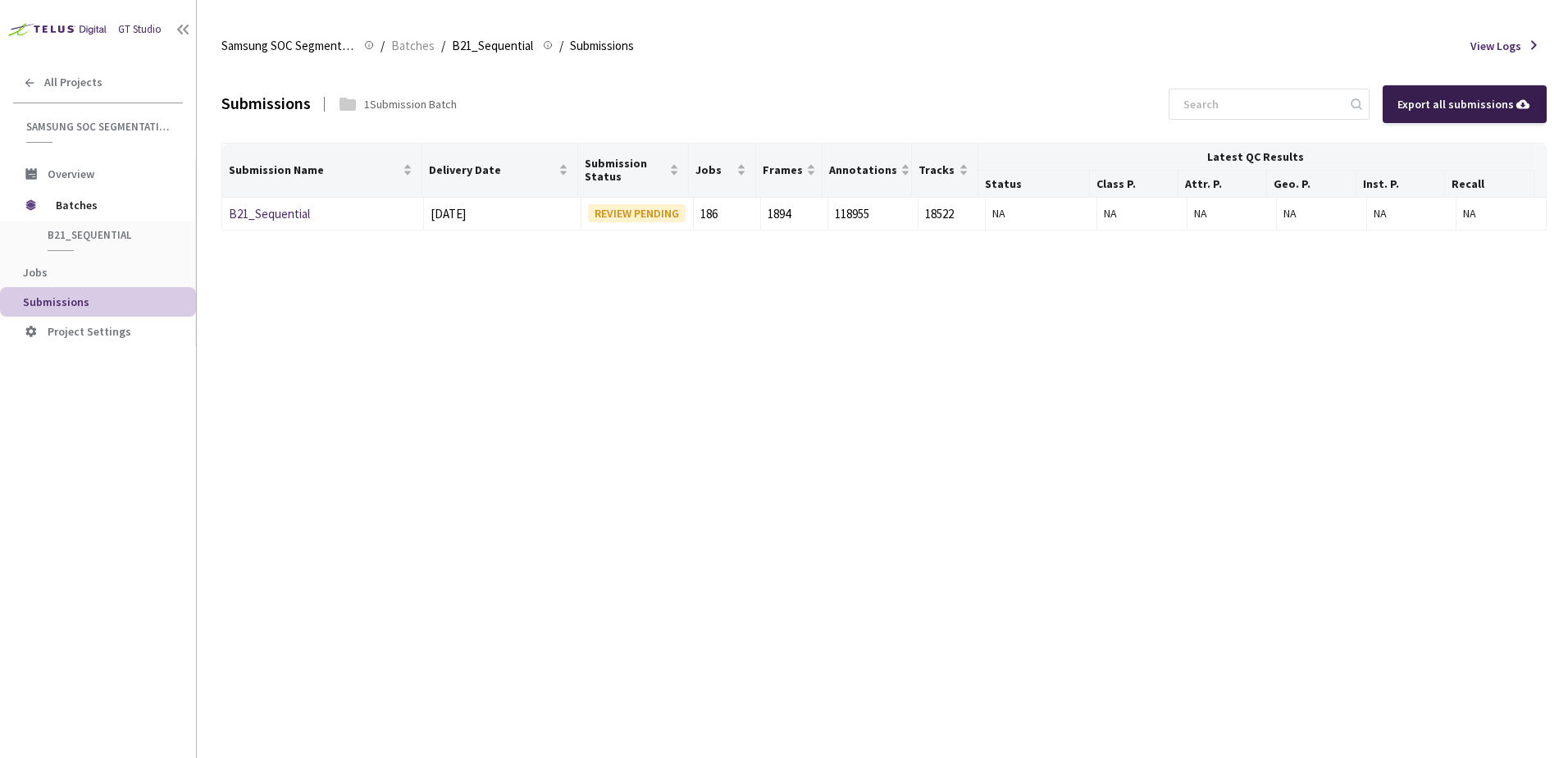
click at [1452, 109] on div "Export all submissions" at bounding box center [1464, 104] width 134 height 18
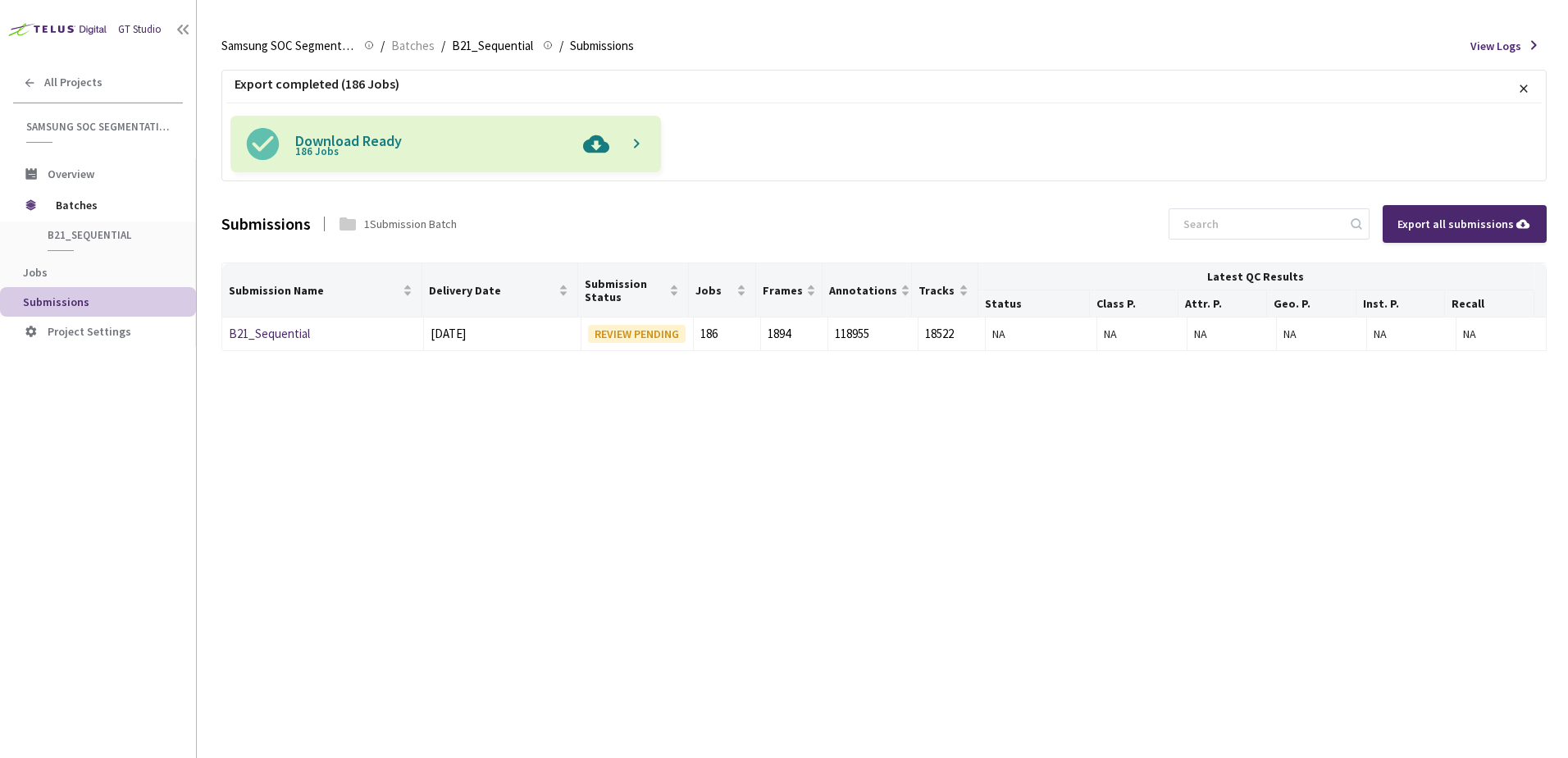
click at [588, 150] on img at bounding box center [596, 144] width 42 height 57
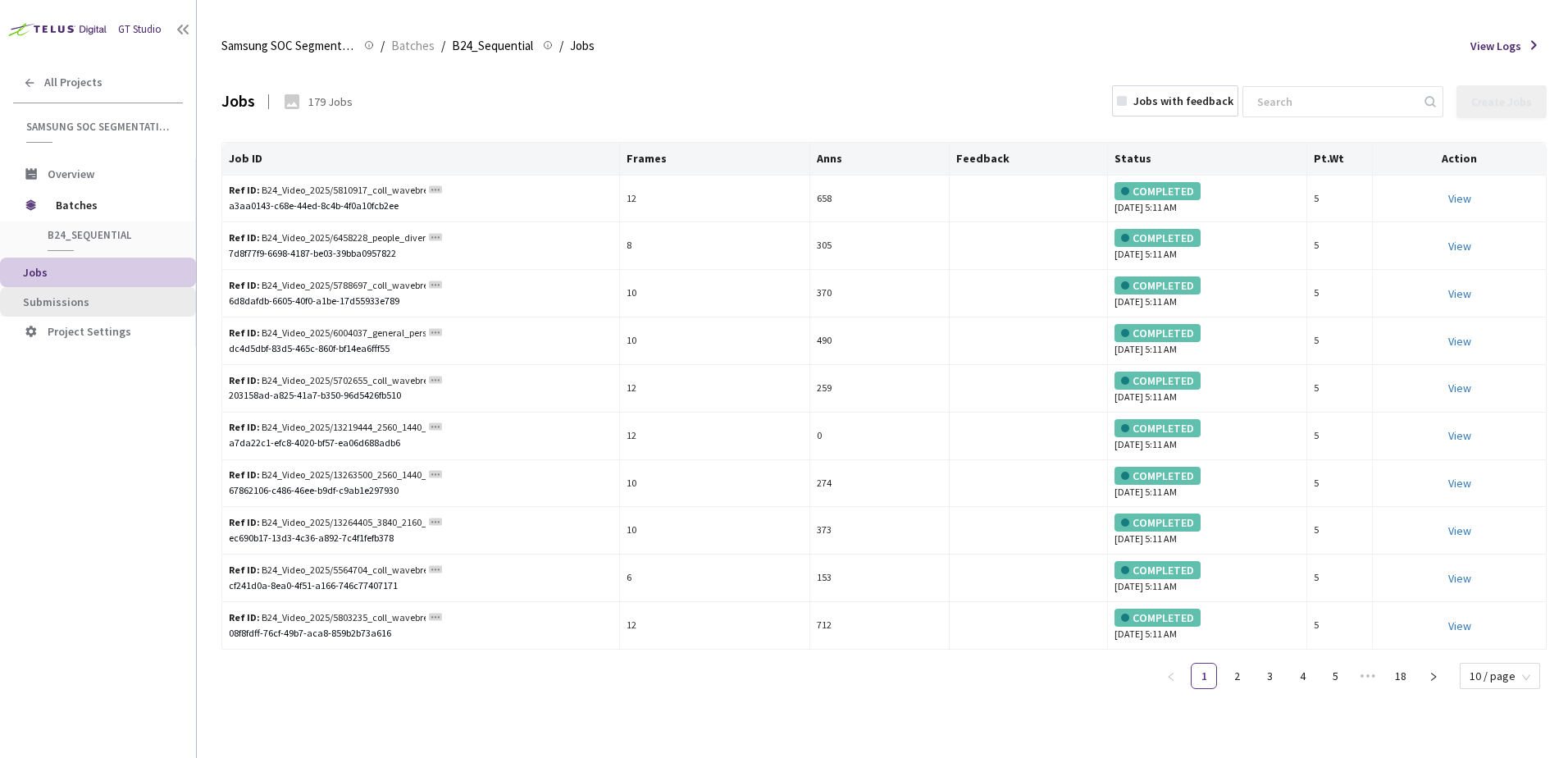
click at [91, 299] on span "Submissions" at bounding box center [102, 303] width 160 height 14
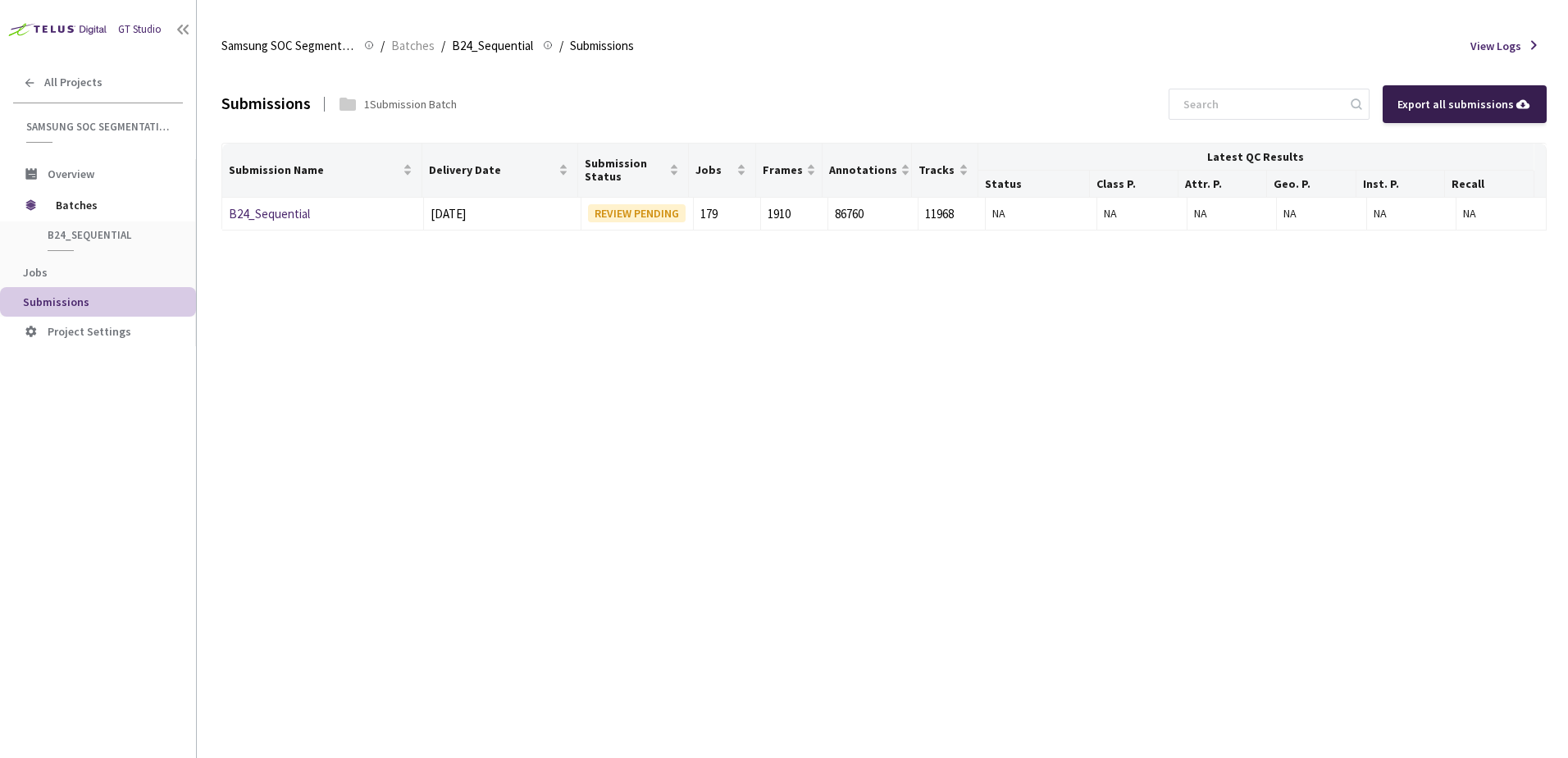
click at [1465, 115] on div "Export all submissions" at bounding box center [1465, 104] width 164 height 38
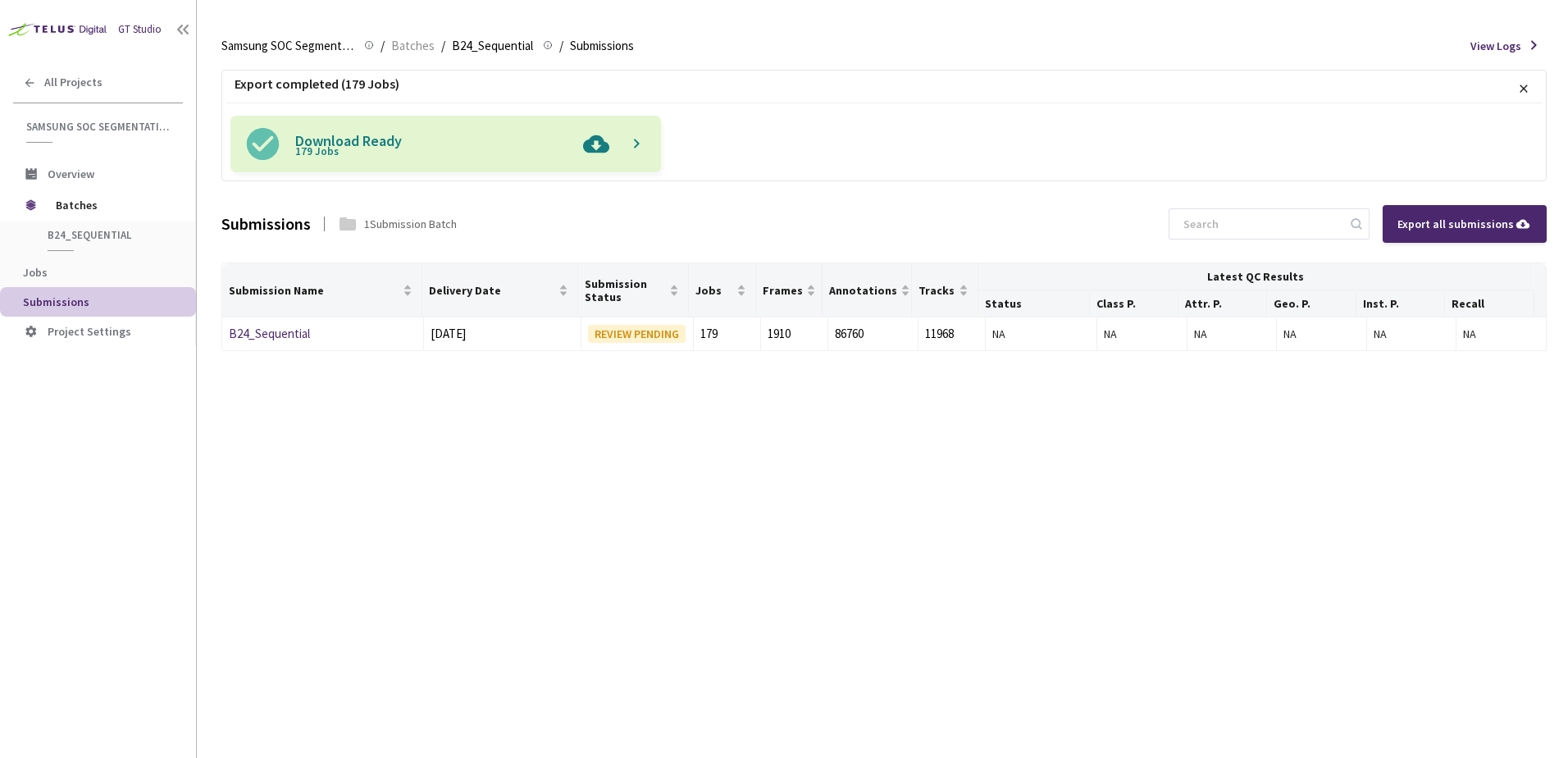
drag, startPoint x: 598, startPoint y: 152, endPoint x: 634, endPoint y: 152, distance: 36.0
click at [599, 152] on img at bounding box center [596, 144] width 42 height 57
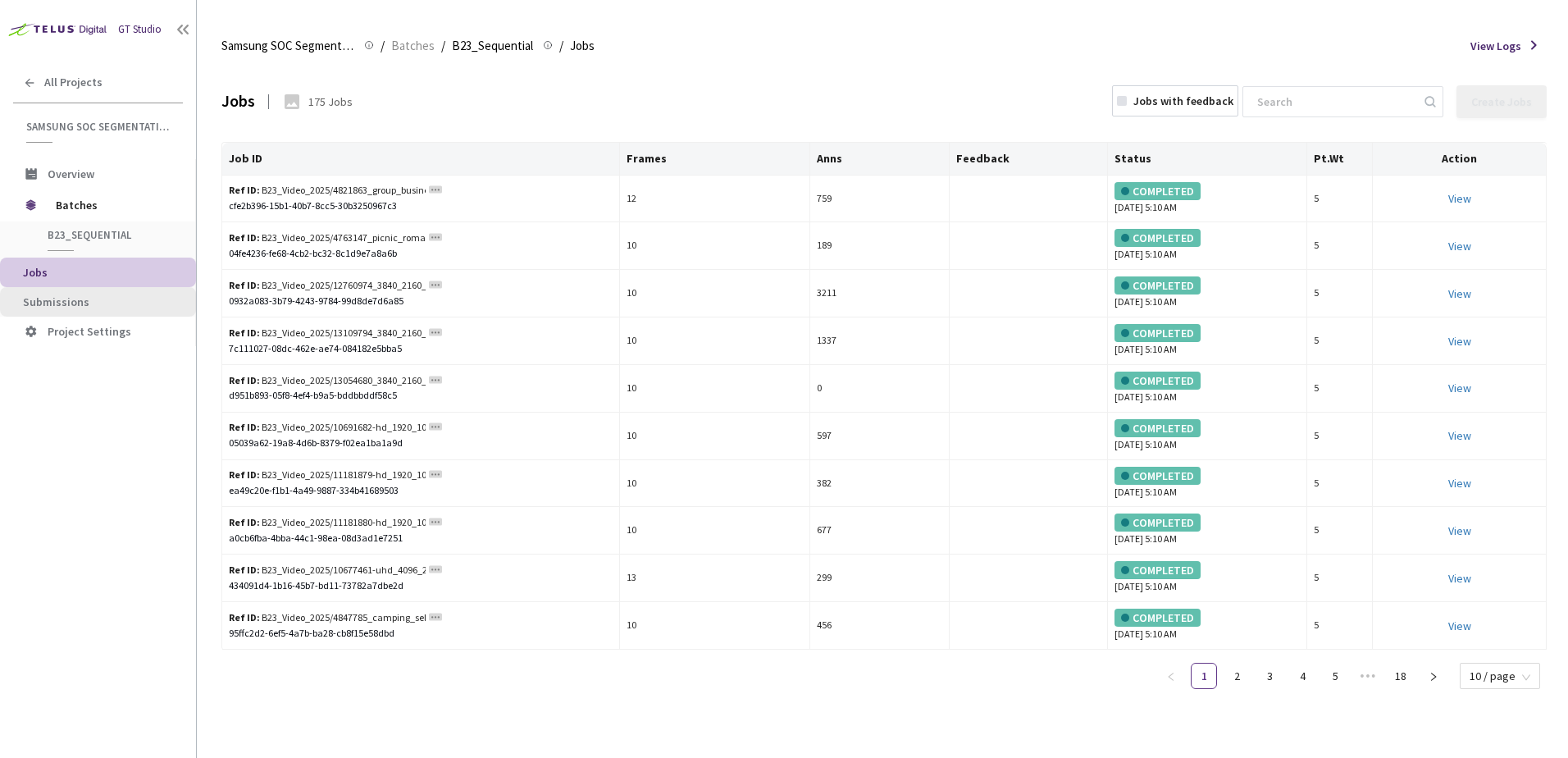
click at [125, 294] on li "Submissions" at bounding box center [98, 302] width 196 height 30
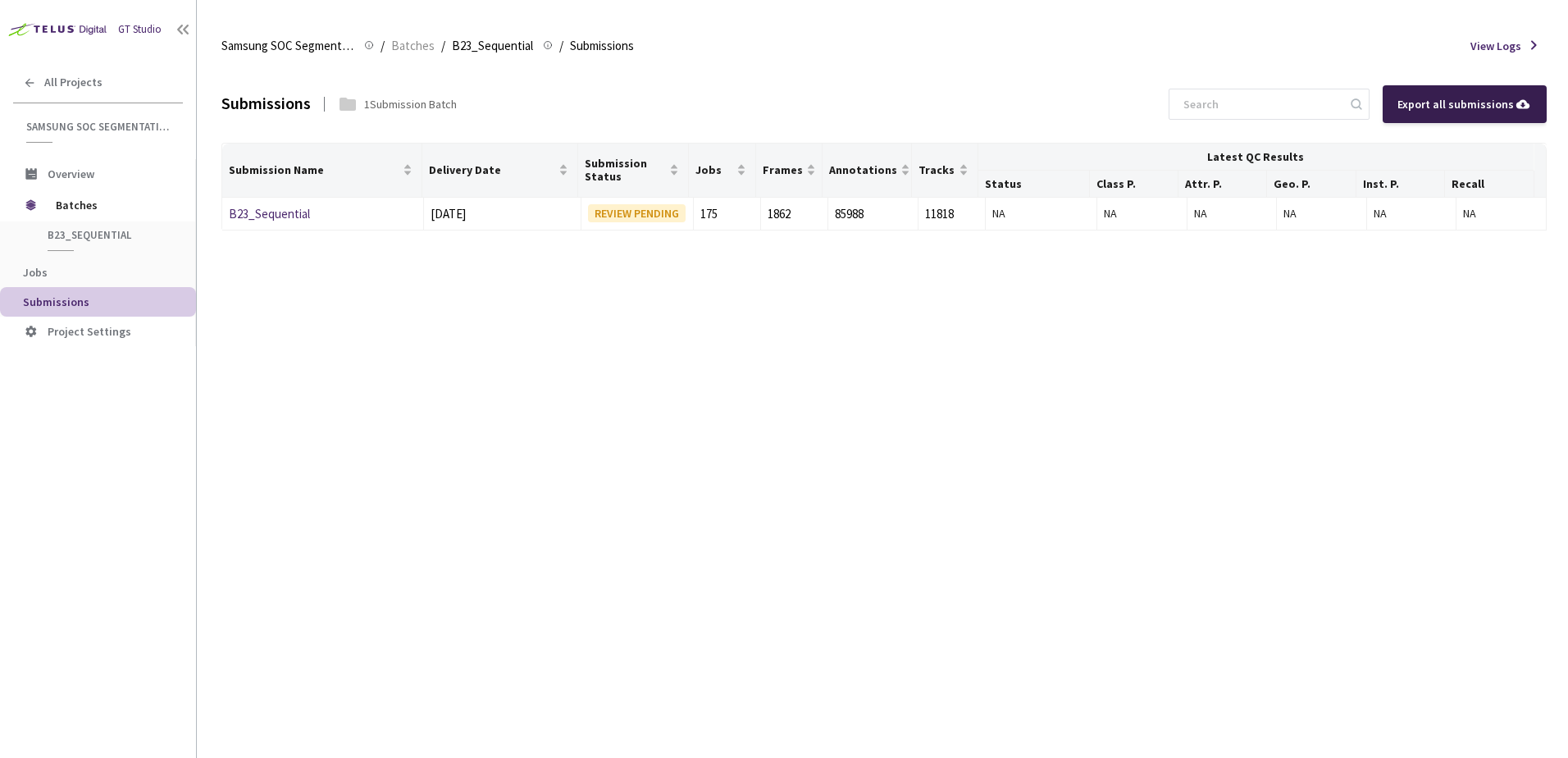
click at [1412, 112] on div "Export all submissions" at bounding box center [1464, 104] width 134 height 18
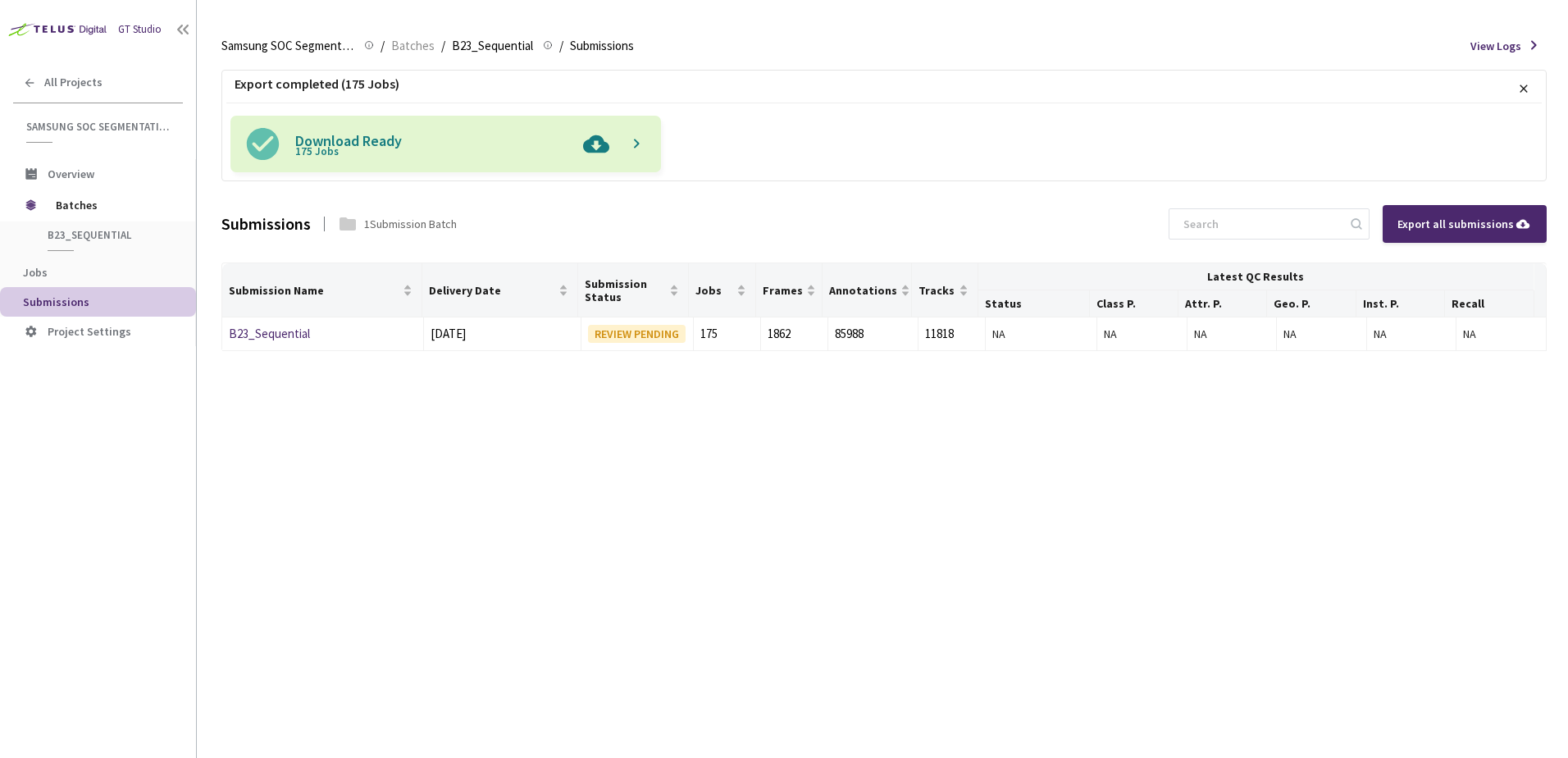
click at [594, 150] on img at bounding box center [596, 144] width 42 height 57
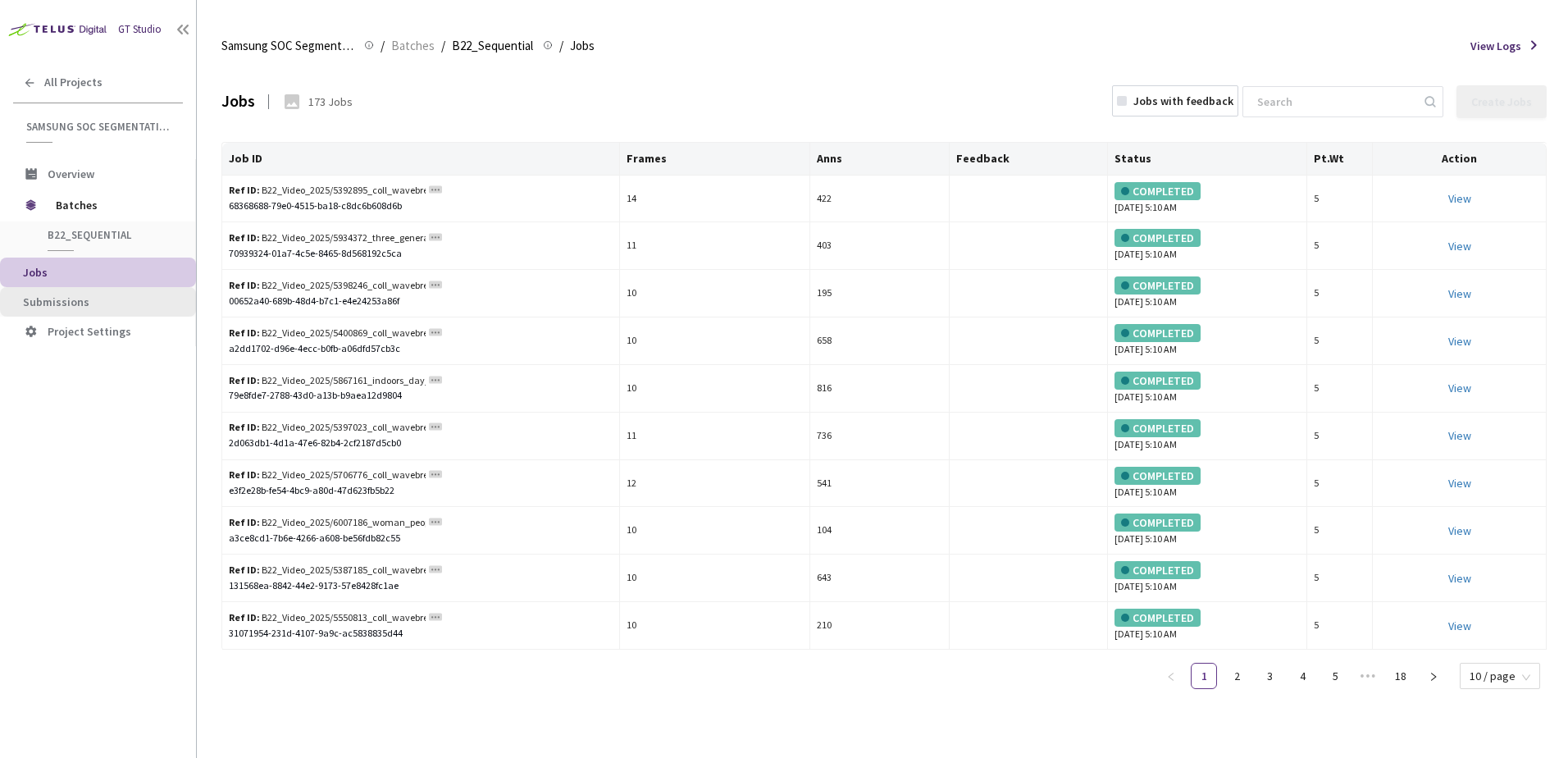
drag, startPoint x: 66, startPoint y: 307, endPoint x: 118, endPoint y: 298, distance: 52.8
click at [66, 308] on span "Submissions" at bounding box center [56, 302] width 67 height 14
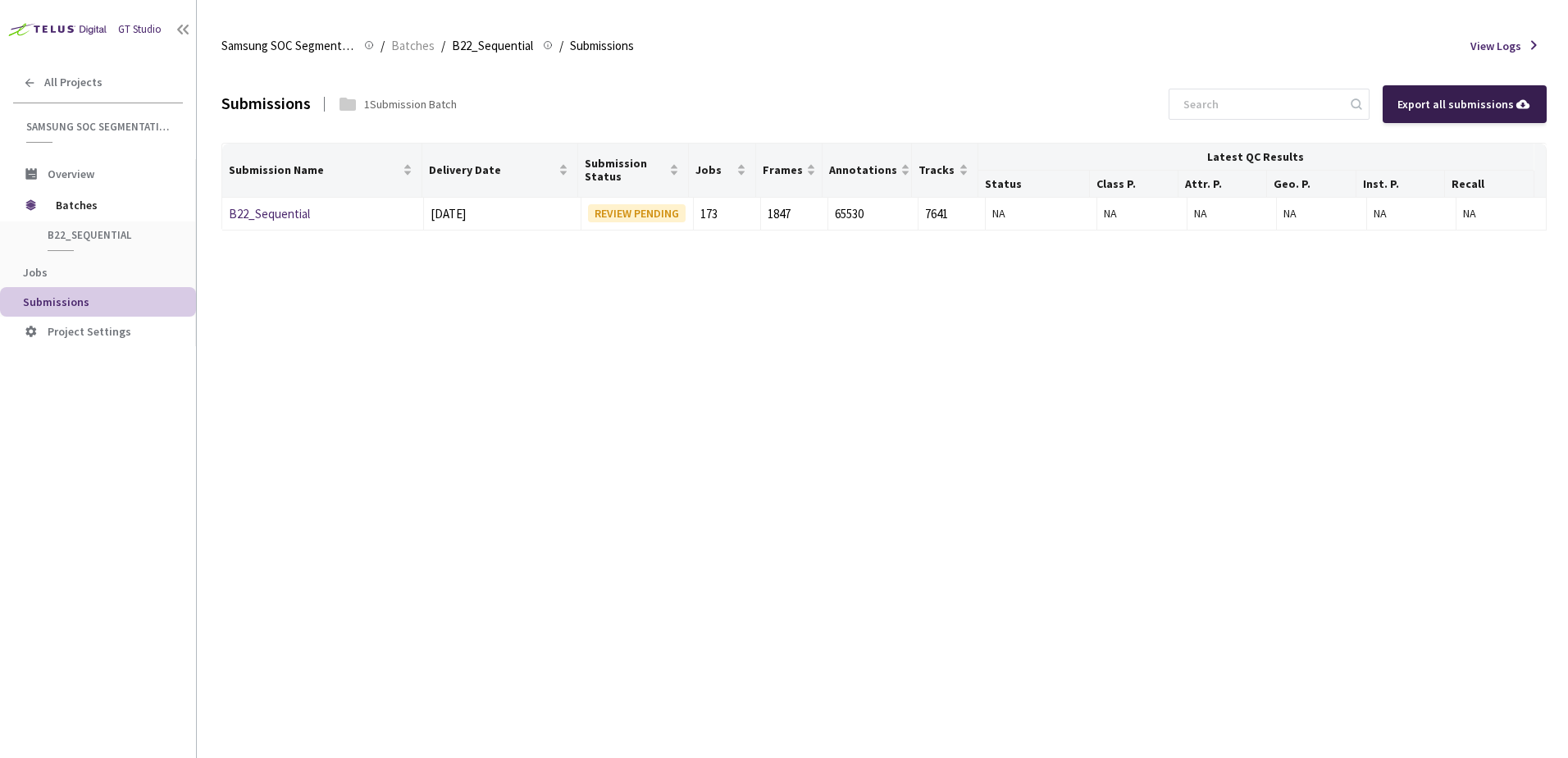
click at [1440, 108] on div "Export all submissions" at bounding box center [1464, 104] width 134 height 18
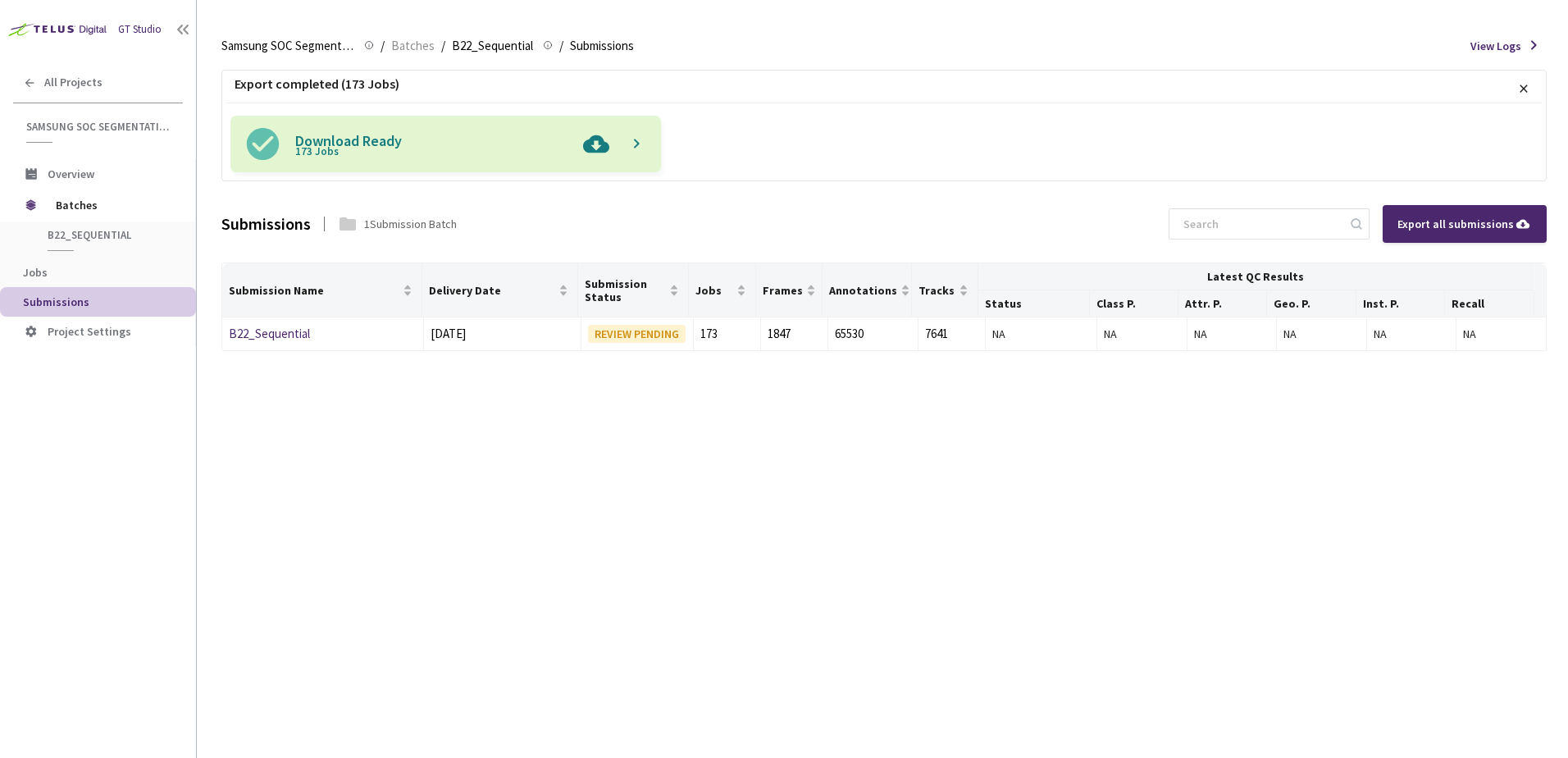
click at [590, 146] on img at bounding box center [596, 144] width 42 height 57
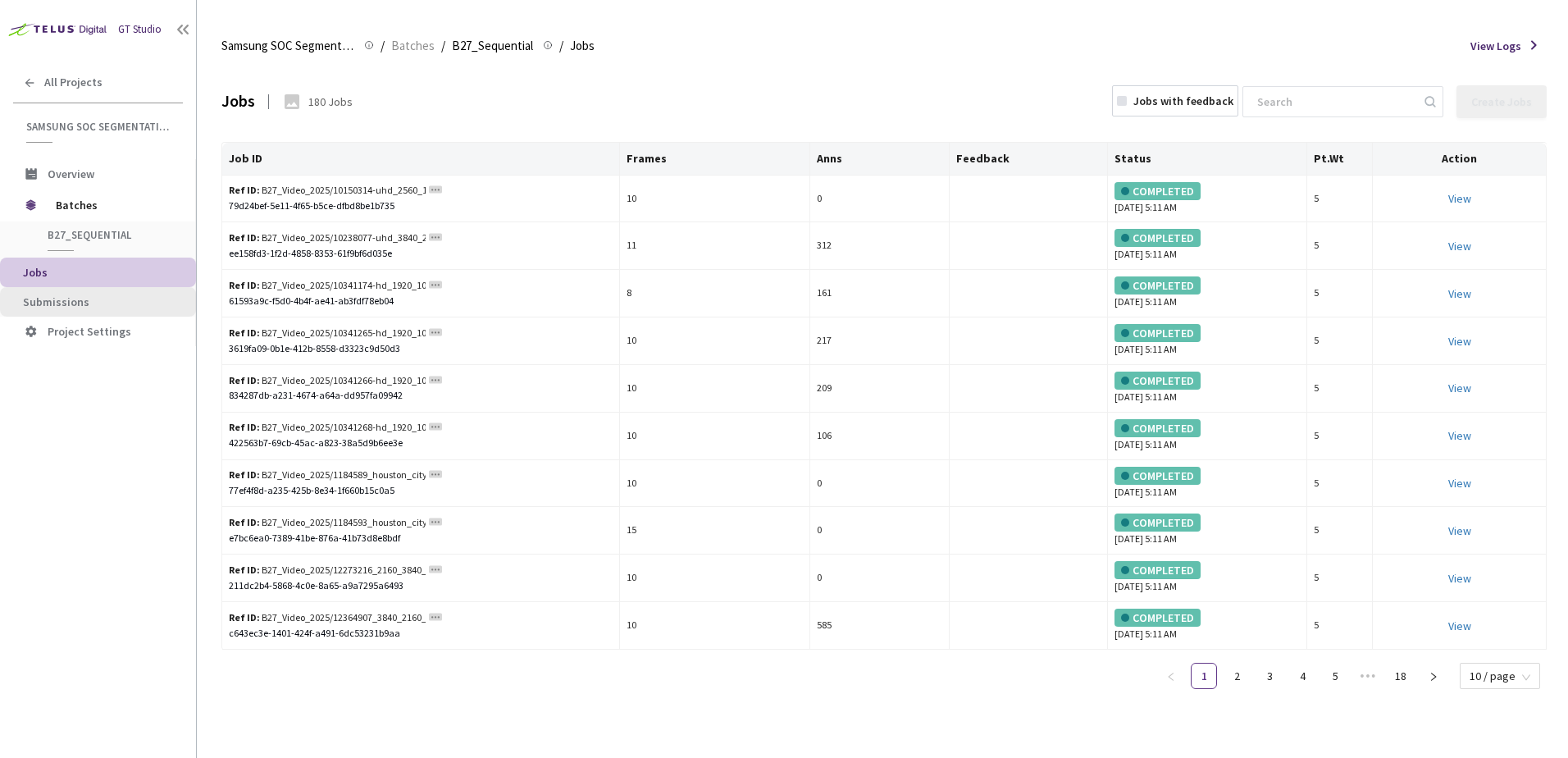
click at [71, 303] on span "Submissions" at bounding box center [56, 302] width 67 height 14
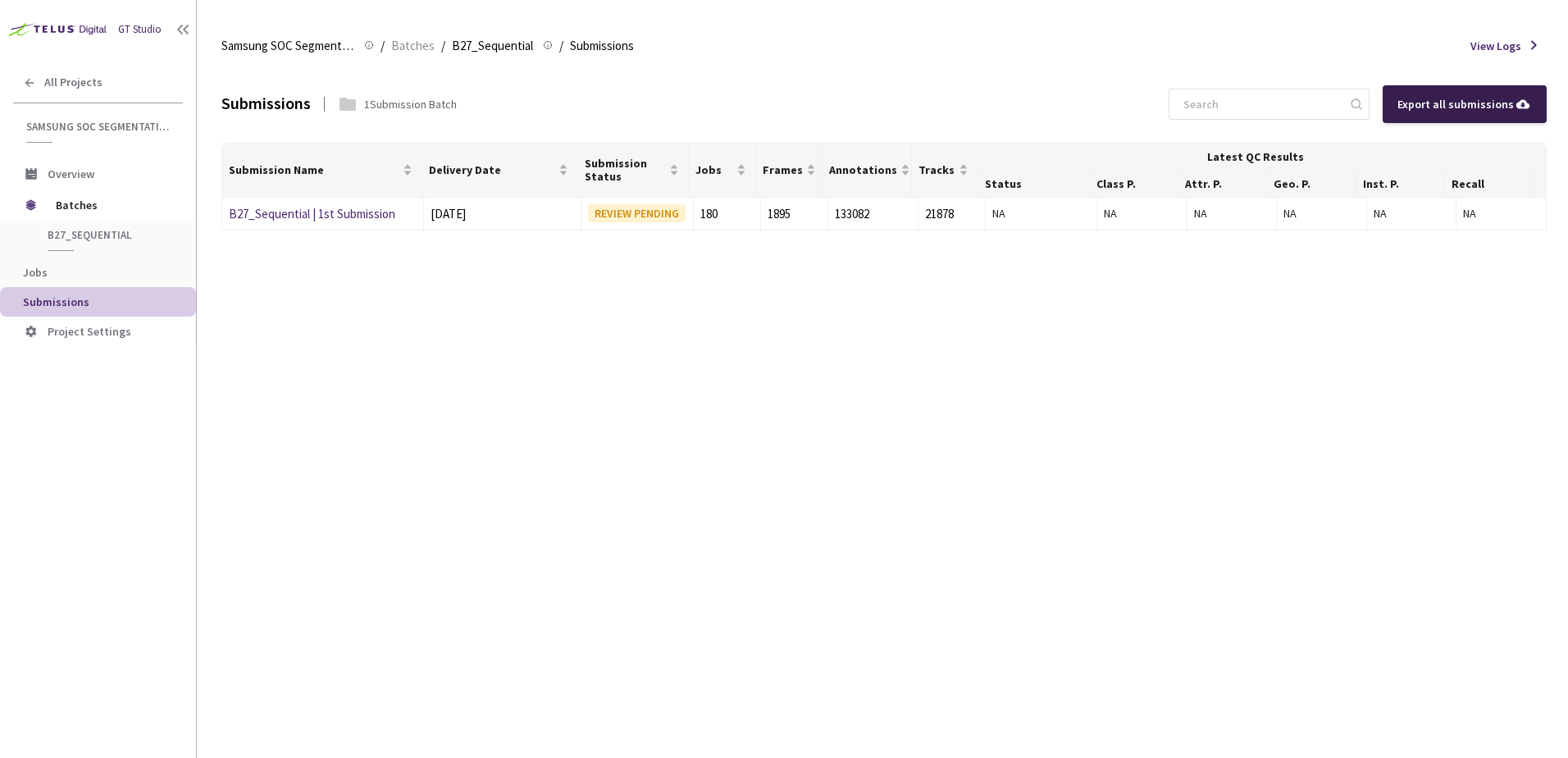
click at [1437, 108] on div "Export all submissions" at bounding box center [1464, 104] width 134 height 18
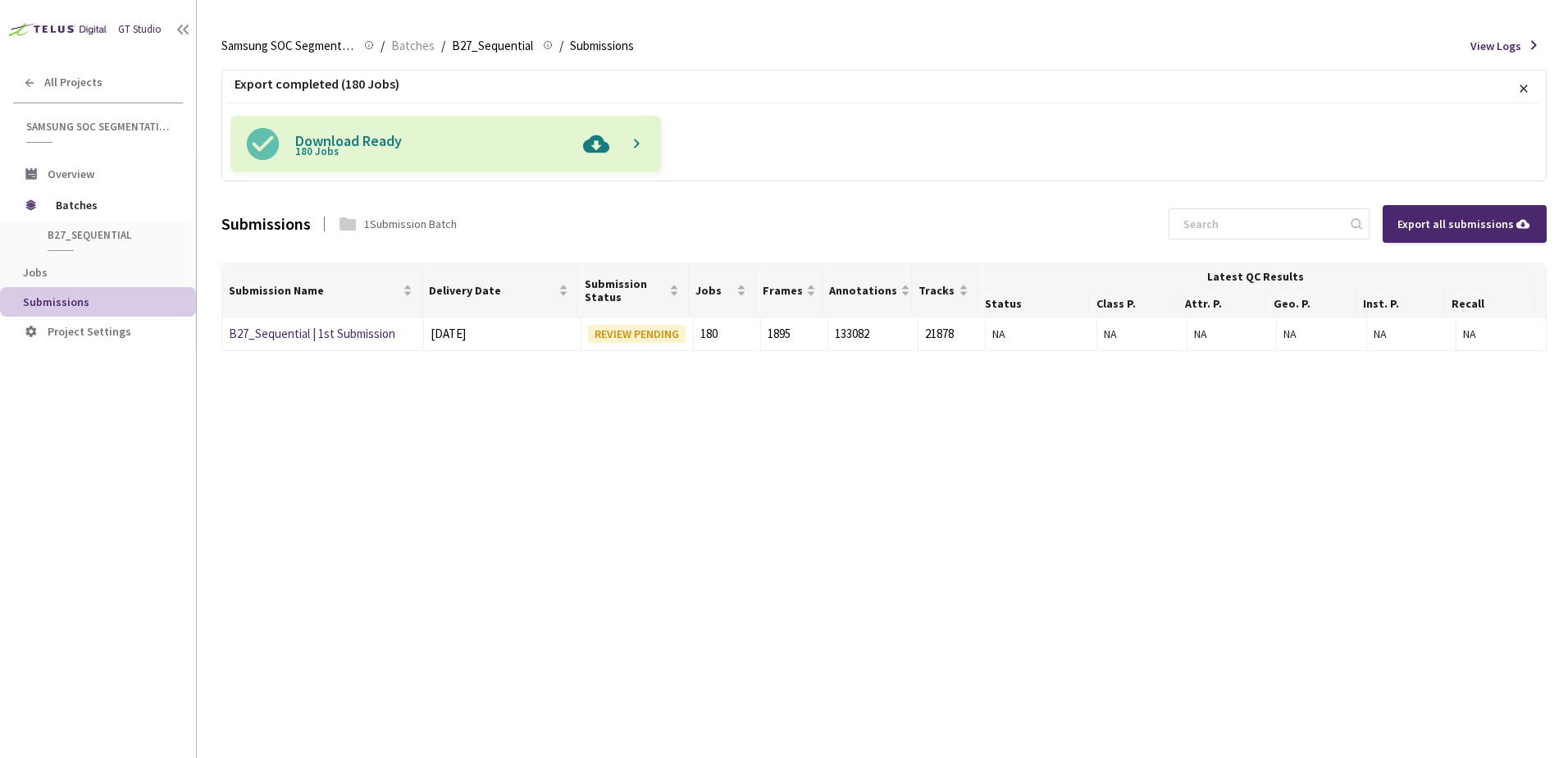
click at [603, 145] on img at bounding box center [596, 144] width 42 height 57
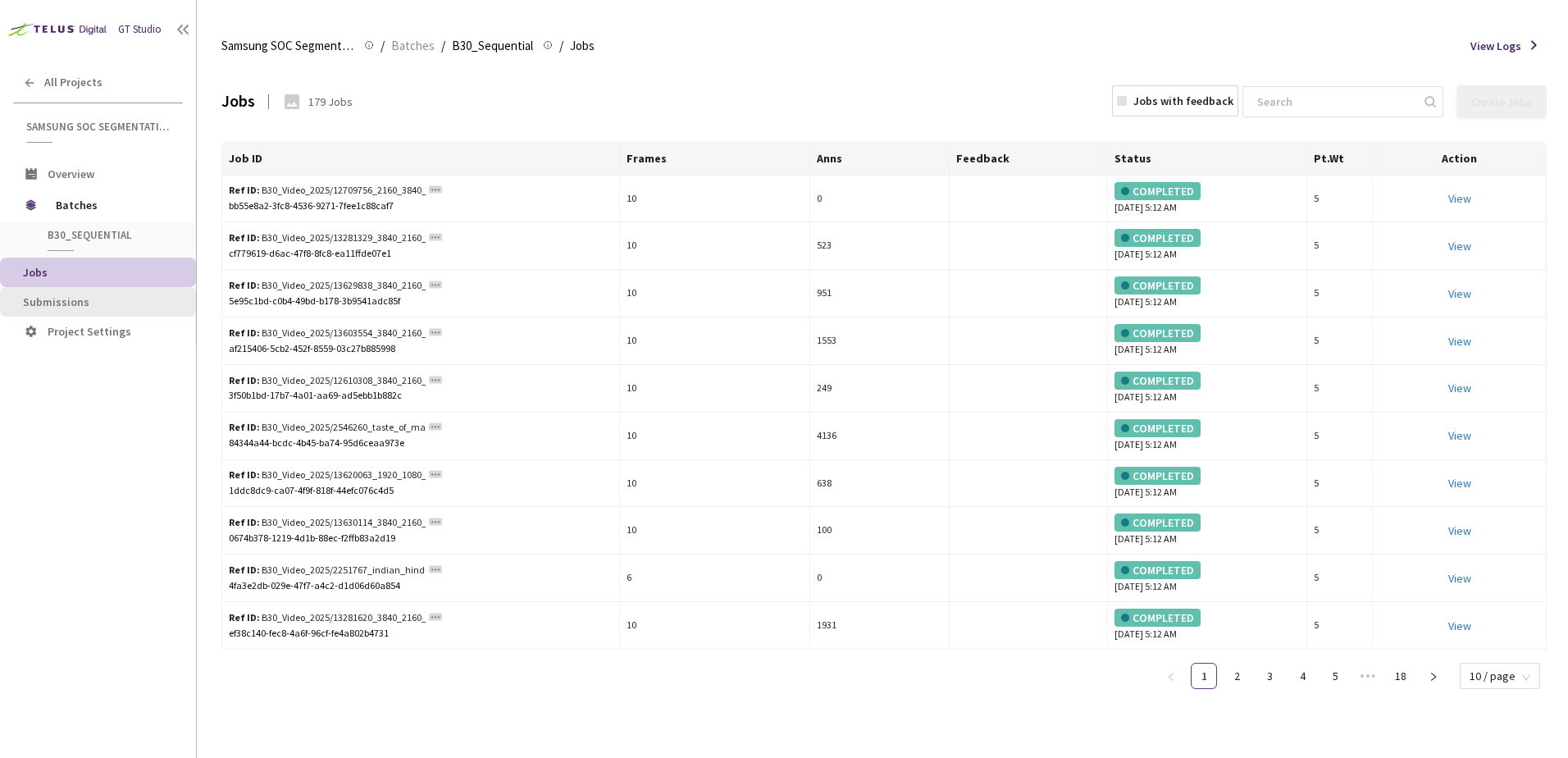
click at [74, 299] on span "Submissions" at bounding box center [56, 302] width 67 height 14
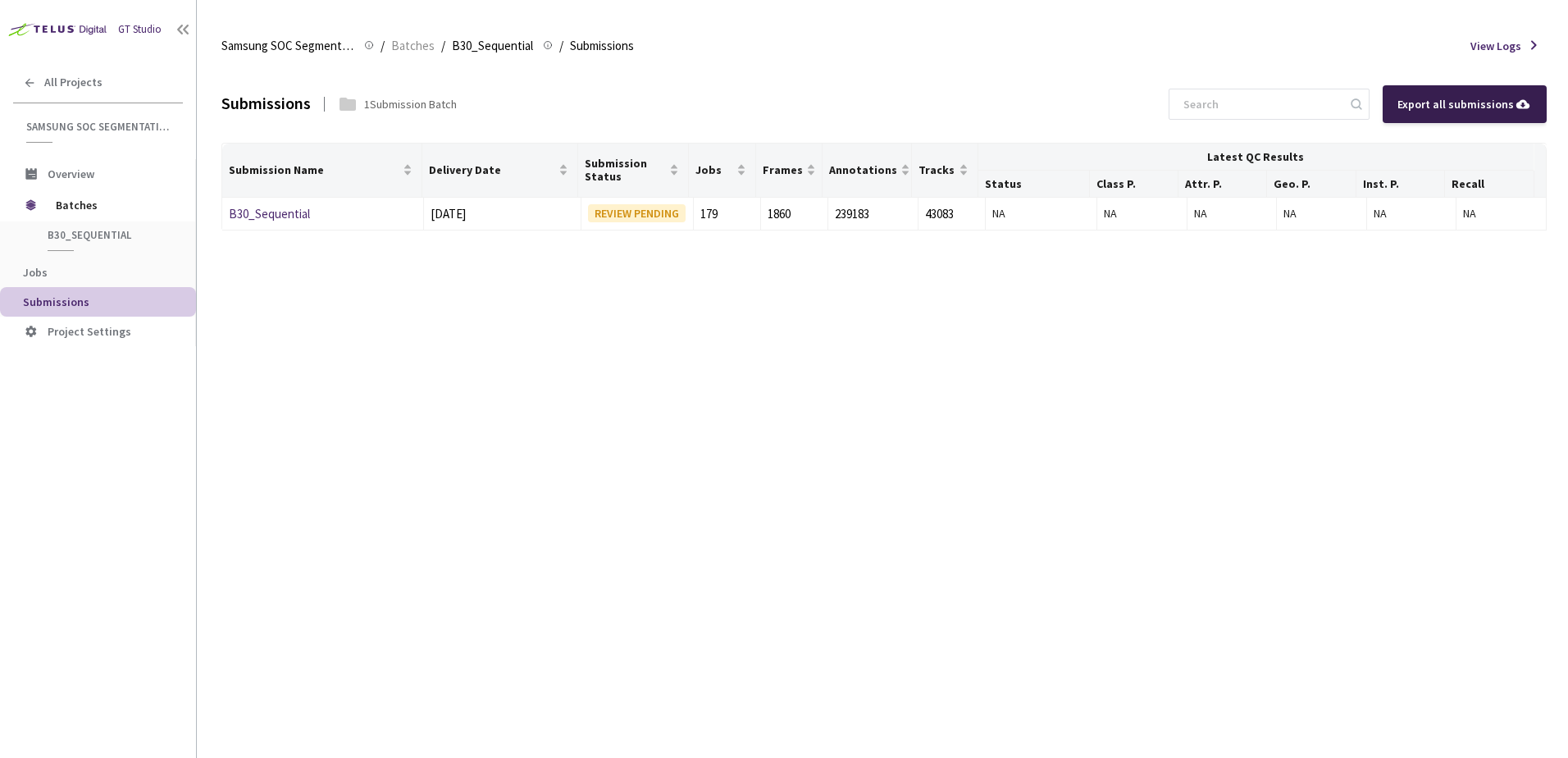
click at [1447, 115] on div "Export all submissions" at bounding box center [1465, 104] width 164 height 38
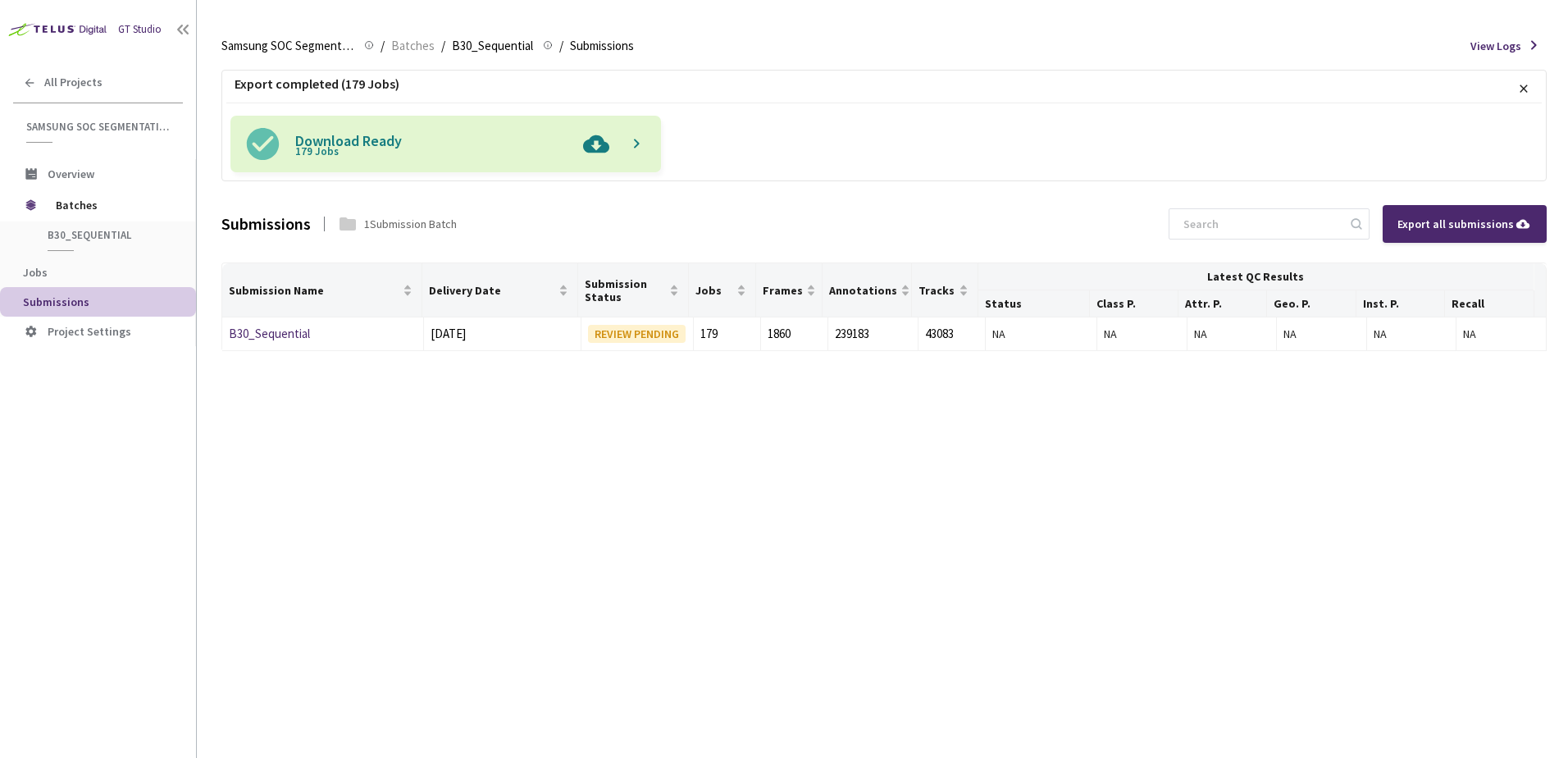
click at [596, 144] on img at bounding box center [596, 144] width 42 height 57
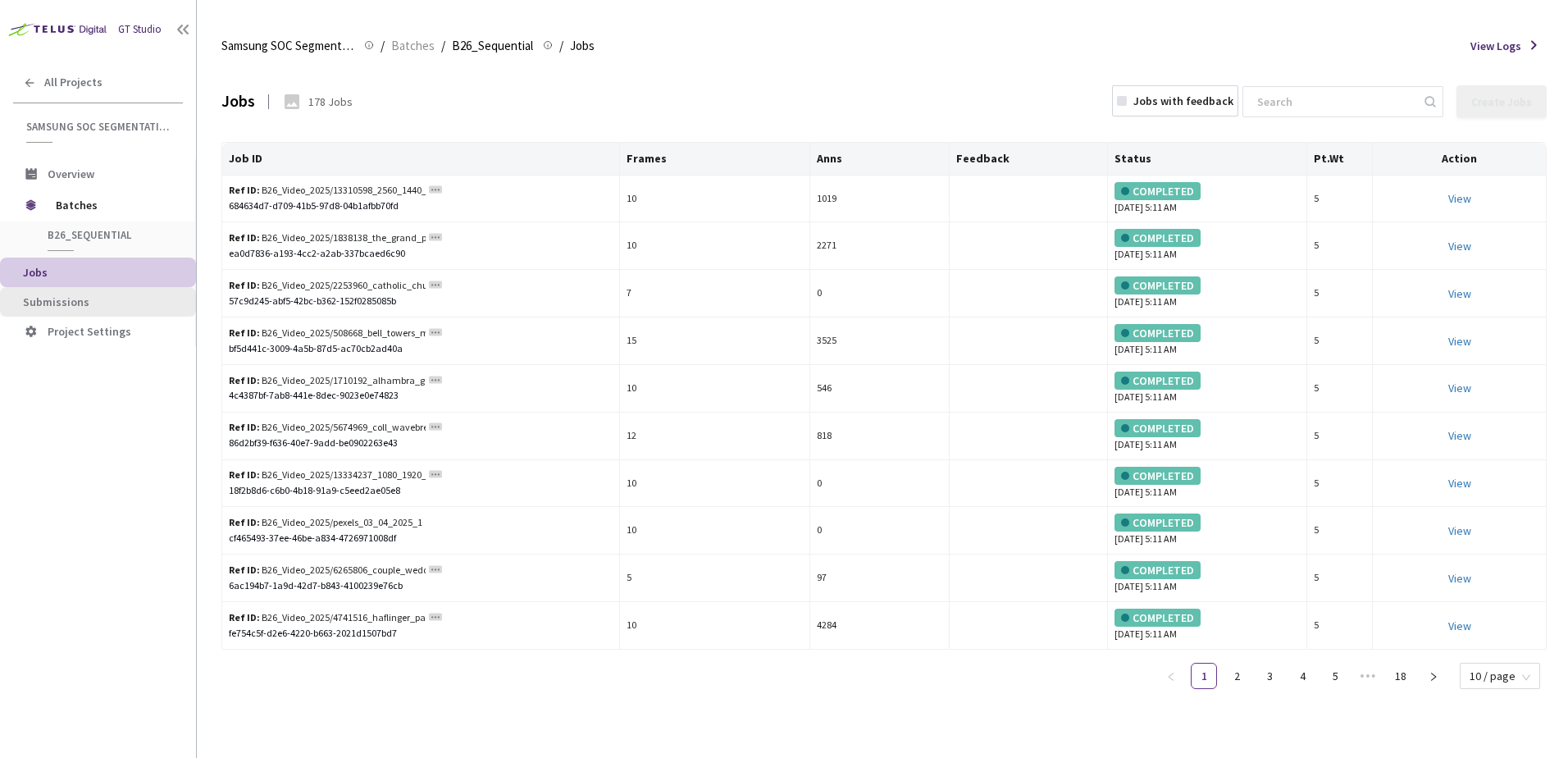
click at [84, 298] on span "Submissions" at bounding box center [56, 302] width 67 height 14
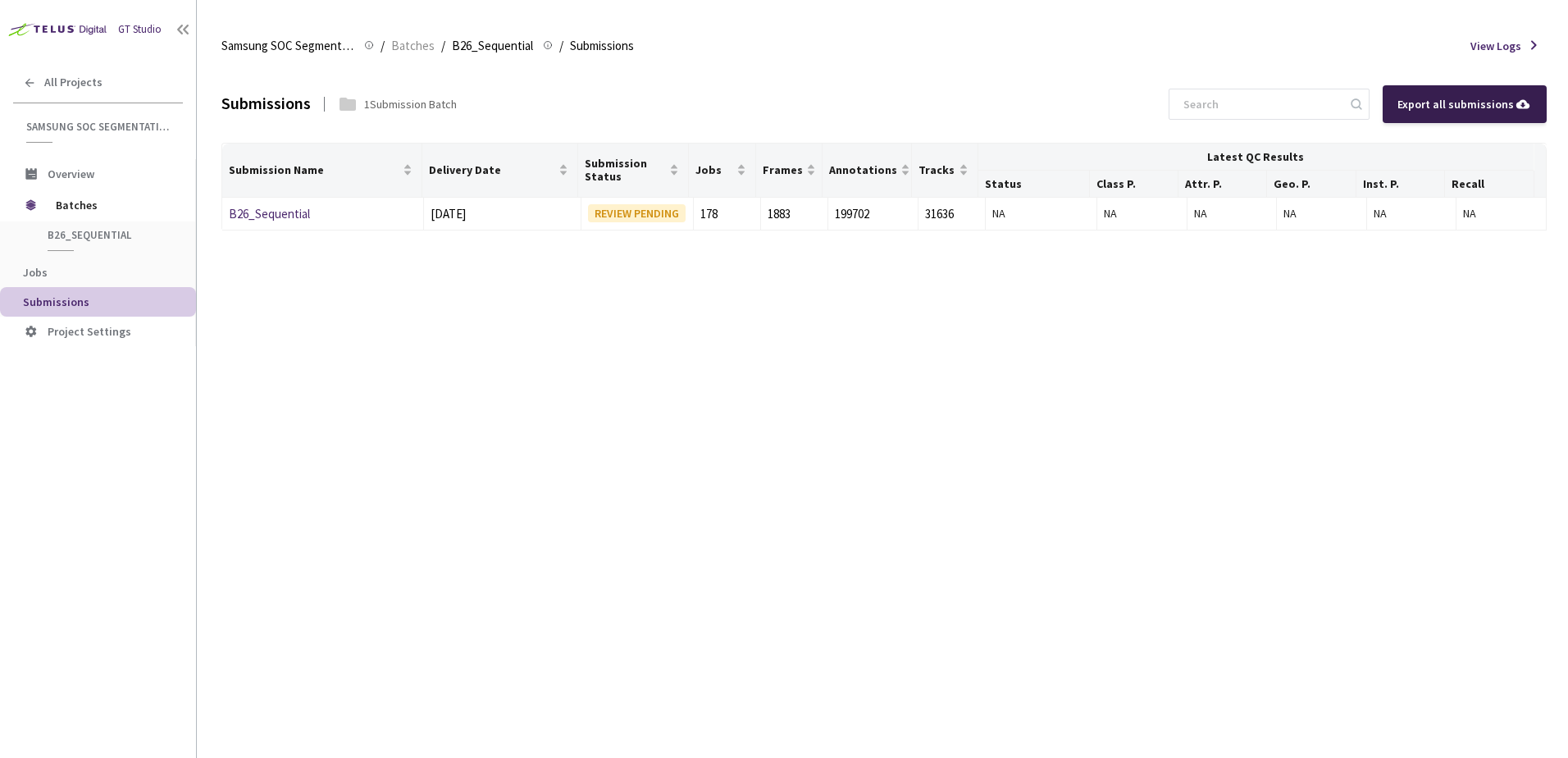
click at [1429, 104] on div "Export all submissions" at bounding box center [1464, 104] width 134 height 18
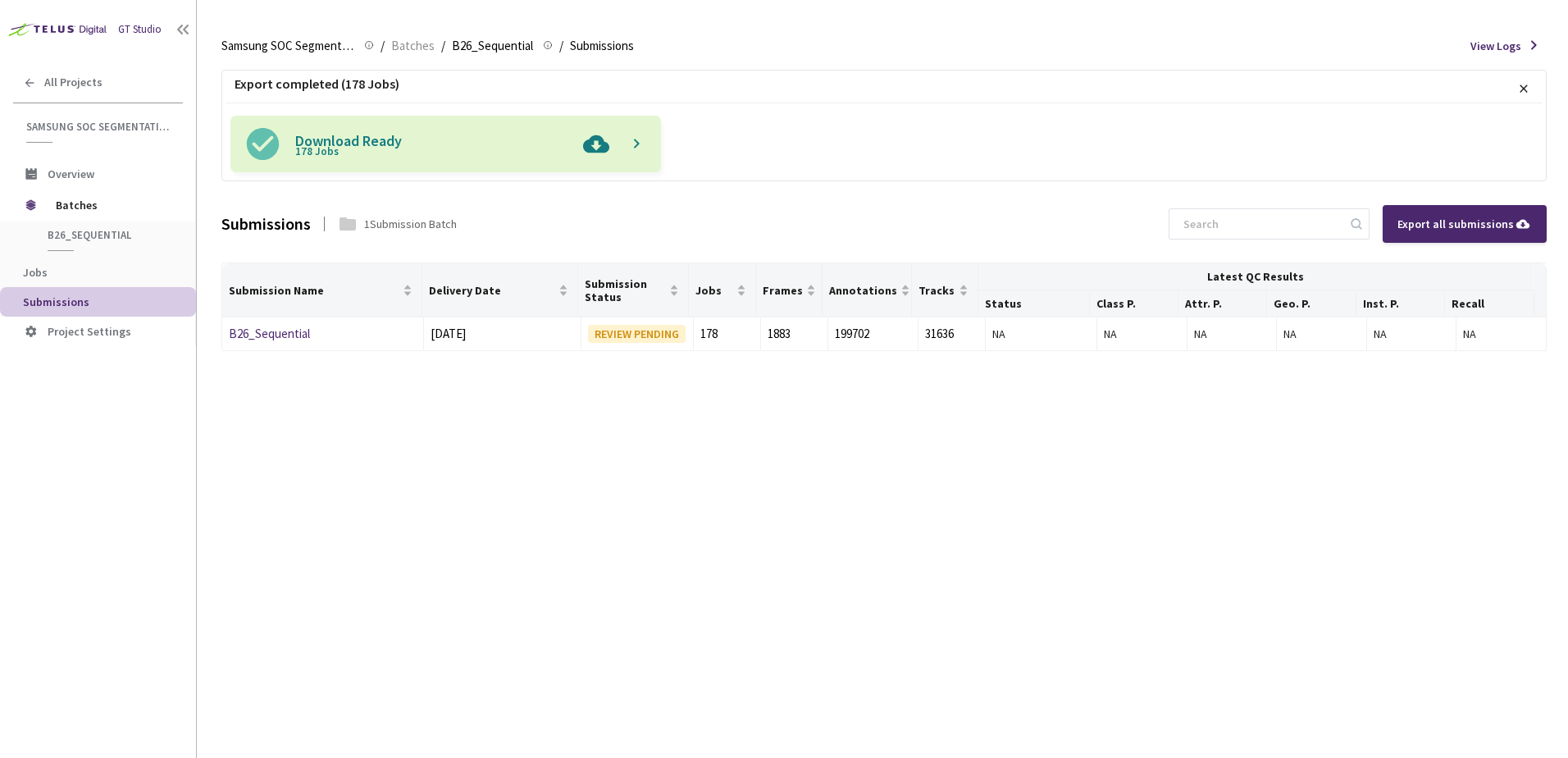
click at [591, 152] on img at bounding box center [596, 144] width 42 height 57
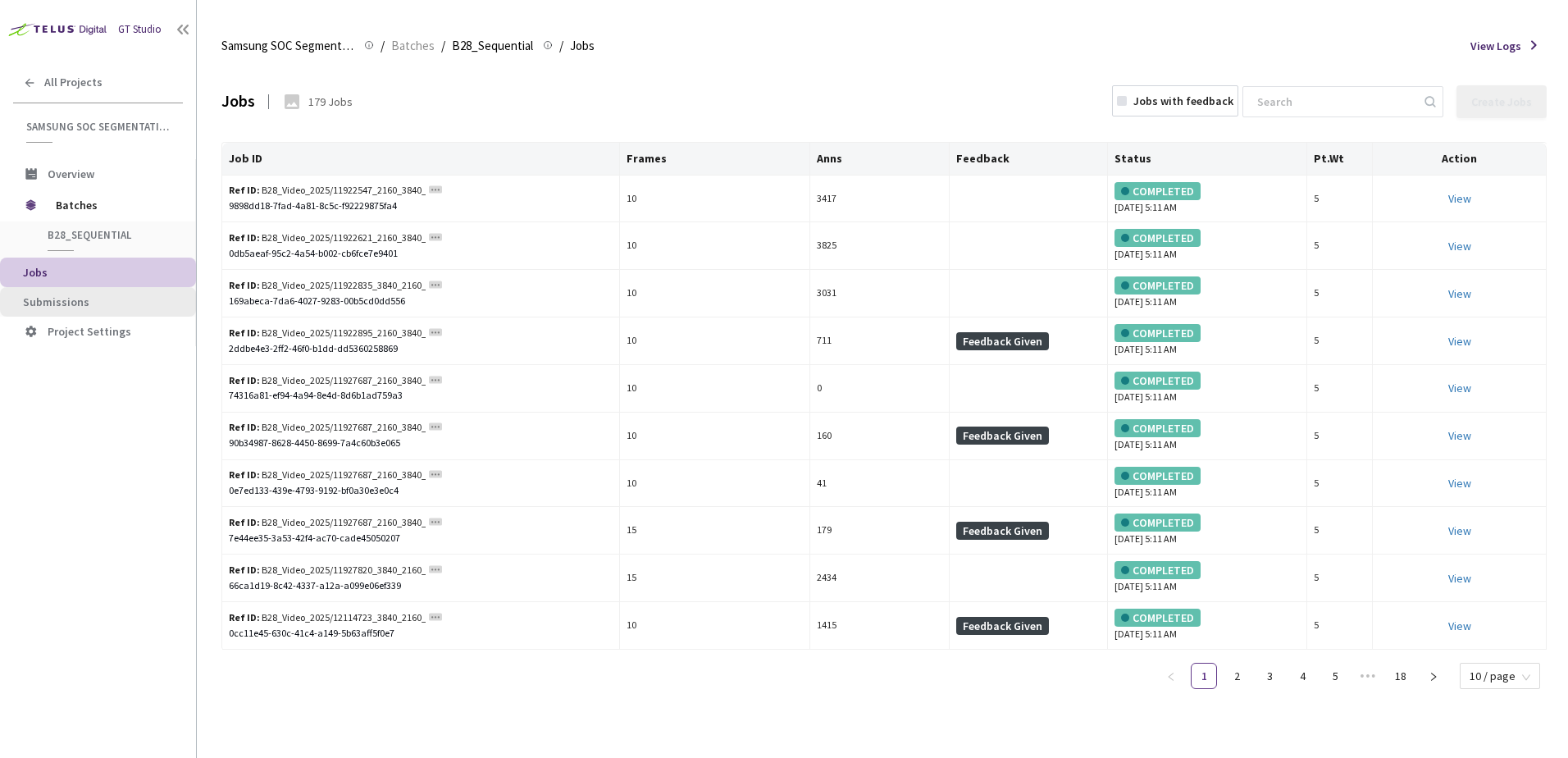
click at [95, 298] on span "Submissions" at bounding box center [102, 303] width 160 height 14
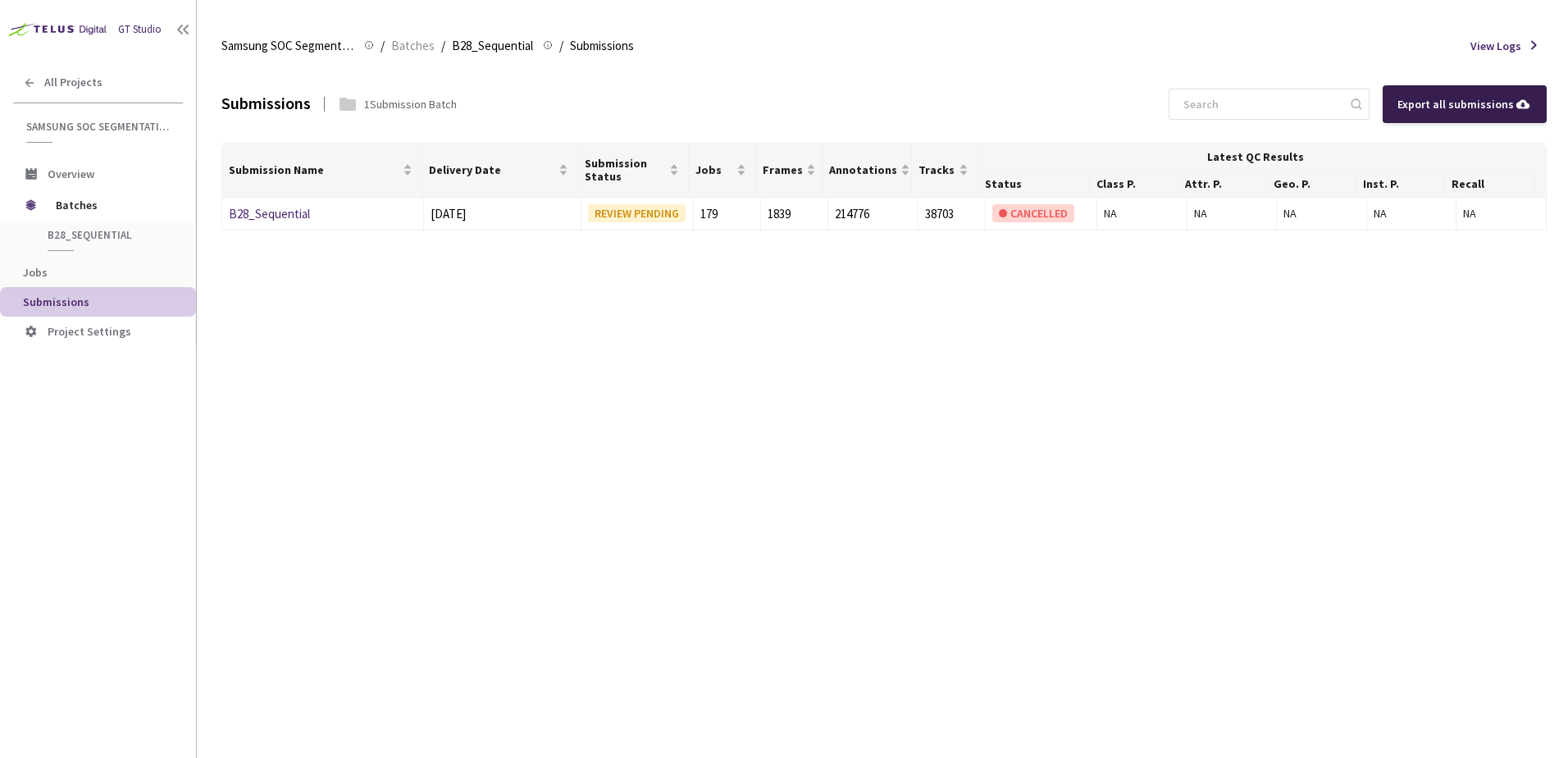
click at [1429, 119] on div "Export all submissions" at bounding box center [1465, 104] width 164 height 38
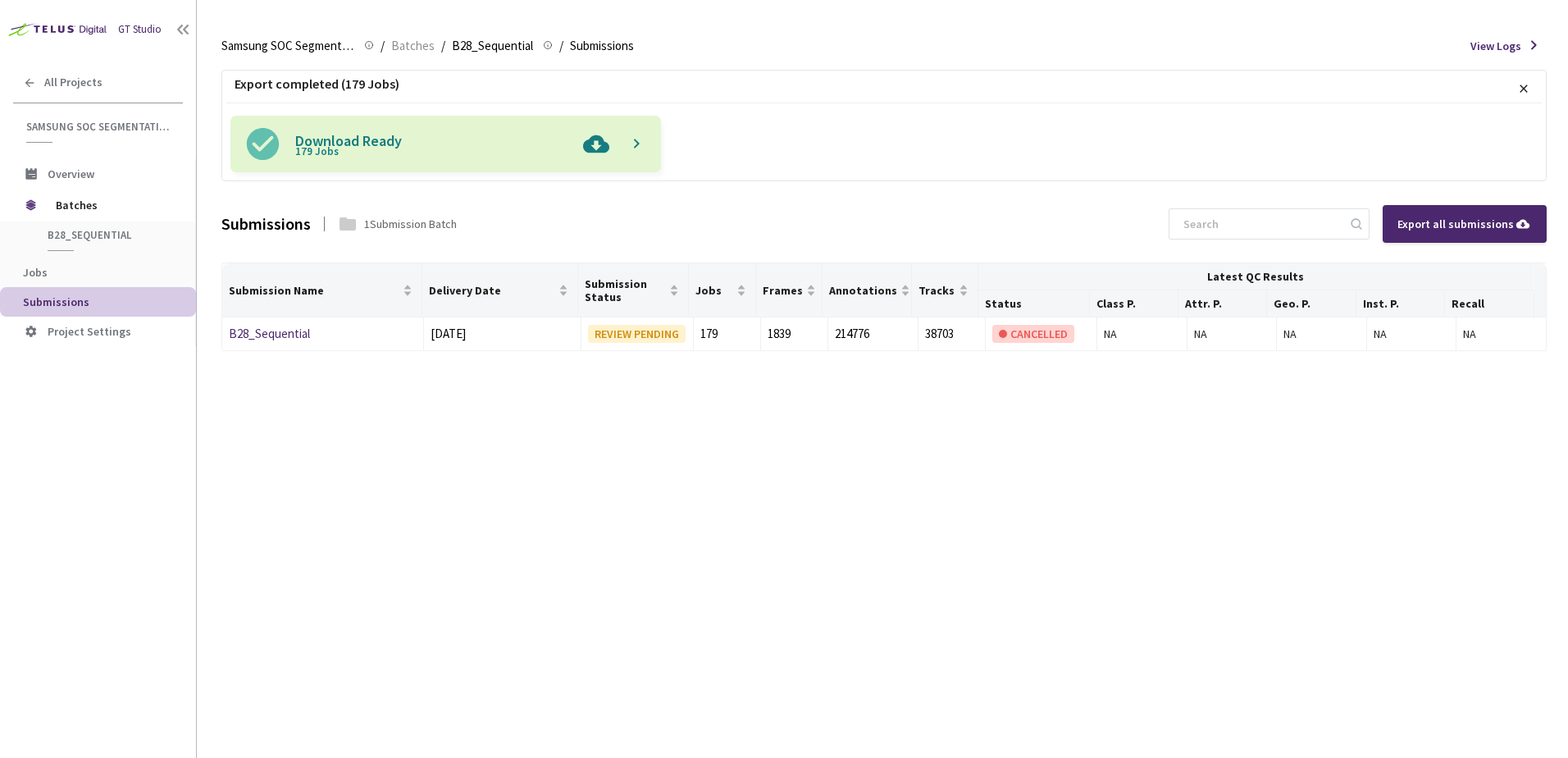
click at [602, 145] on img at bounding box center [596, 144] width 42 height 57
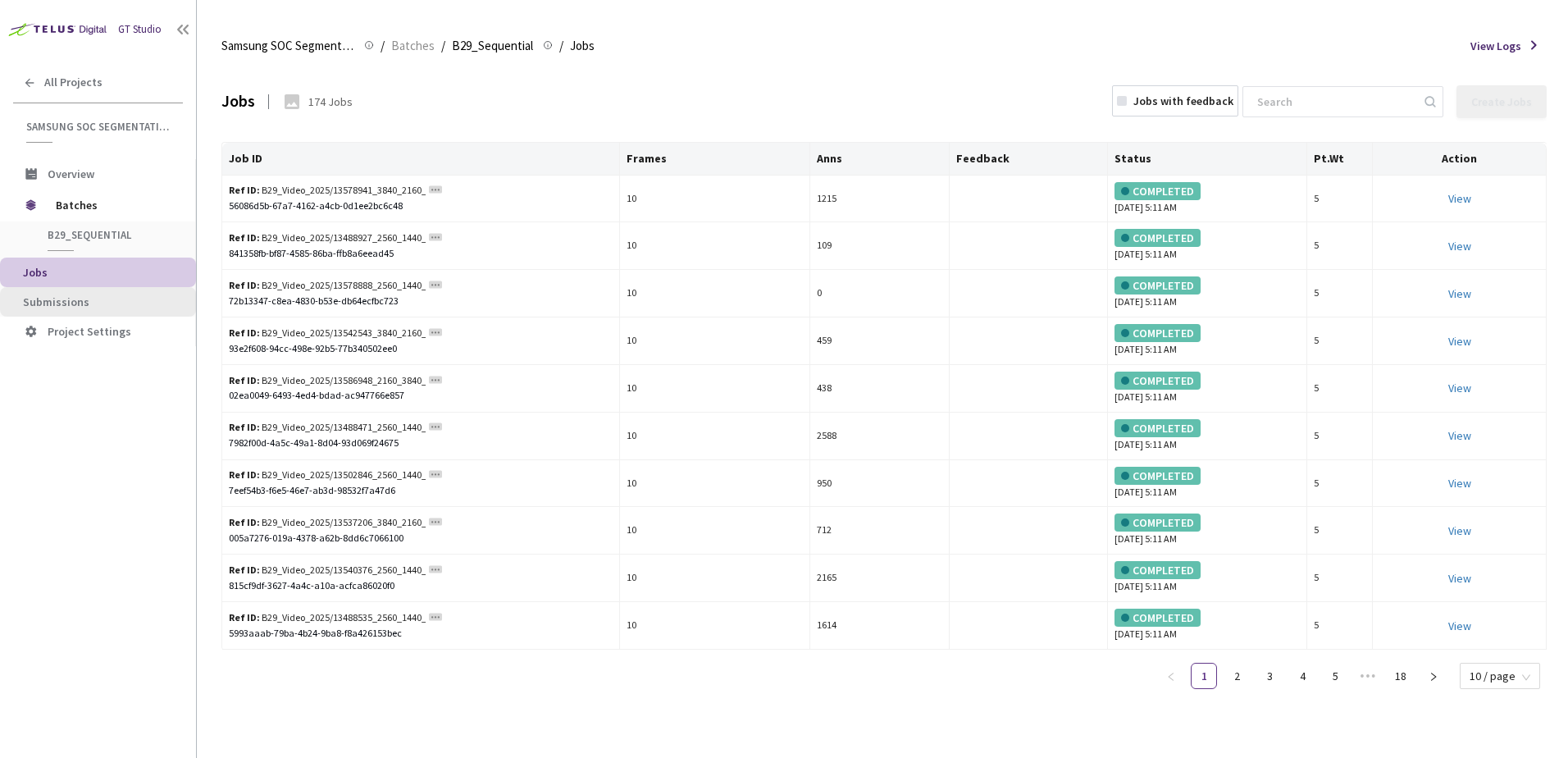
click at [79, 302] on span "Submissions" at bounding box center [56, 302] width 67 height 14
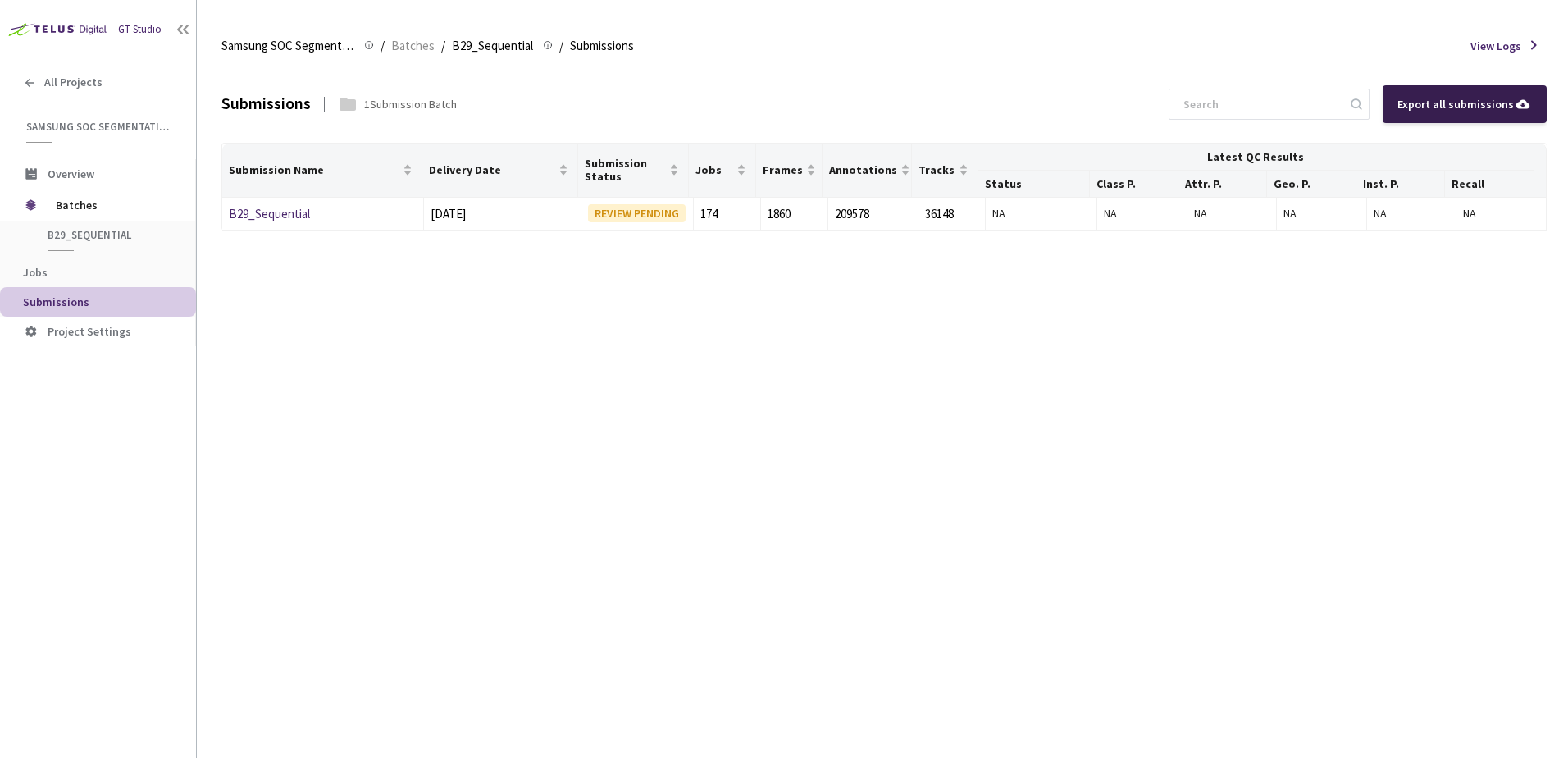
click at [1482, 107] on div "Export all submissions" at bounding box center [1464, 104] width 134 height 18
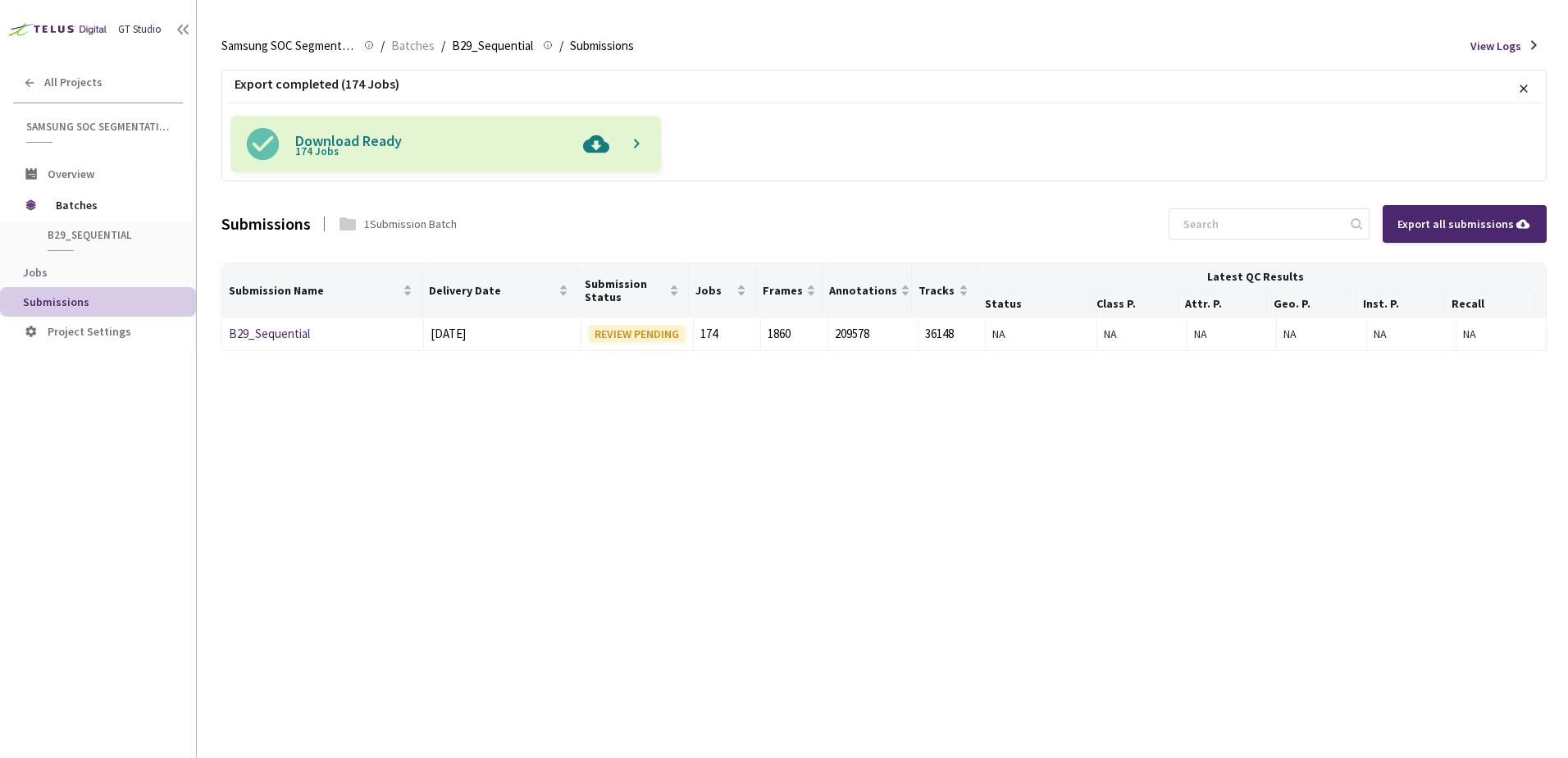
click at [597, 146] on img at bounding box center [596, 144] width 42 height 57
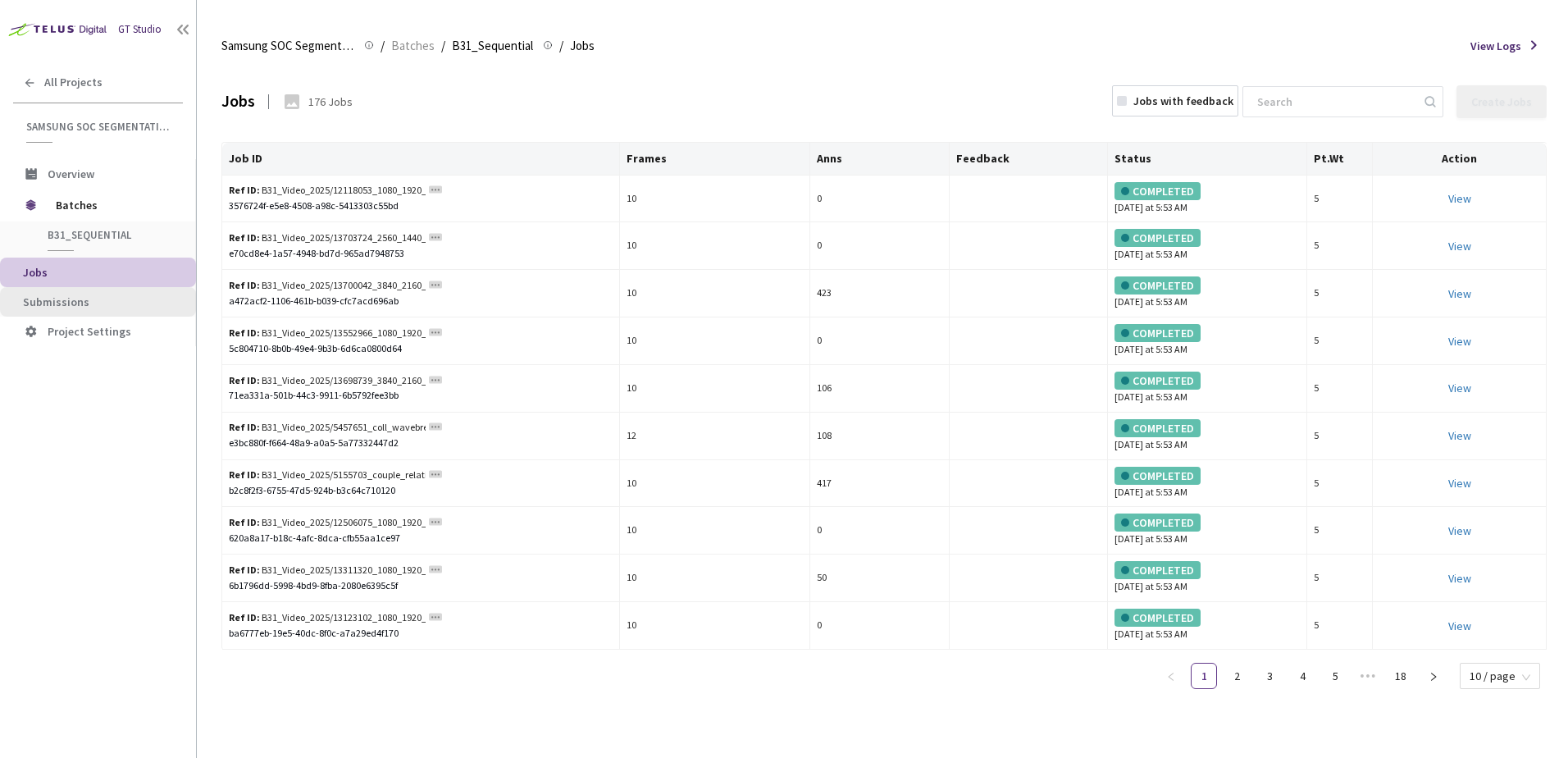
click at [42, 296] on span "Submissions" at bounding box center [56, 302] width 67 height 14
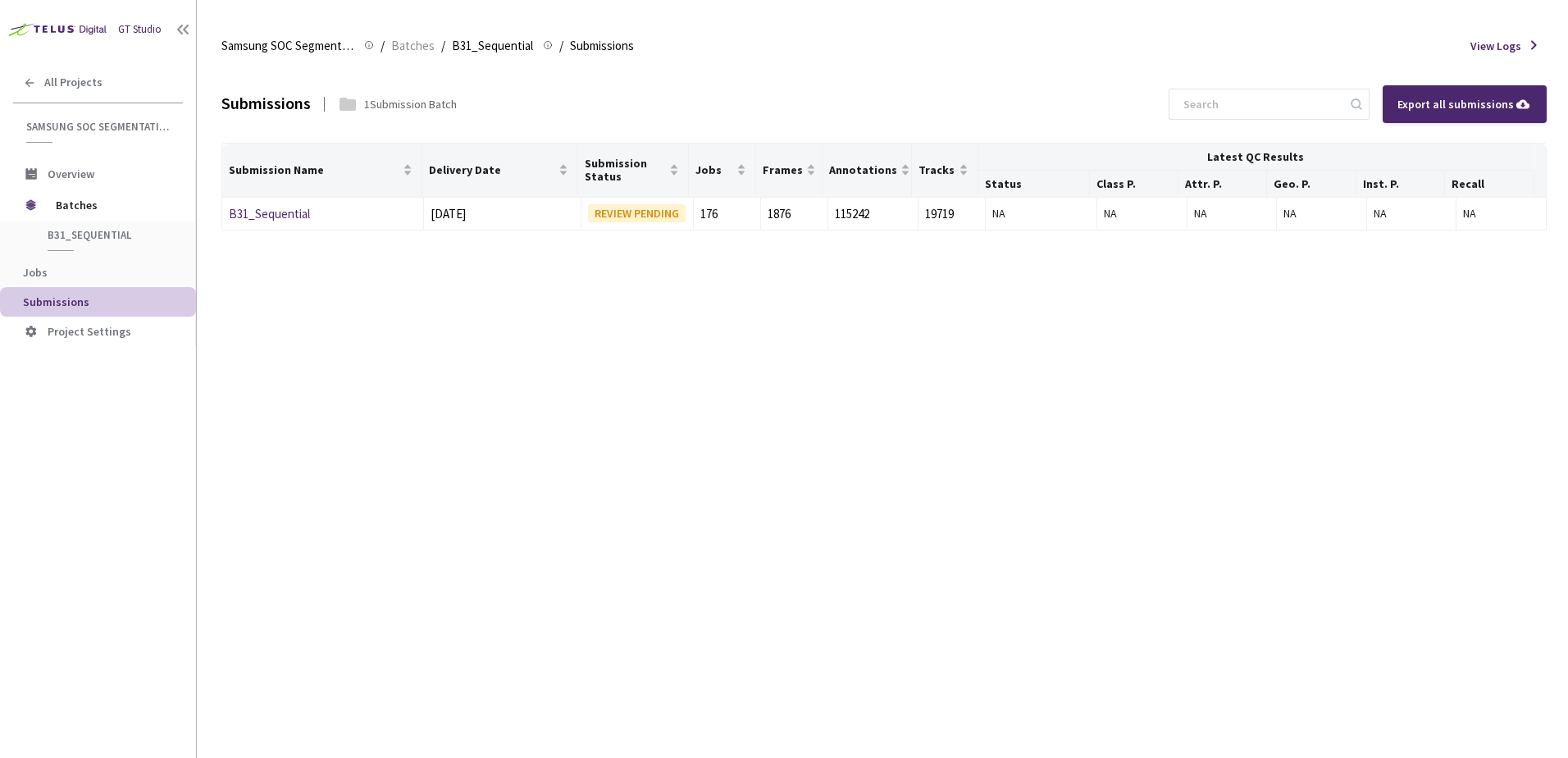
click at [1479, 106] on div "Export all submissions" at bounding box center [1464, 104] width 134 height 18
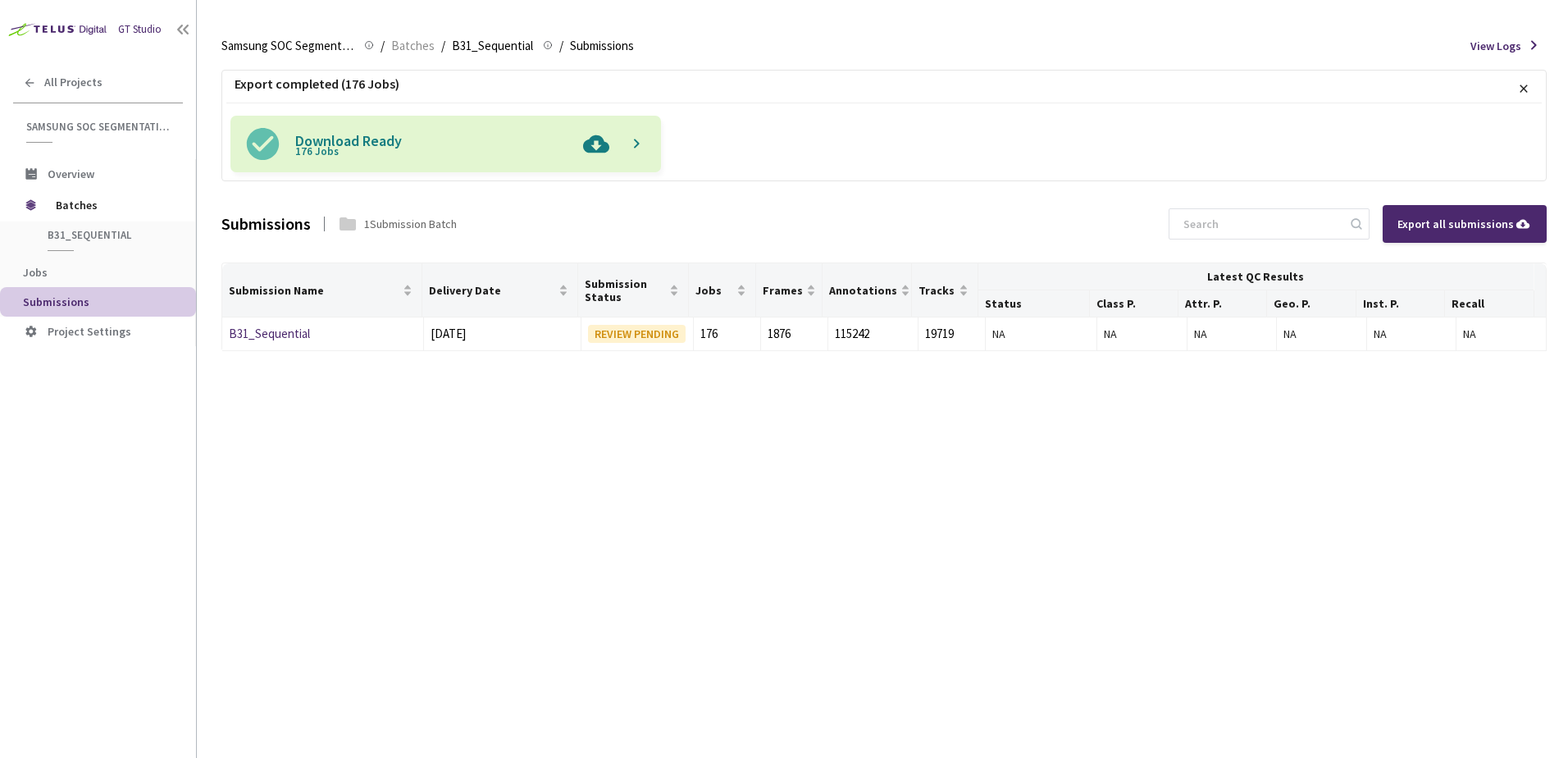
click at [588, 150] on img at bounding box center [596, 144] width 42 height 57
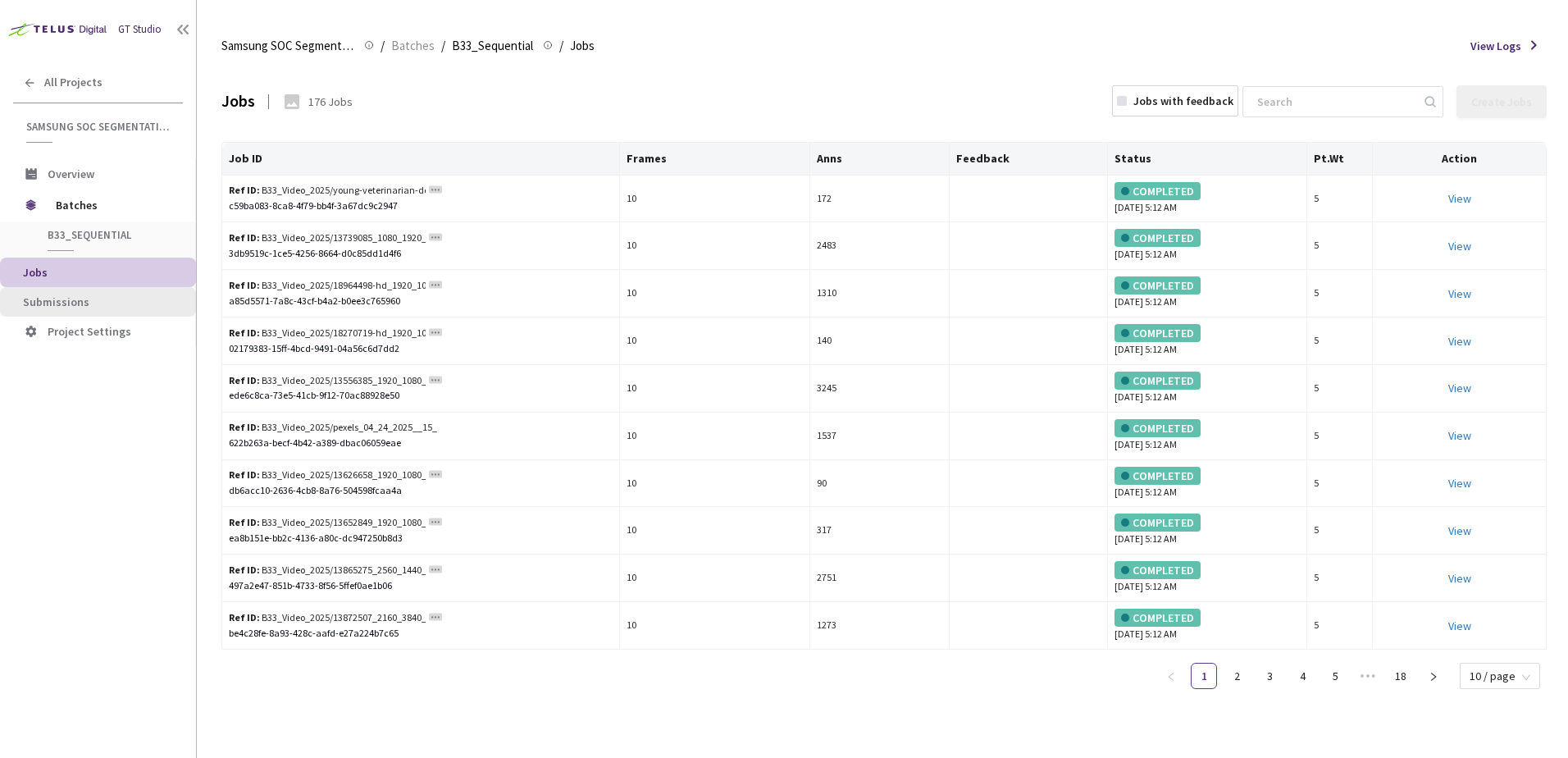
click at [95, 308] on span "Submissions" at bounding box center [102, 303] width 160 height 14
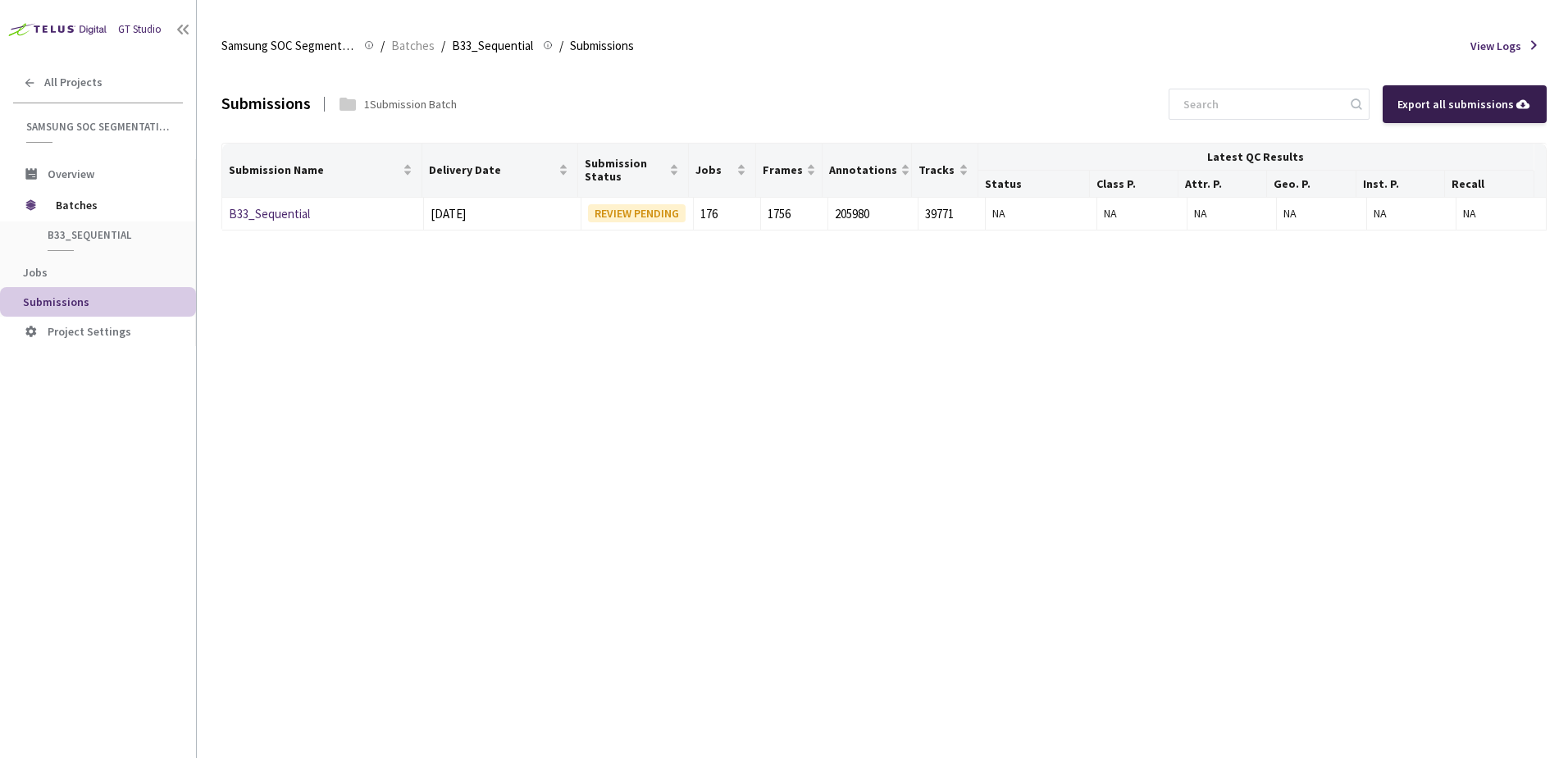
click at [1462, 99] on div "Export all submissions" at bounding box center [1464, 104] width 134 height 18
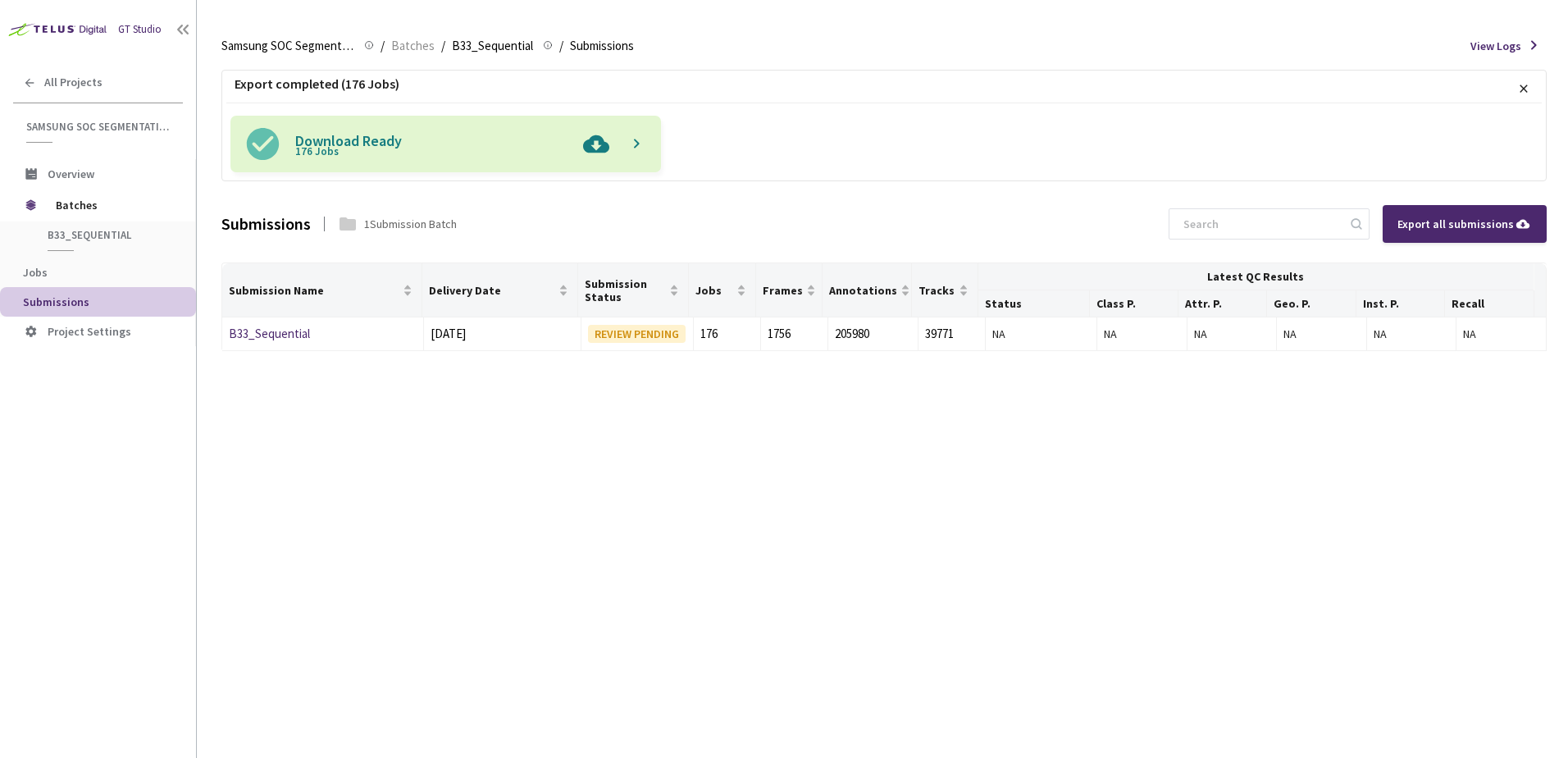
click at [602, 142] on img at bounding box center [596, 144] width 42 height 57
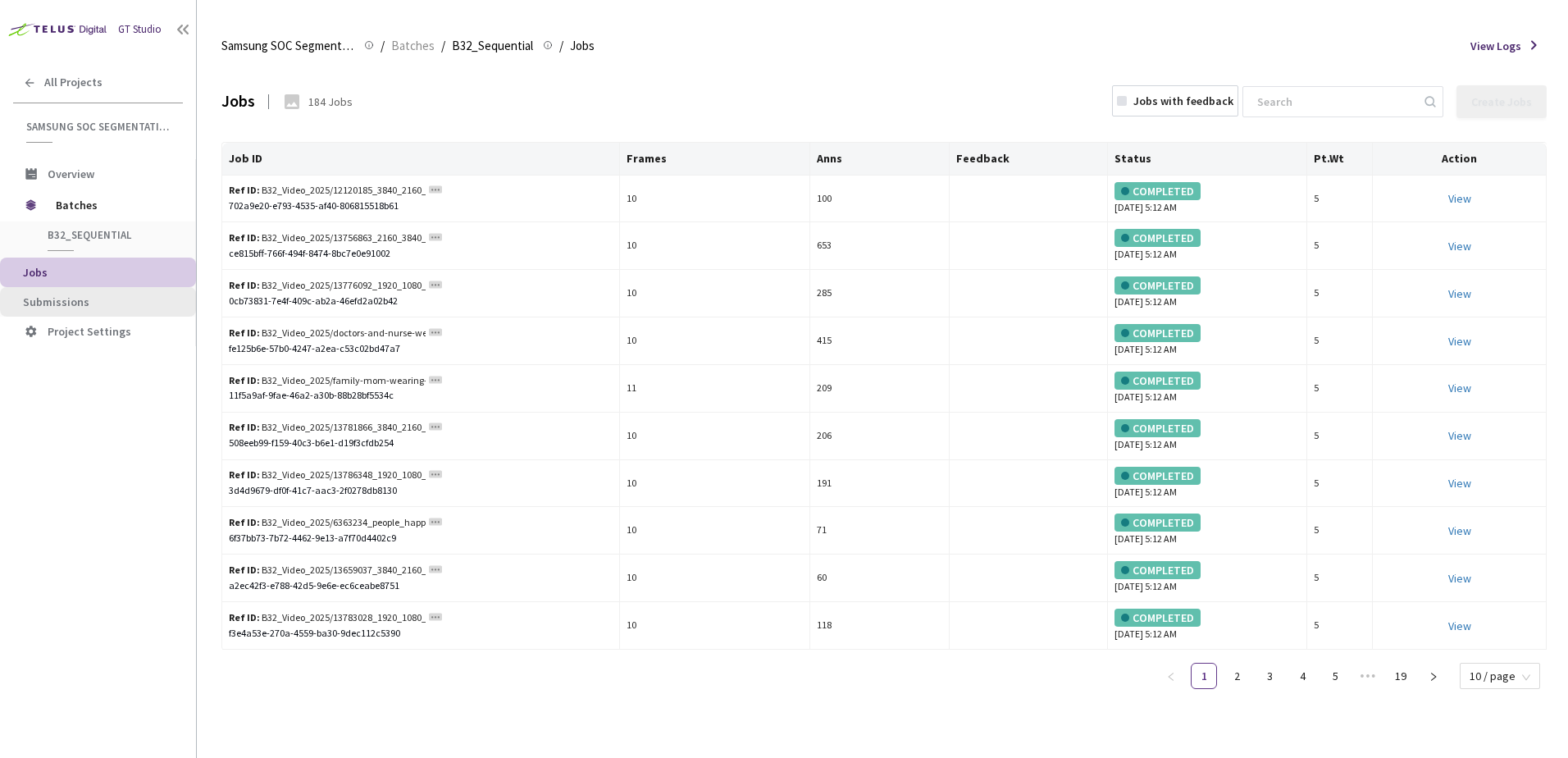
click at [102, 296] on span "Submissions" at bounding box center [102, 303] width 160 height 14
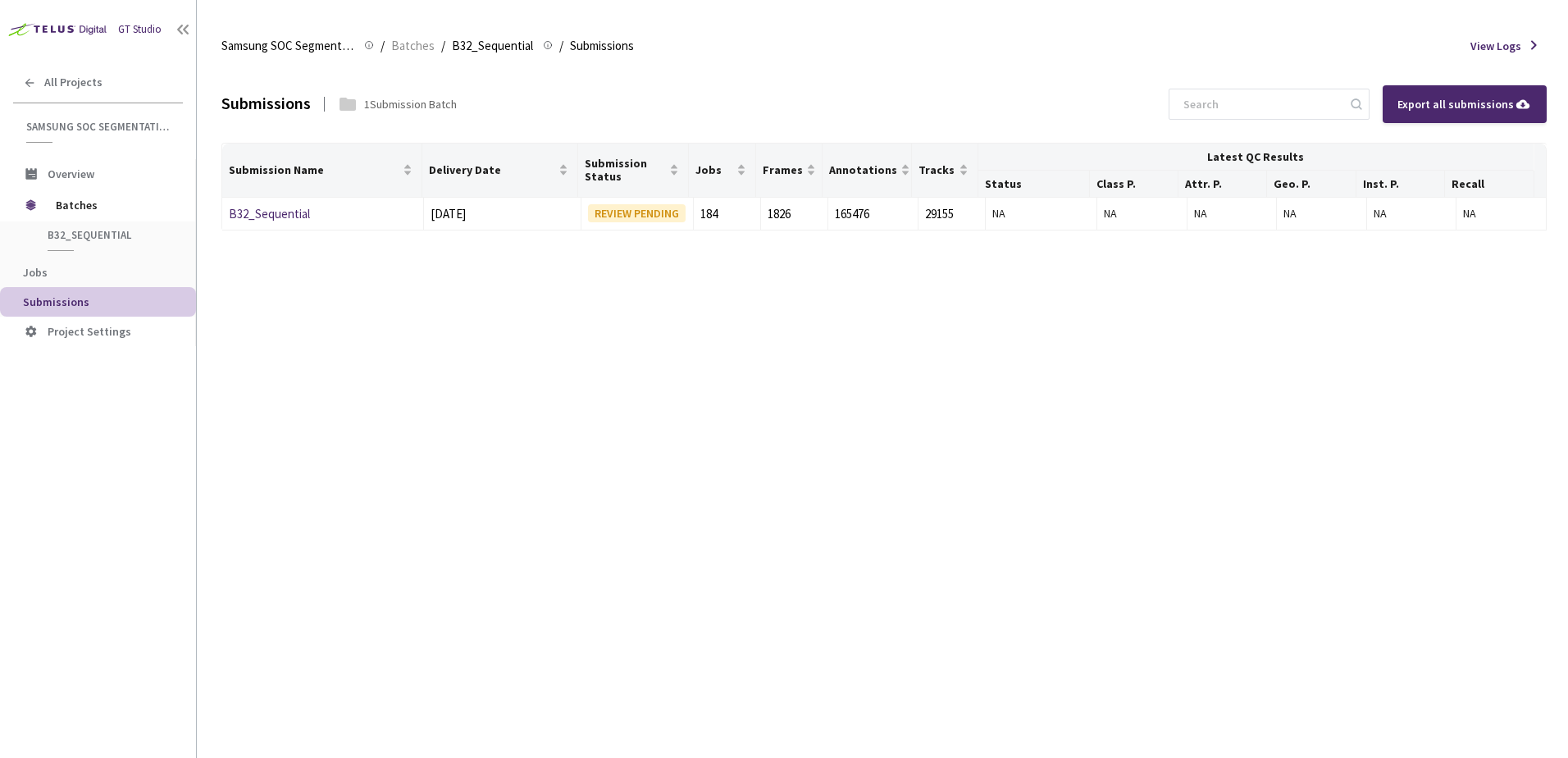
click at [1435, 102] on div "Export all submissions" at bounding box center [1464, 104] width 134 height 18
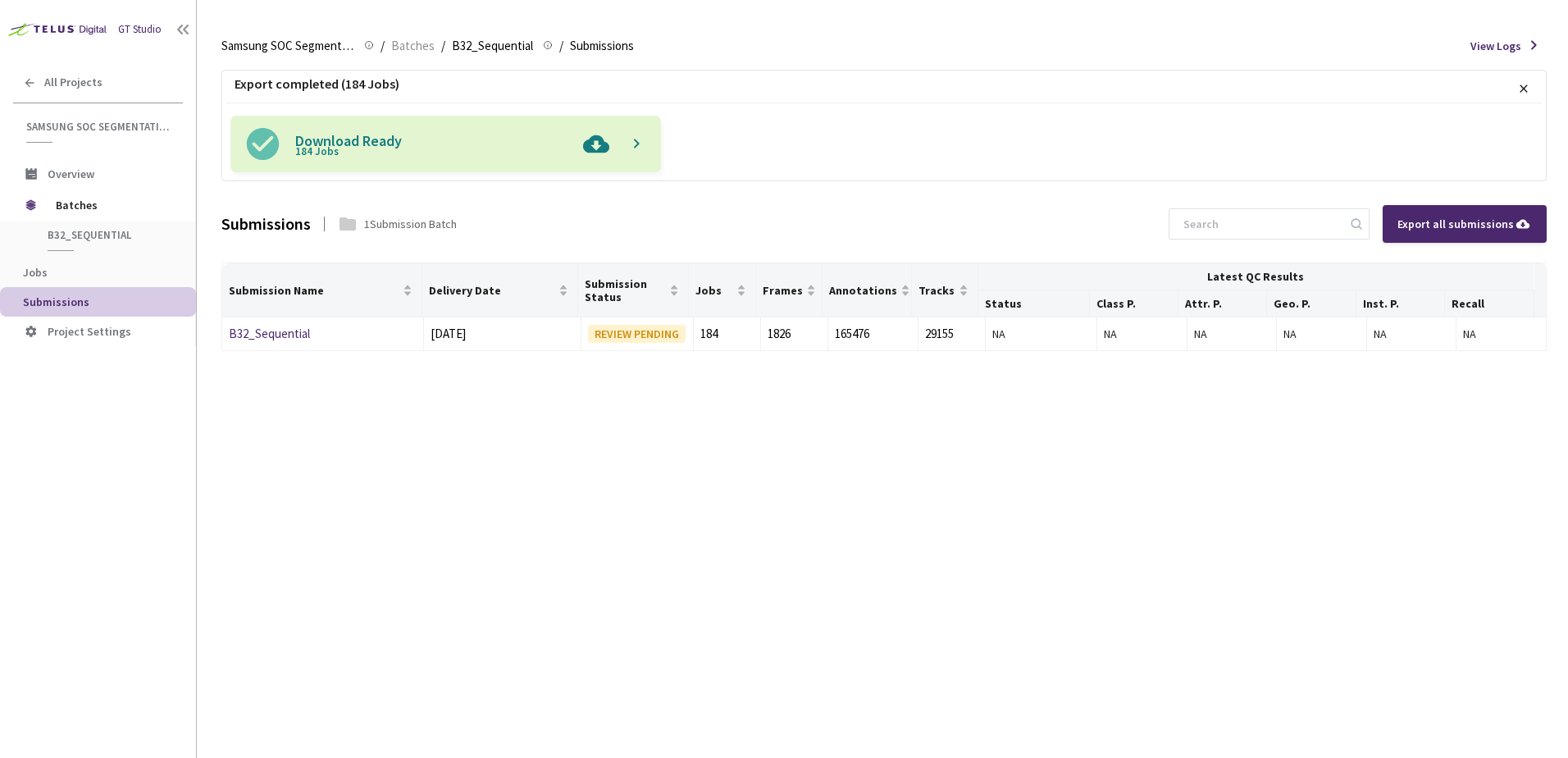
click at [593, 148] on img at bounding box center [596, 144] width 42 height 57
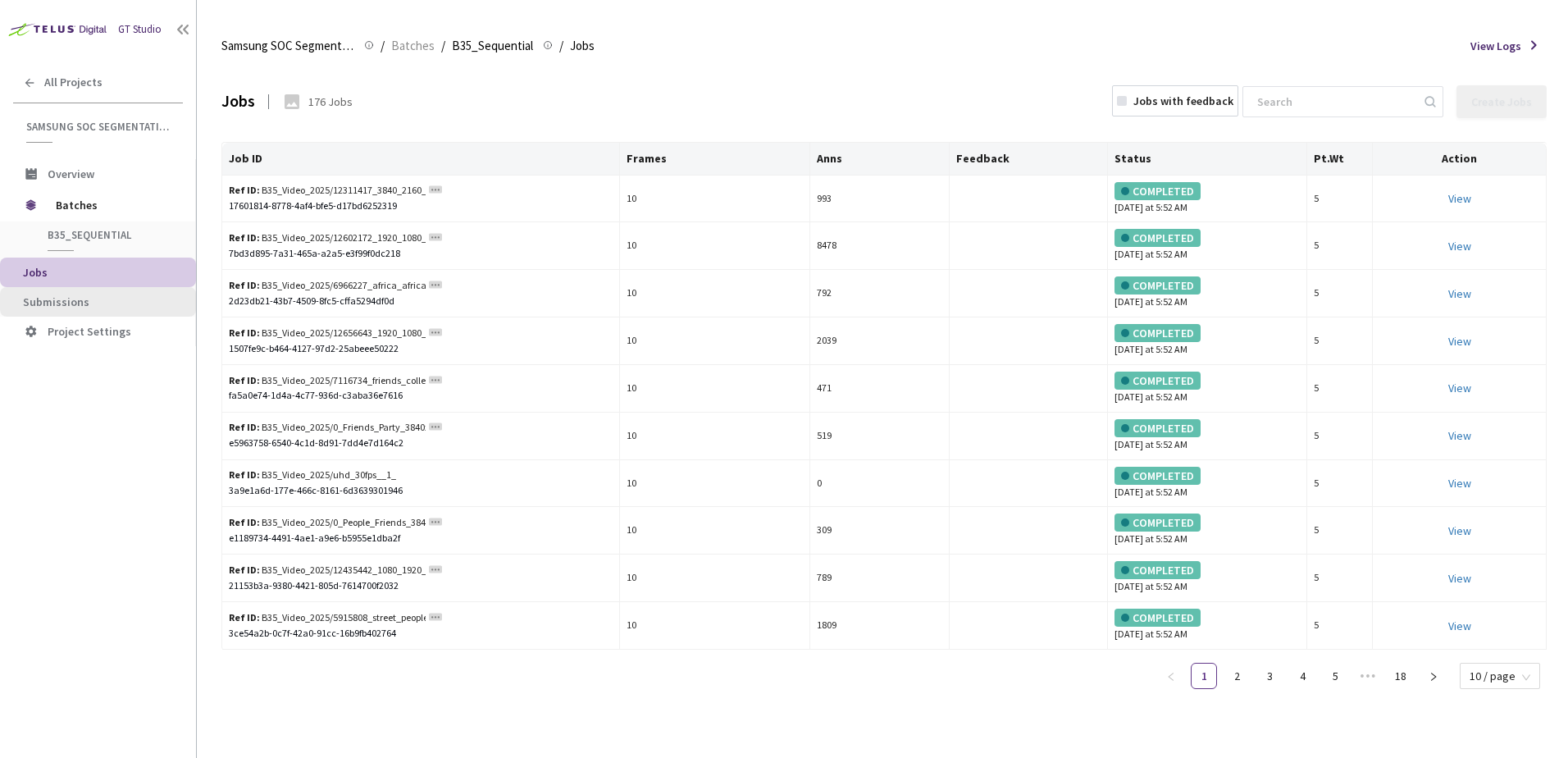
click at [106, 303] on span "Submissions" at bounding box center [102, 303] width 160 height 14
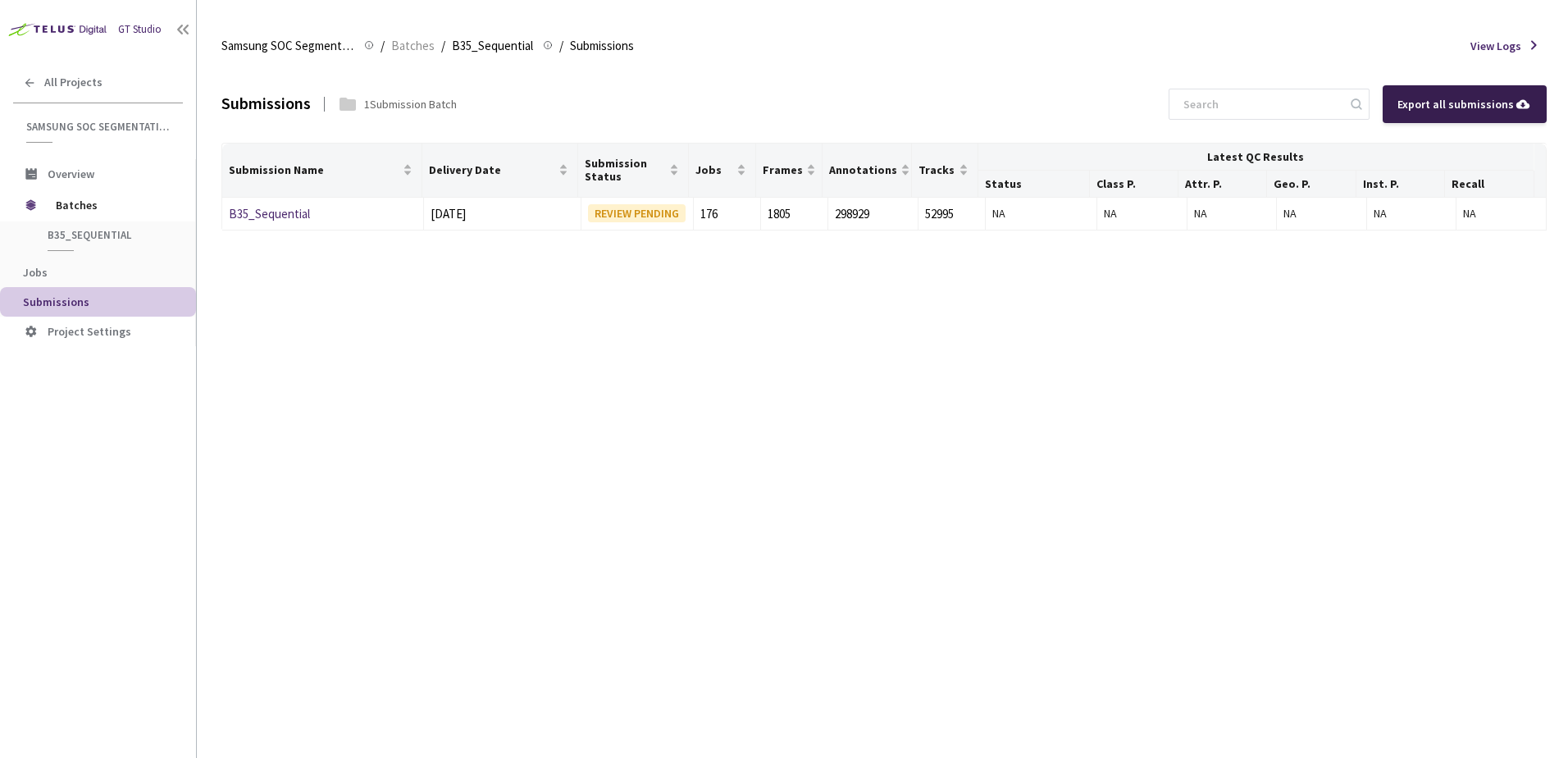
click at [1484, 111] on div "Export all submissions" at bounding box center [1464, 104] width 134 height 18
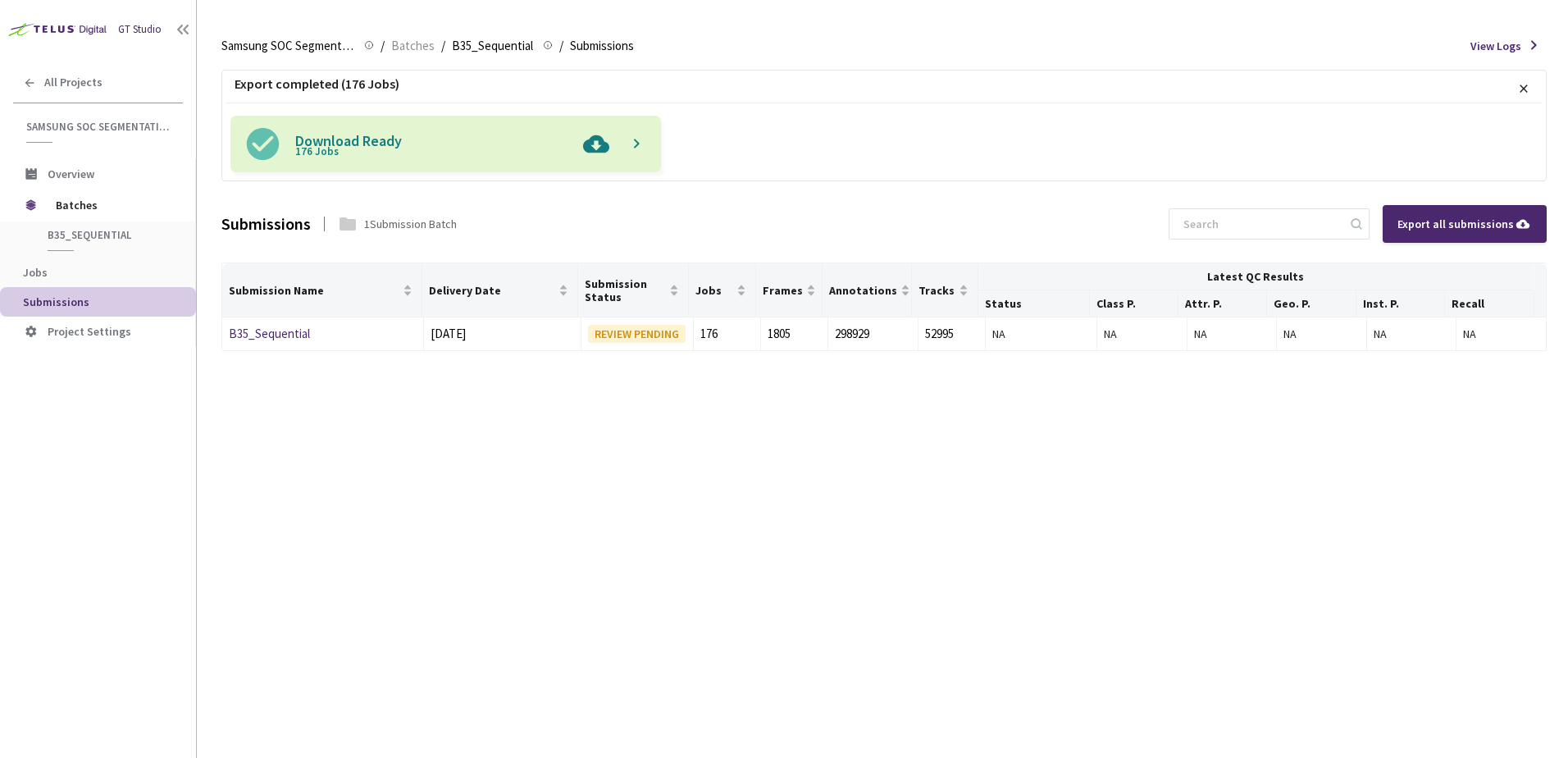
click at [575, 158] on img at bounding box center [596, 144] width 42 height 57
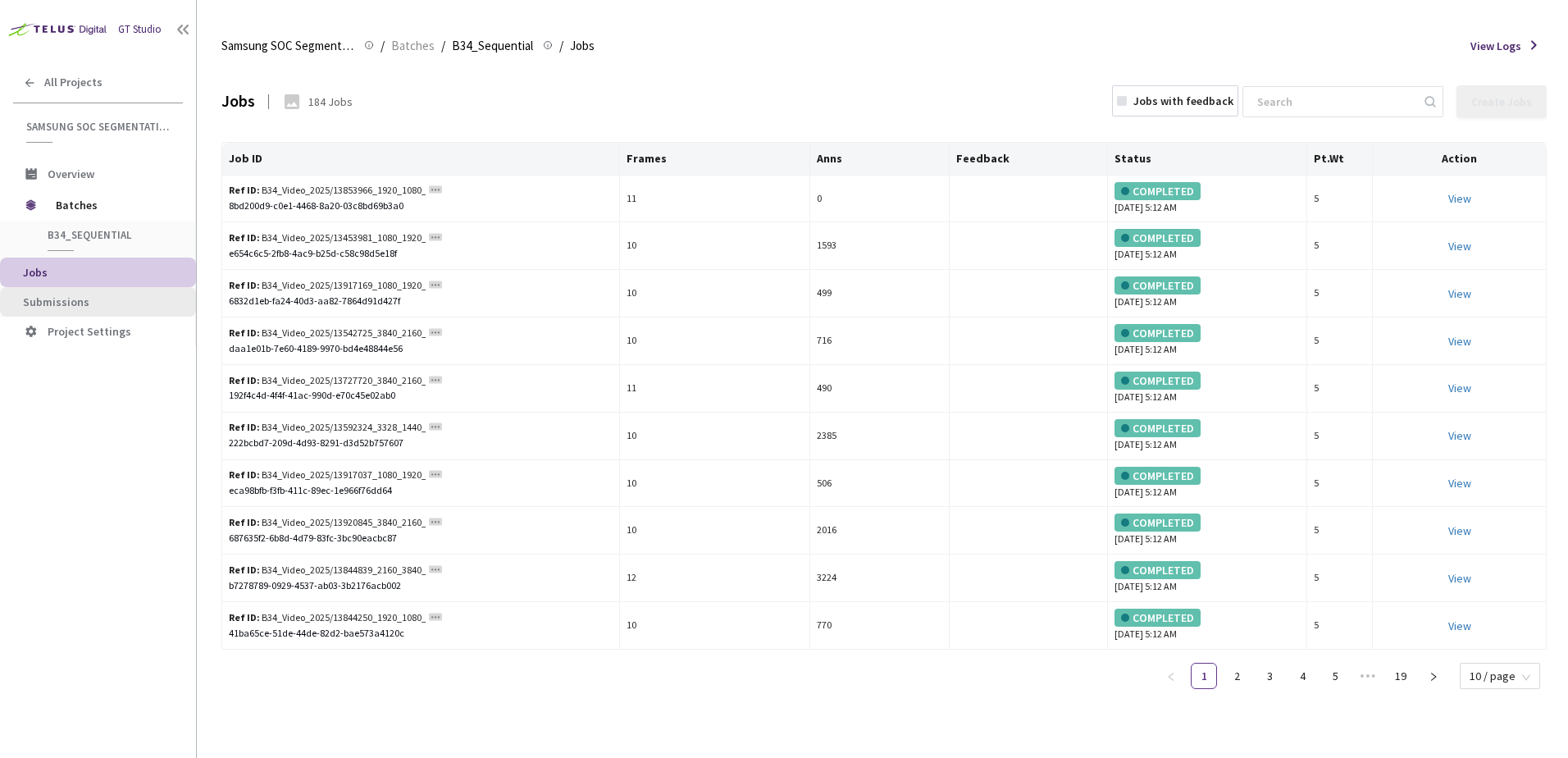
click at [90, 292] on li "Submissions" at bounding box center [98, 302] width 196 height 30
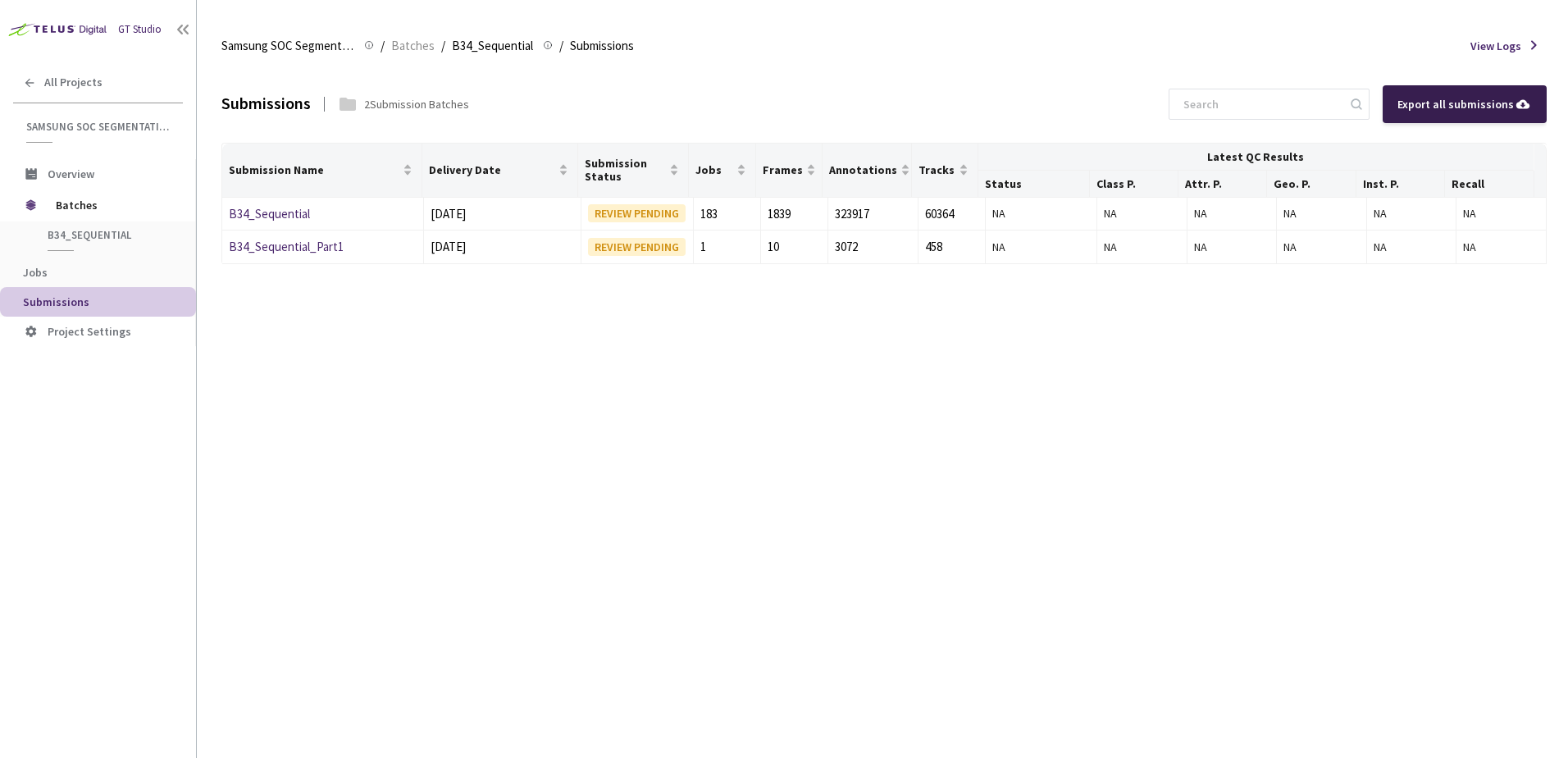
click at [1471, 105] on div "Export all submissions" at bounding box center [1464, 104] width 134 height 18
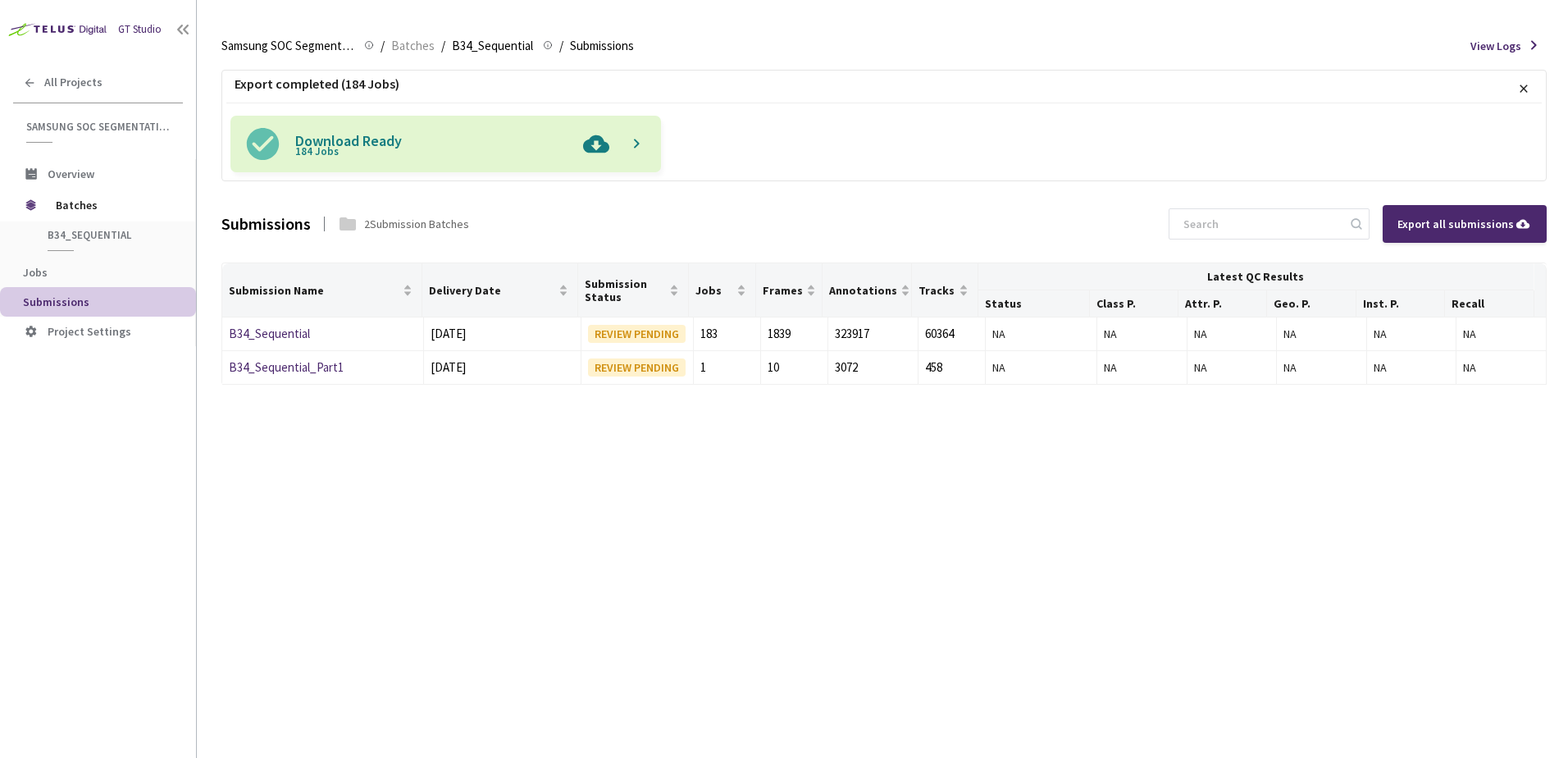
click at [614, 150] on img at bounding box center [596, 144] width 42 height 57
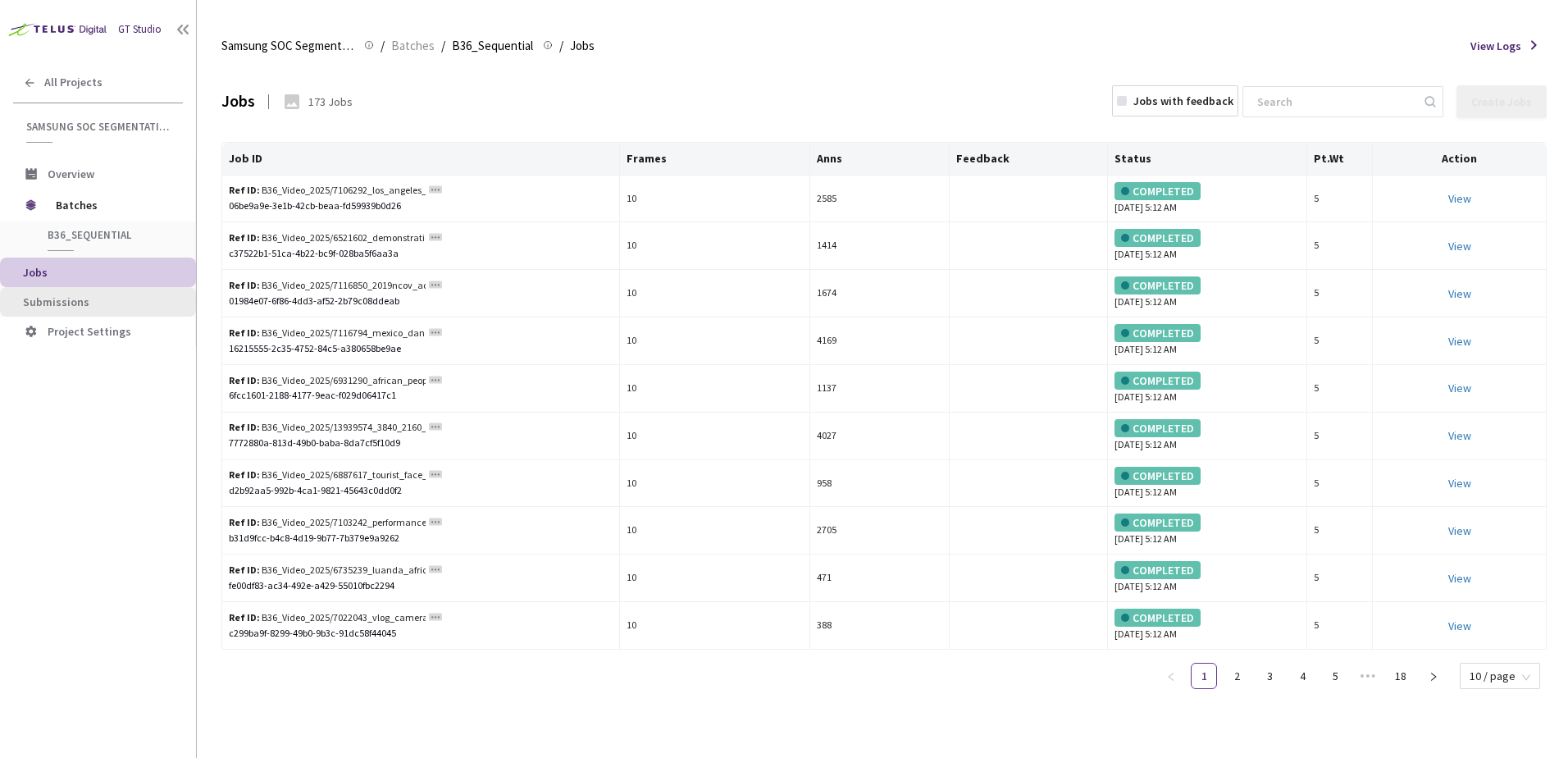
click at [69, 307] on span "Submissions" at bounding box center [56, 302] width 67 height 14
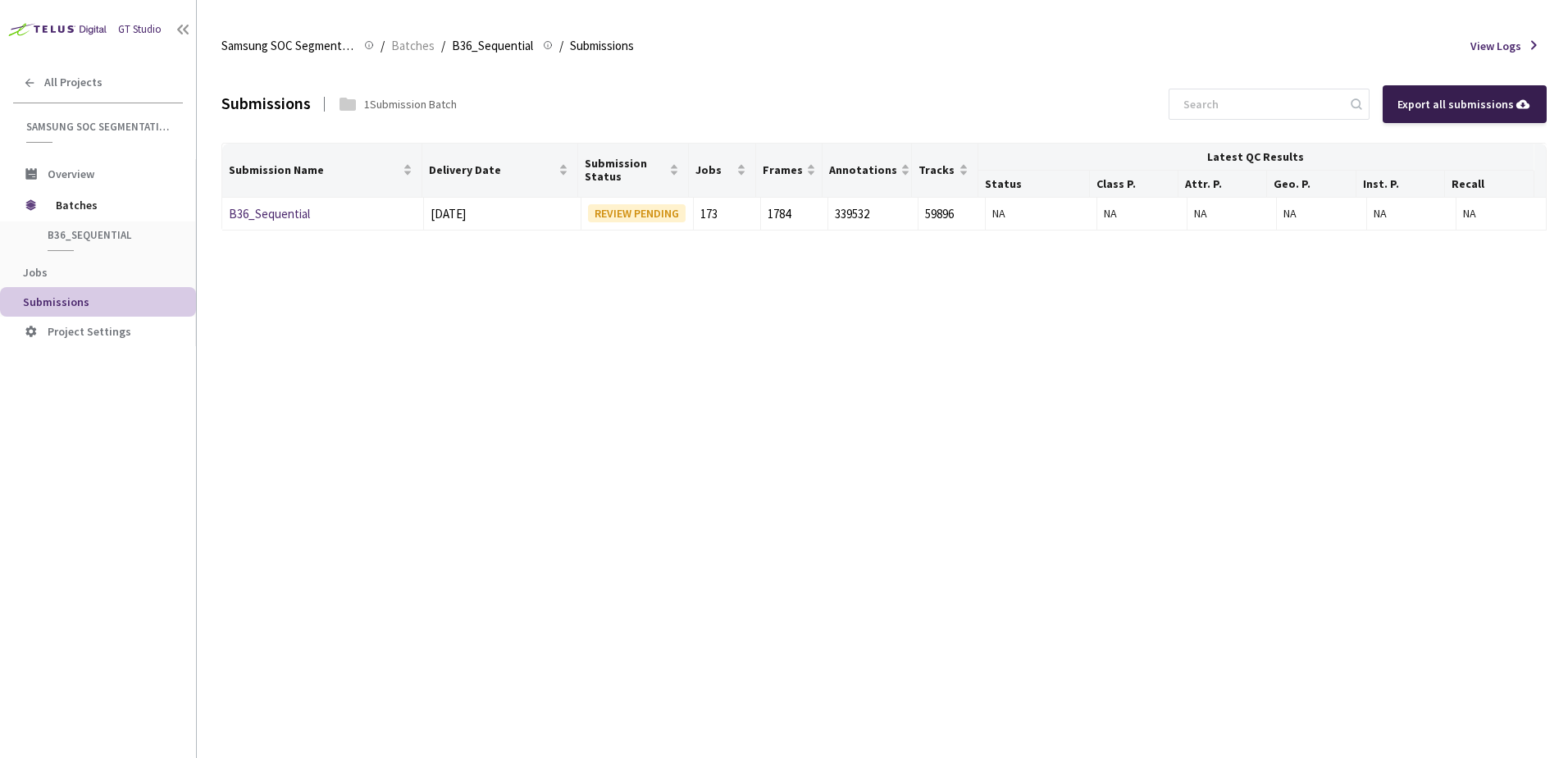
click at [1462, 110] on div "Export all submissions" at bounding box center [1464, 104] width 134 height 18
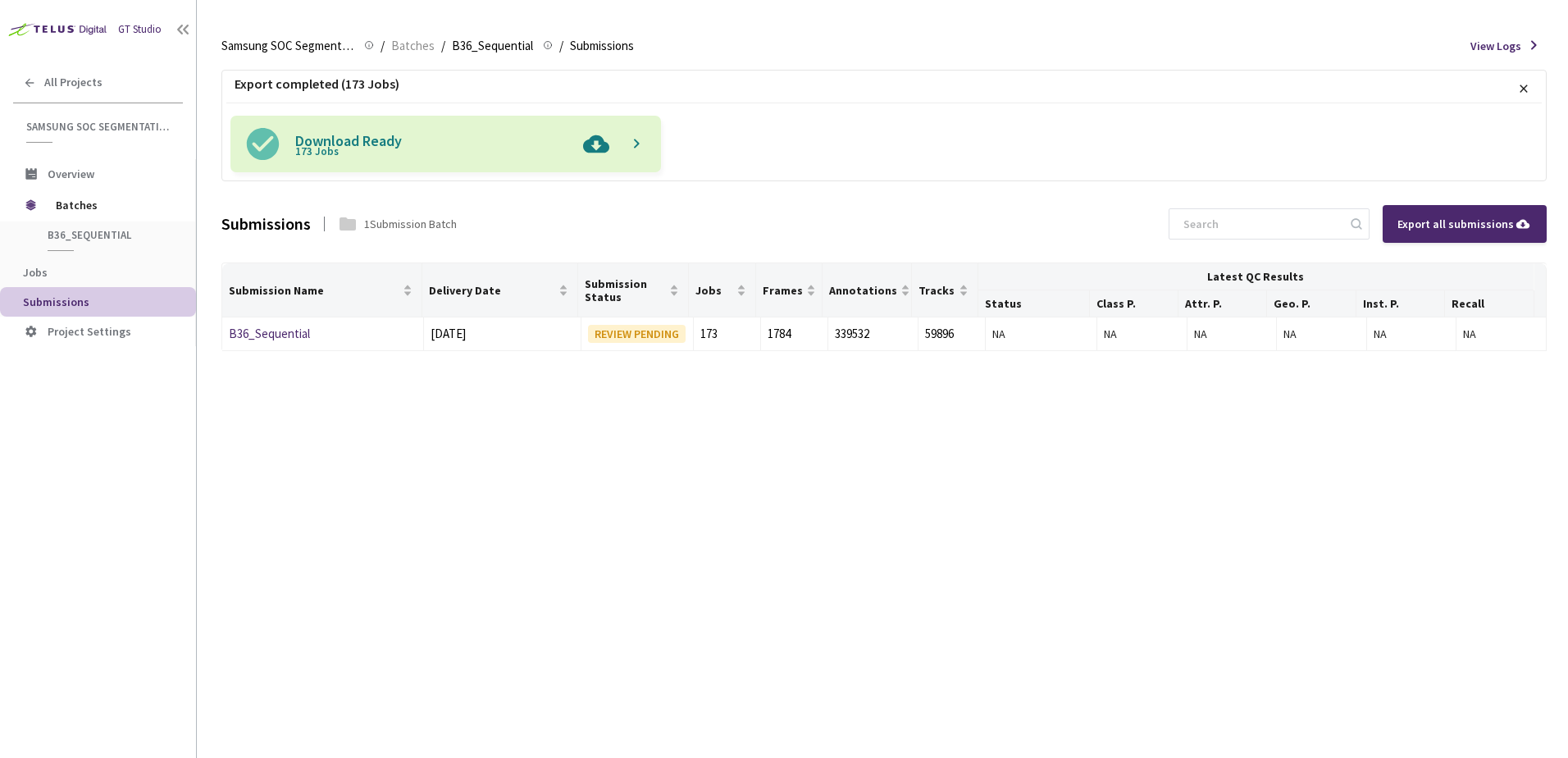
click at [594, 155] on img at bounding box center [596, 144] width 42 height 57
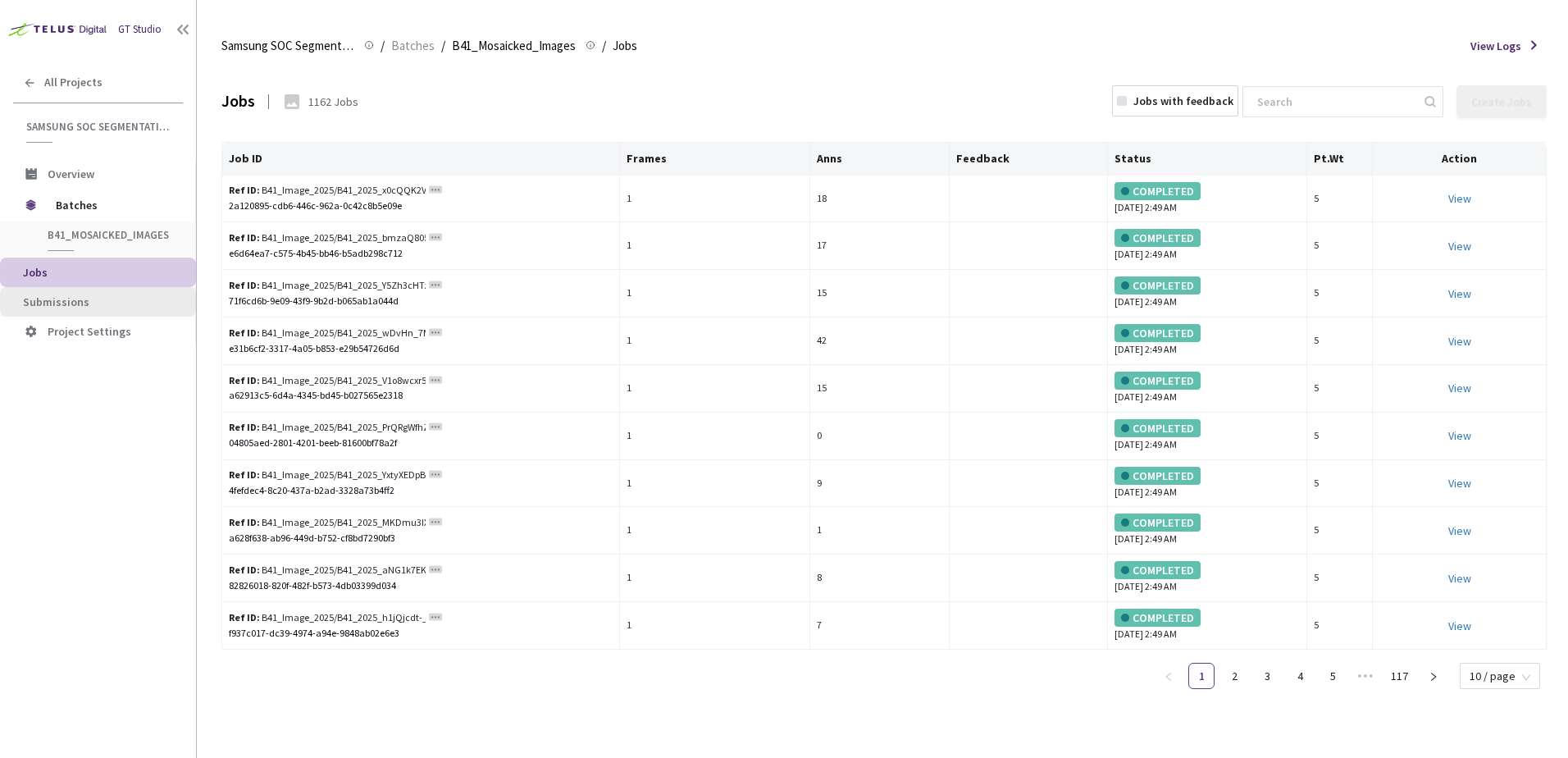
click at [69, 296] on span "Submissions" at bounding box center [56, 302] width 67 height 14
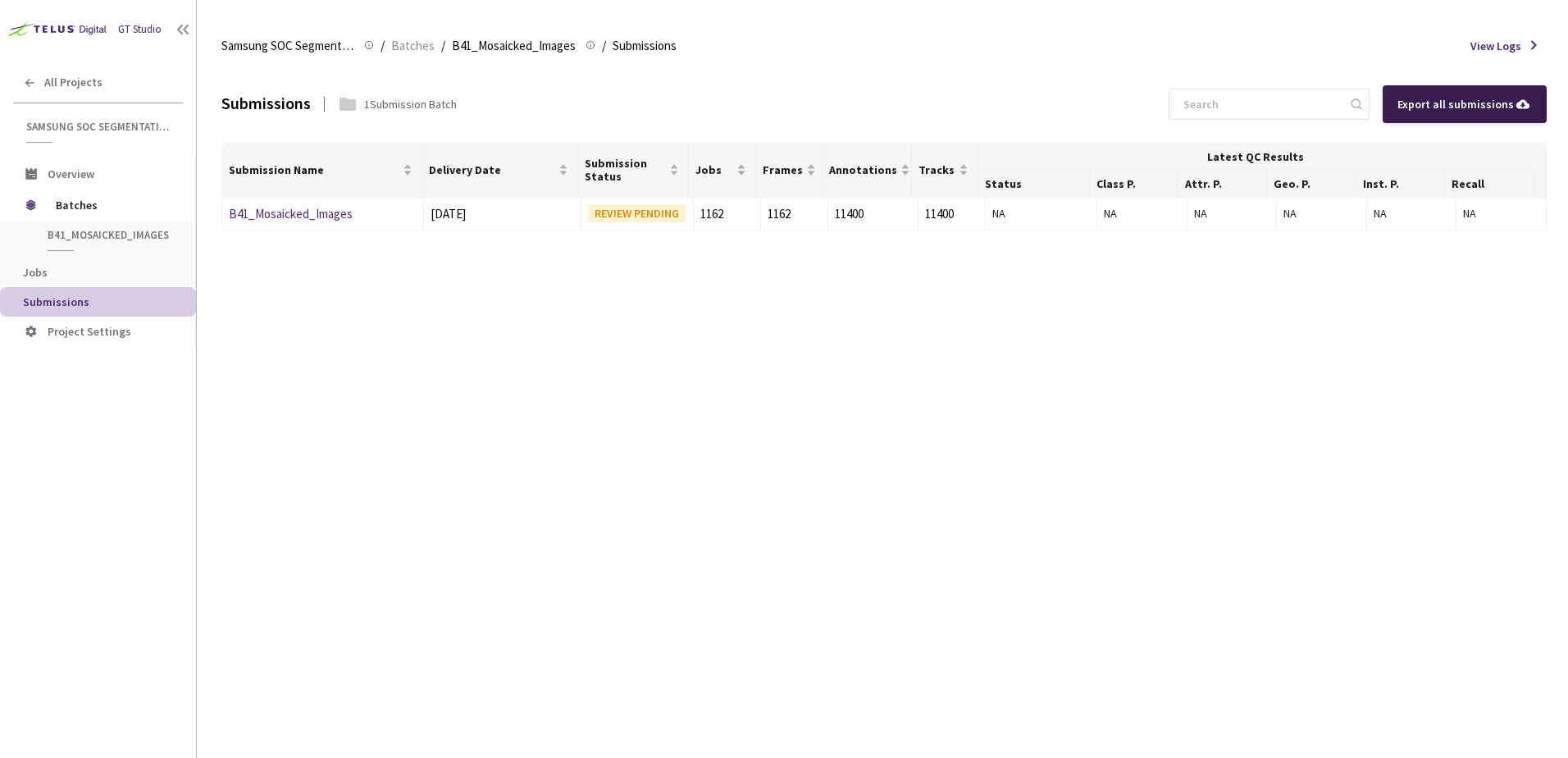
click at [1430, 111] on div "Export all submissions" at bounding box center [1464, 104] width 134 height 18
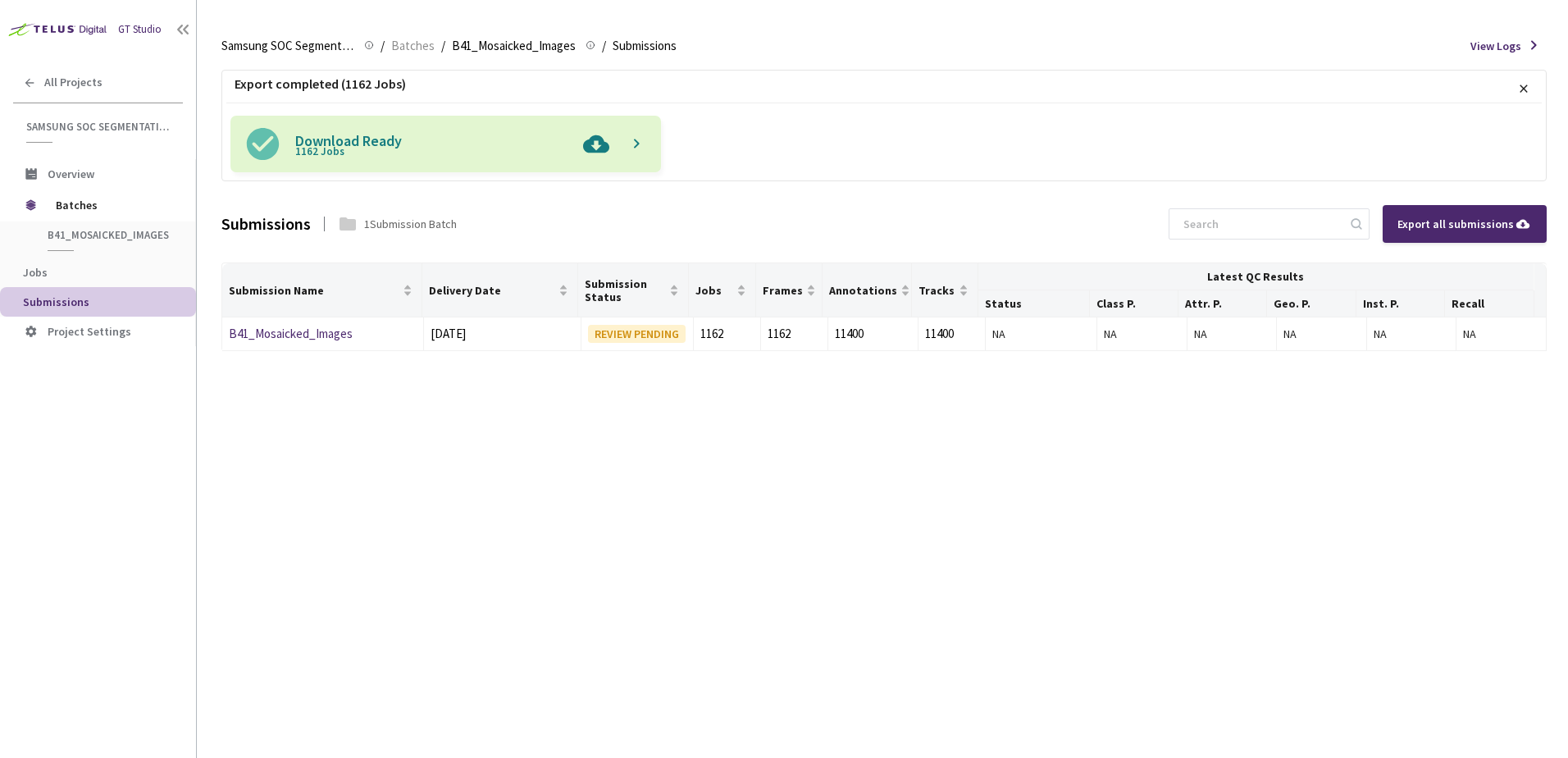
click at [589, 146] on img at bounding box center [596, 144] width 42 height 57
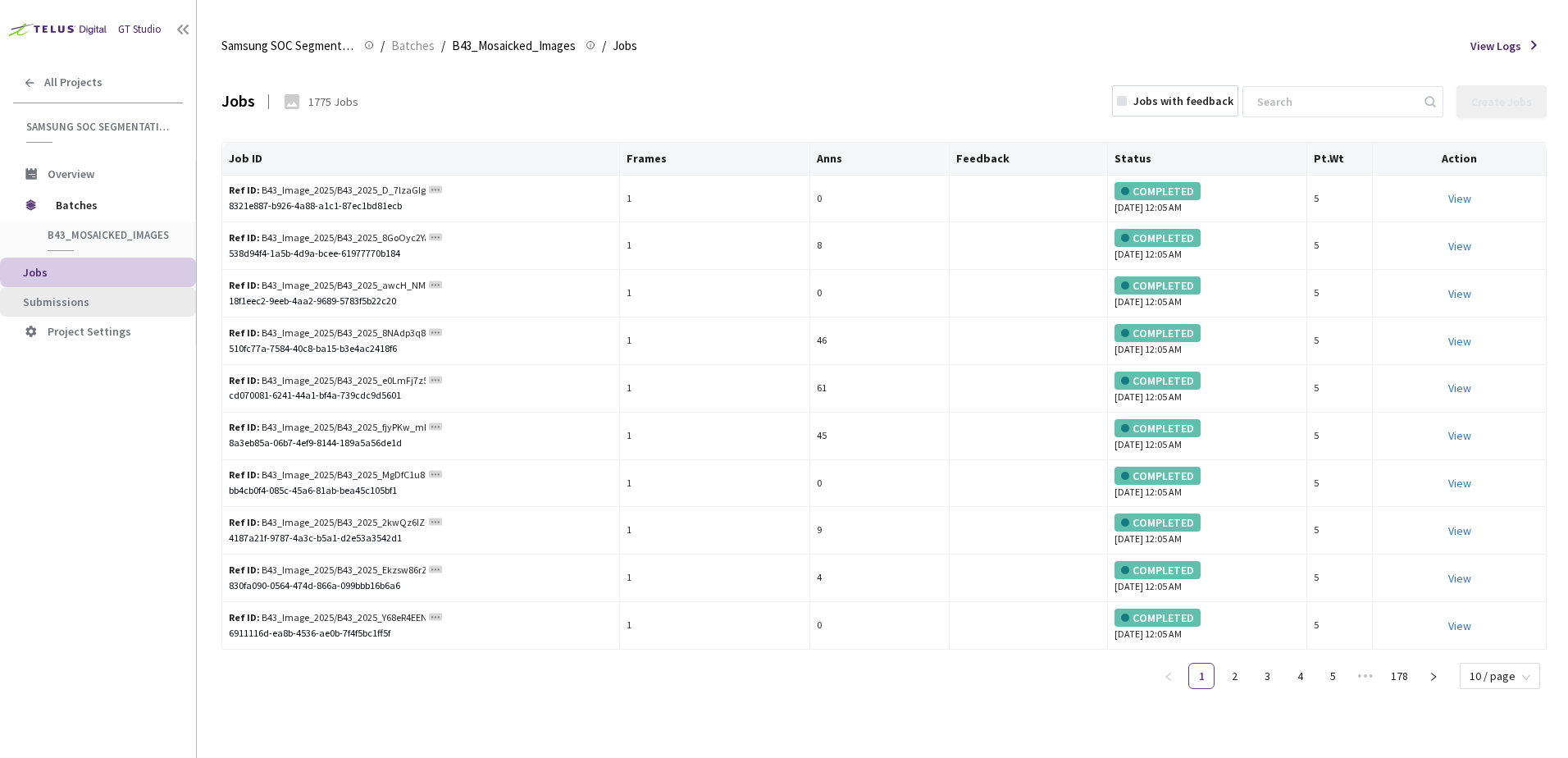
click at [52, 295] on span "Submissions" at bounding box center [56, 302] width 67 height 14
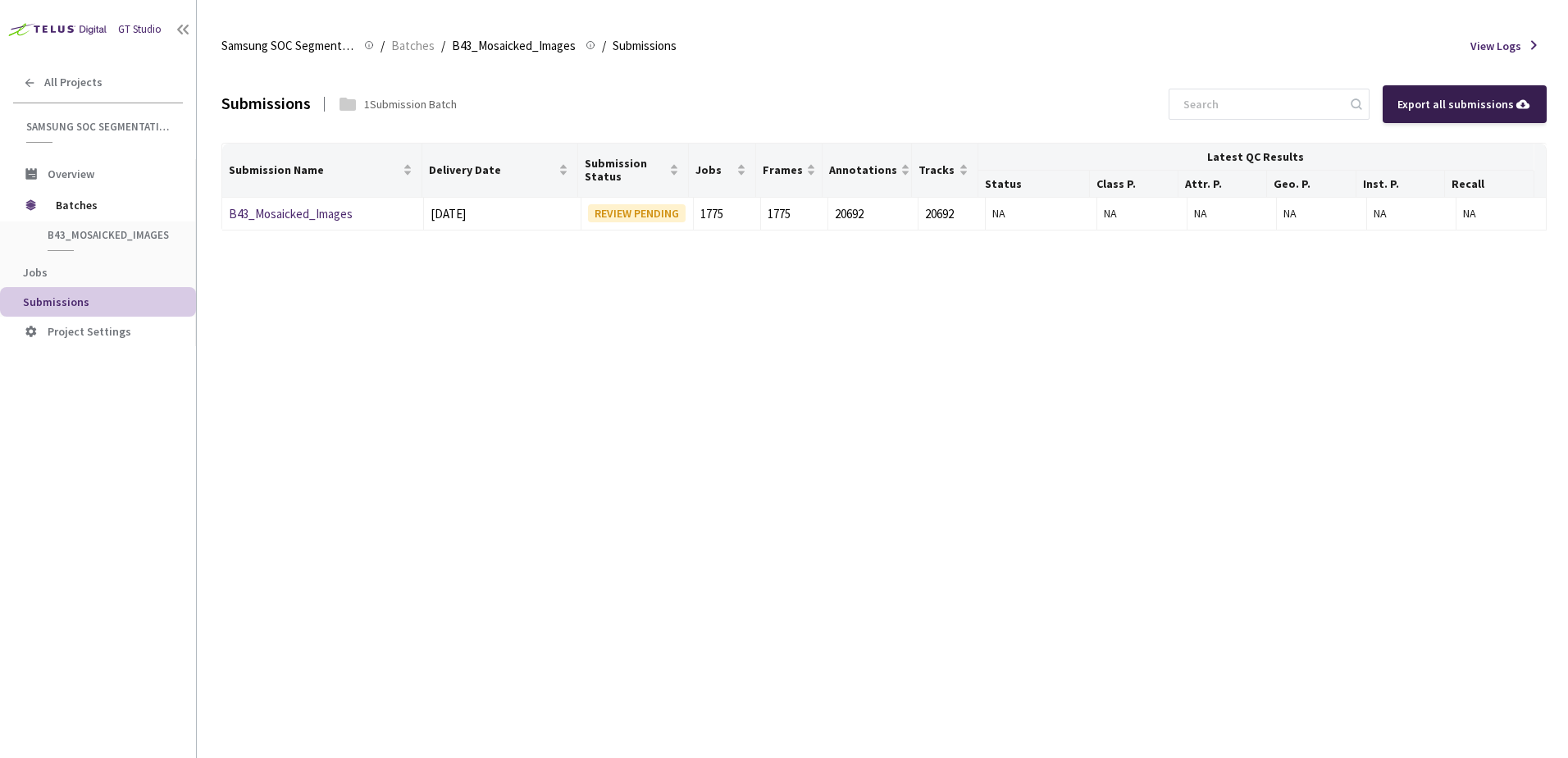
click at [1435, 101] on div "Export all submissions" at bounding box center [1464, 104] width 134 height 18
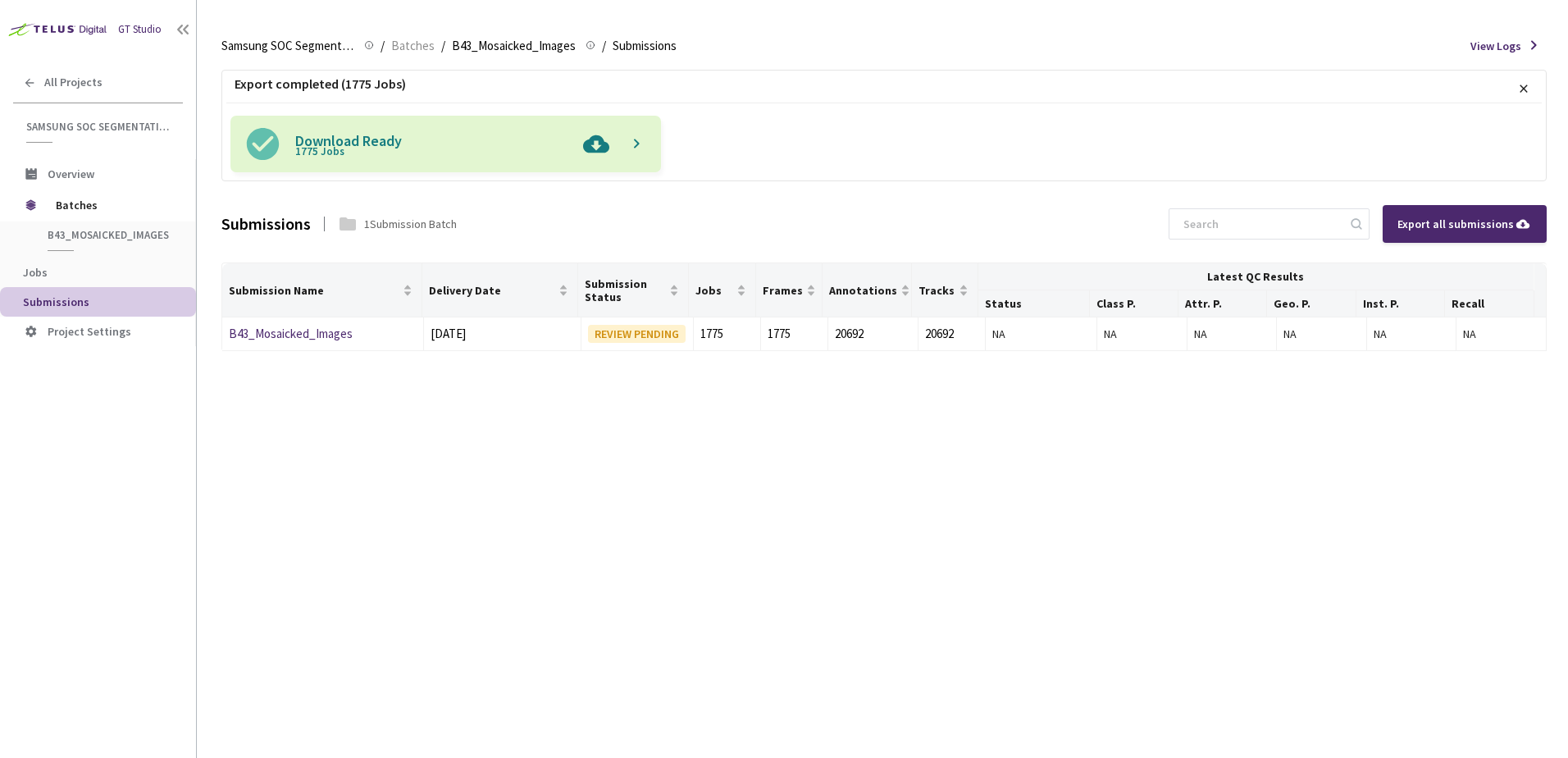
click at [583, 151] on img at bounding box center [596, 144] width 42 height 57
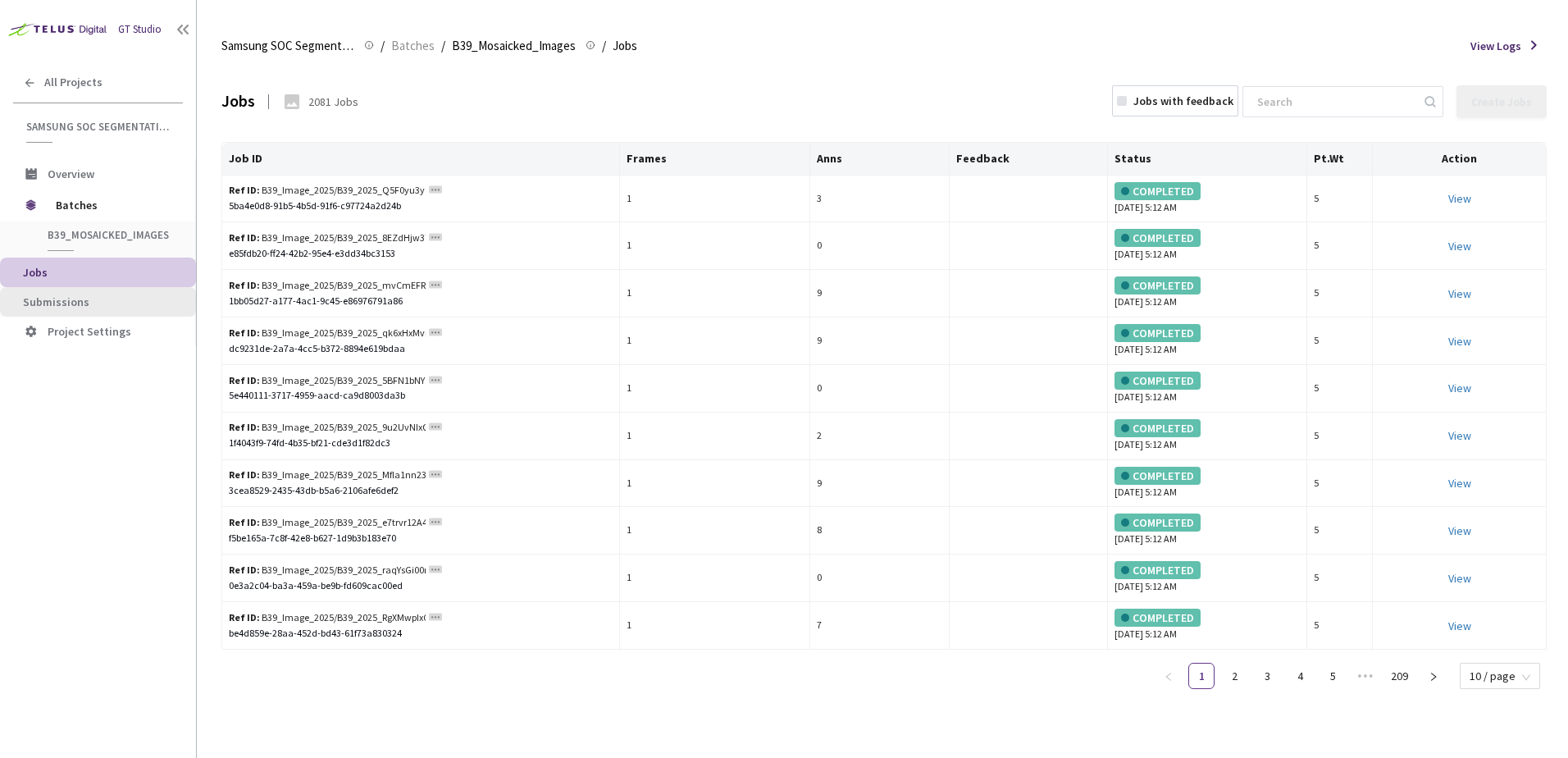
click at [93, 304] on span "Submissions" at bounding box center [102, 303] width 160 height 14
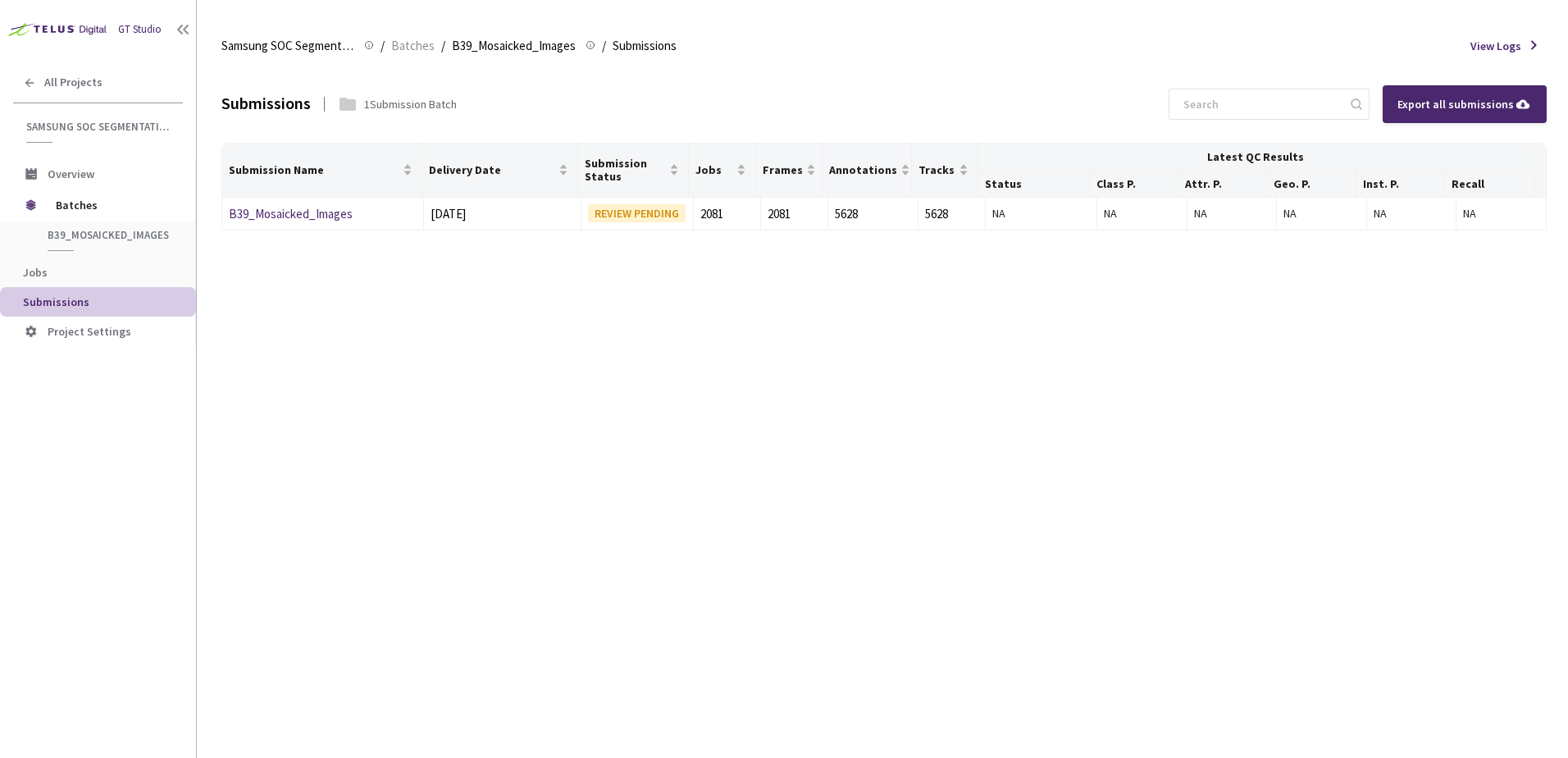
click at [1452, 110] on div "Export all submissions" at bounding box center [1464, 104] width 134 height 18
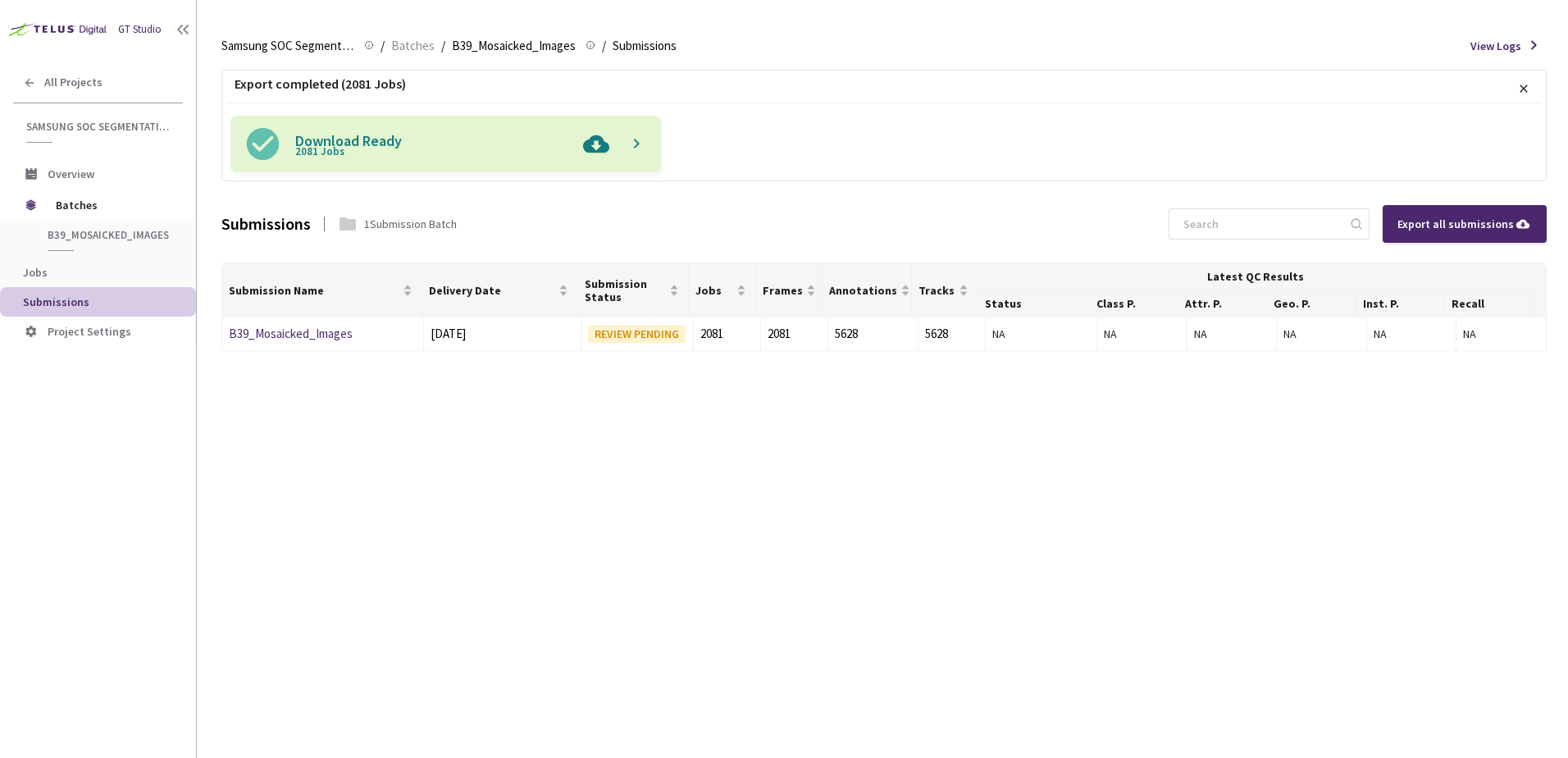
click at [591, 150] on img at bounding box center [596, 144] width 42 height 57
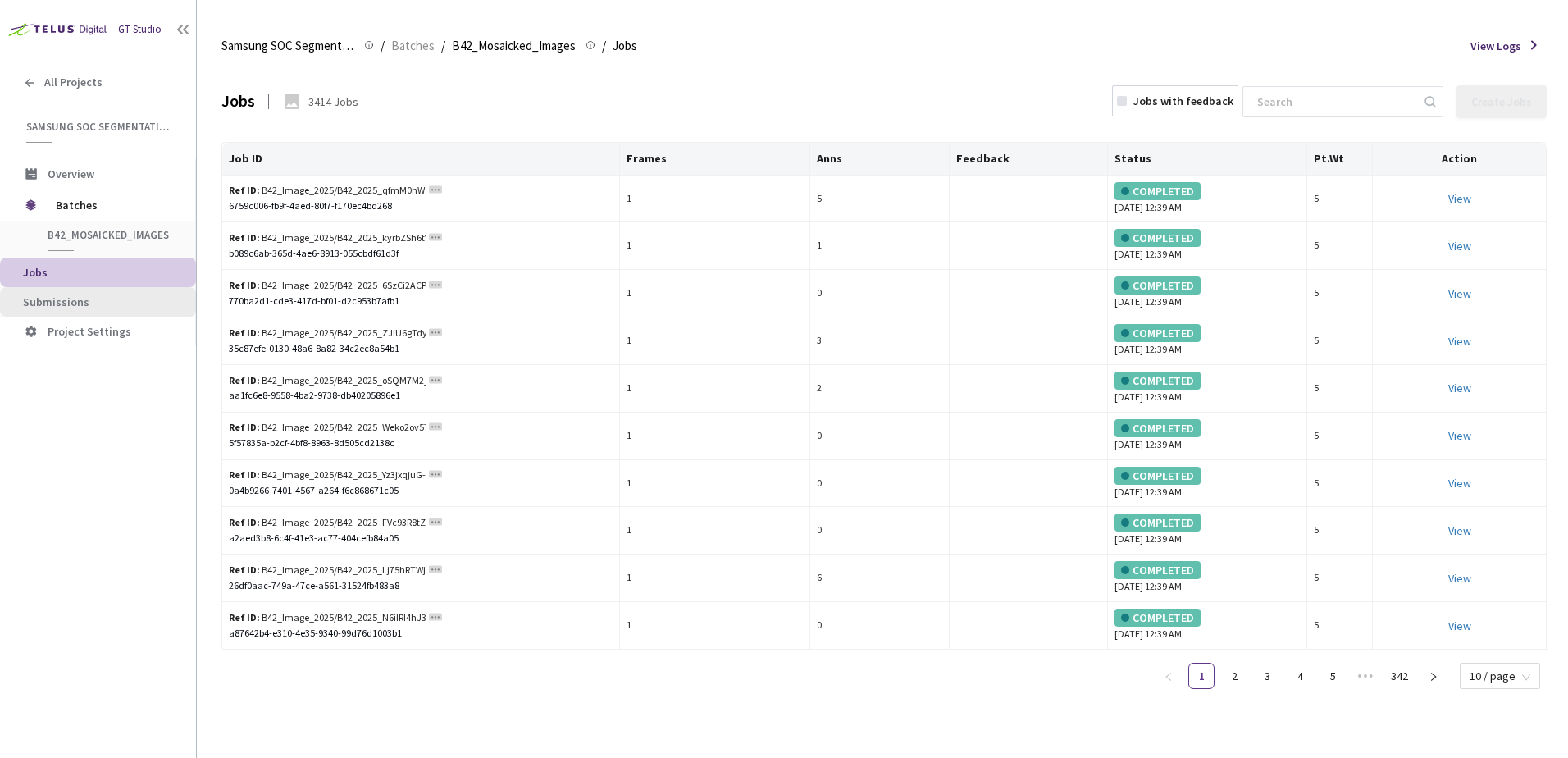
click at [45, 304] on span "Submissions" at bounding box center [56, 302] width 67 height 14
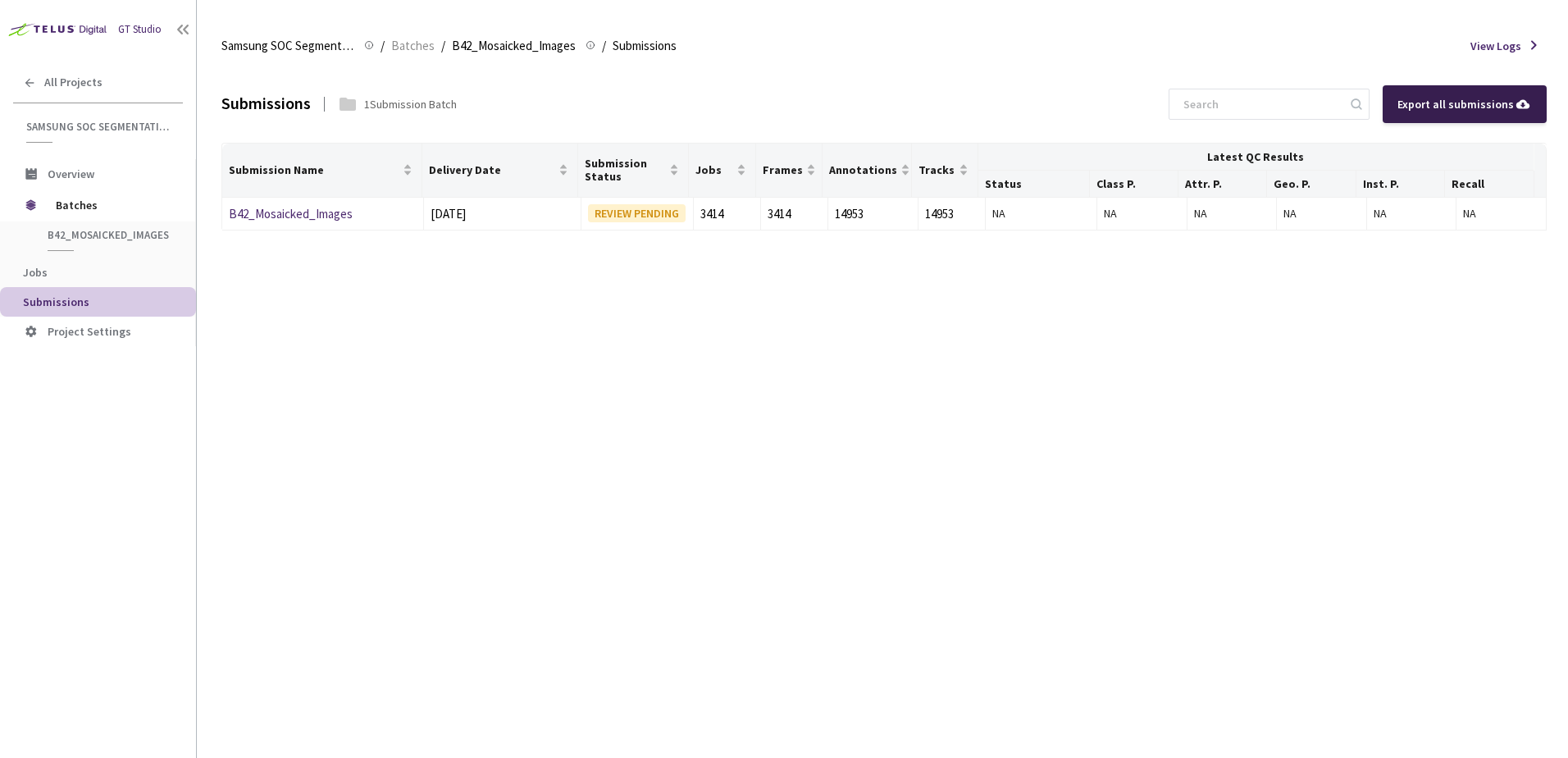
click at [1427, 107] on div "Export all submissions" at bounding box center [1464, 104] width 134 height 18
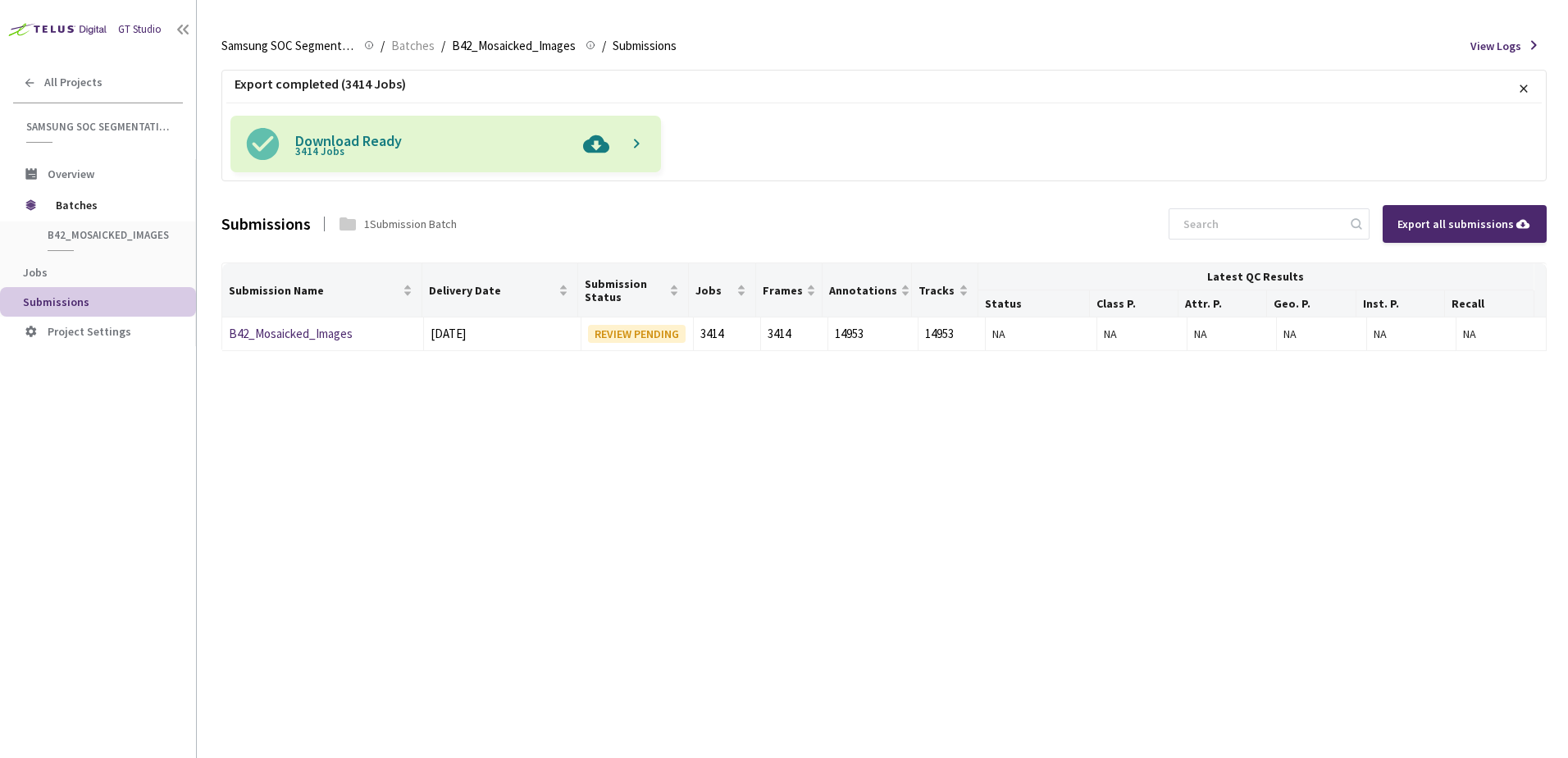
click at [591, 158] on img at bounding box center [596, 144] width 42 height 57
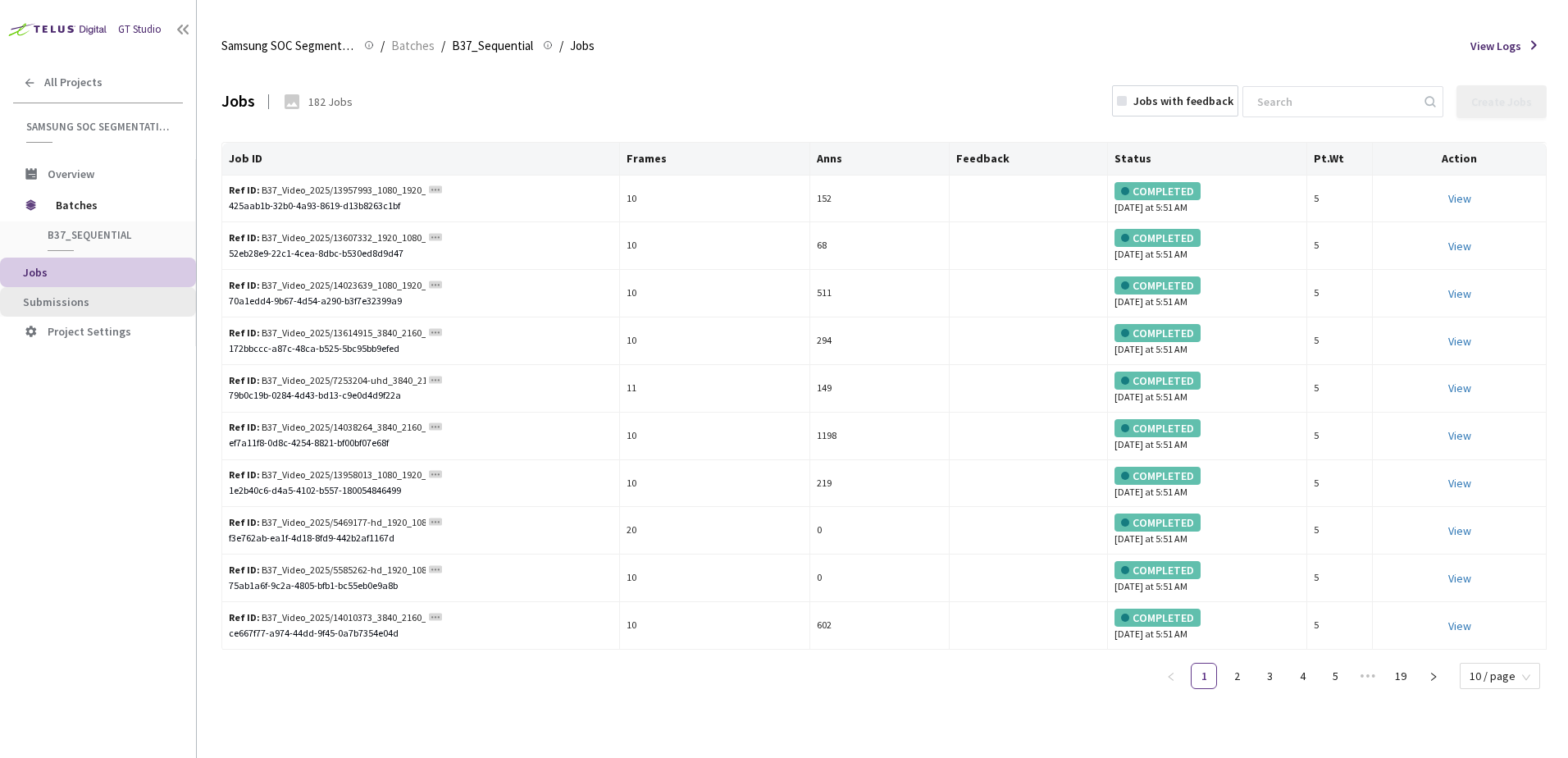
click at [77, 296] on span "Submissions" at bounding box center [56, 302] width 67 height 14
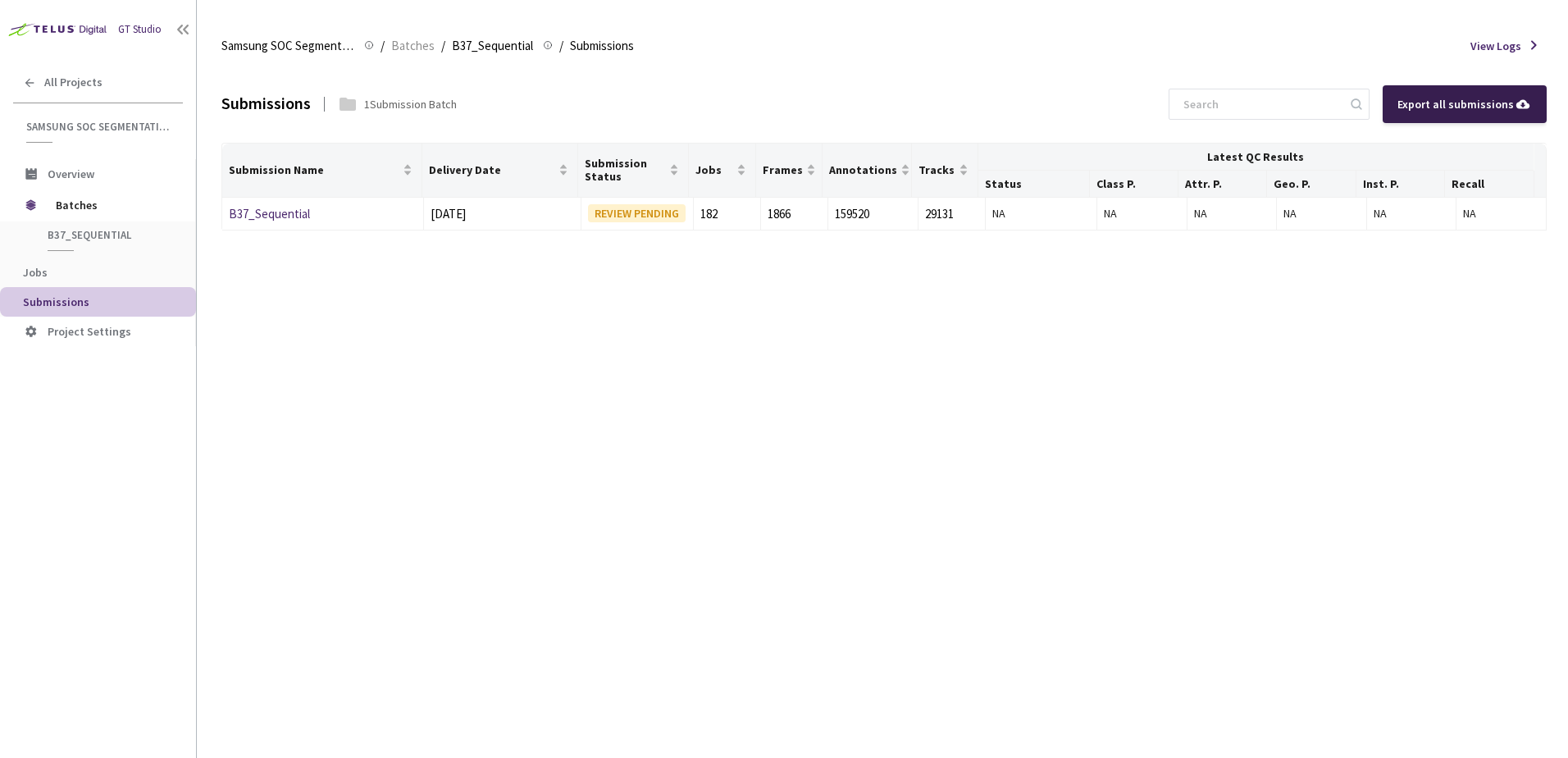
click at [1410, 106] on div "Export all submissions" at bounding box center [1464, 104] width 134 height 18
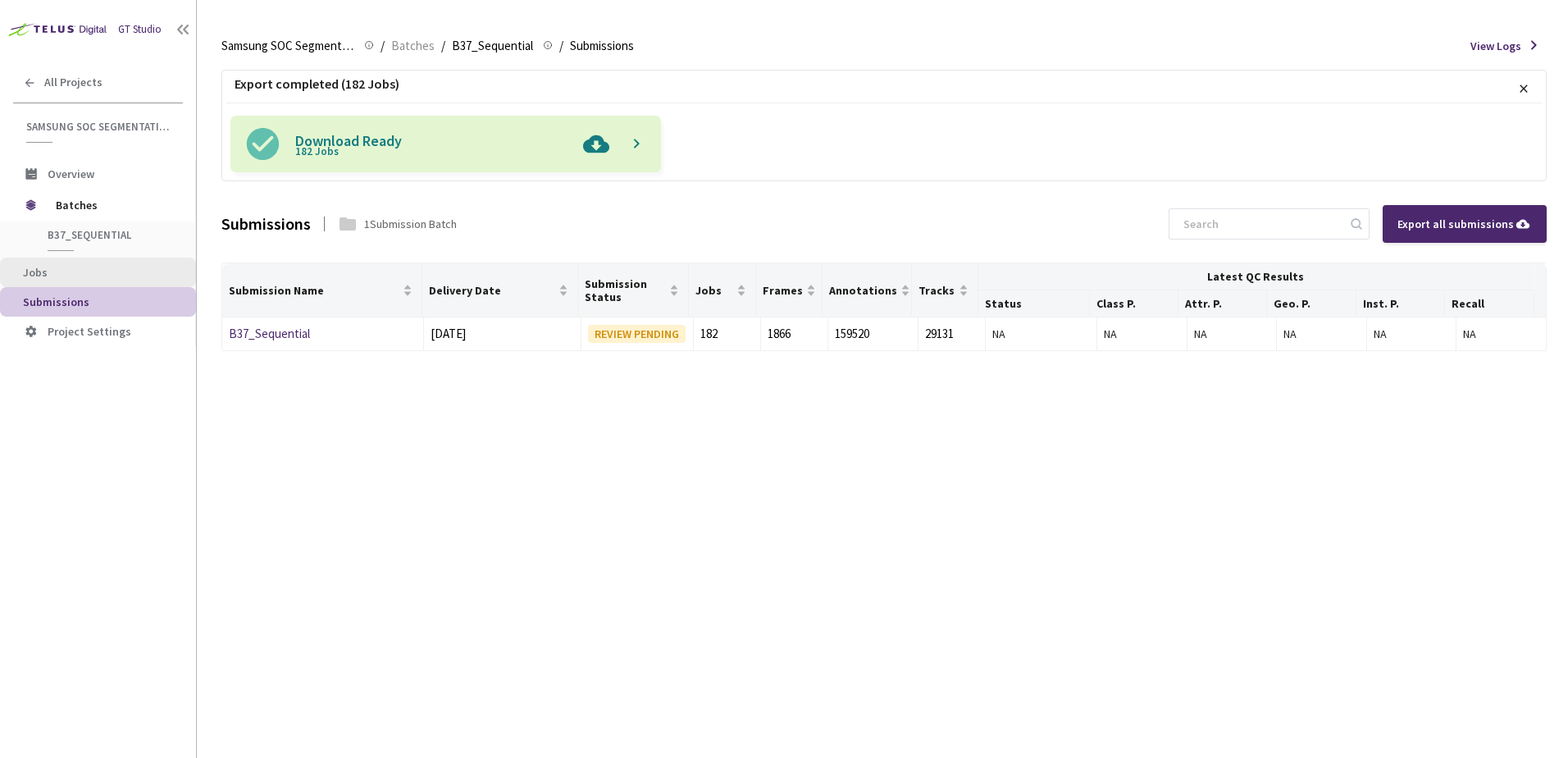
click at [64, 277] on span "Jobs" at bounding box center [102, 273] width 160 height 14
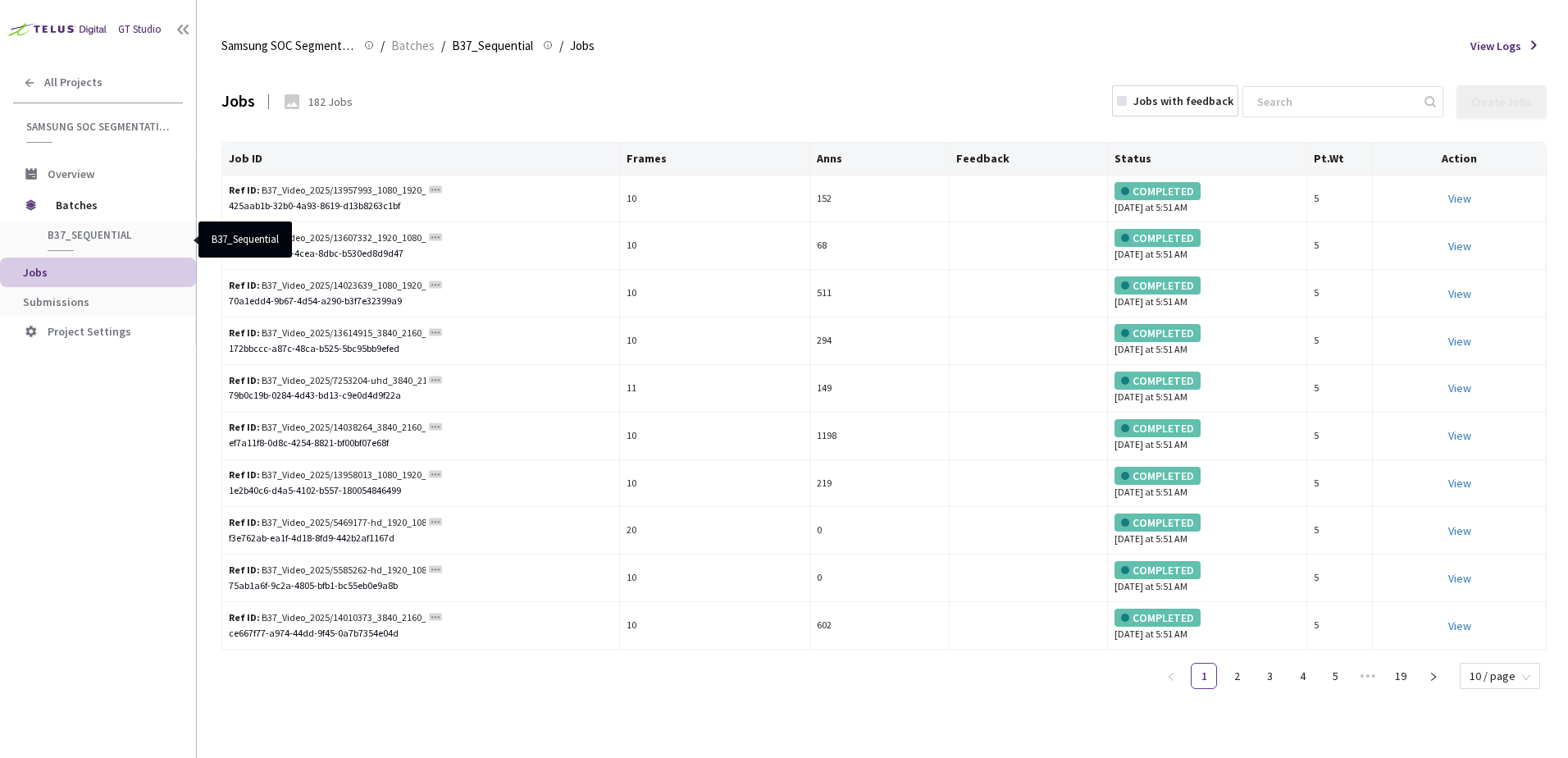
click at [70, 232] on span "B37_Sequential" at bounding box center [108, 235] width 122 height 14
click at [71, 206] on span "Batches" at bounding box center [112, 204] width 112 height 33
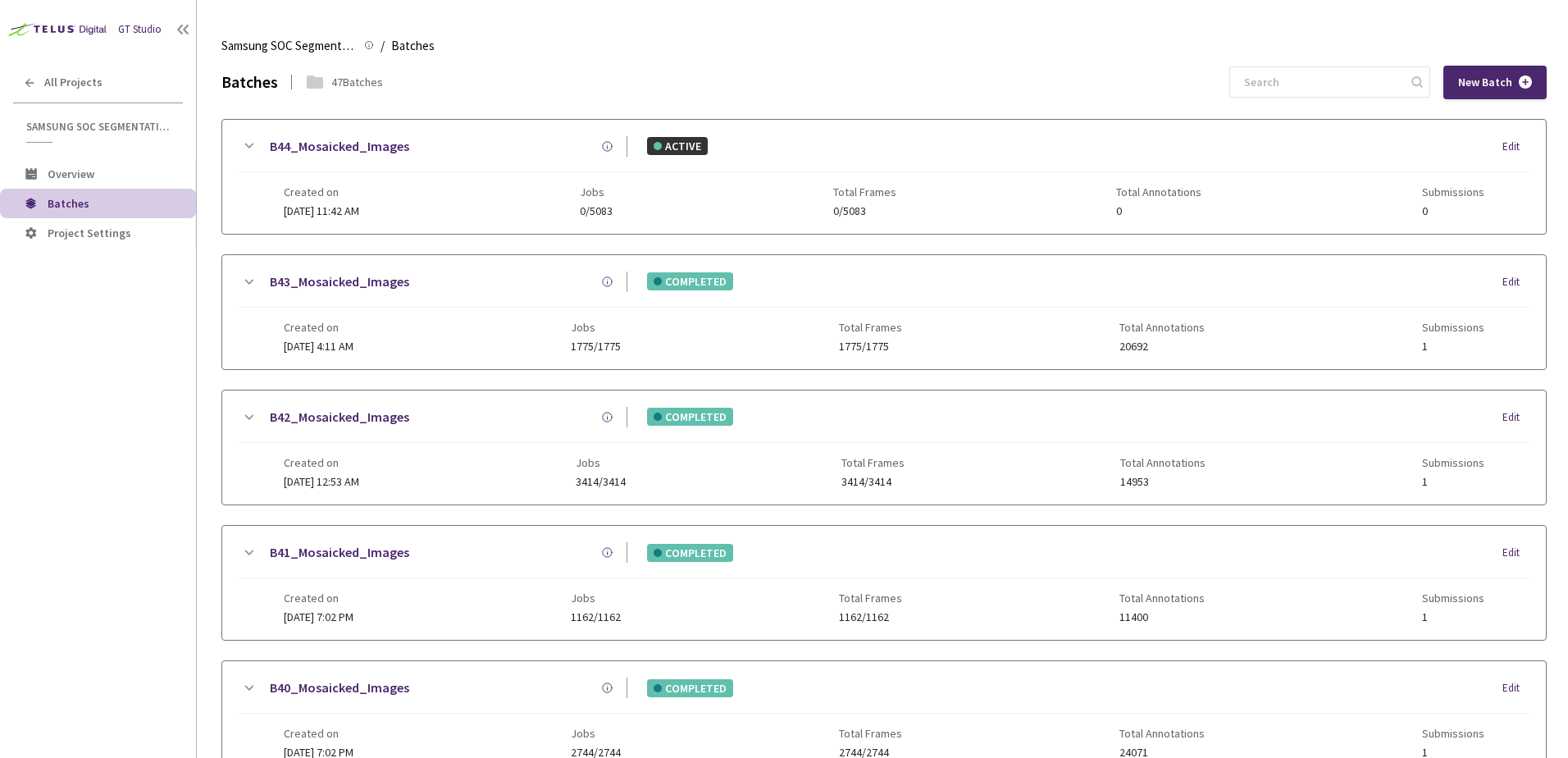
scroll to position [792, 0]
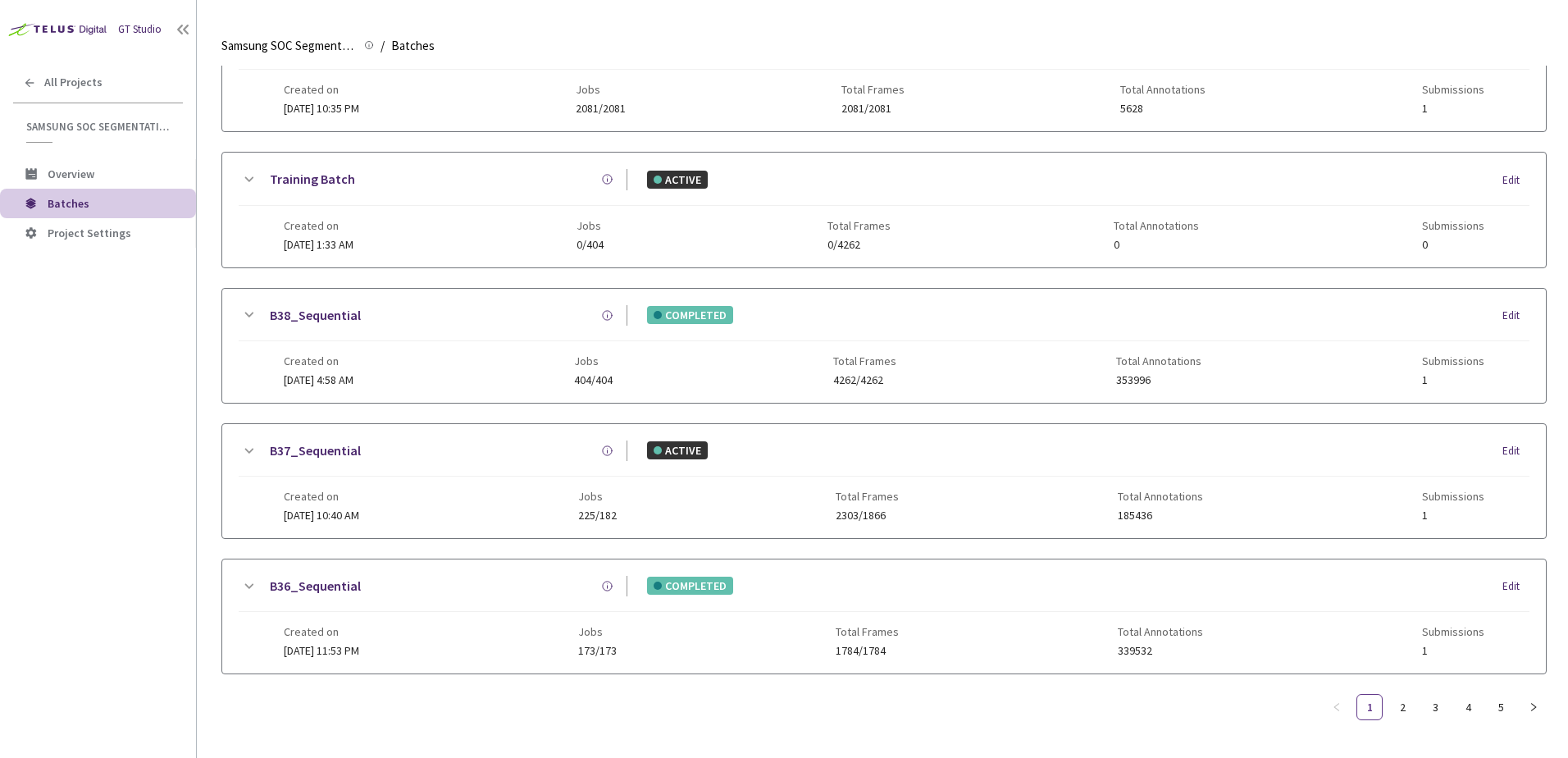
click at [245, 441] on icon at bounding box center [248, 450] width 19 height 19
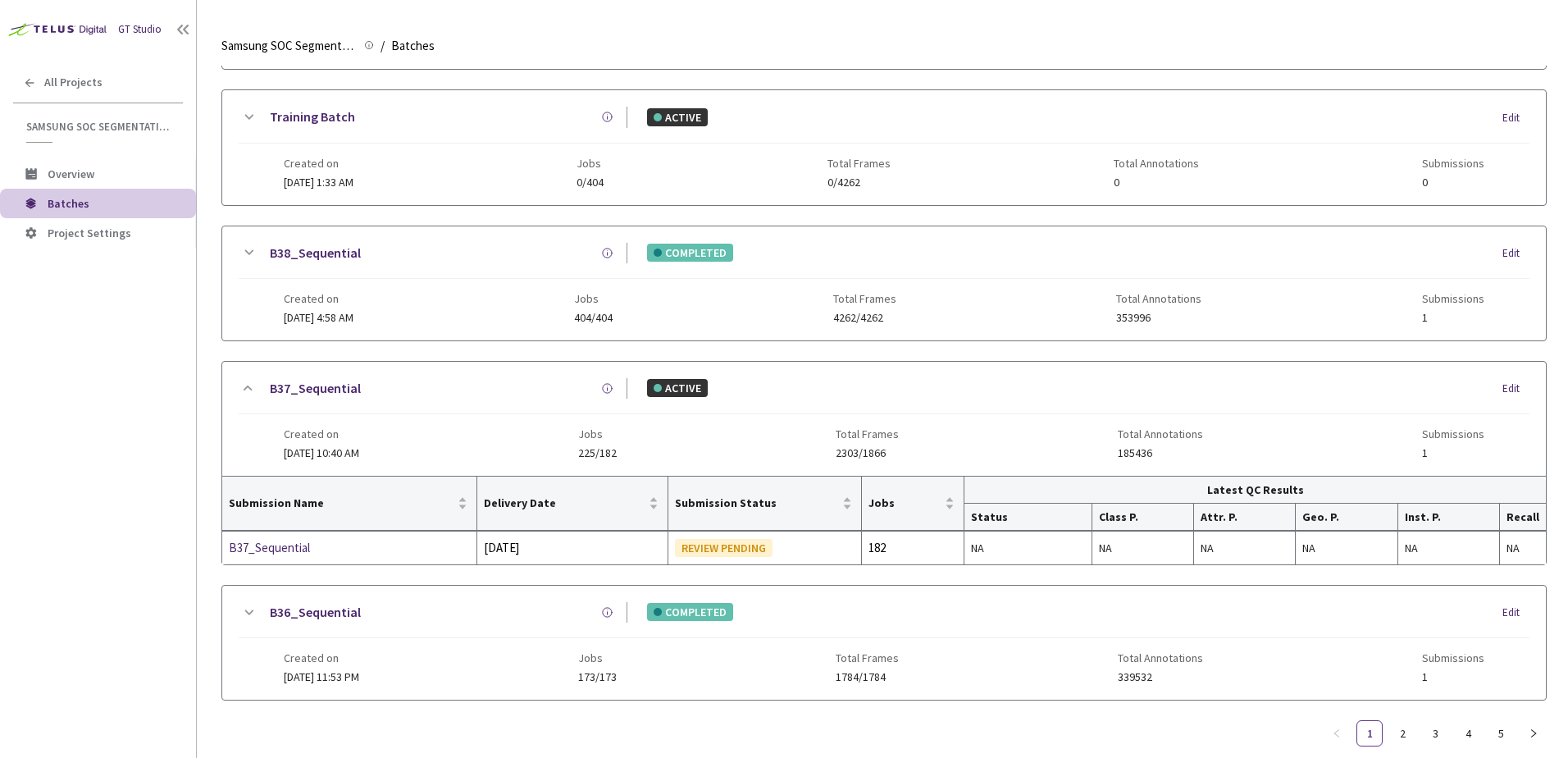
scroll to position [868, 0]
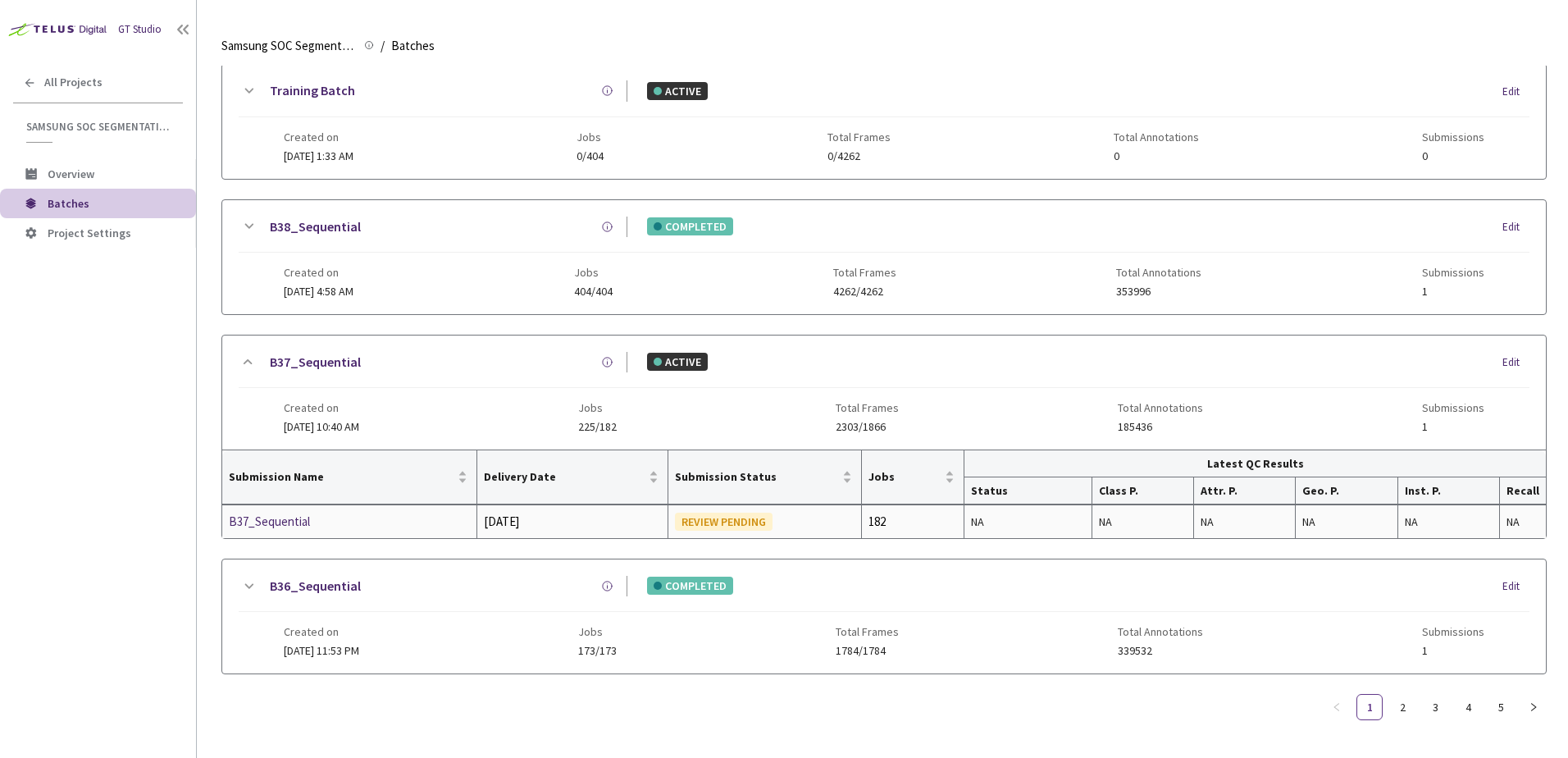
click at [305, 510] on td "B37_Sequential" at bounding box center [350, 521] width 255 height 33
click at [300, 522] on div "B37_Sequential" at bounding box center [316, 521] width 174 height 19
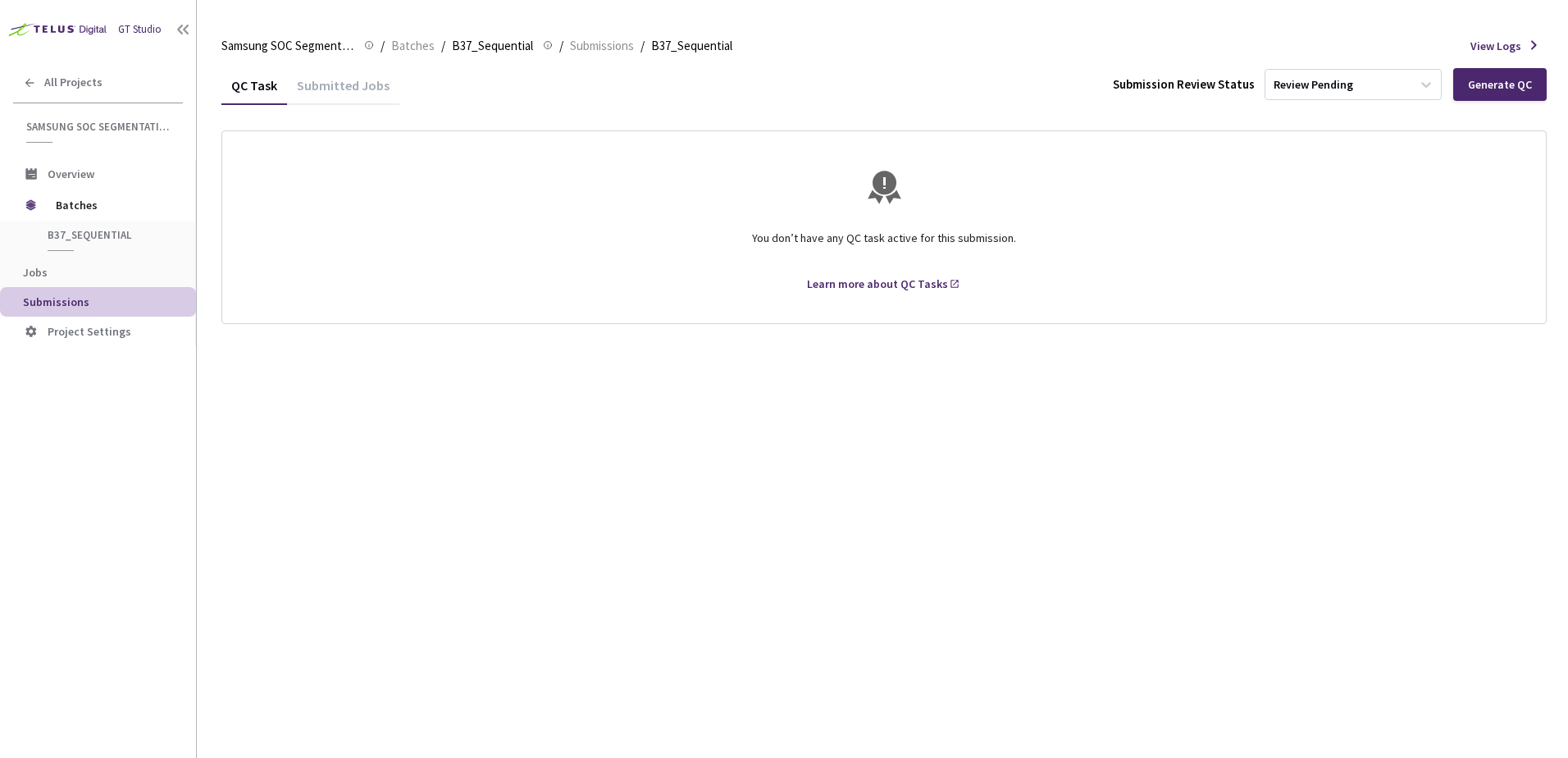
click at [80, 299] on span "Submissions" at bounding box center [56, 302] width 67 height 14
click at [43, 285] on li "Jobs" at bounding box center [98, 272] width 196 height 30
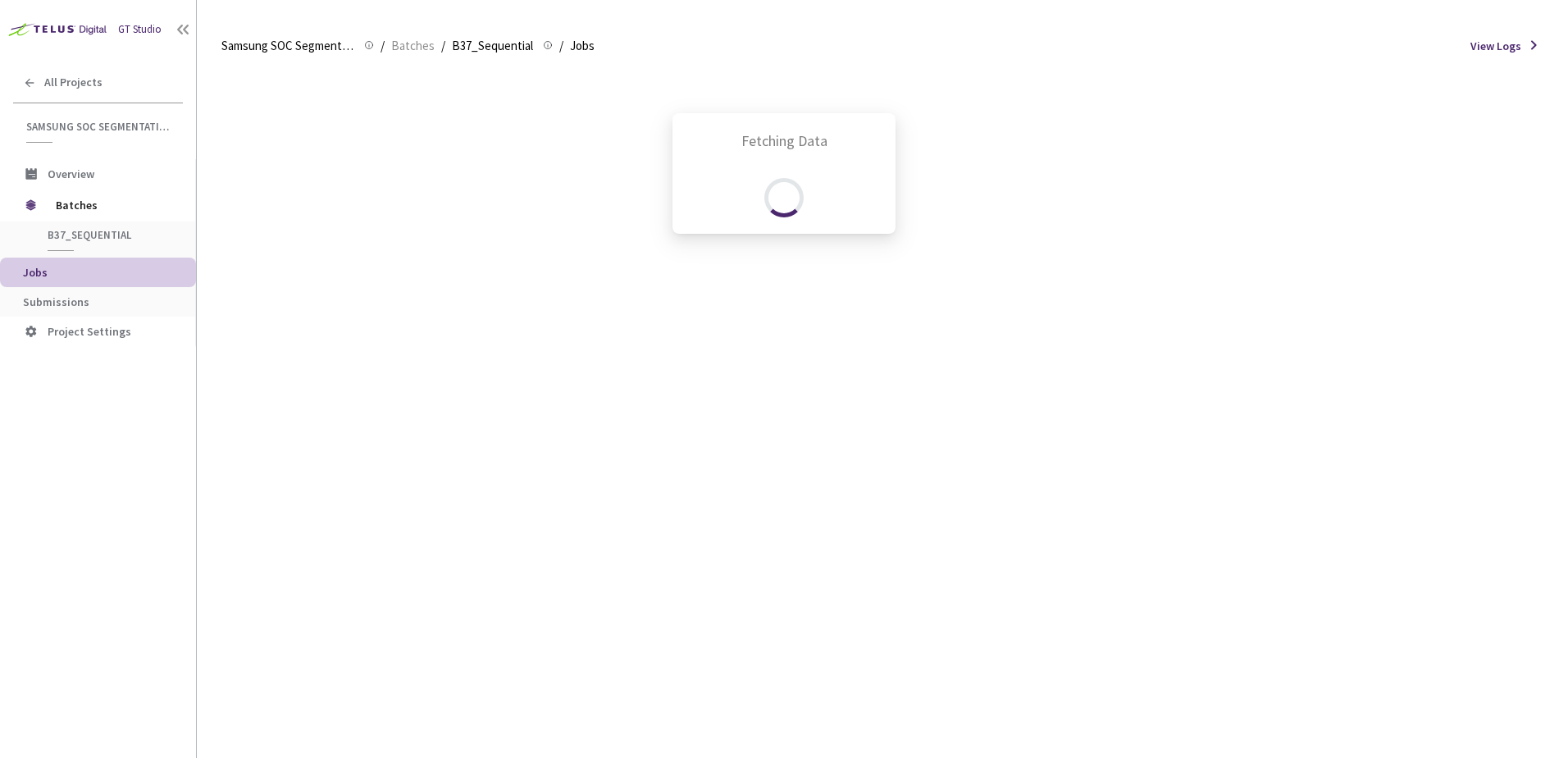
click at [48, 295] on div "Fetching Data" at bounding box center [784, 379] width 1568 height 758
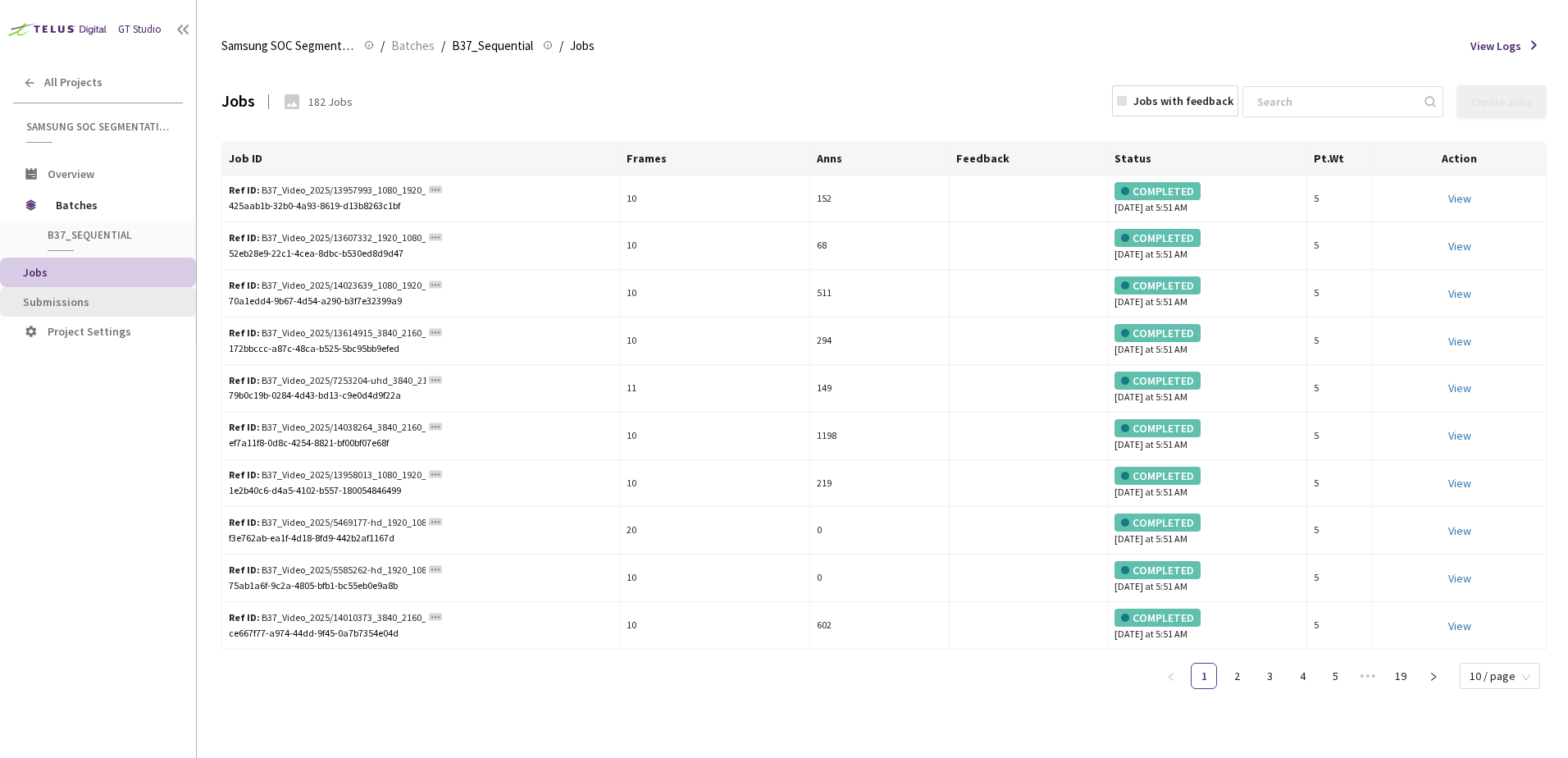
click at [54, 301] on span "Submissions" at bounding box center [56, 302] width 67 height 14
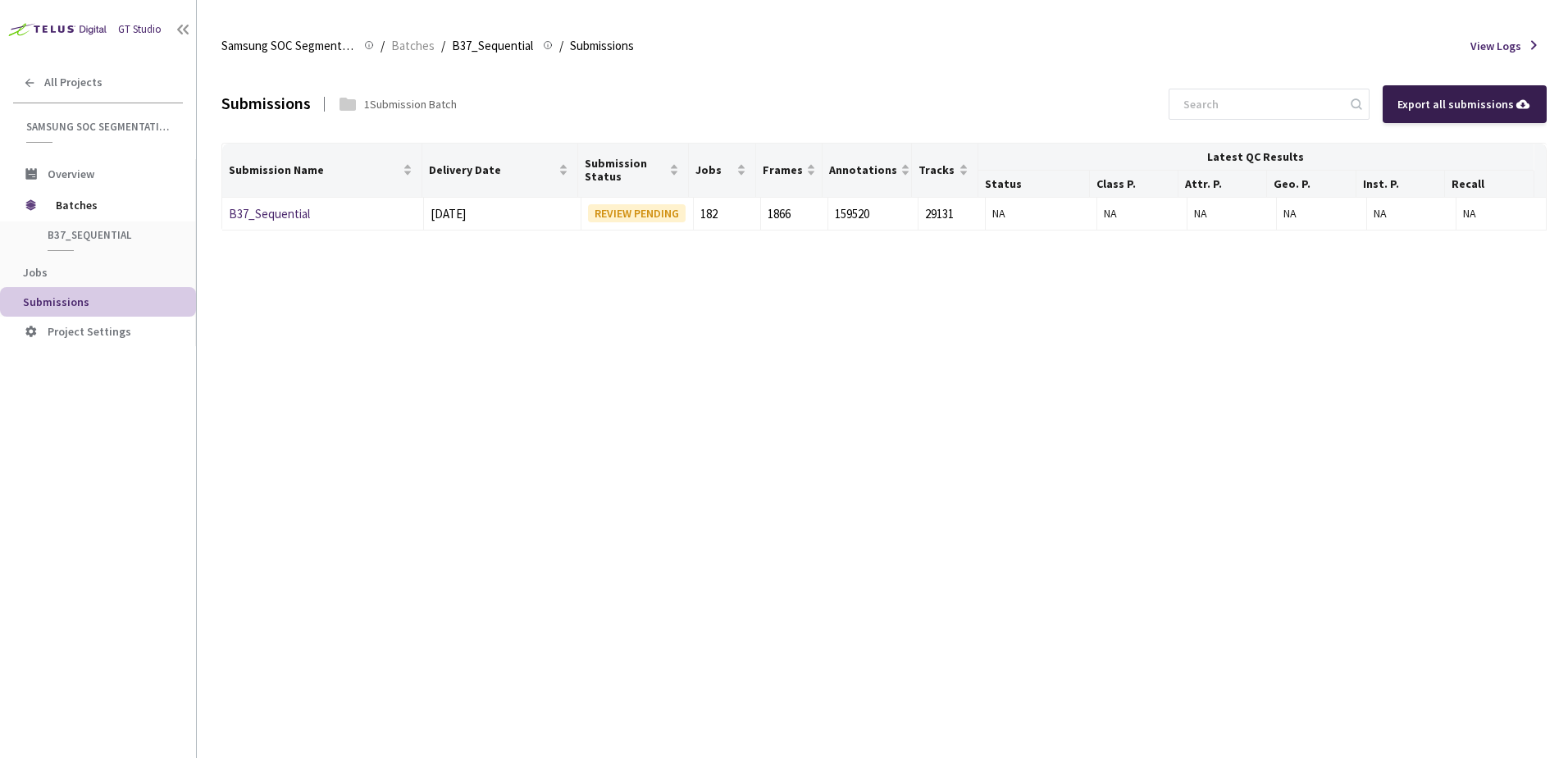
click at [1420, 111] on div "Export all submissions" at bounding box center [1464, 104] width 134 height 18
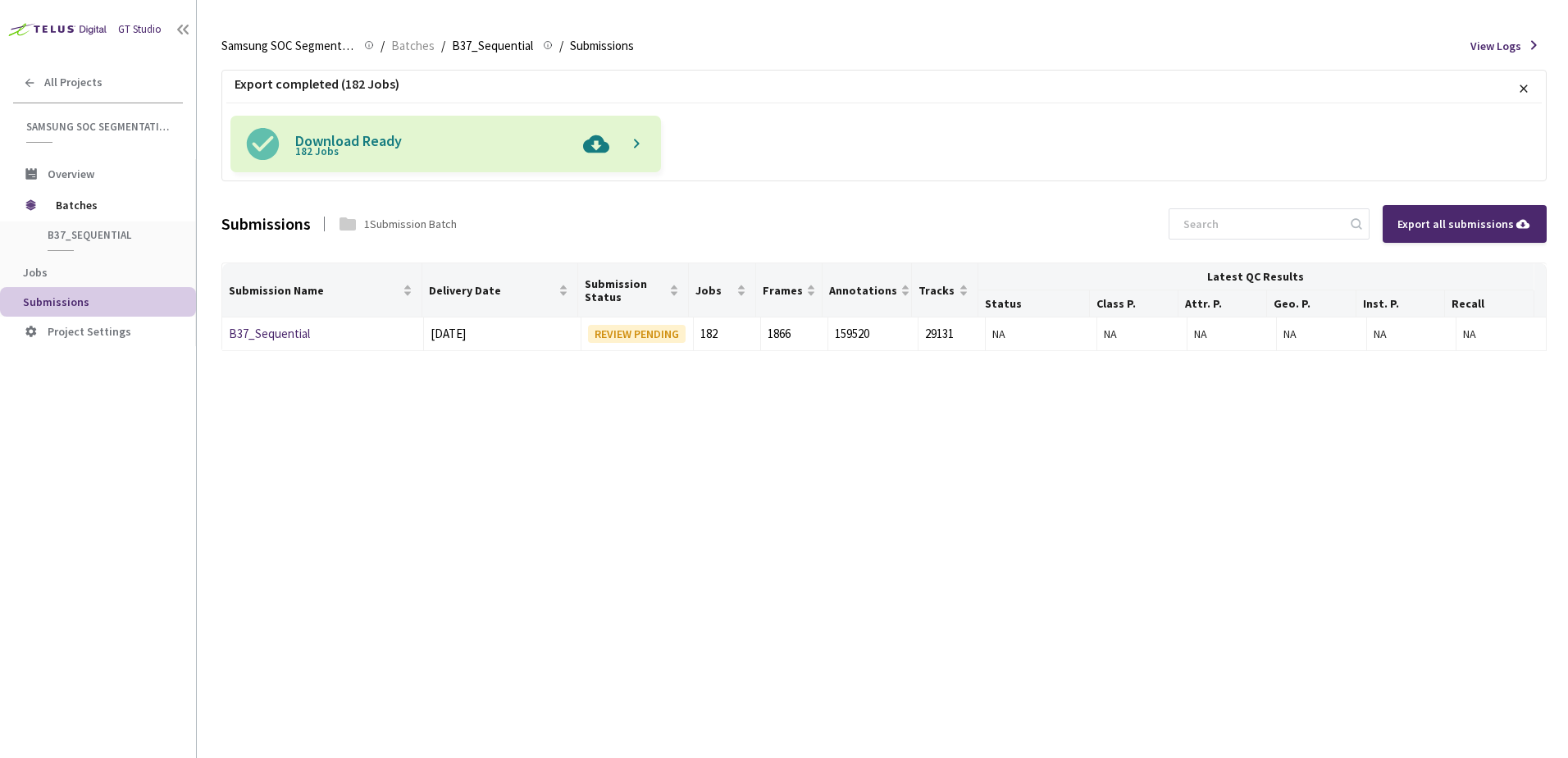
click at [598, 148] on img at bounding box center [596, 144] width 42 height 57
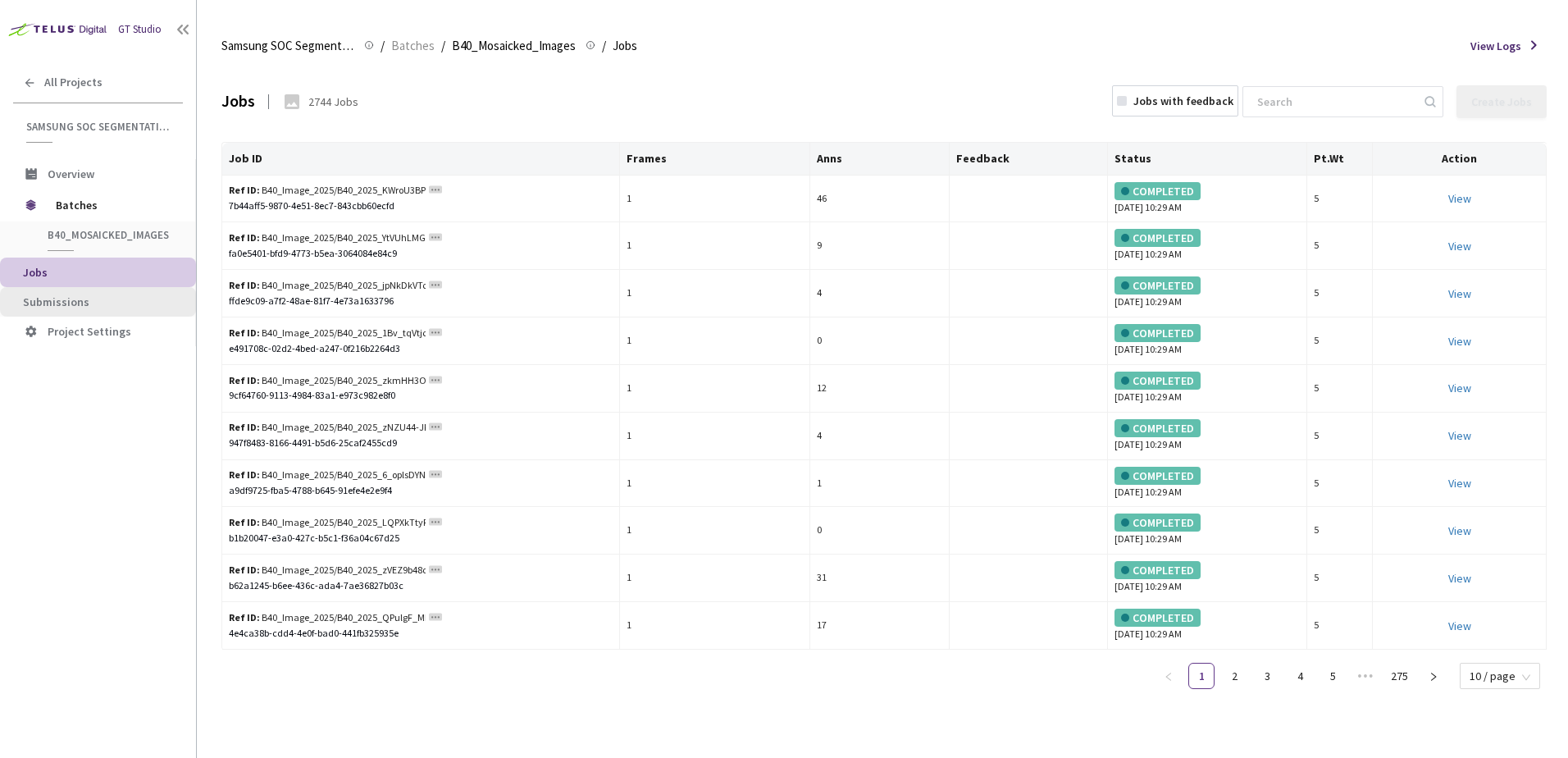
click at [87, 302] on span "Submissions" at bounding box center [102, 303] width 160 height 14
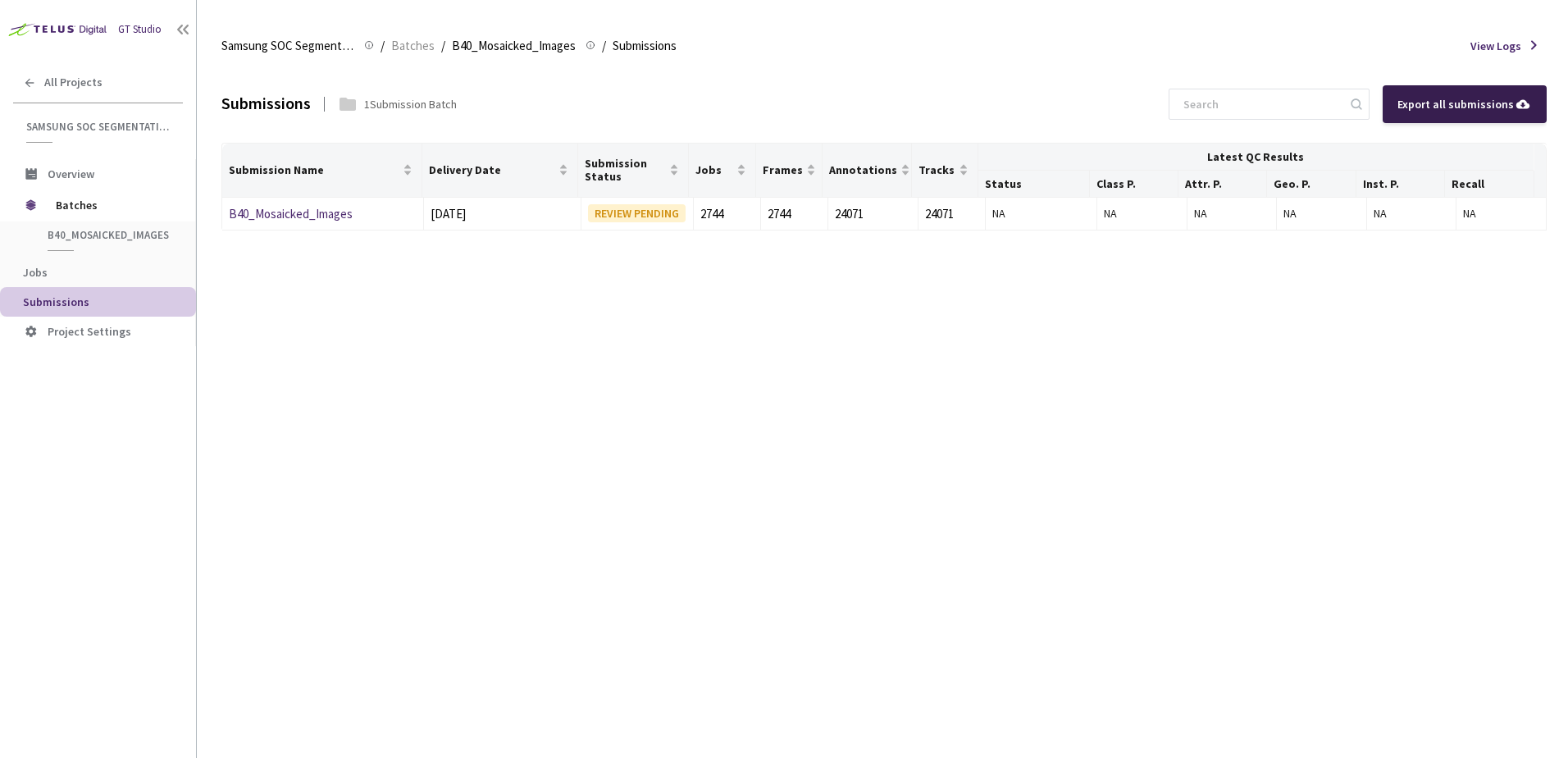
click at [1418, 106] on div "Export all submissions" at bounding box center [1464, 104] width 134 height 18
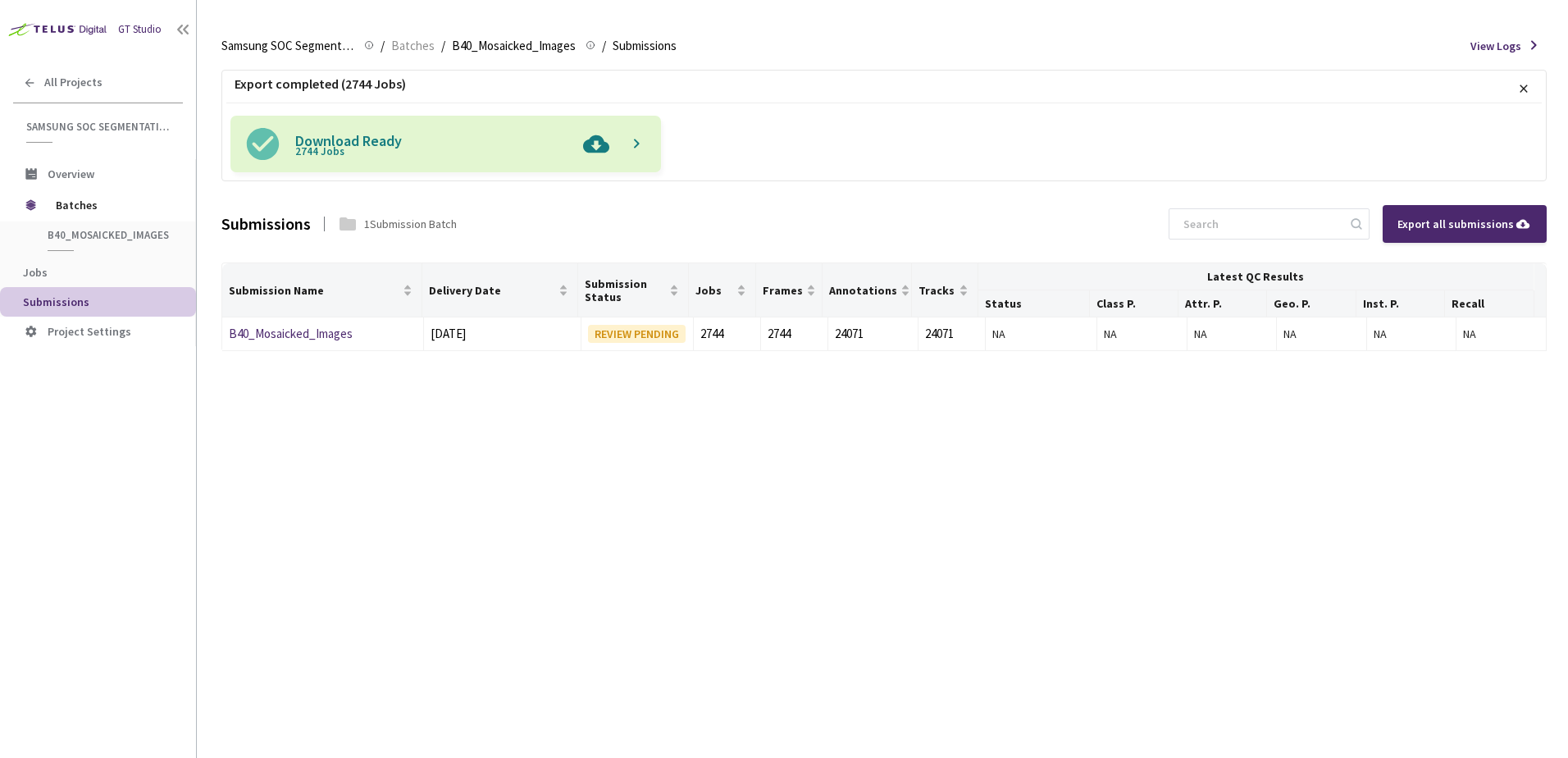
click at [593, 143] on img at bounding box center [596, 144] width 42 height 57
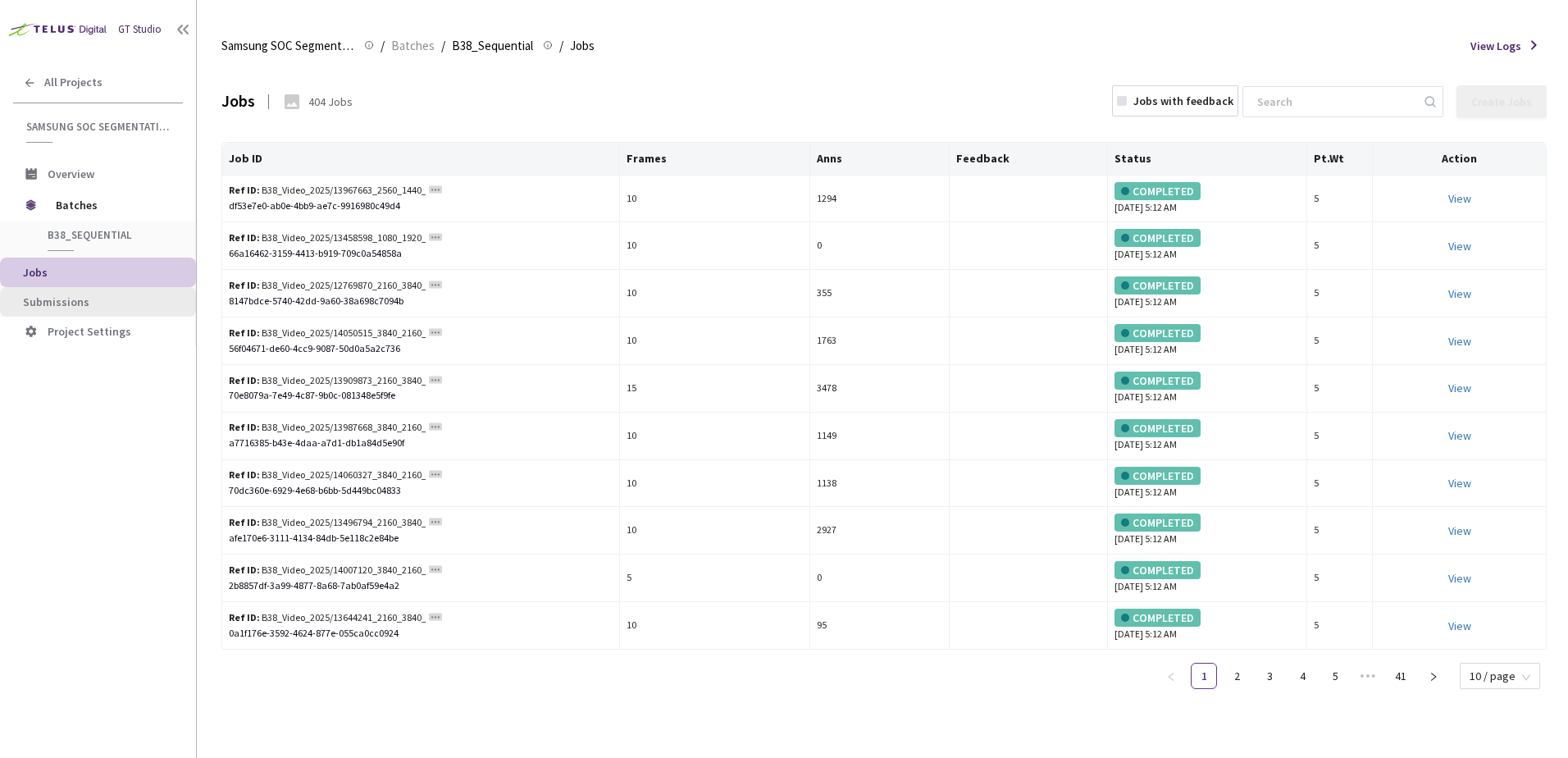
click at [42, 304] on span "Submissions" at bounding box center [56, 302] width 67 height 14
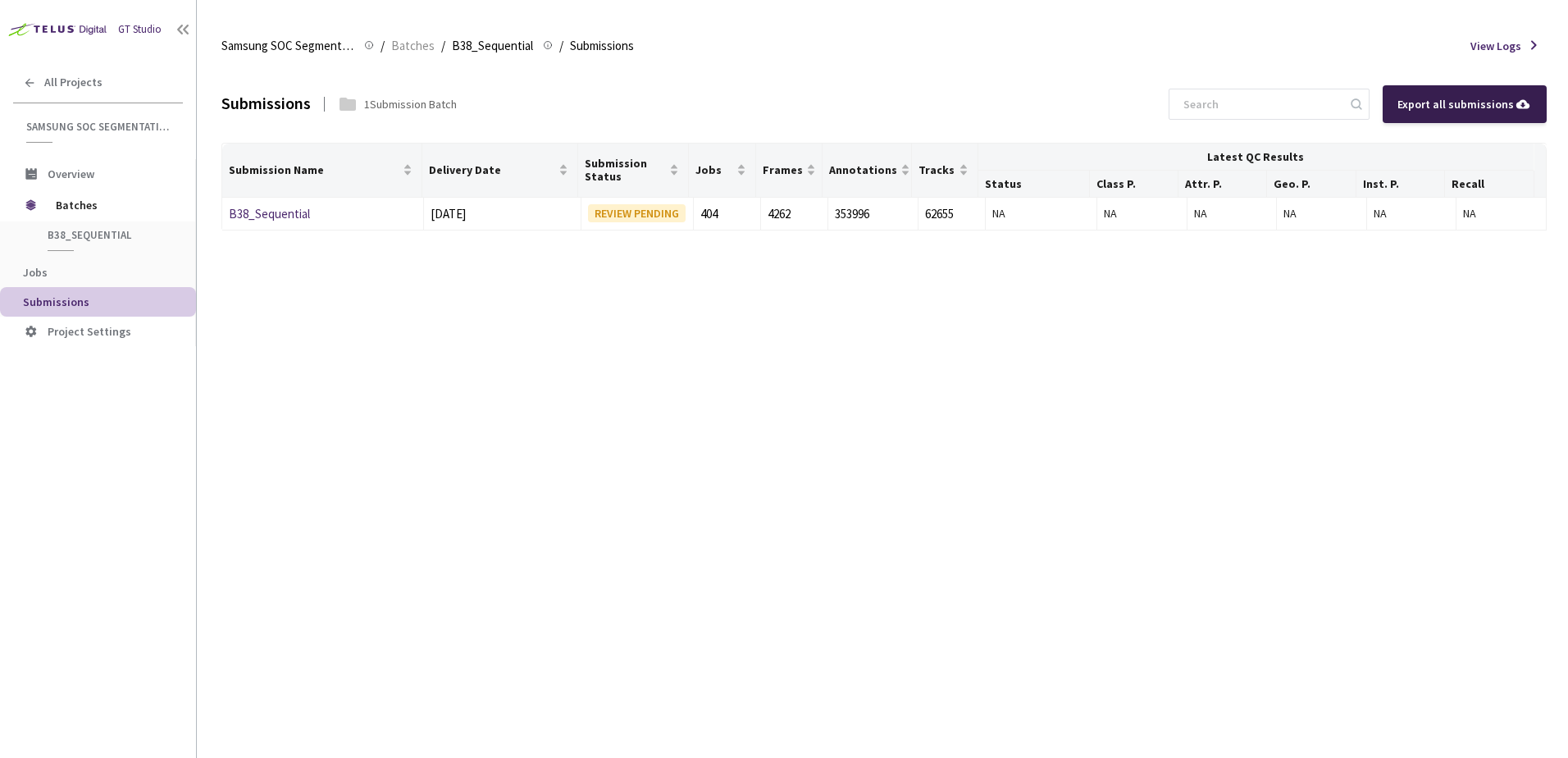
click at [1448, 116] on div "Export all submissions" at bounding box center [1465, 104] width 164 height 38
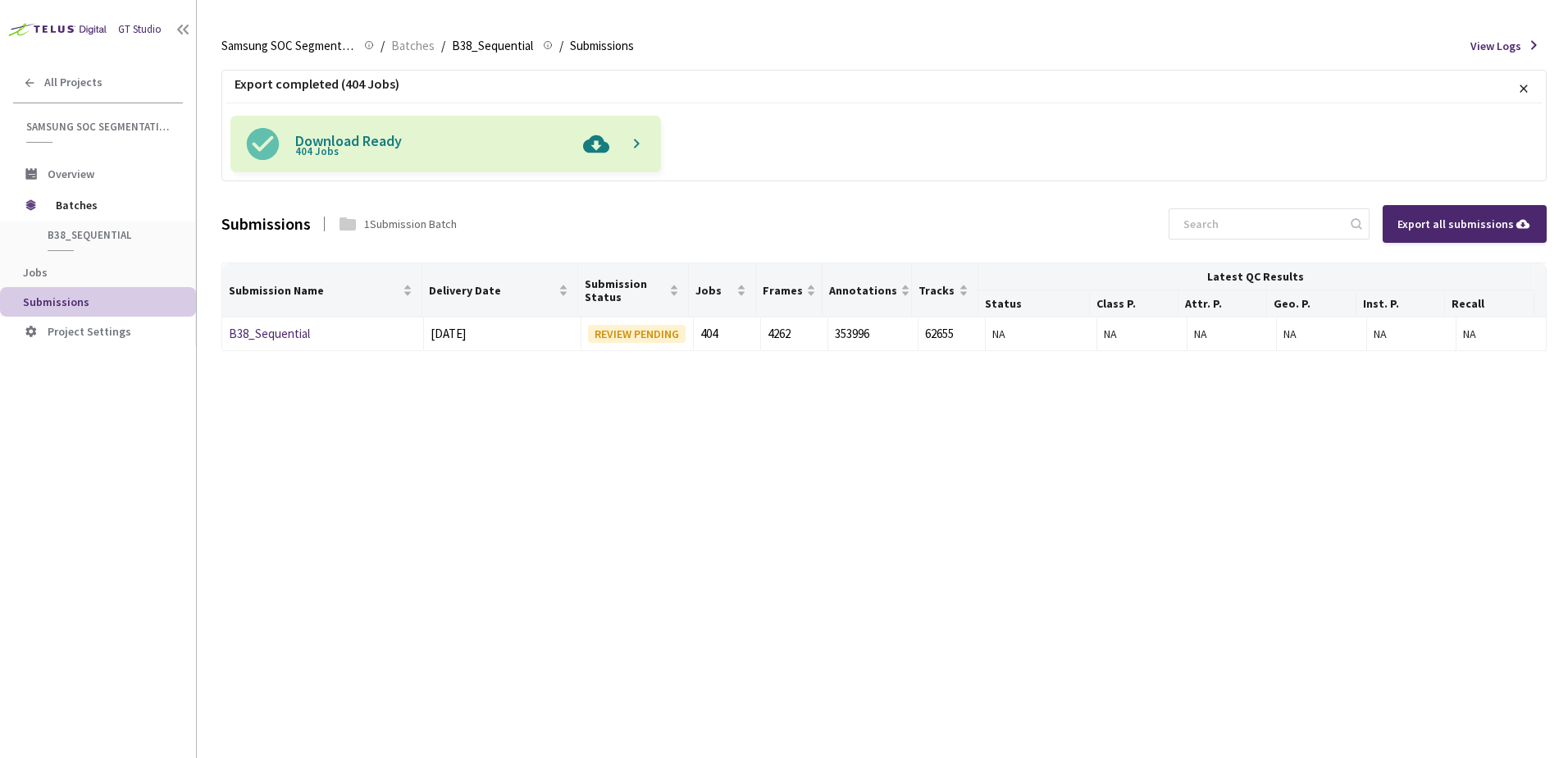
click at [599, 145] on img at bounding box center [596, 144] width 42 height 57
